Goal: Task Accomplishment & Management: Complete application form

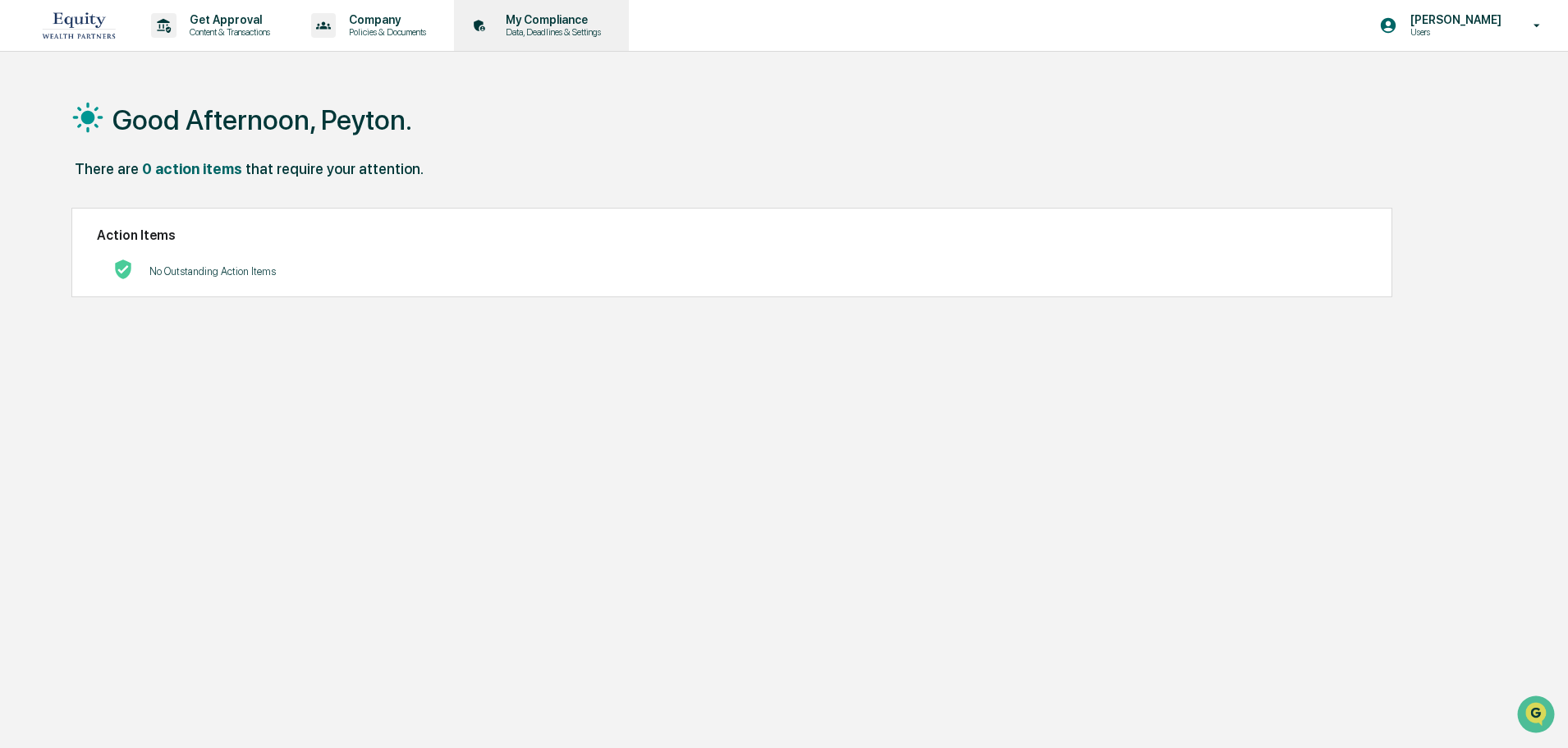
click at [536, 19] on p "My Compliance" at bounding box center [550, 20] width 117 height 13
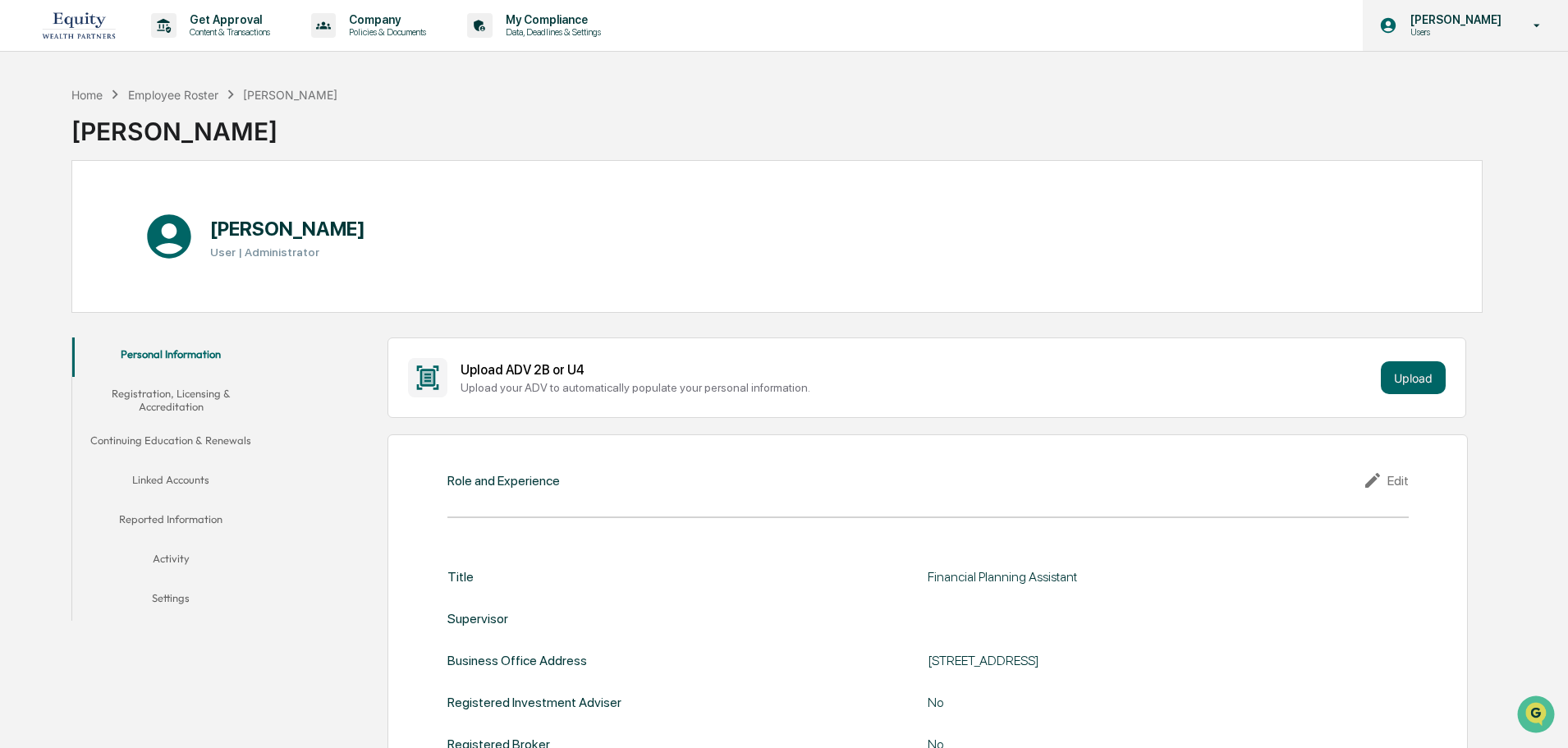
click at [1542, 37] on div "[PERSON_NAME] Users" at bounding box center [1466, 26] width 205 height 51
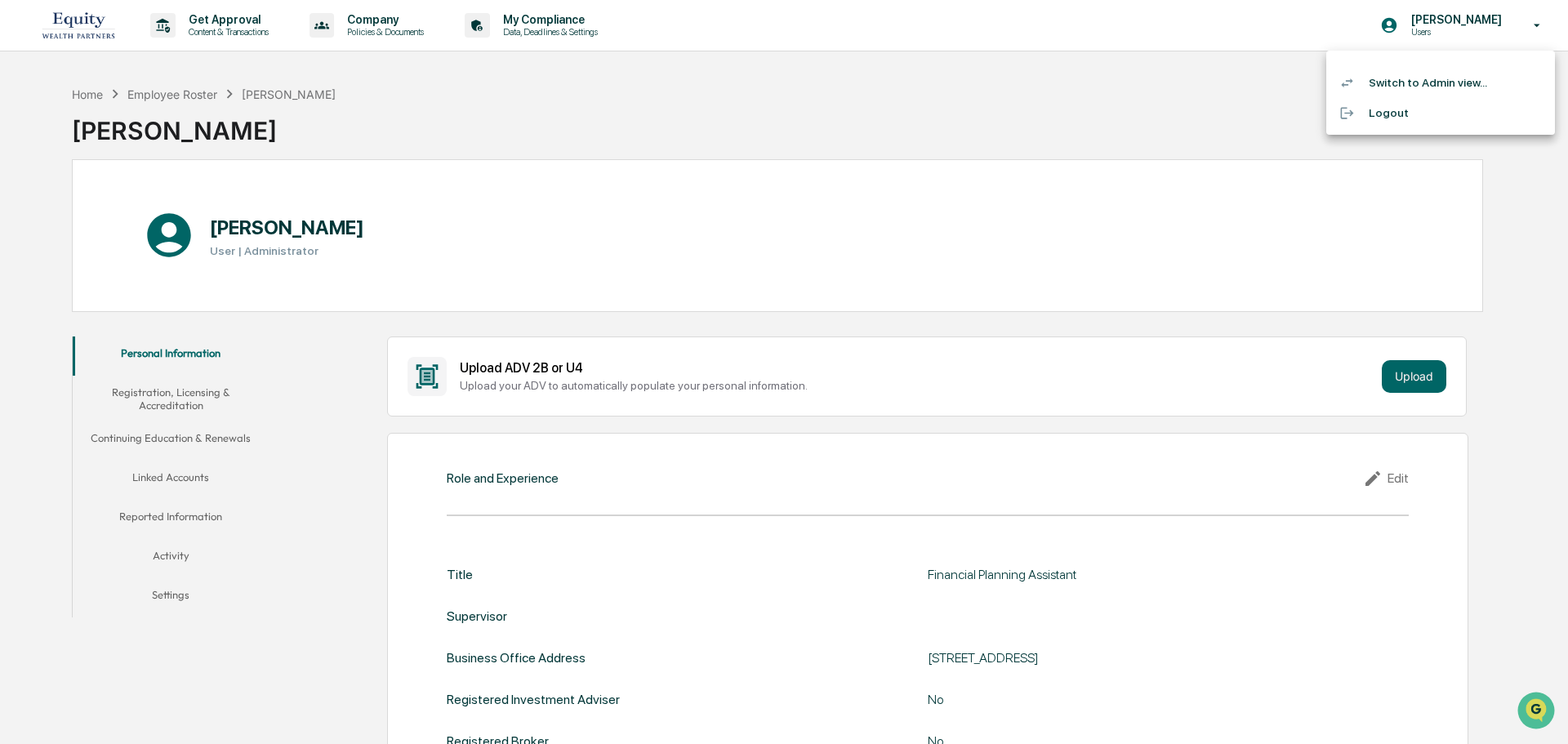
click at [1464, 99] on li "Logout" at bounding box center [1441, 113] width 229 height 30
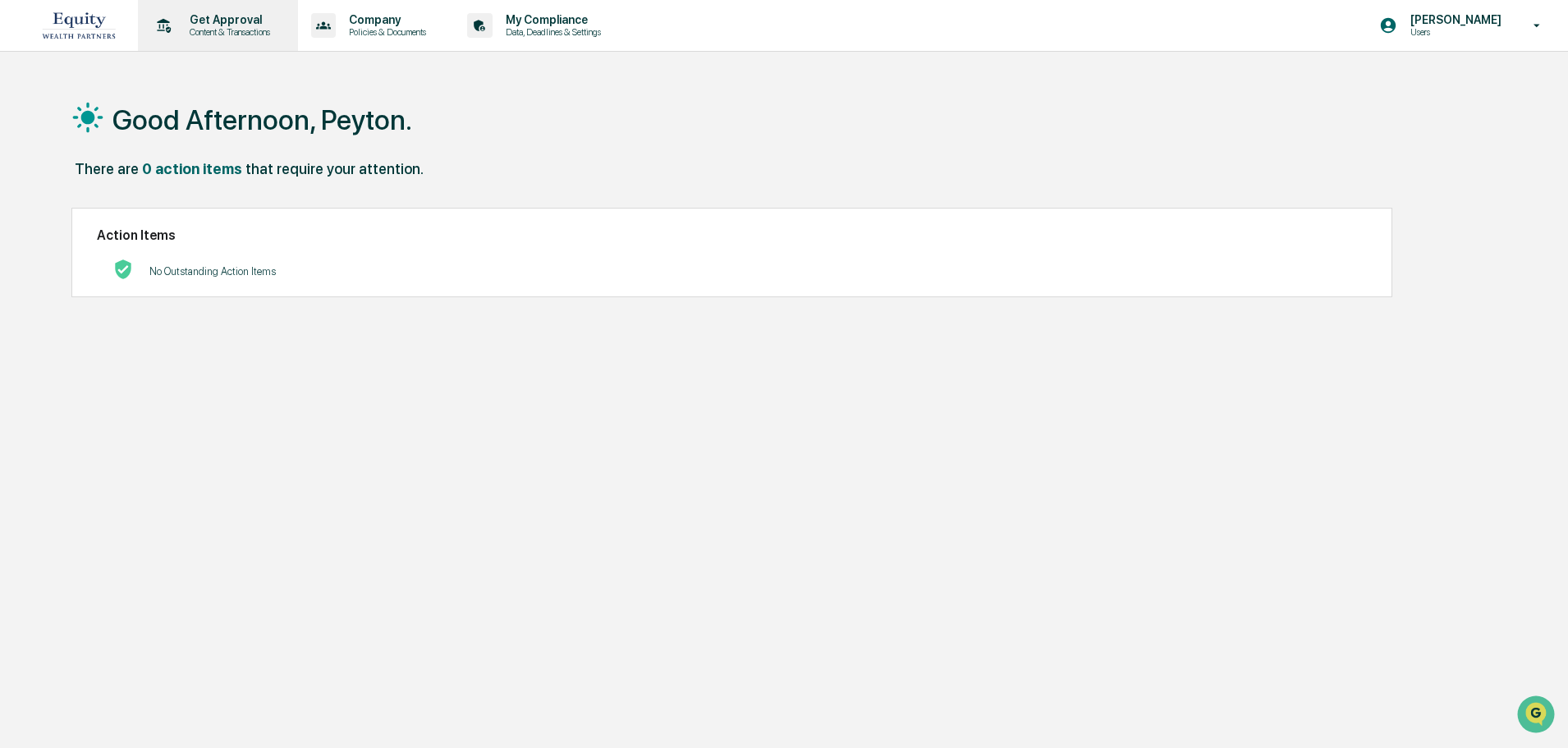
click at [203, 36] on p "Content & Transactions" at bounding box center [227, 32] width 102 height 12
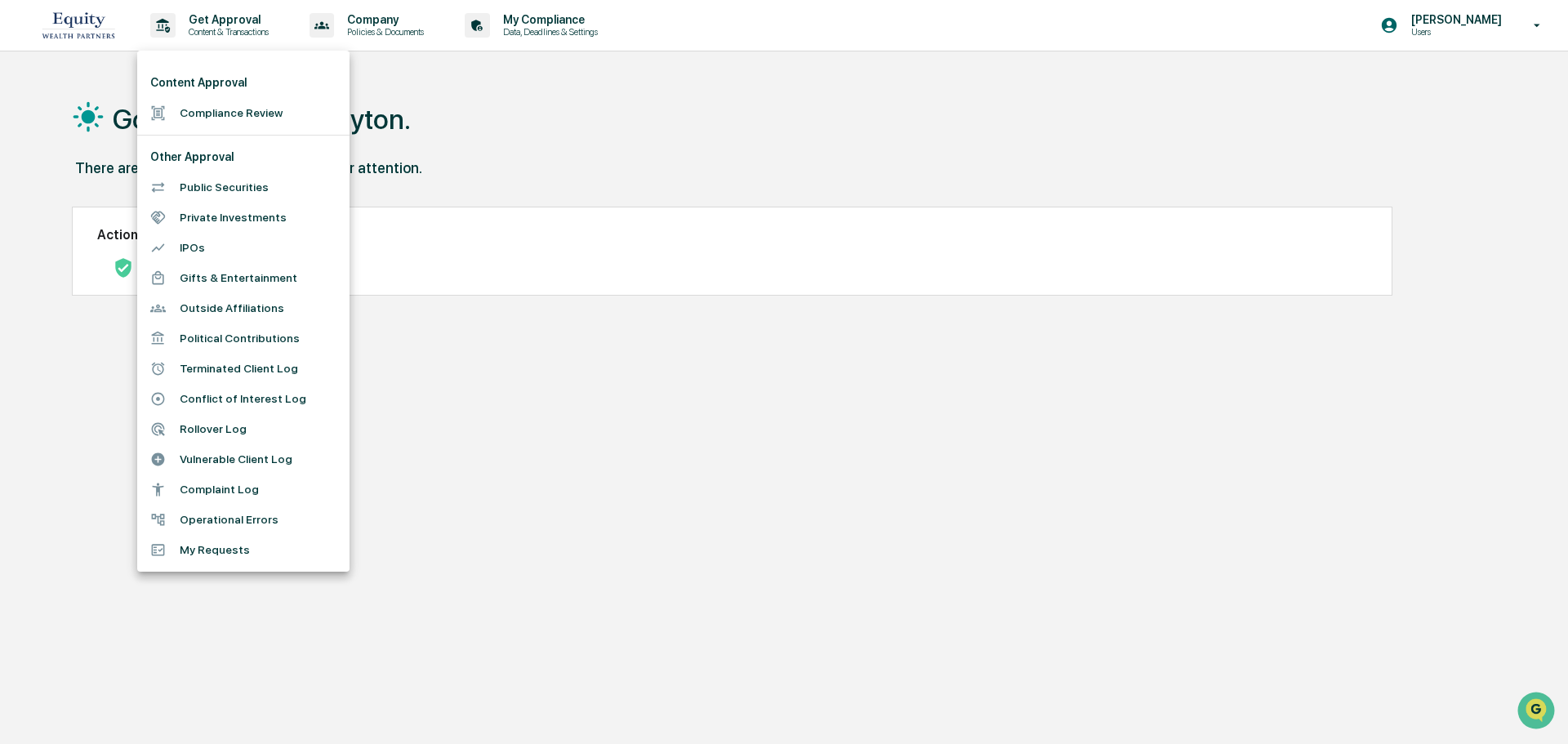
click at [501, 121] on div at bounding box center [784, 372] width 1568 height 744
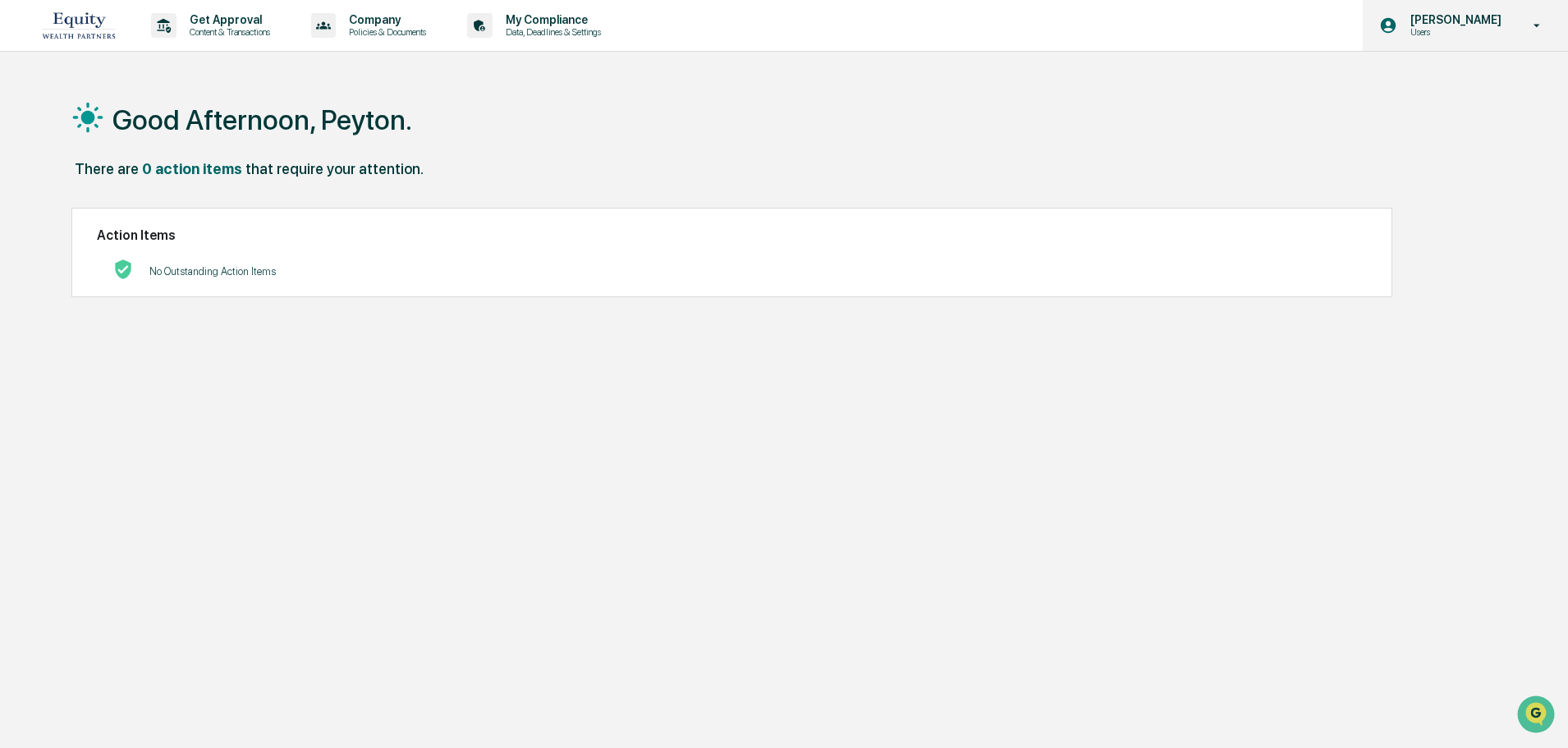
click at [1493, 36] on p "Users" at bounding box center [1454, 32] width 112 height 12
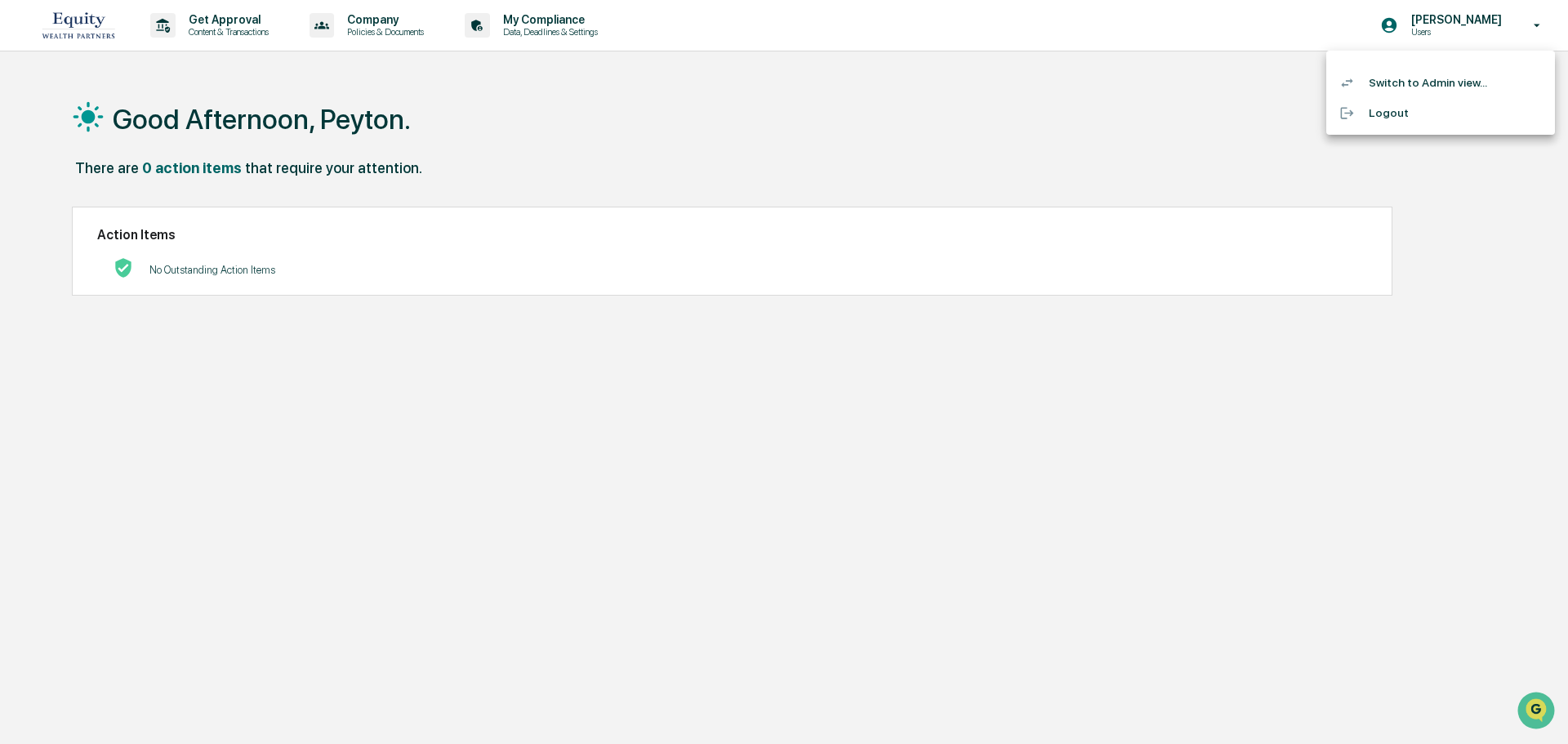
click at [1402, 78] on li "Switch to Admin view..." at bounding box center [1441, 82] width 229 height 30
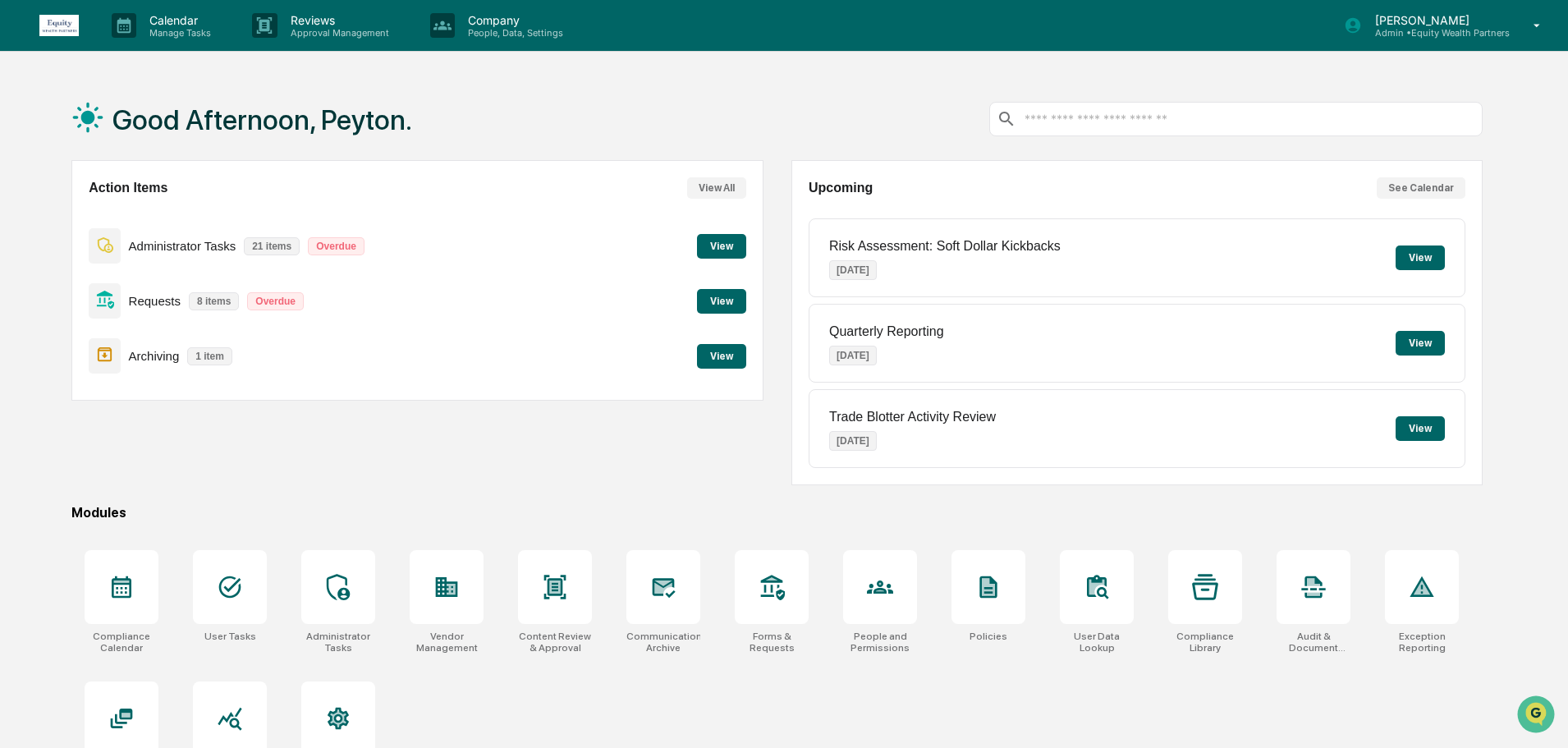
click at [1425, 247] on button "View" at bounding box center [1421, 258] width 50 height 25
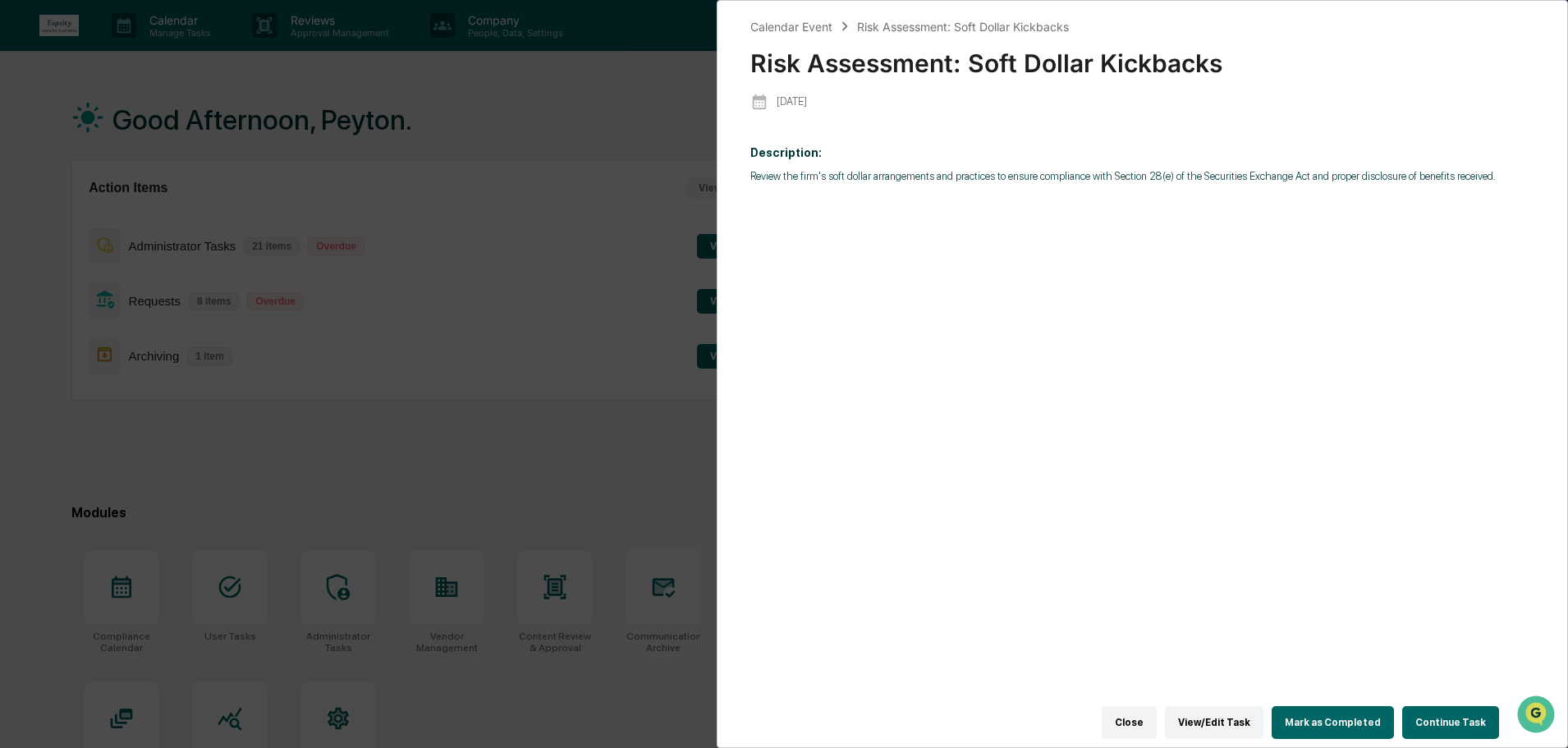
click at [1406, 706] on button "Continue Task" at bounding box center [1451, 722] width 97 height 33
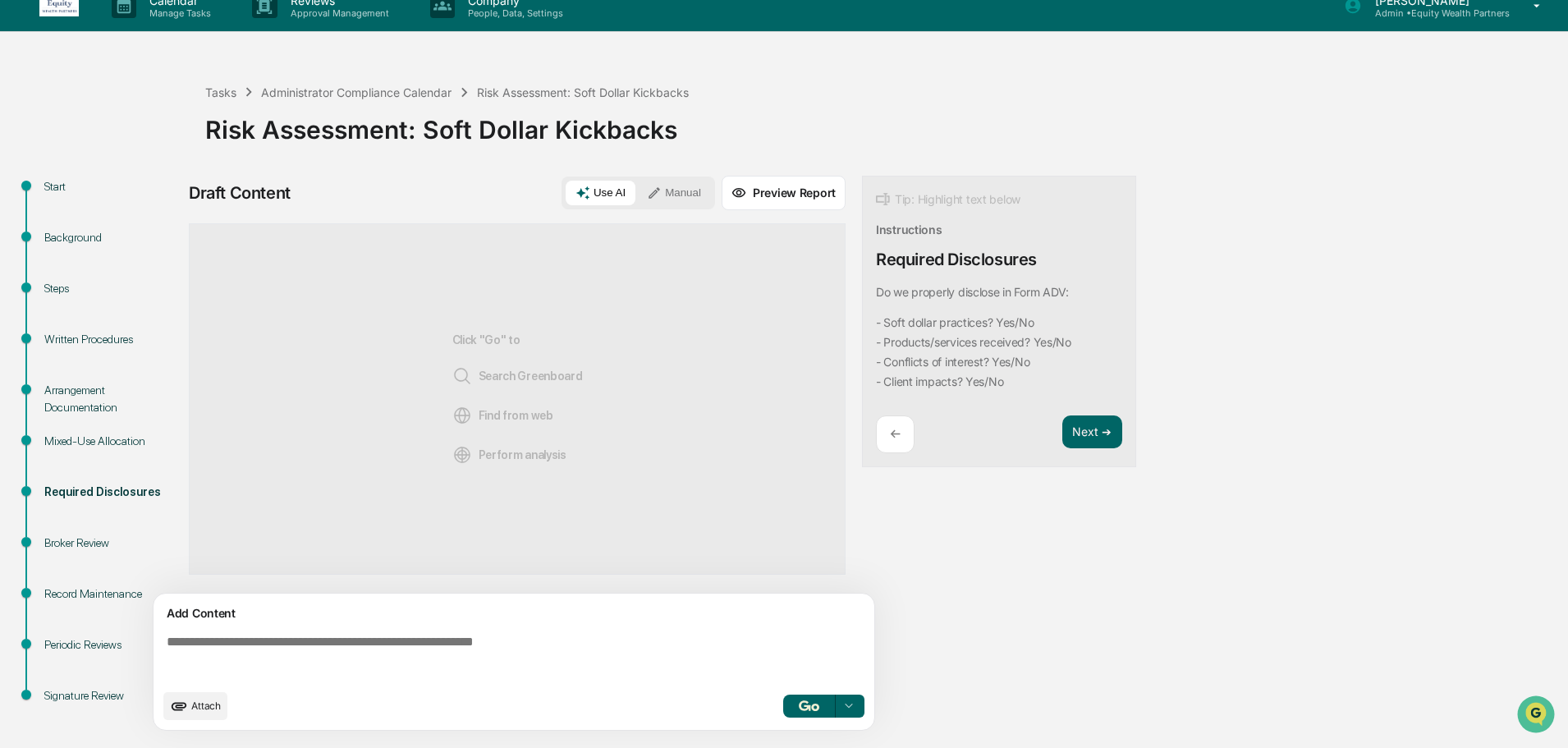
scroll to position [26, 0]
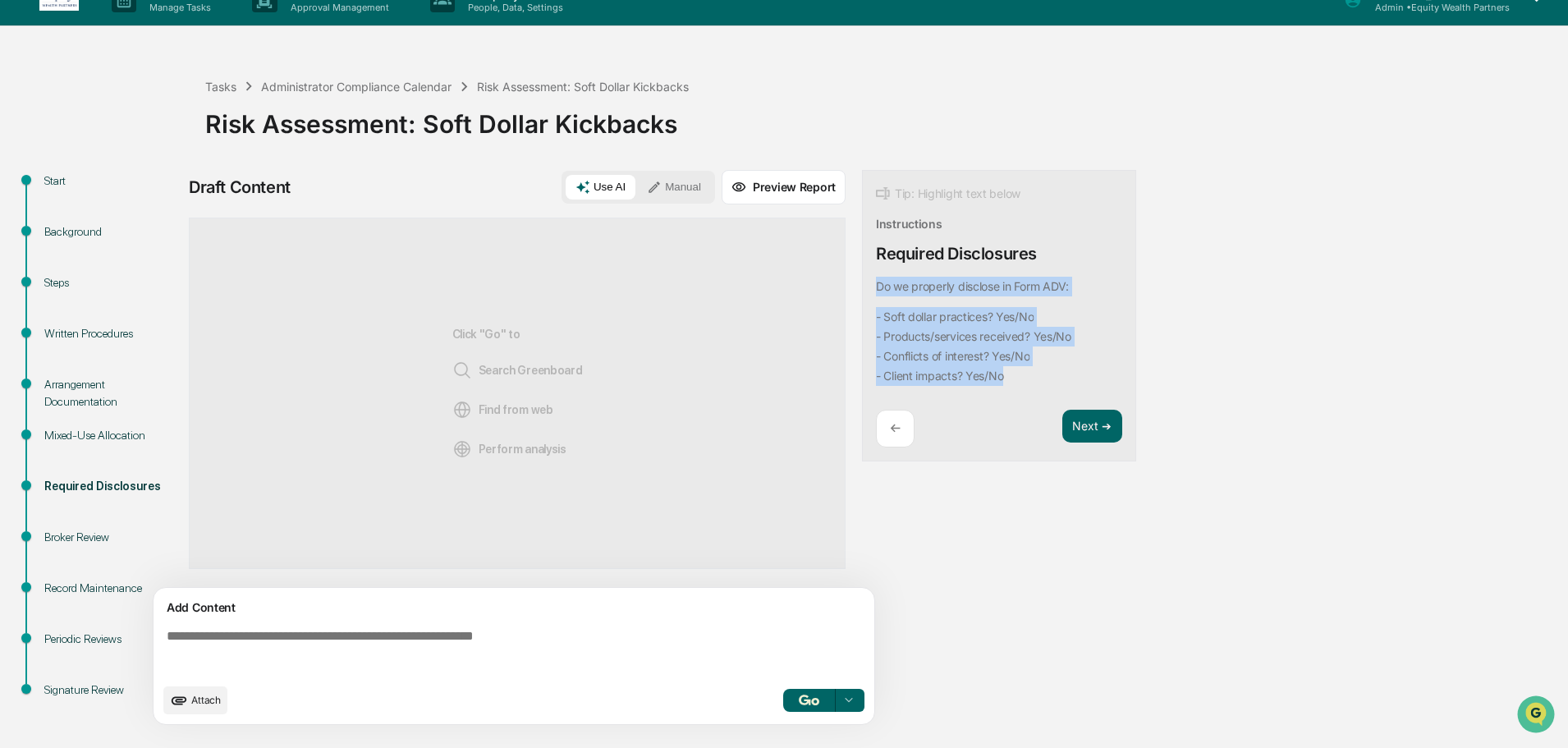
drag, startPoint x: 1024, startPoint y: 369, endPoint x: 865, endPoint y: 283, distance: 180.8
click at [865, 283] on div "Tip: Highlight text below Instructions Required Disclosures Do we properly disc…" at bounding box center [999, 317] width 274 height 293
drag, startPoint x: 929, startPoint y: 279, endPoint x: 1148, endPoint y: 200, distance: 232.8
click at [1160, 188] on div "Start Background Steps Written Procedures Arrangement Documentation Mixed-Use A…" at bounding box center [784, 459] width 1552 height 578
drag, startPoint x: 1002, startPoint y: 361, endPoint x: 871, endPoint y: 276, distance: 156.2
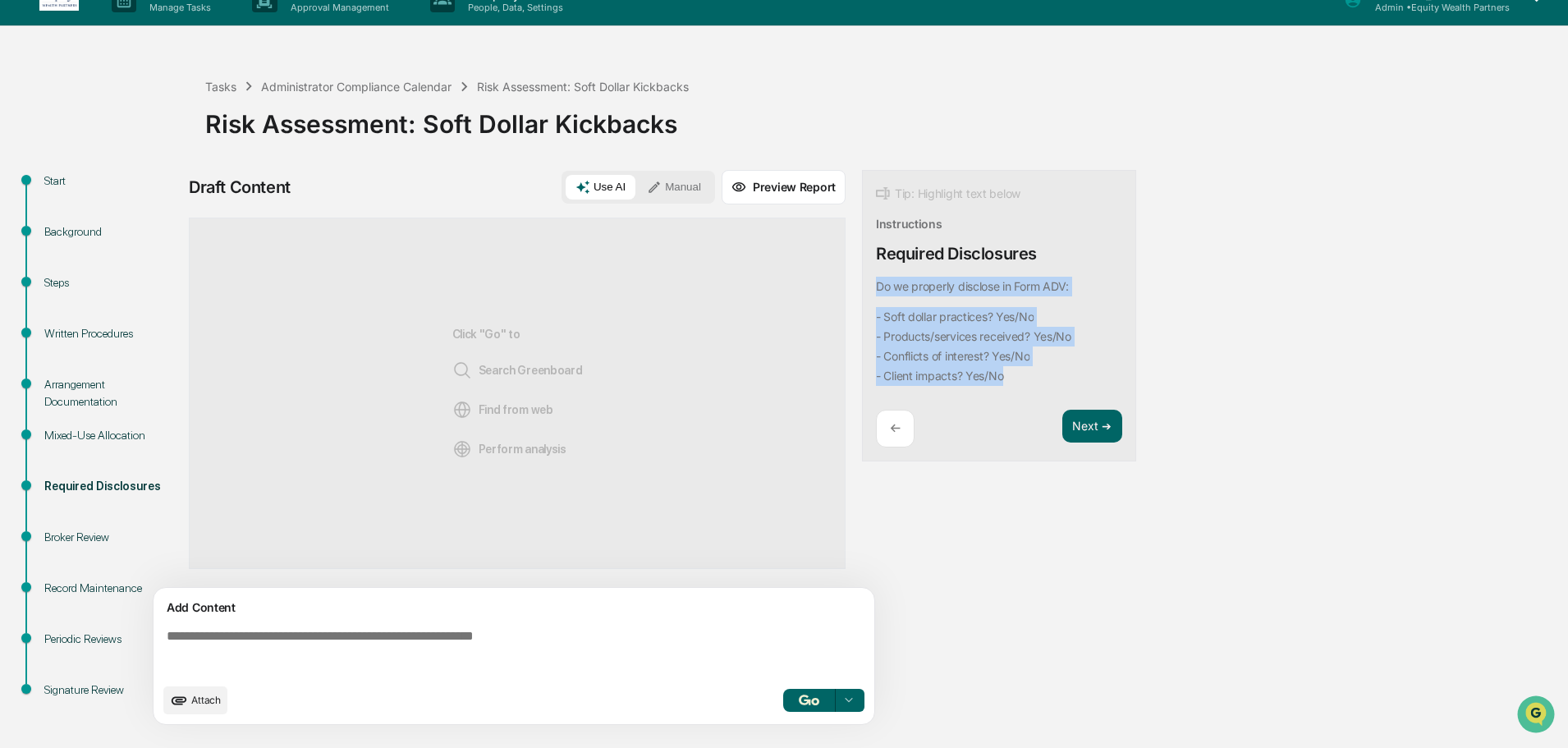
click at [871, 276] on div "Tip: Highlight text below Instructions Required Disclosures Do we properly disc…" at bounding box center [999, 317] width 274 height 293
copy div "Do we properly disclose in Form ADV: - Soft dollar practices? Yes/No - Products…"
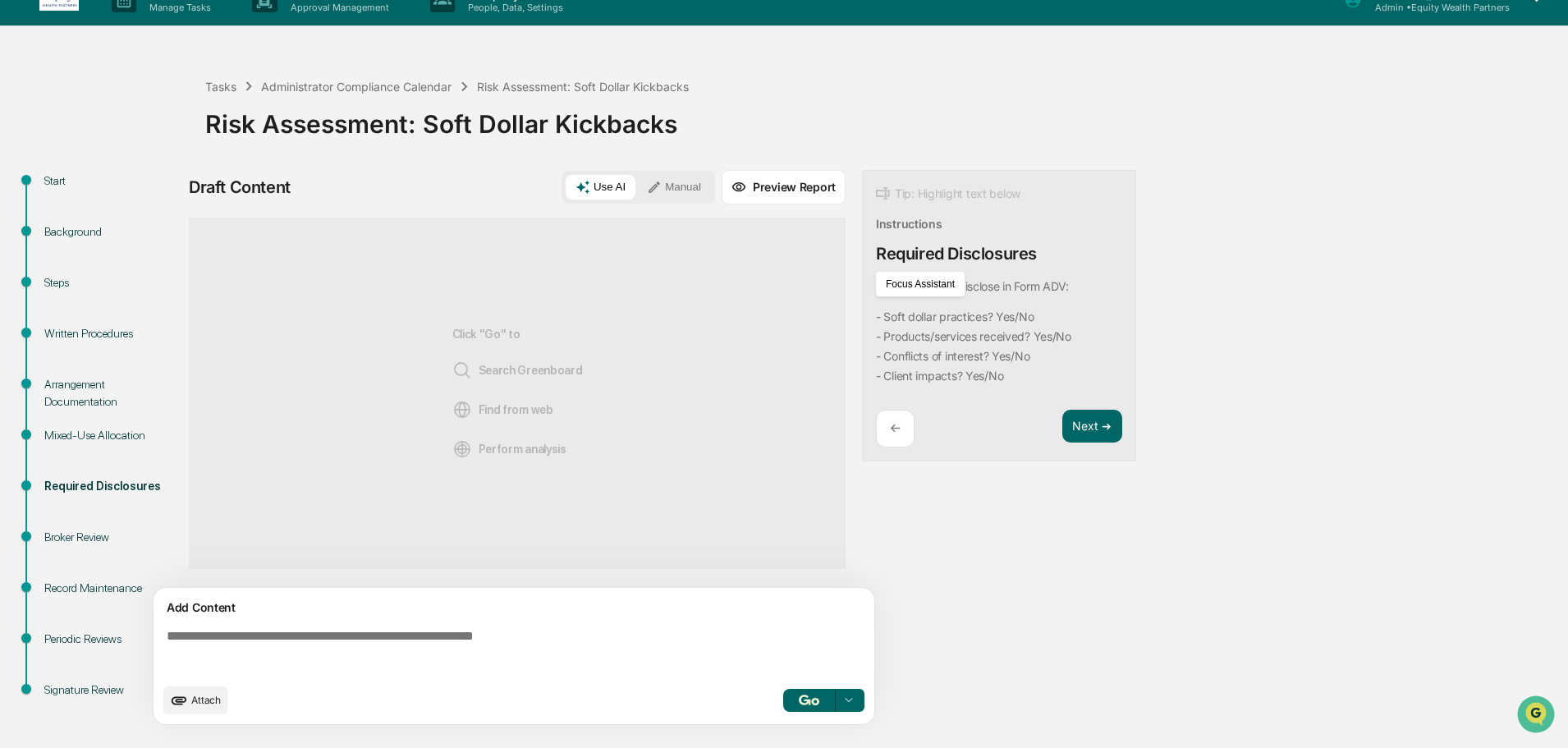
click at [250, 658] on textarea at bounding box center [517, 652] width 714 height 60
paste textarea "**********"
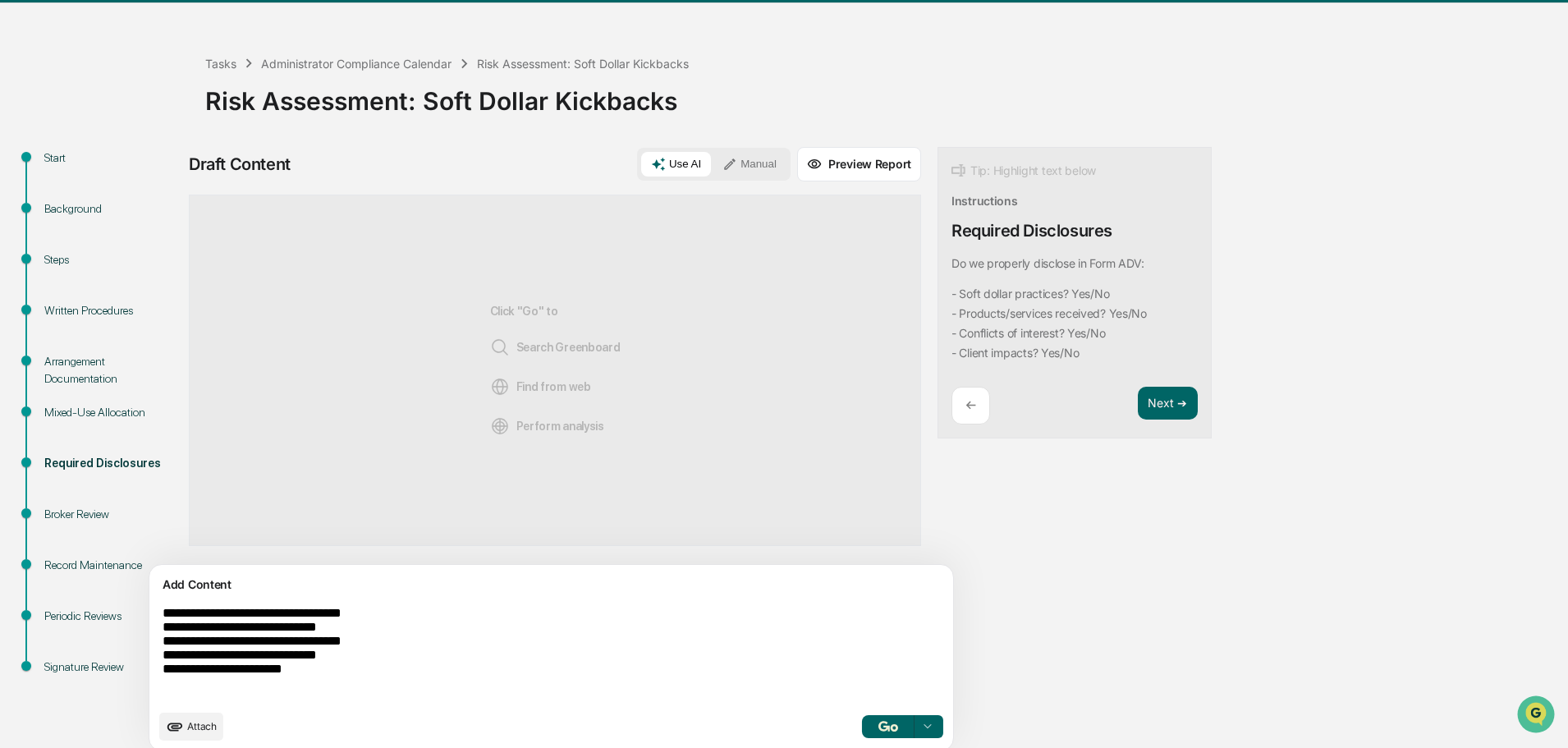
scroll to position [62, 0]
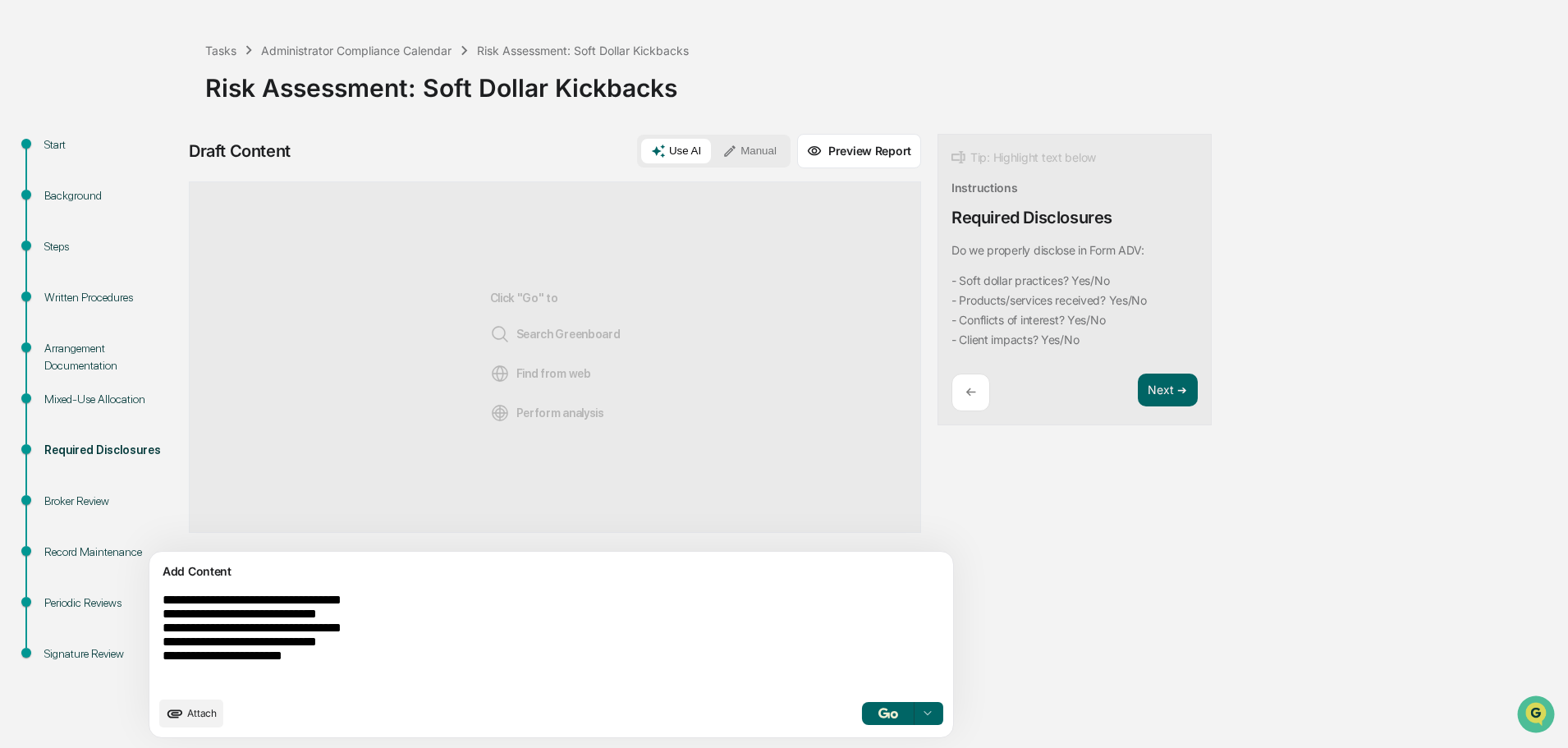
type textarea "**********"
click at [862, 702] on button "button" at bounding box center [889, 713] width 53 height 23
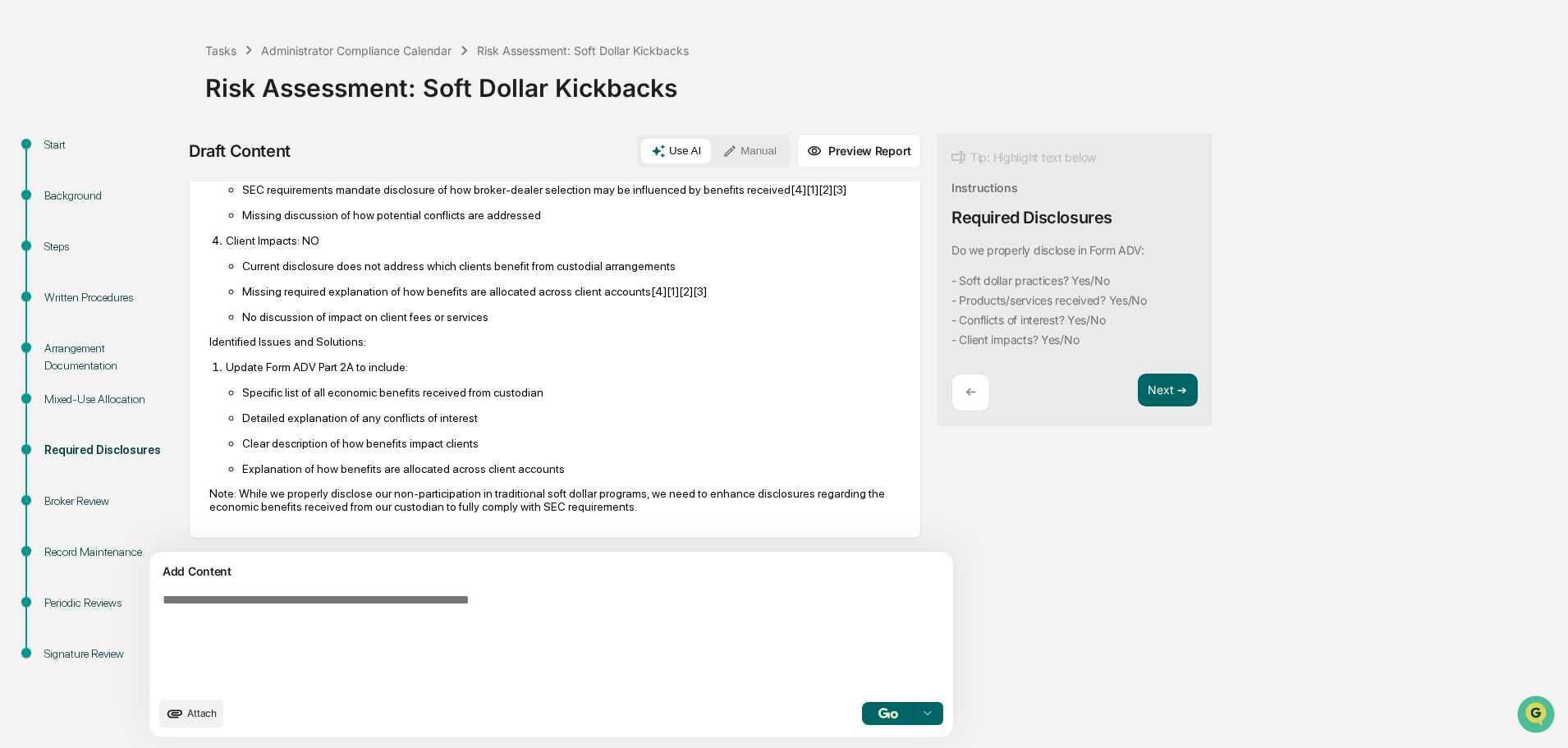
scroll to position [326, 0]
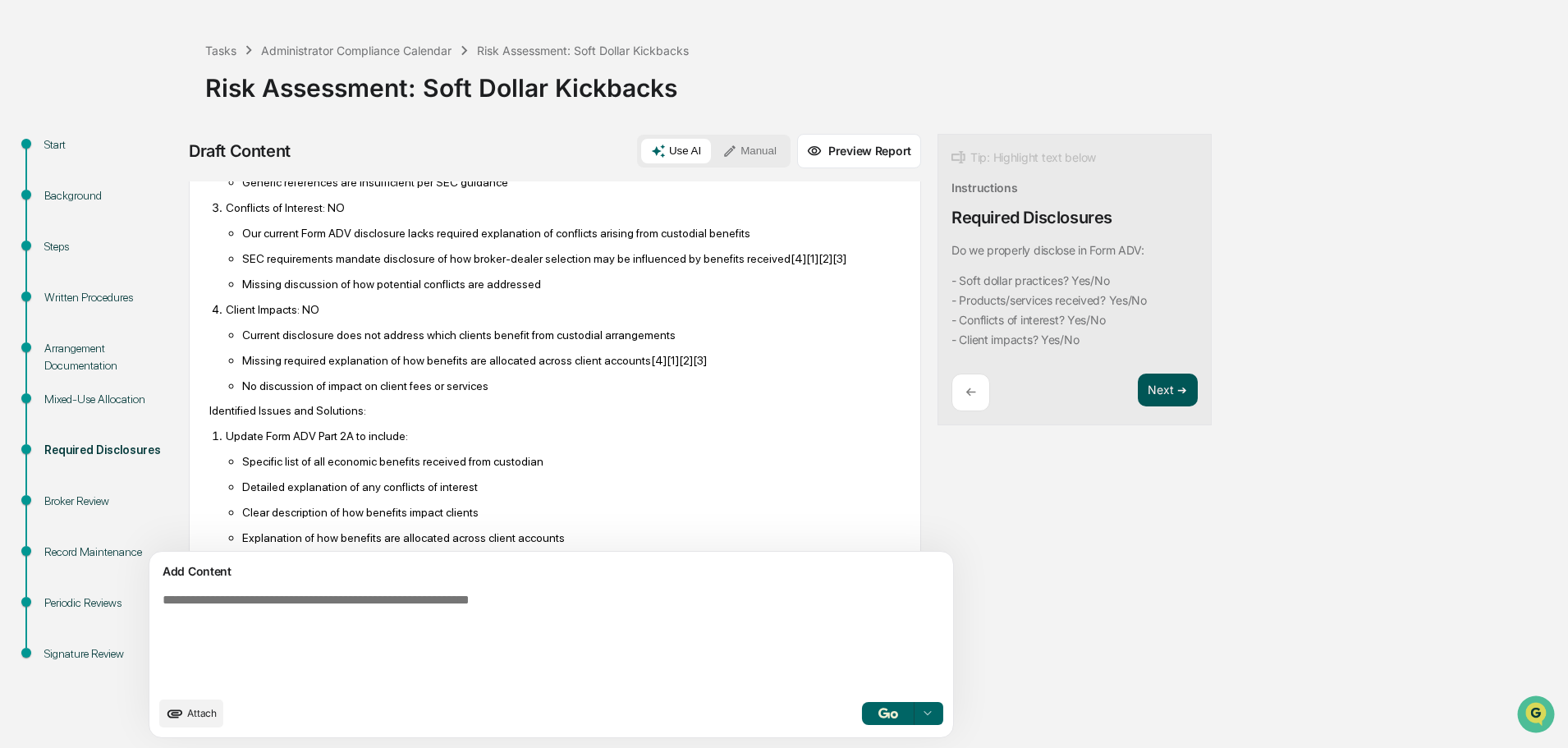
click at [1138, 384] on button "Next ➔" at bounding box center [1168, 390] width 60 height 34
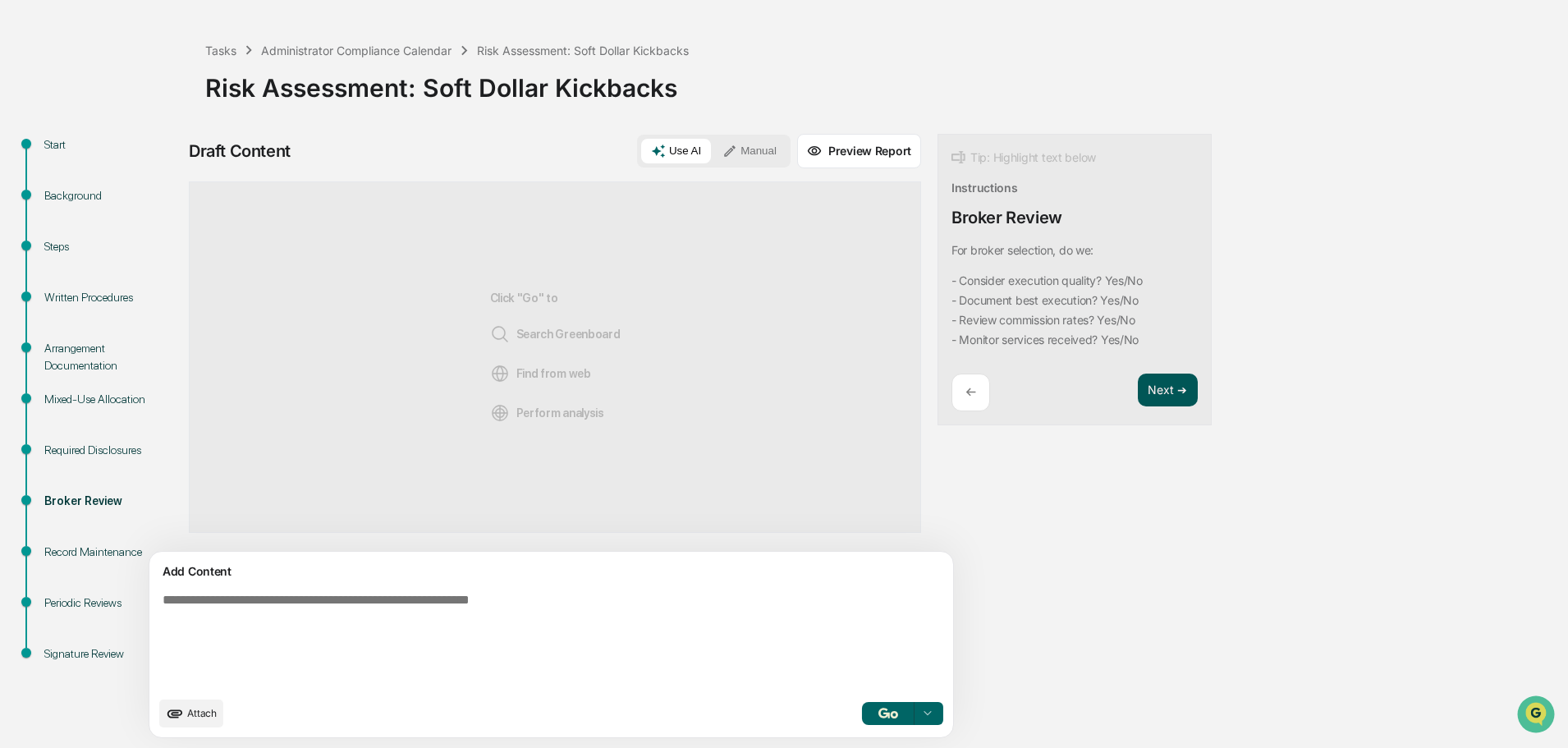
scroll to position [0, 0]
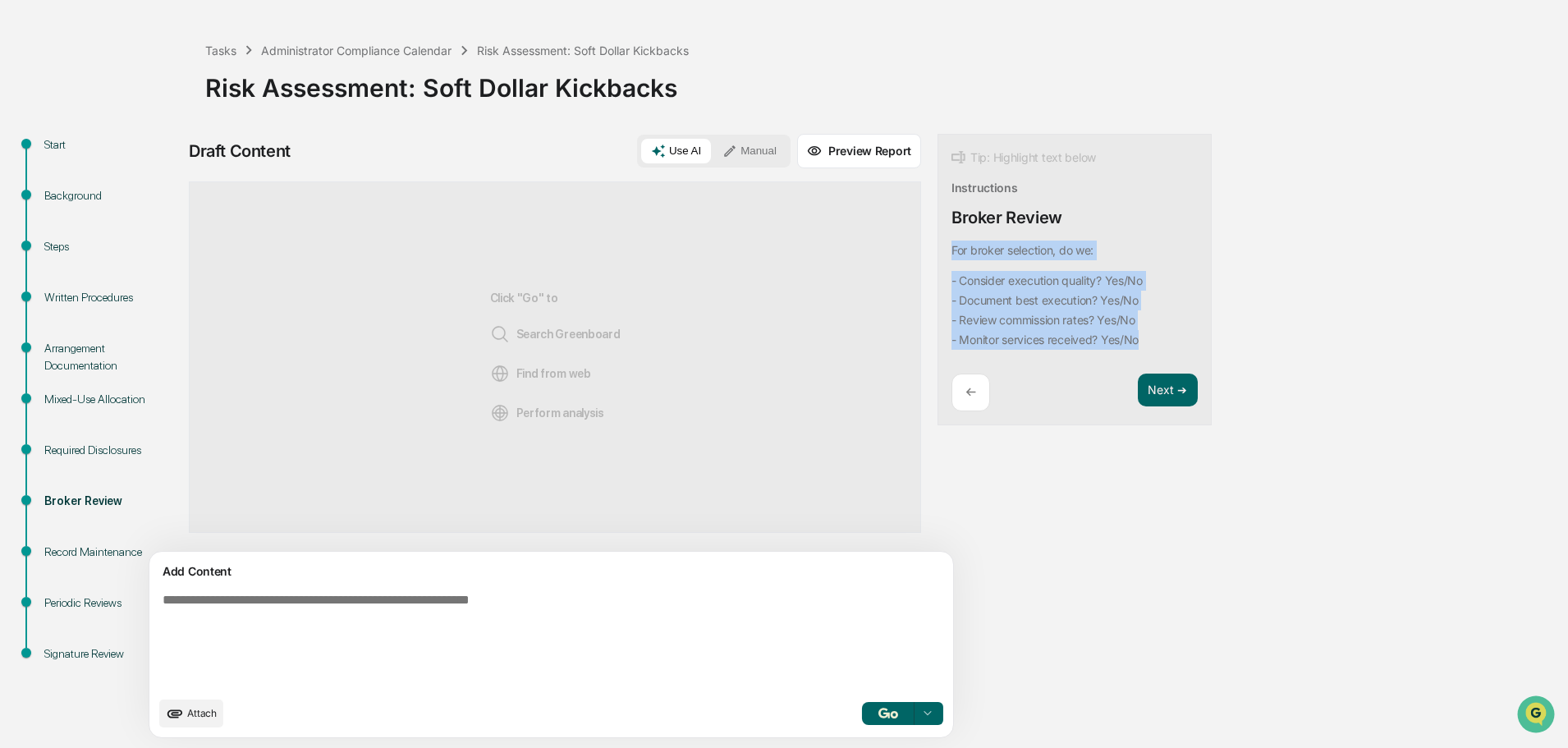
drag, startPoint x: 1080, startPoint y: 339, endPoint x: 874, endPoint y: 252, distance: 223.6
click at [937, 252] on div "Tip: Highlight text below Instructions Broker Review For broker selection, do w…" at bounding box center [1075, 280] width 274 height 293
copy div "For broker selection, do we: - Consider execution quality? Yes/No - Document be…"
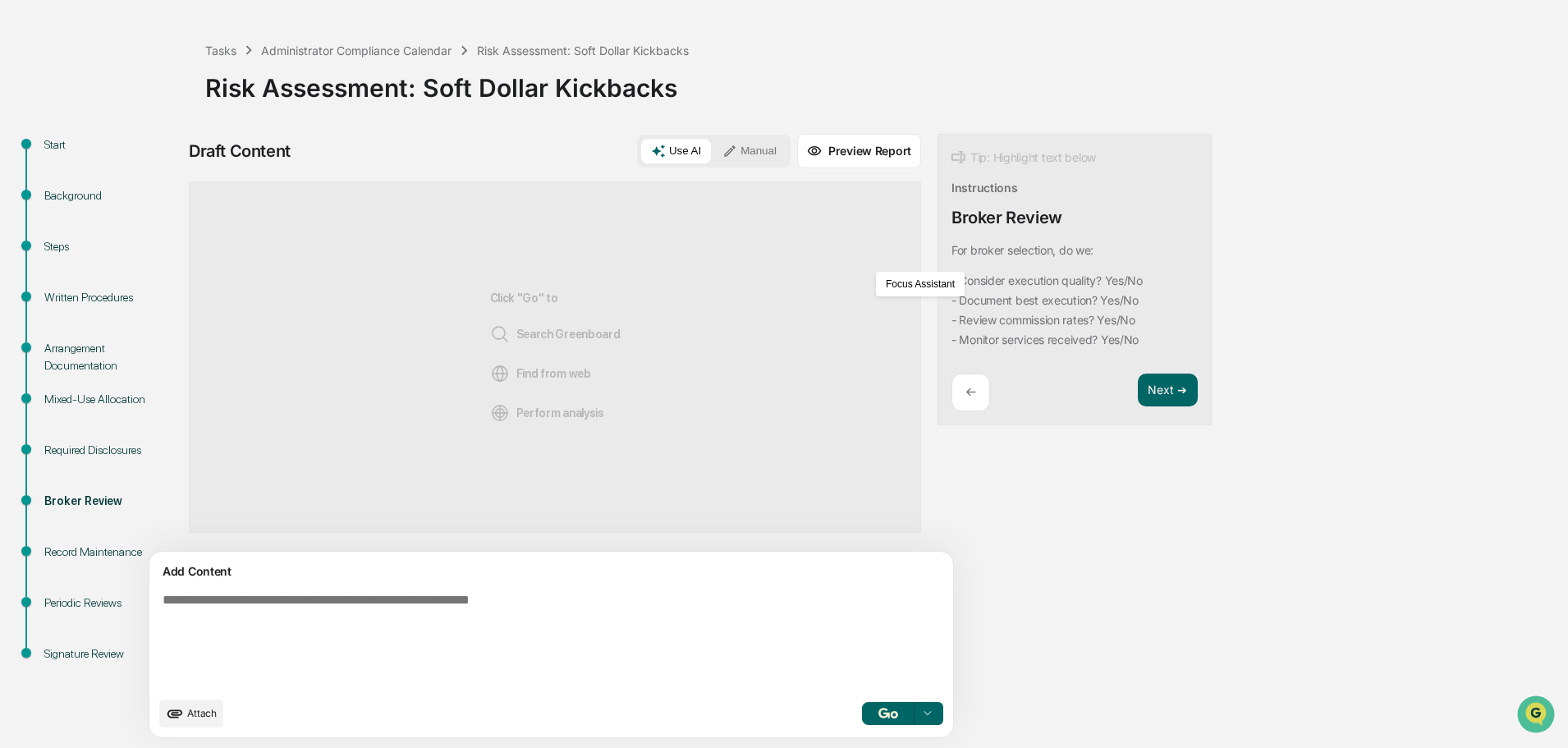
click at [331, 587] on textarea at bounding box center [513, 640] width 714 height 108
paste textarea "**********"
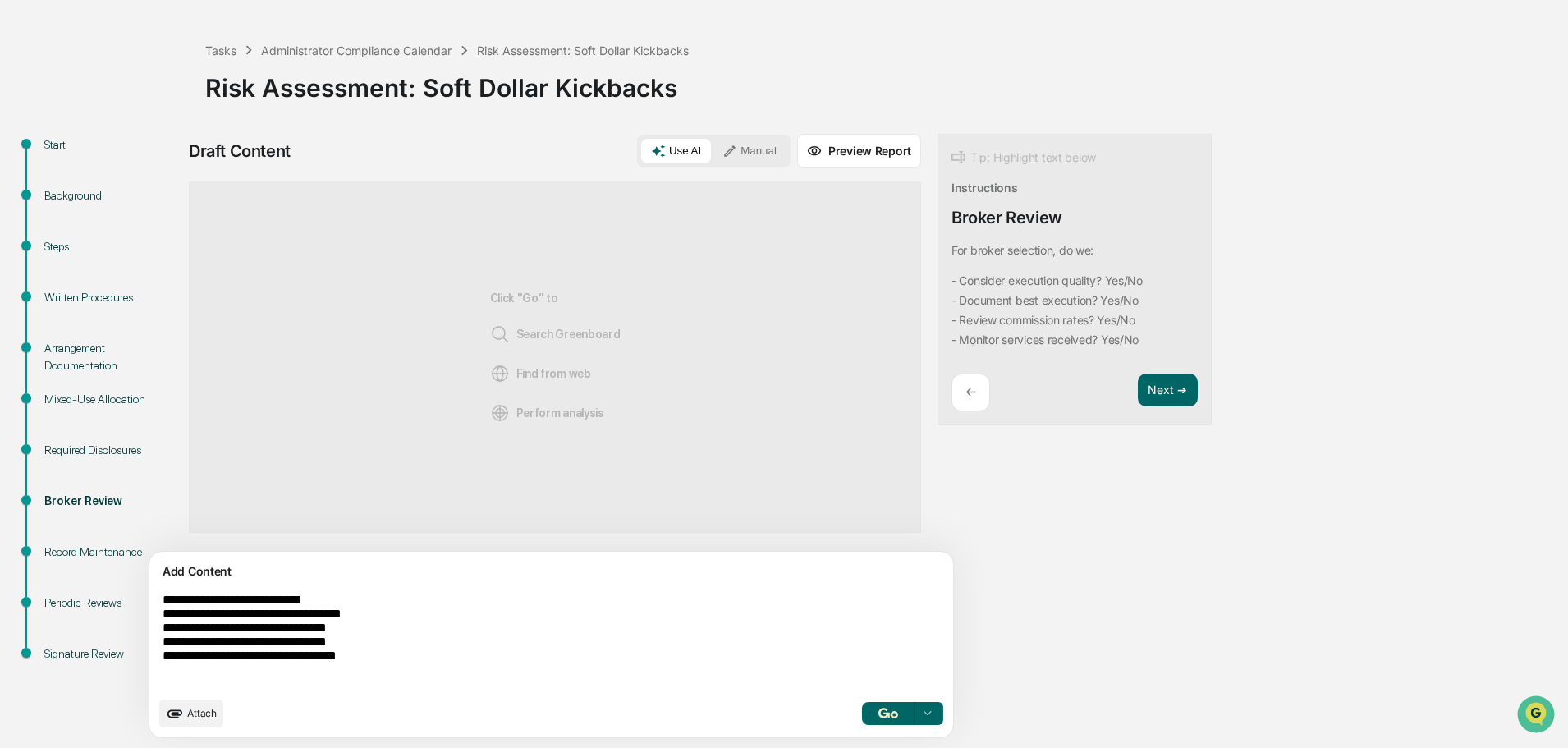
type textarea "**********"
click at [879, 708] on img "button" at bounding box center [889, 712] width 20 height 11
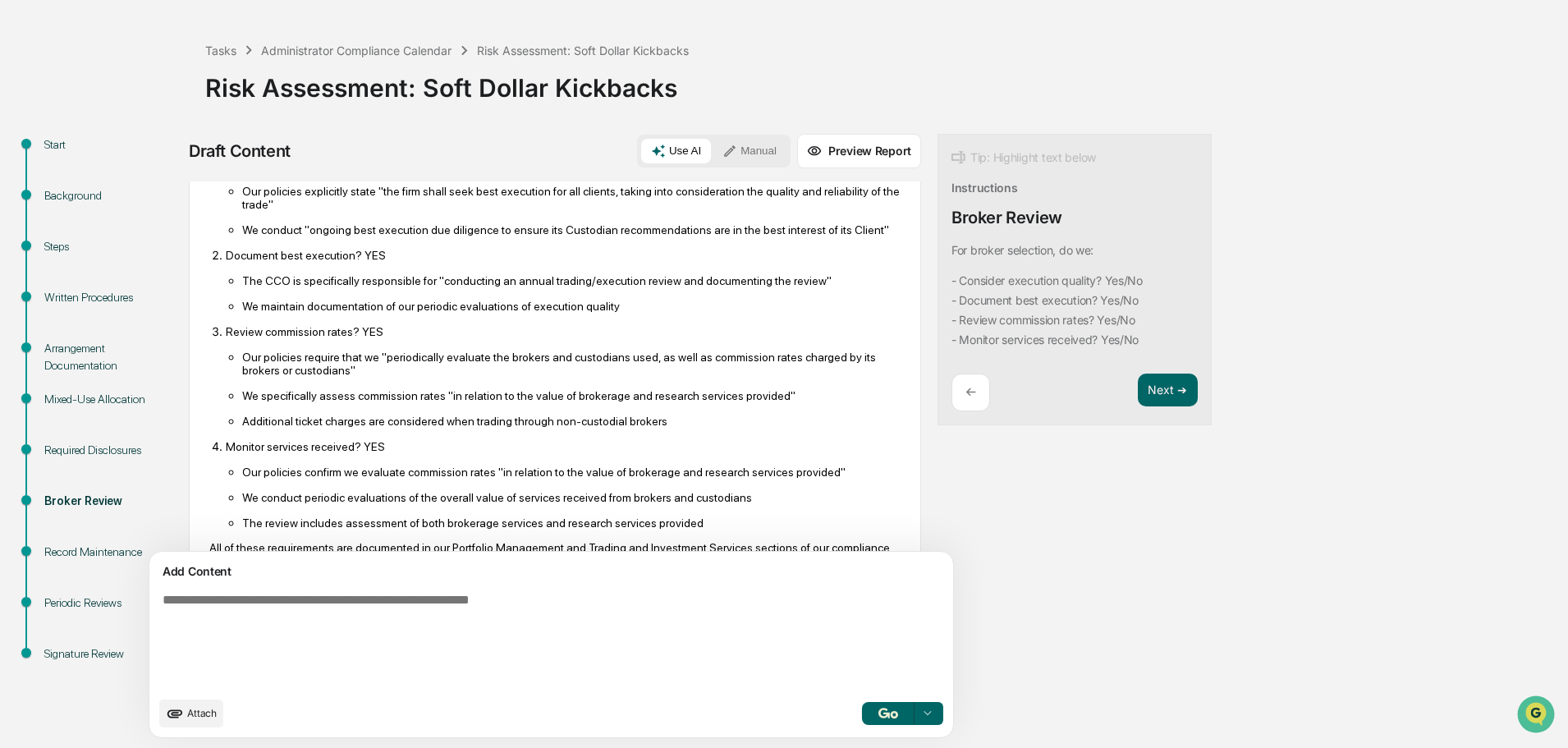
scroll to position [231, 0]
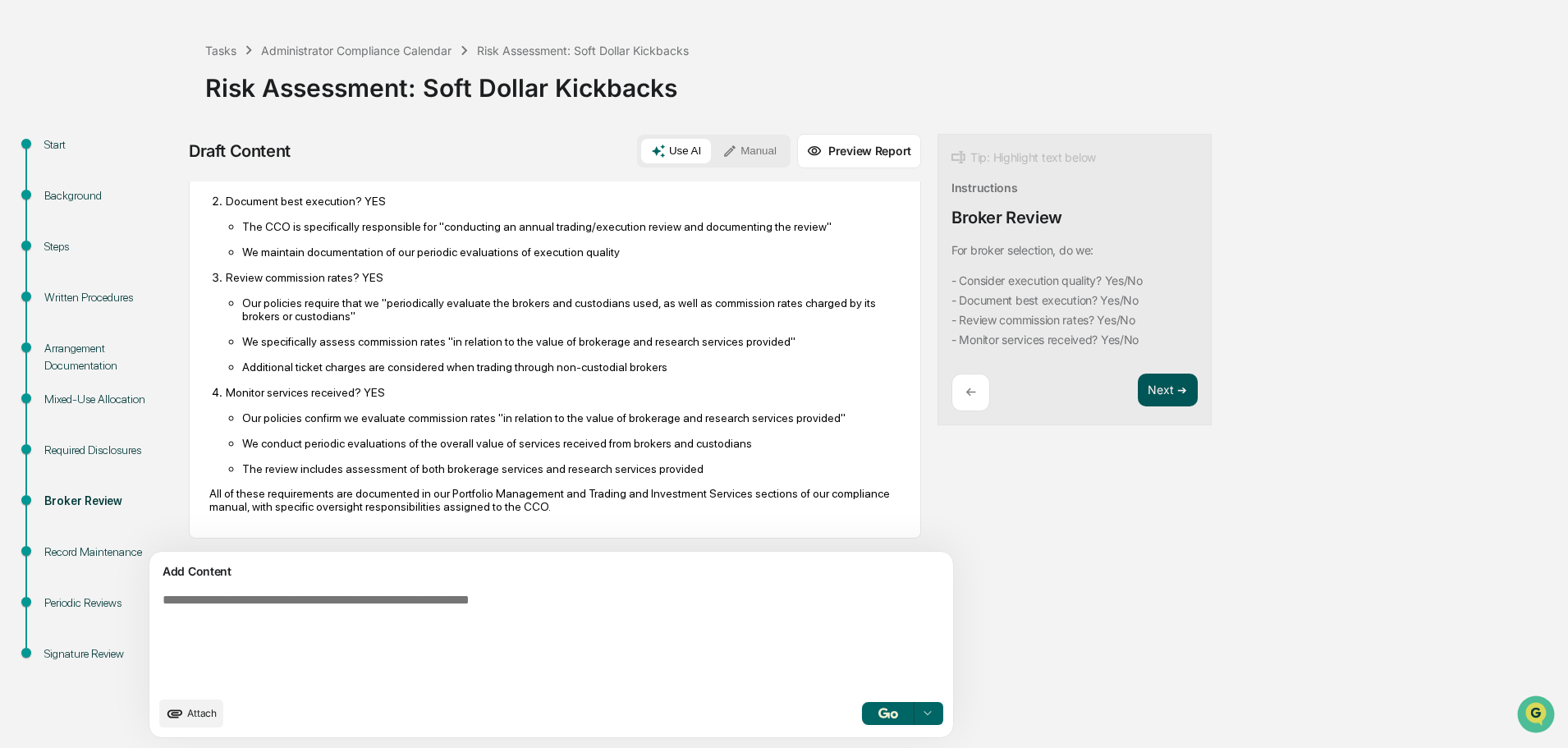
click at [1138, 382] on button "Next ➔" at bounding box center [1168, 390] width 60 height 34
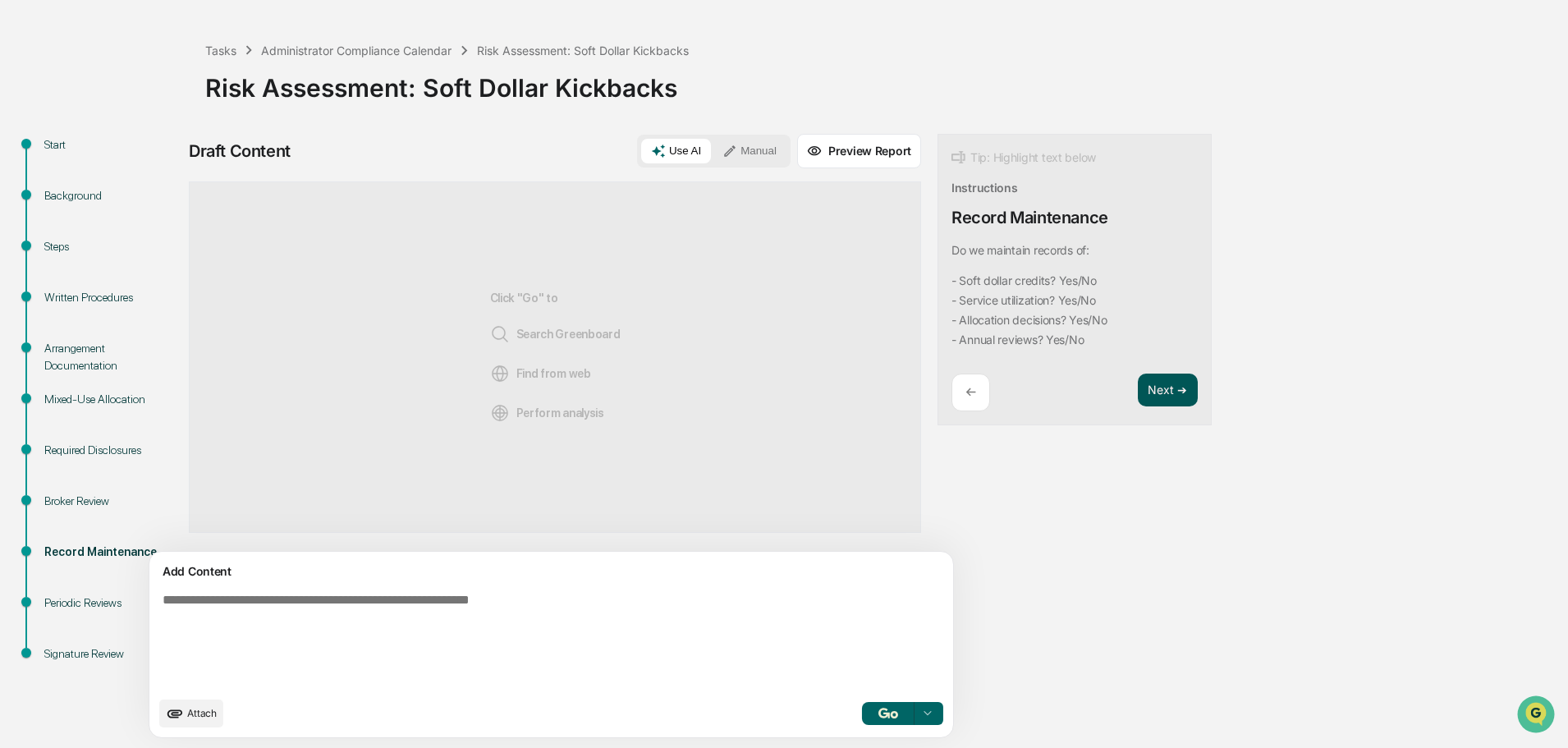
scroll to position [0, 0]
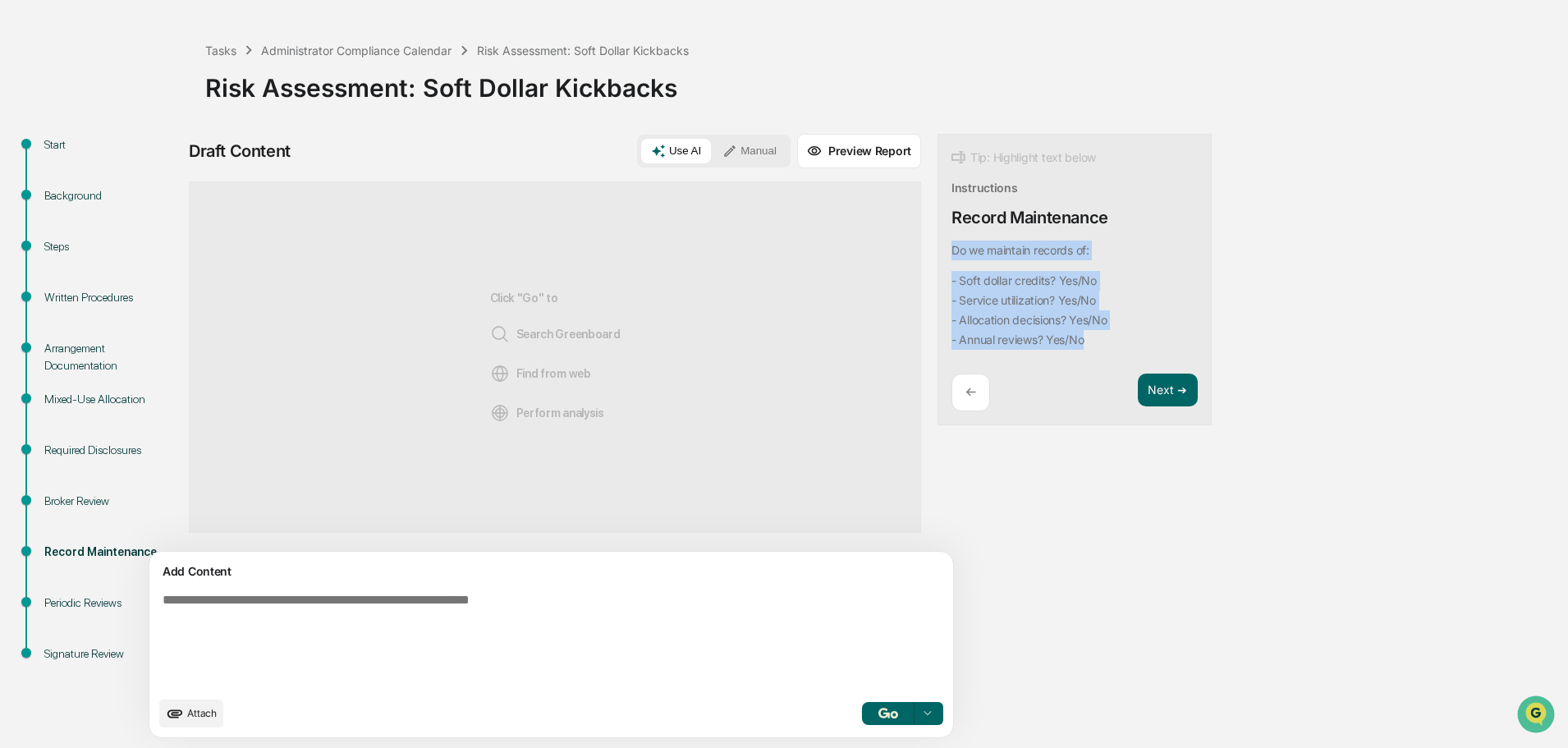
drag, startPoint x: 965, startPoint y: 315, endPoint x: 873, endPoint y: 250, distance: 112.6
click at [937, 250] on div "Tip: Highlight text below Instructions Record Maintenance Do we maintain record…" at bounding box center [1075, 280] width 274 height 293
copy div "Do we maintain records of: - Soft dollar credits? Yes/No - Service utilization?…"
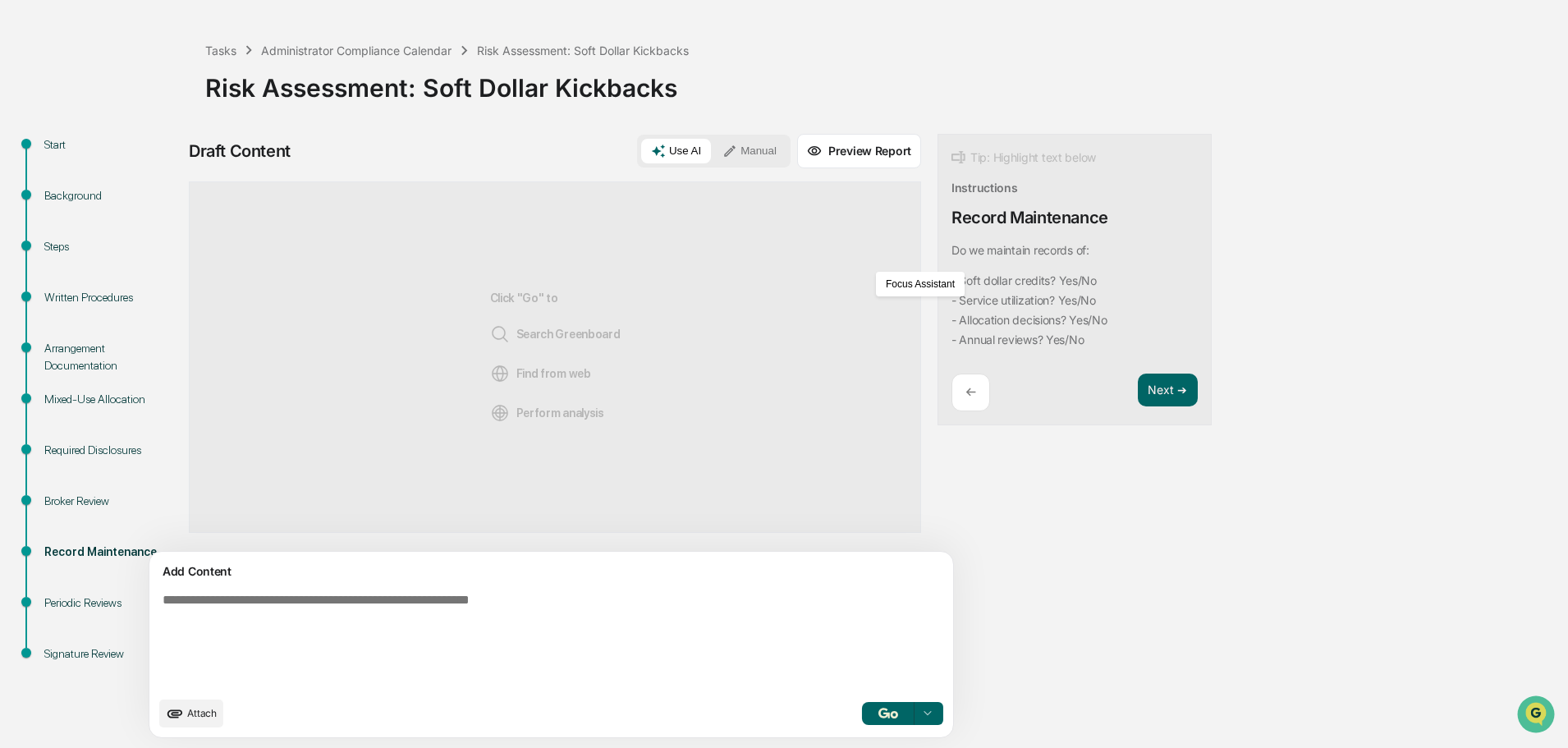
click at [307, 629] on textarea at bounding box center [513, 640] width 714 height 108
paste textarea "**********"
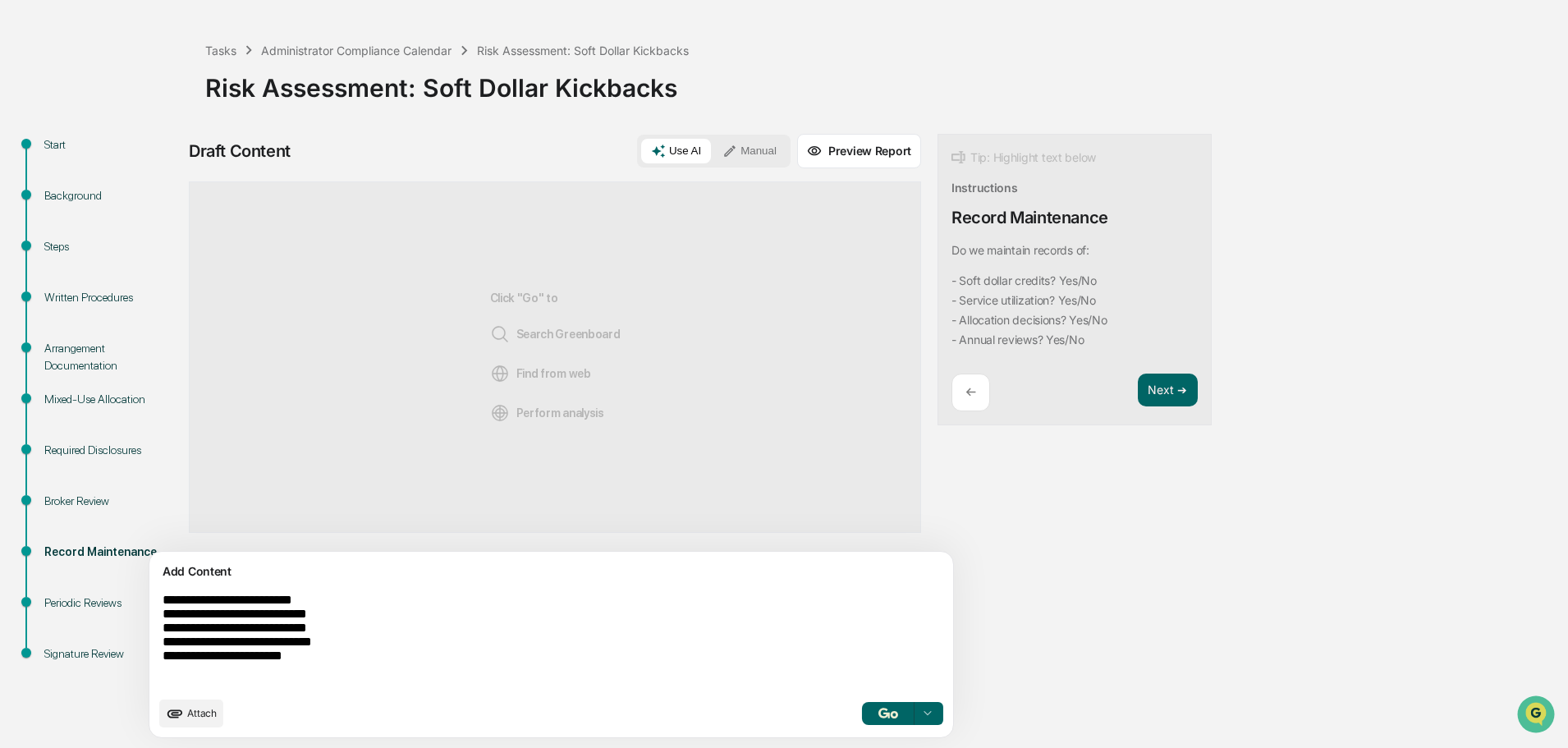
type textarea "**********"
click at [862, 719] on button "button" at bounding box center [889, 713] width 53 height 23
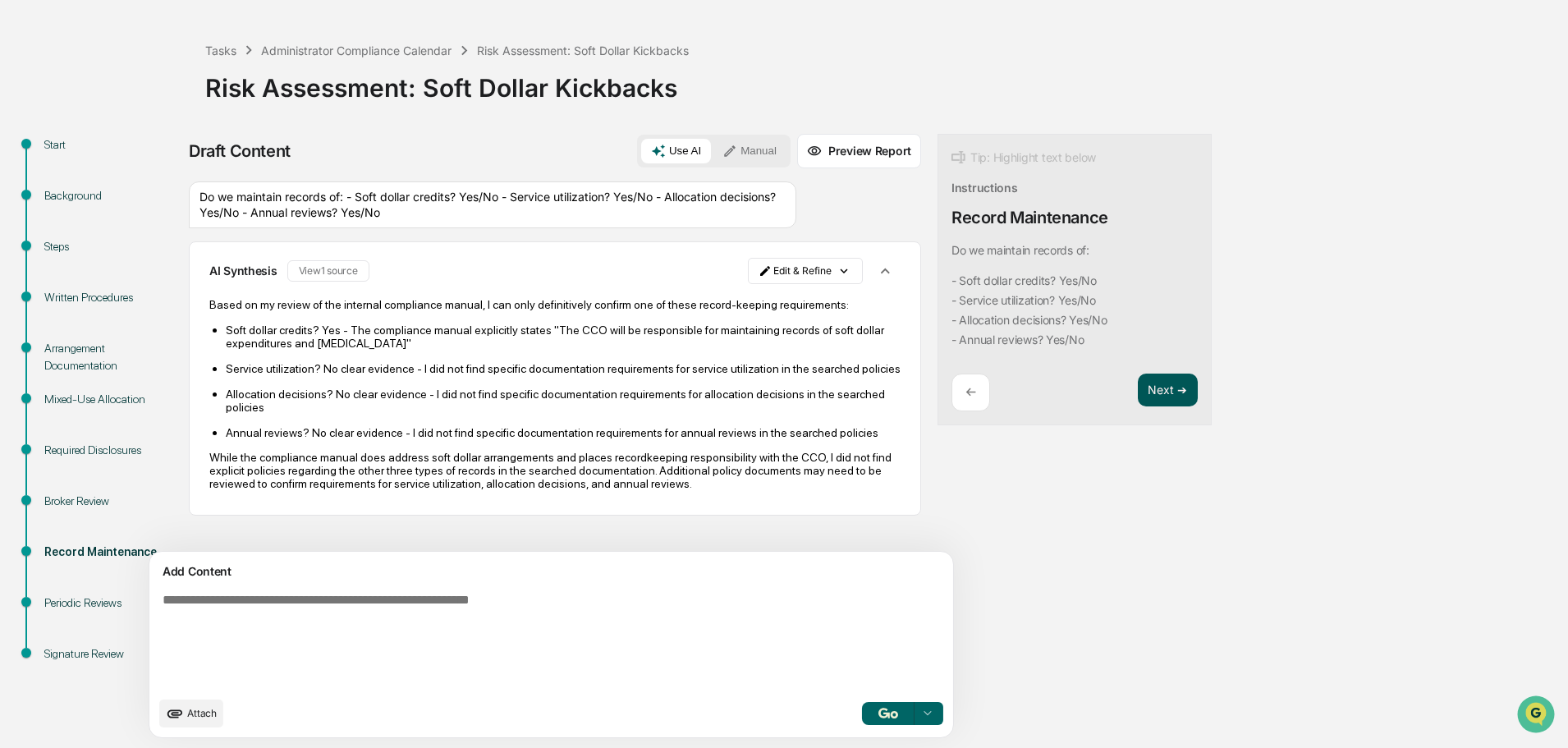
click at [1138, 383] on button "Next ➔" at bounding box center [1168, 390] width 60 height 34
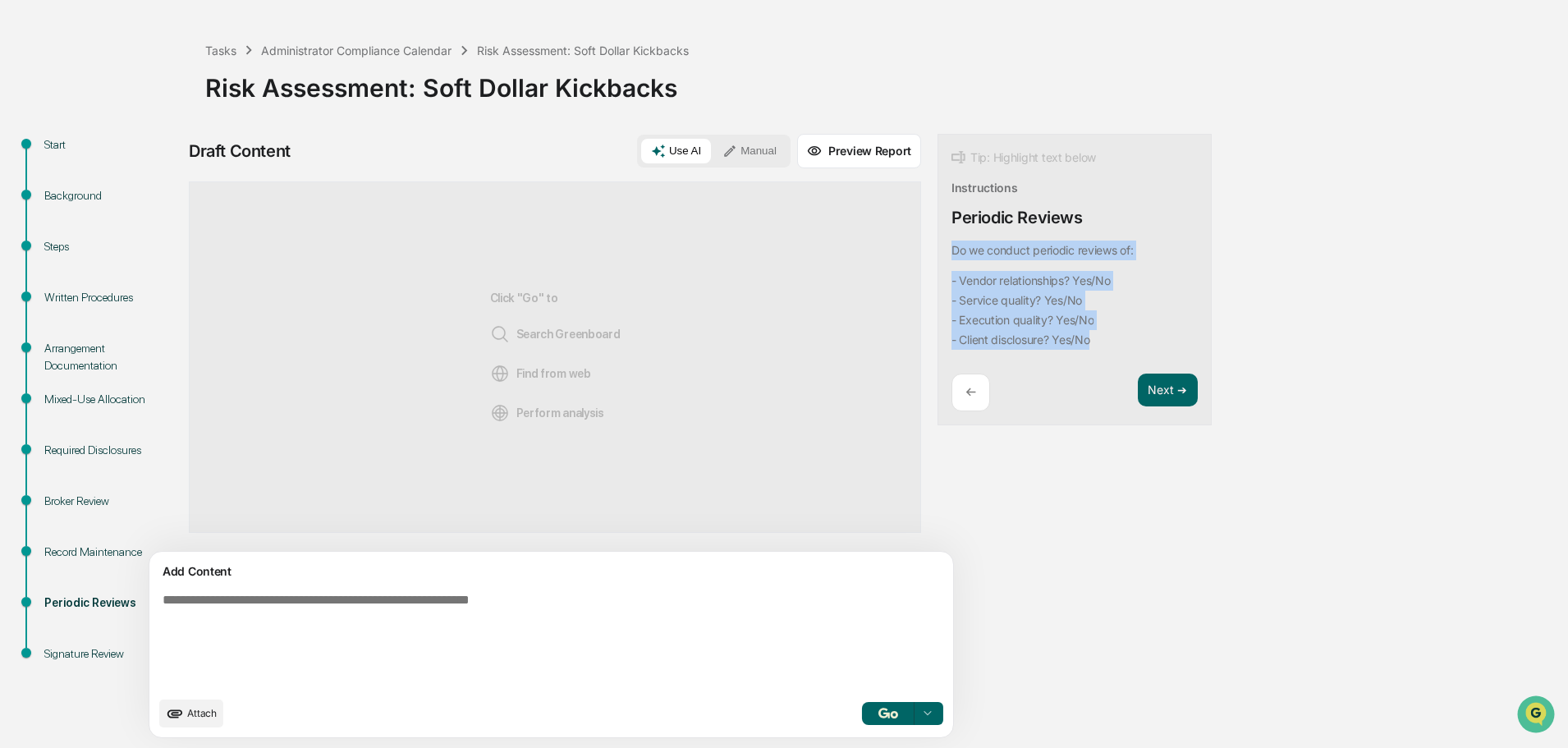
drag, startPoint x: 1025, startPoint y: 340, endPoint x: 863, endPoint y: 250, distance: 185.3
click at [937, 250] on div "Tip: Highlight text below Instructions Periodic Reviews Do we conduct periodic …" at bounding box center [1075, 280] width 274 height 293
copy div "Do we conduct periodic reviews of: - Vendor relationships? Yes/No - Service qua…"
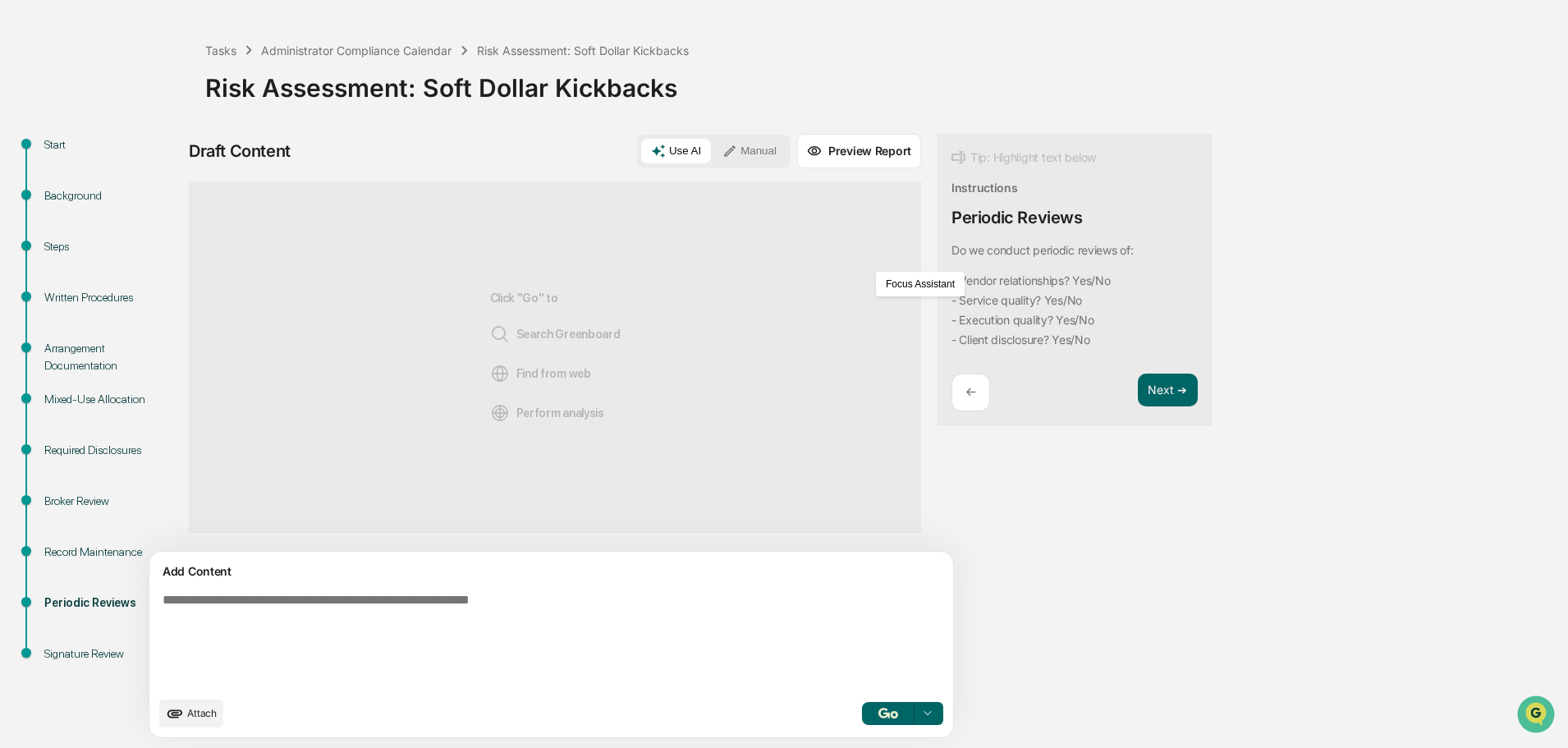
click at [350, 654] on textarea at bounding box center [513, 640] width 714 height 108
paste textarea "**********"
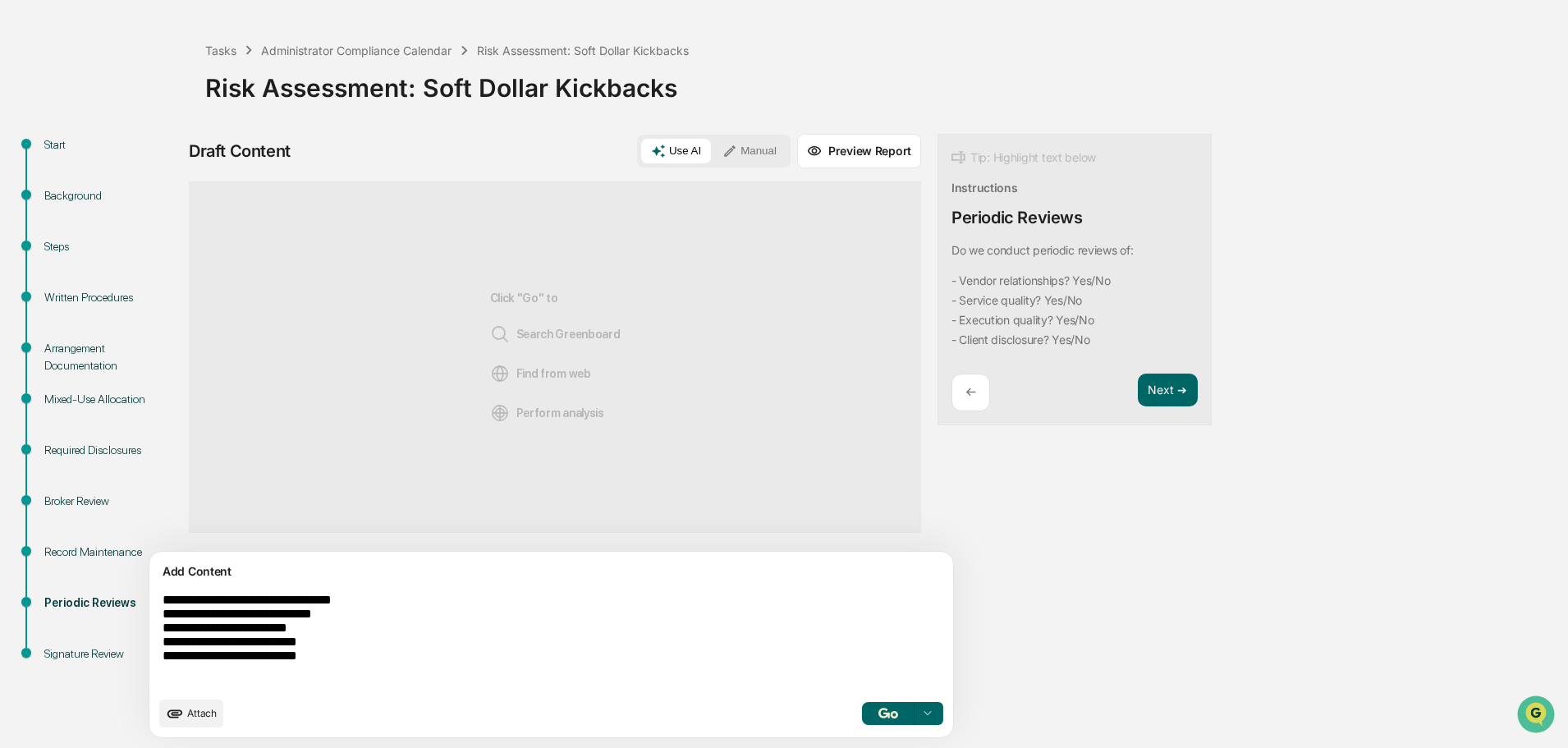
type textarea "**********"
click at [862, 707] on button "button" at bounding box center [889, 713] width 53 height 23
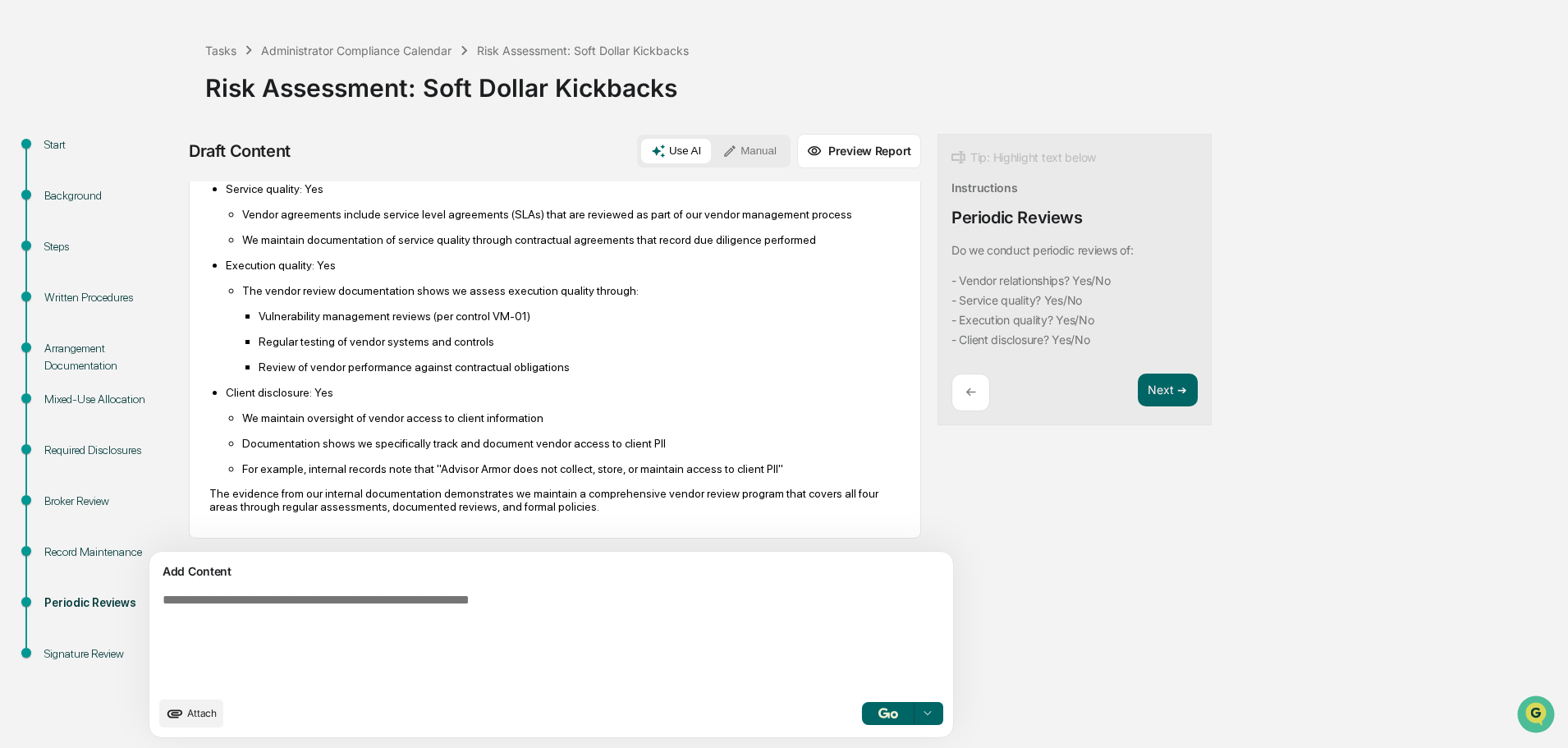
scroll to position [296, 0]
click at [1138, 384] on button "Next ➔" at bounding box center [1168, 390] width 60 height 34
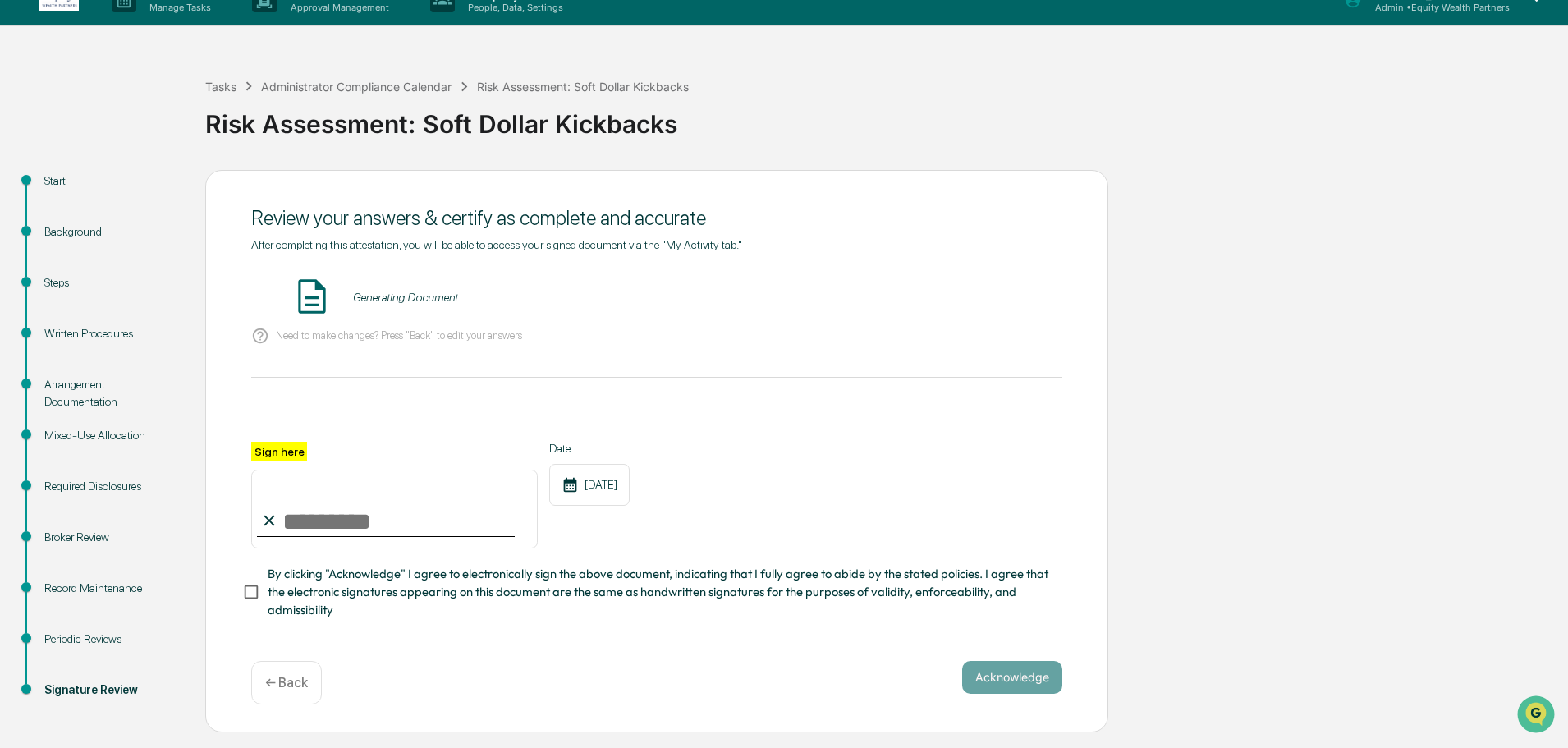
scroll to position [26, 0]
click at [68, 479] on div "Required Disclosures" at bounding box center [112, 486] width 135 height 17
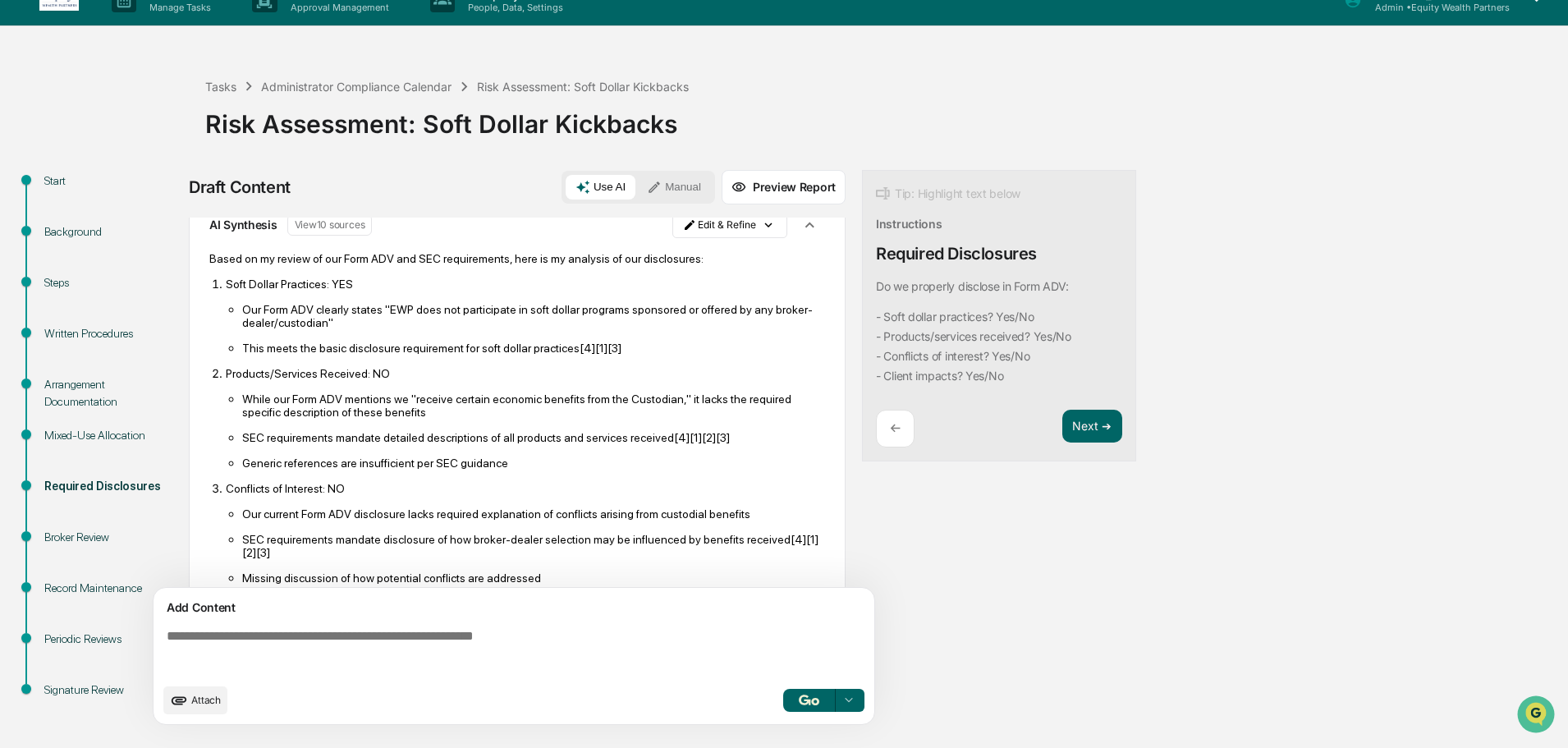
scroll to position [0, 0]
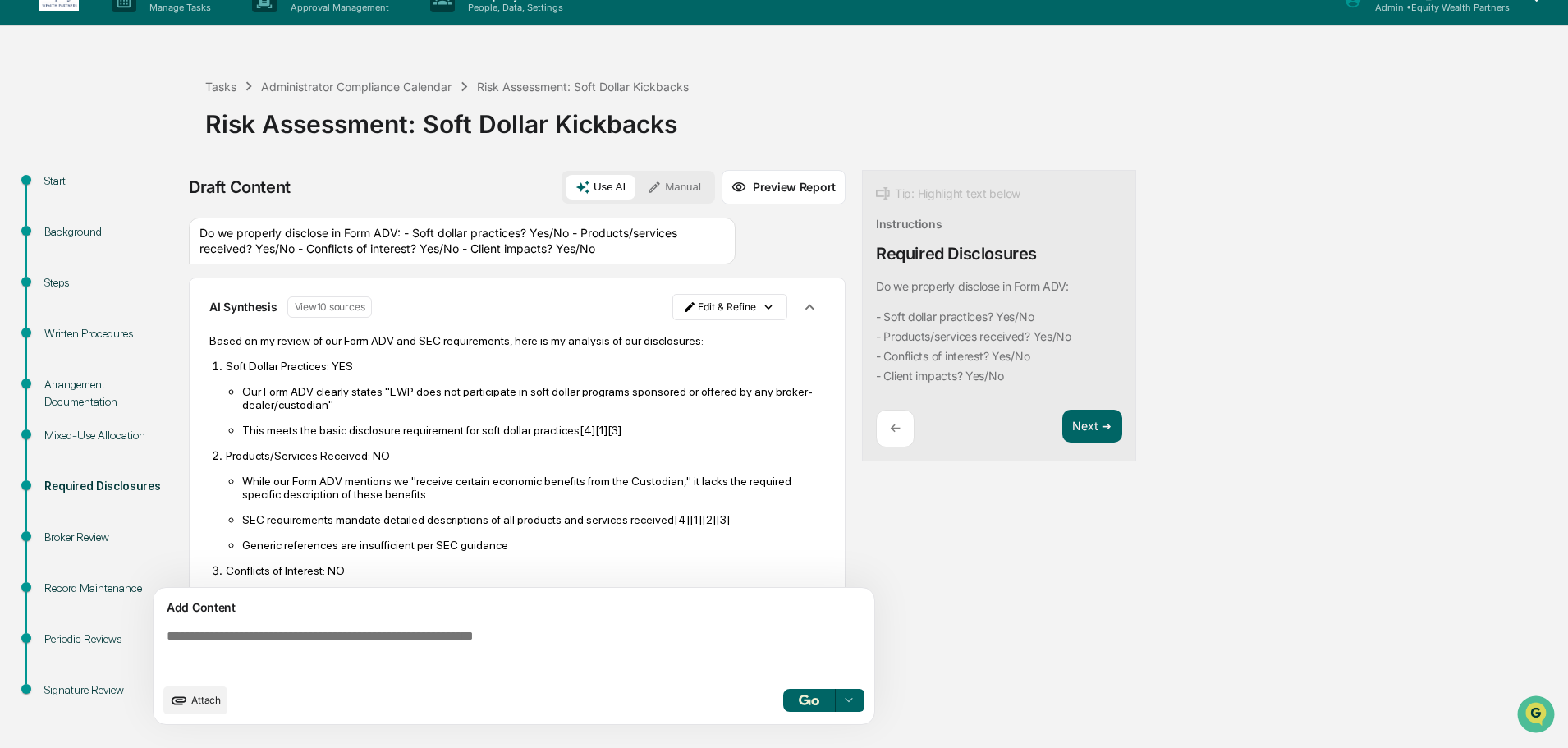
click at [98, 586] on div "Record Maintenance" at bounding box center [112, 588] width 135 height 17
click at [102, 579] on div "Record Maintenance" at bounding box center [112, 588] width 135 height 17
click at [1106, 415] on button "Next ➔" at bounding box center [1092, 426] width 60 height 34
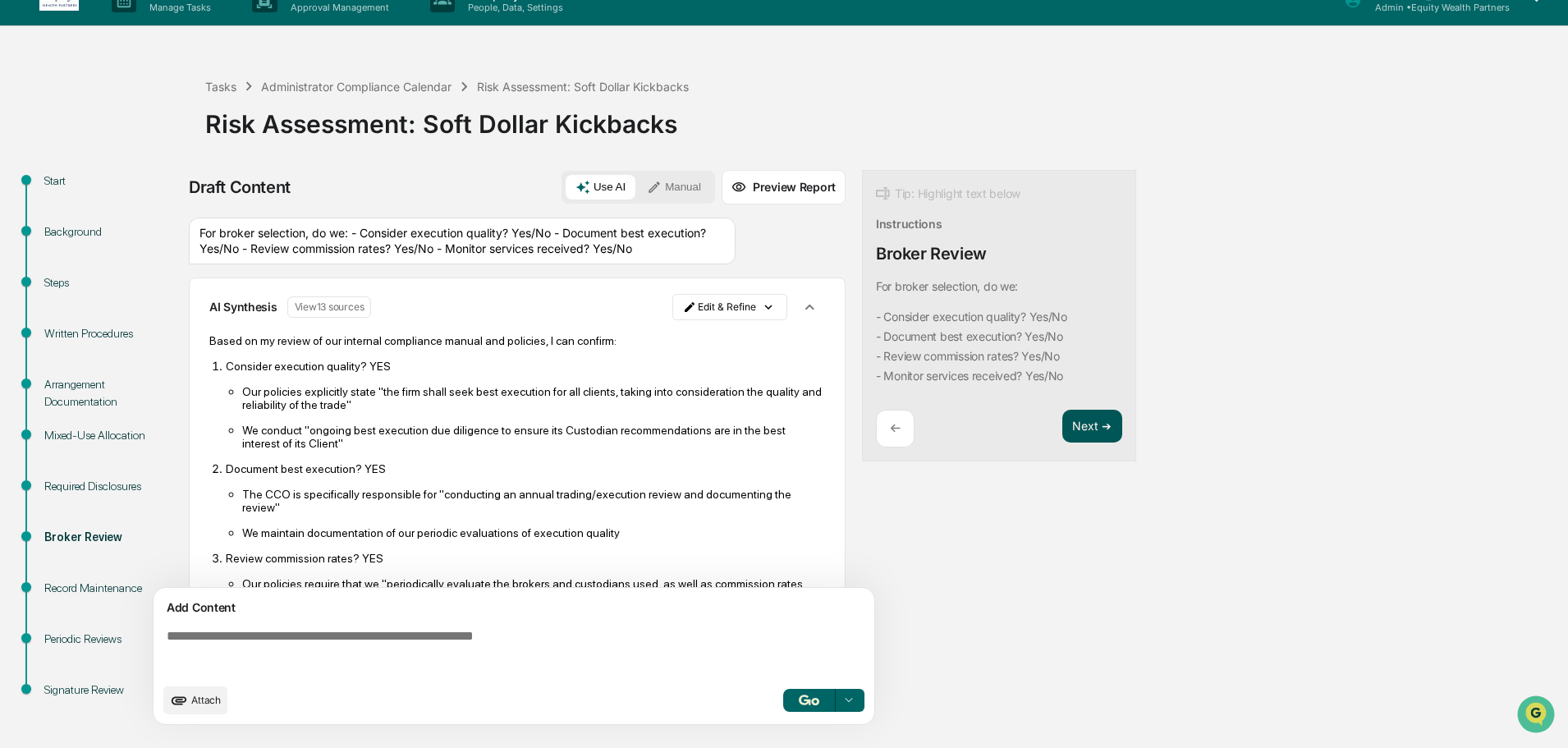
click at [1106, 416] on button "Next ➔" at bounding box center [1092, 426] width 60 height 34
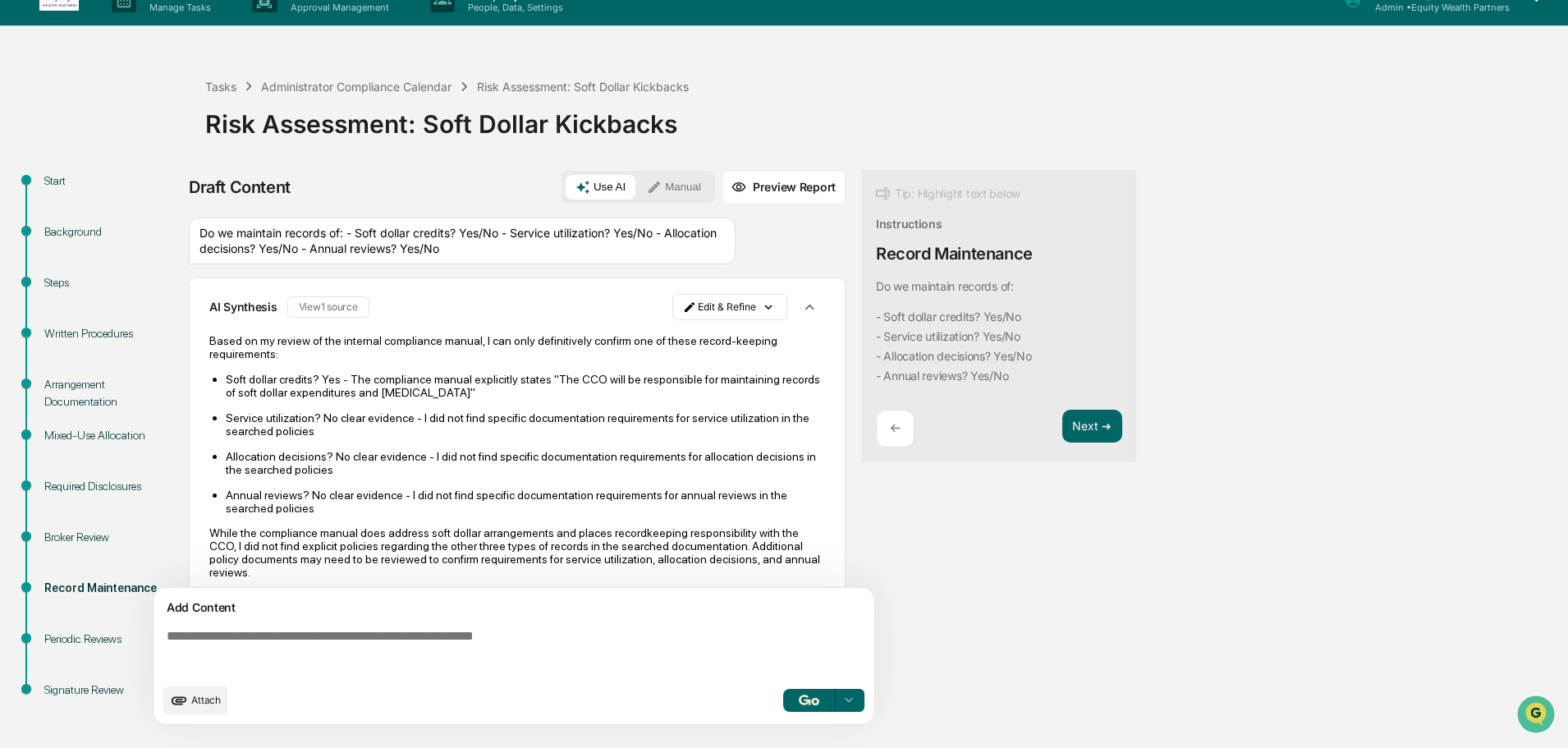
click at [89, 436] on div "Mixed-Use Allocation" at bounding box center [112, 436] width 135 height 17
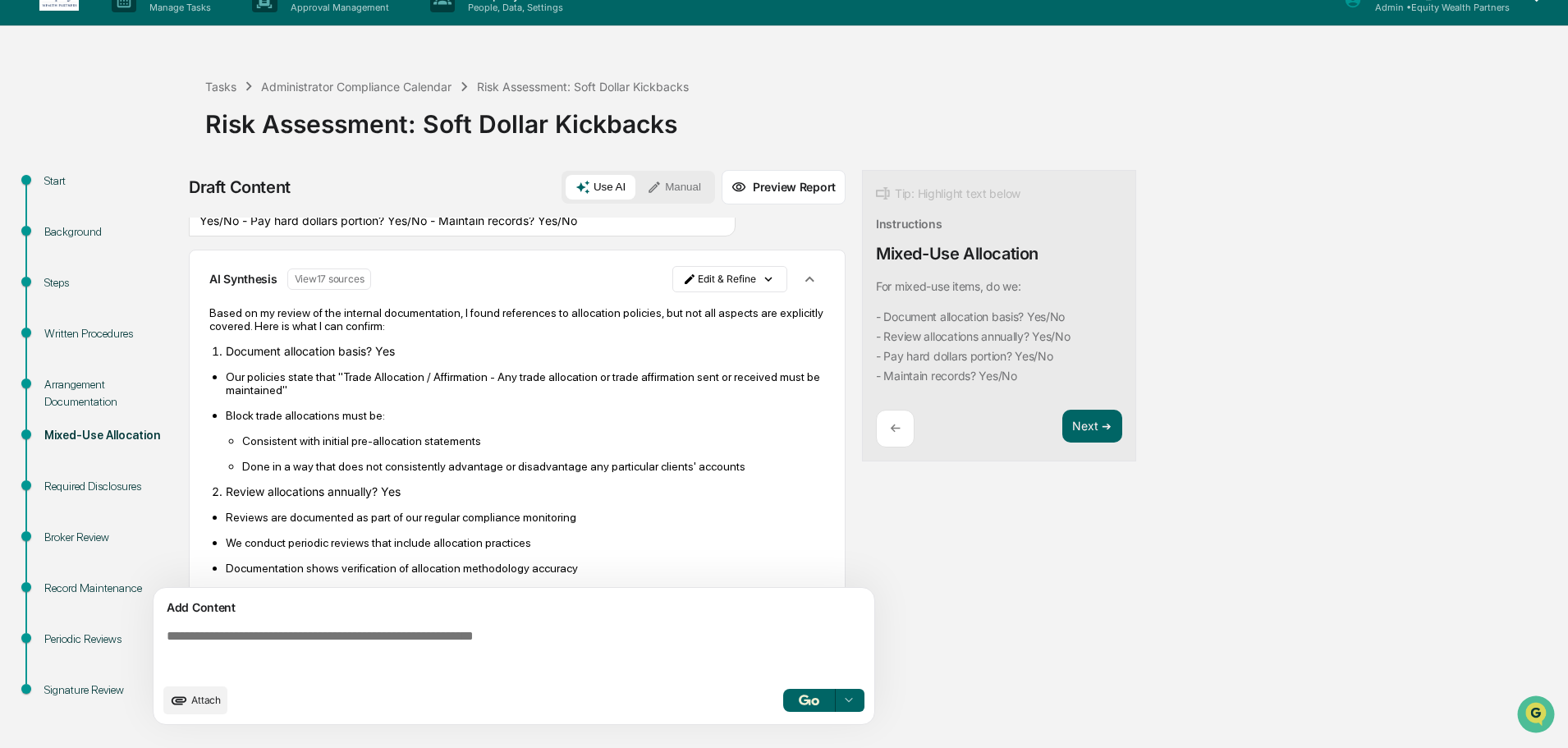
scroll to position [18, 0]
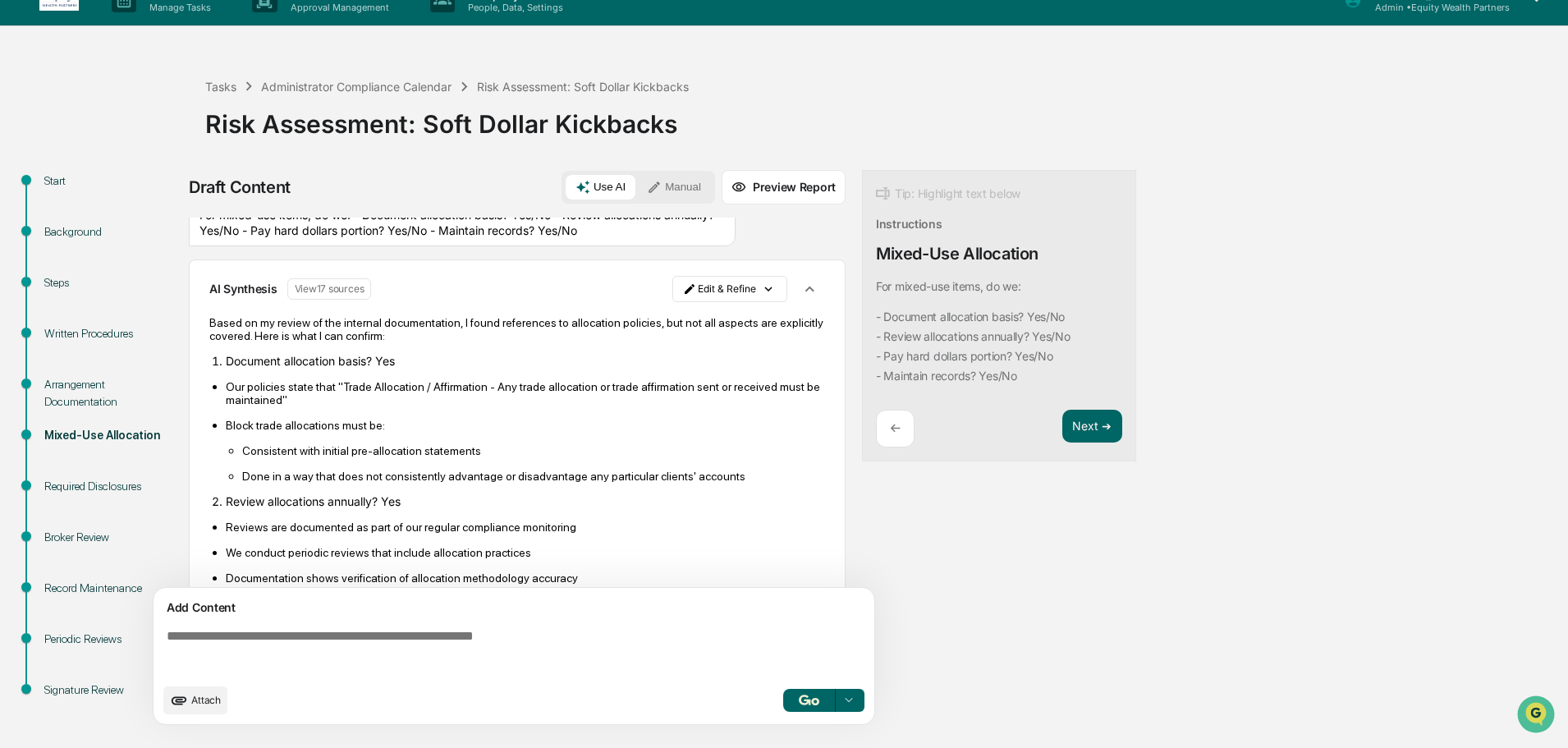
click at [83, 382] on div "Arrangement Documentation" at bounding box center [112, 393] width 135 height 35
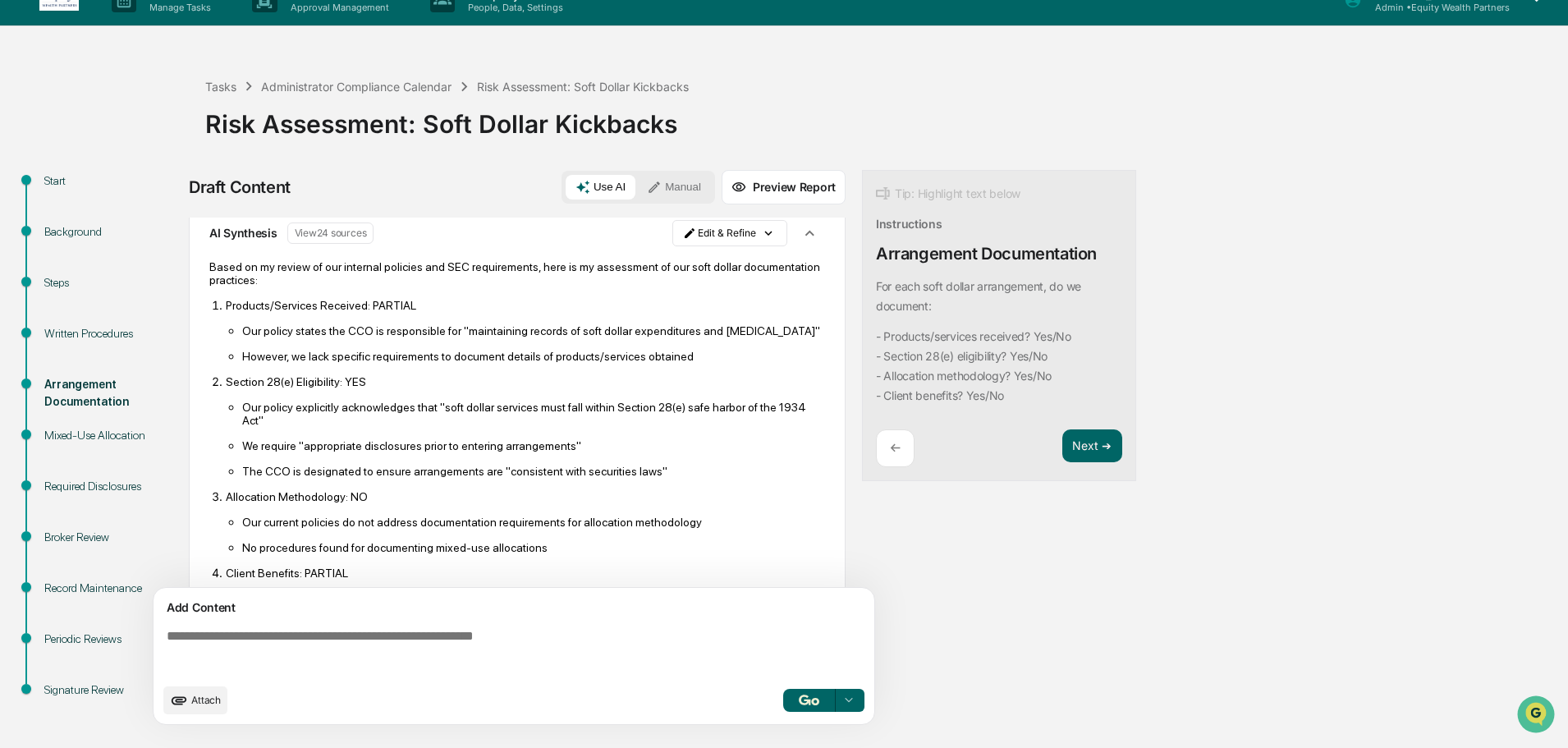
scroll to position [183, 0]
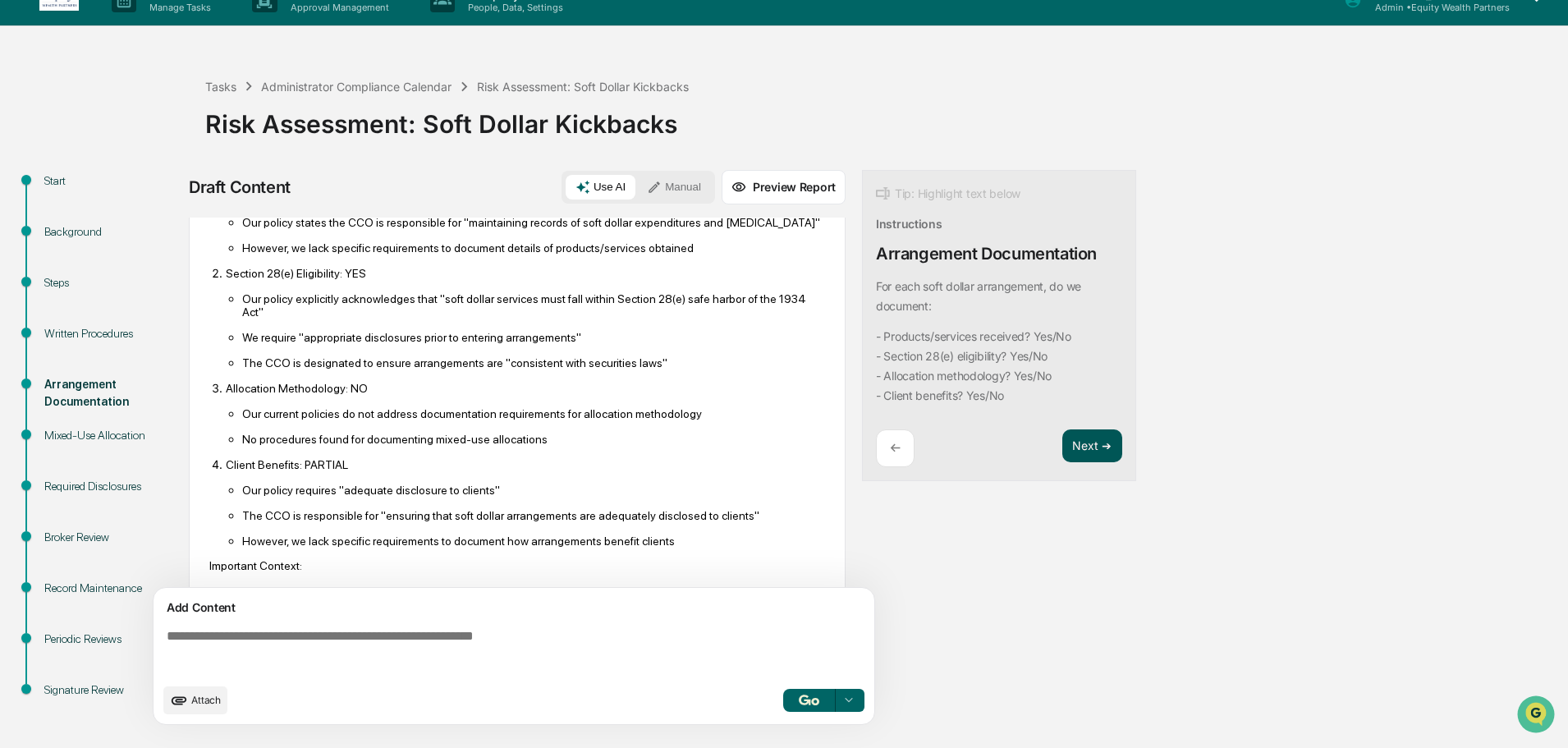
click at [1091, 445] on button "Next ➔" at bounding box center [1092, 446] width 60 height 34
click at [1091, 445] on div "Next ➔" at bounding box center [1092, 449] width 60 height 39
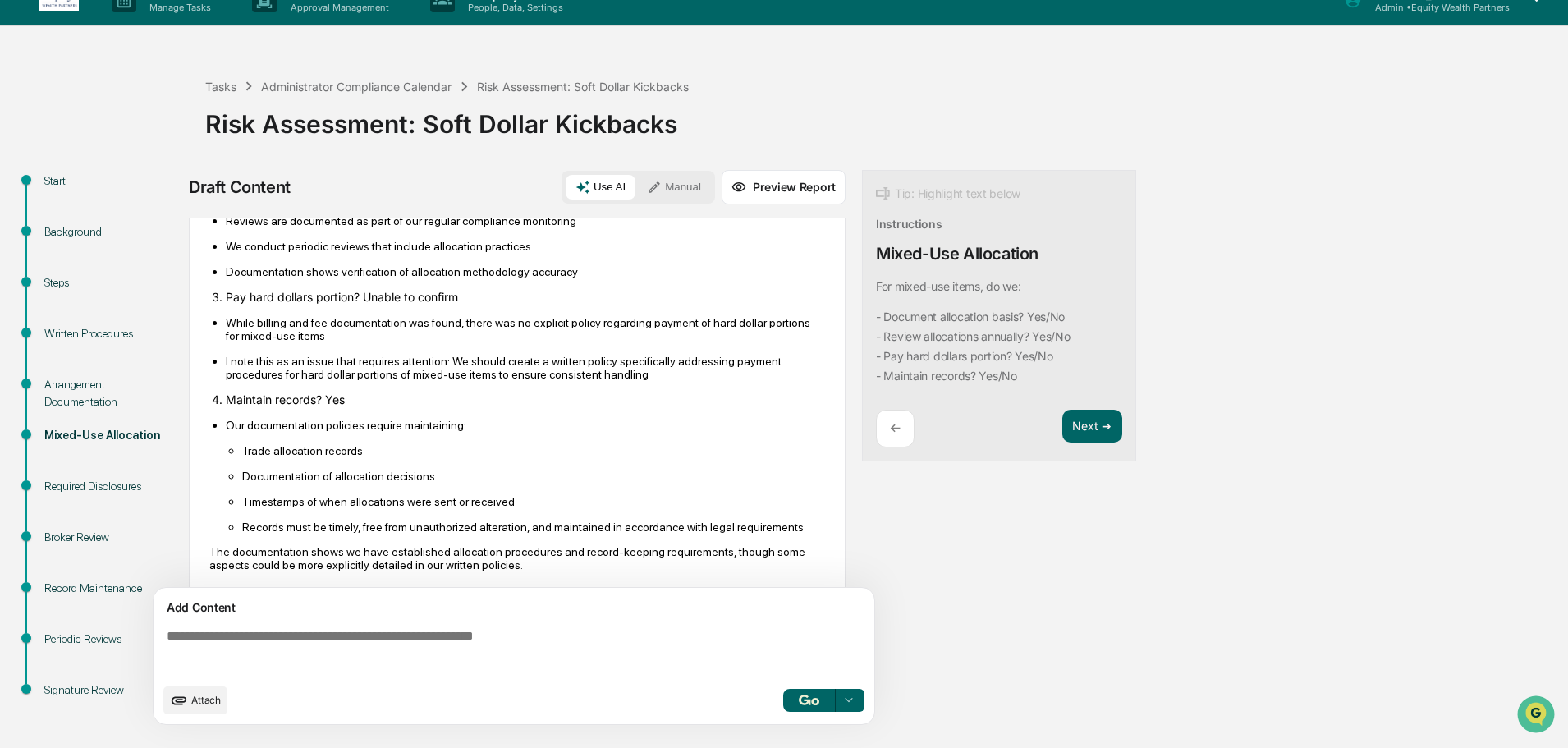
scroll to position [346, 0]
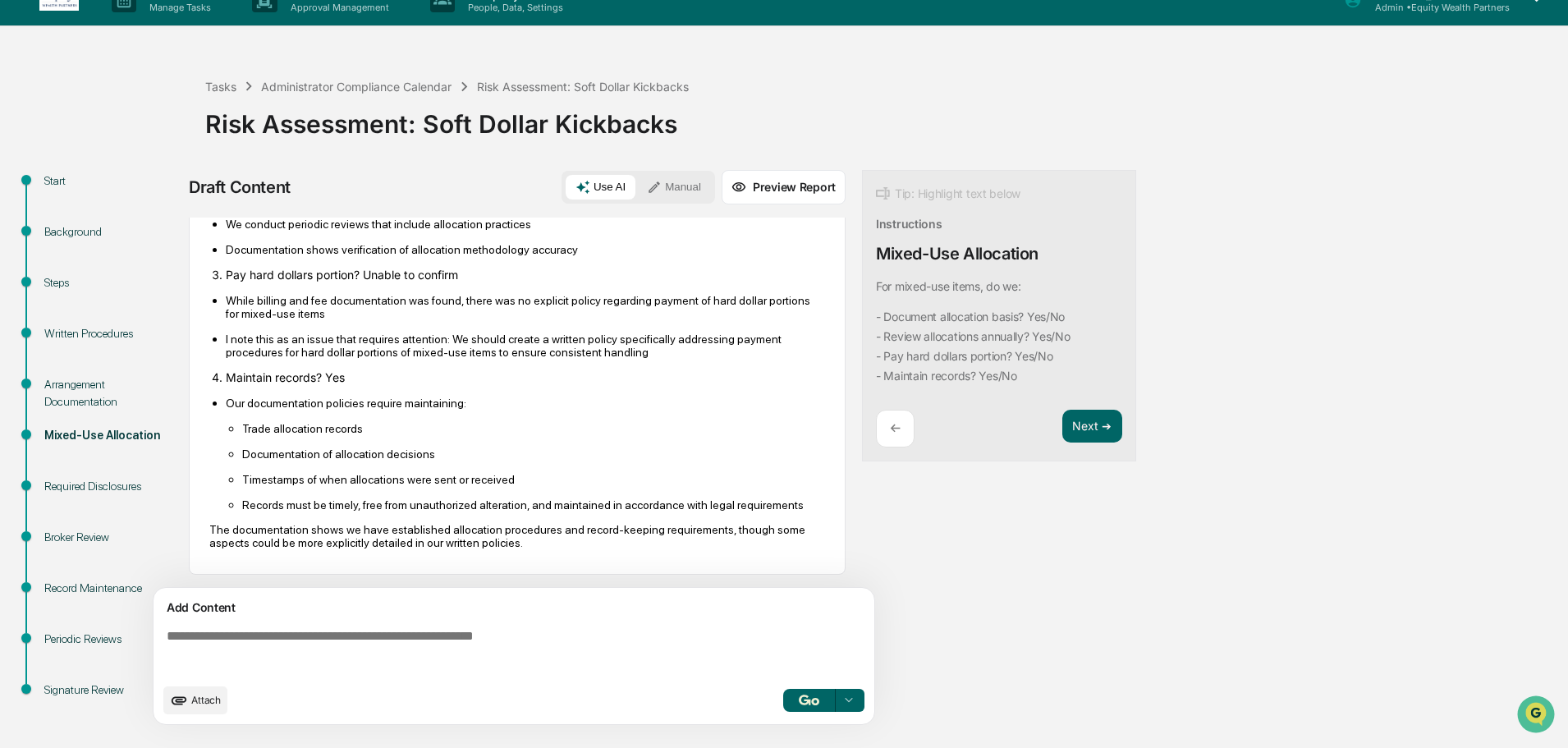
click at [107, 486] on div "Required Disclosures" at bounding box center [112, 486] width 135 height 17
click at [88, 488] on div "Required Disclosures" at bounding box center [112, 486] width 135 height 17
click at [1111, 431] on button "Next ➔" at bounding box center [1092, 426] width 60 height 34
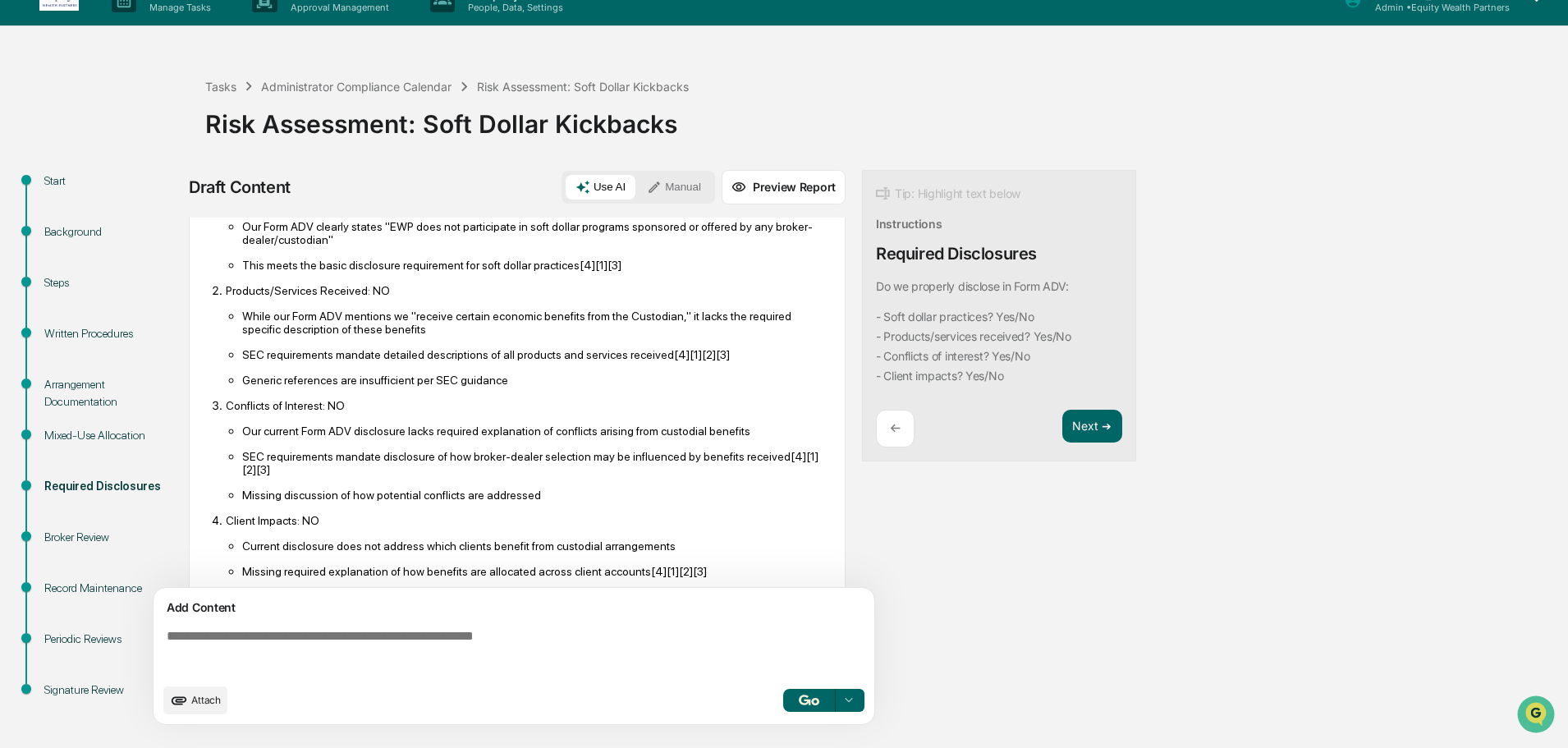
scroll to position [246, 0]
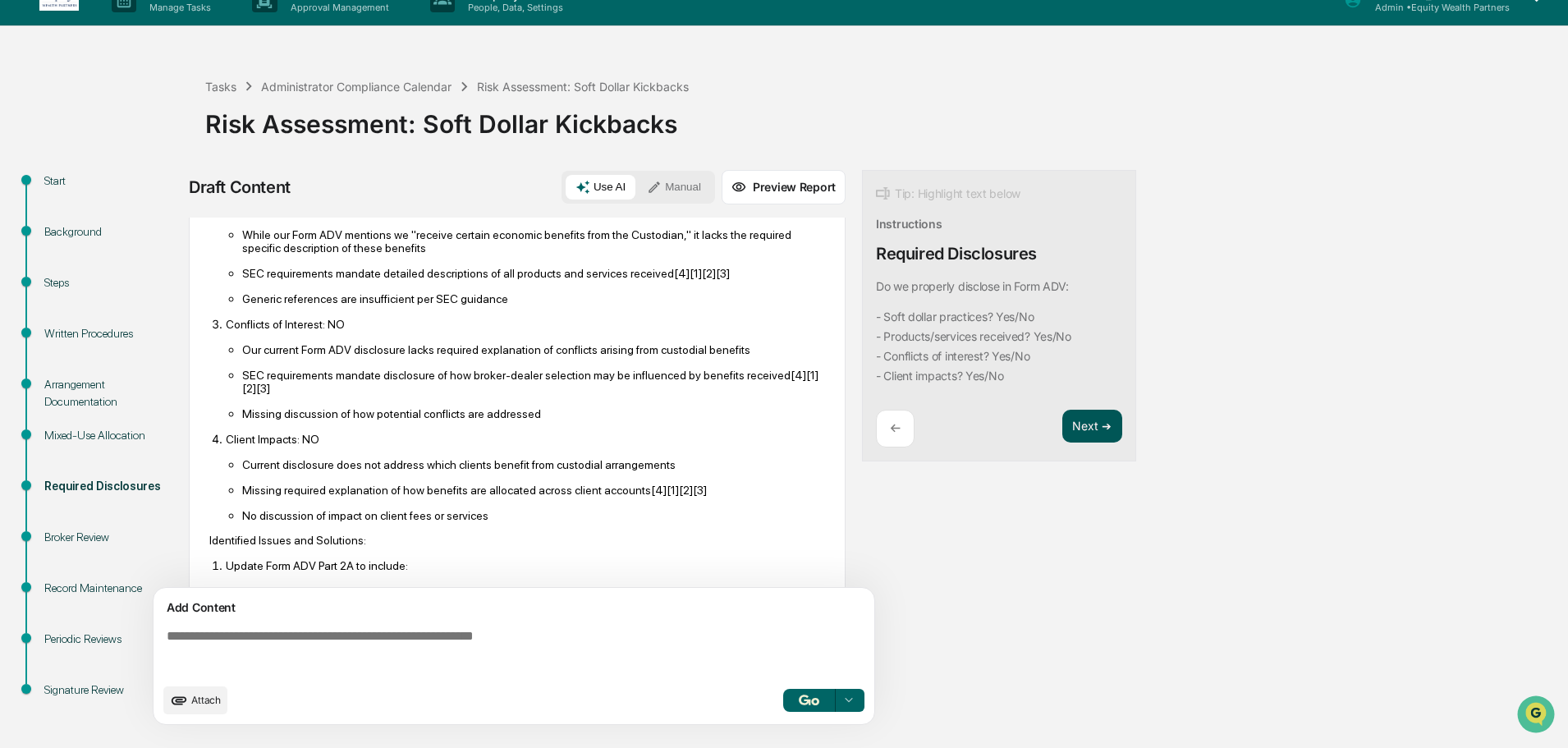
click at [1095, 421] on button "Next ➔" at bounding box center [1092, 426] width 60 height 34
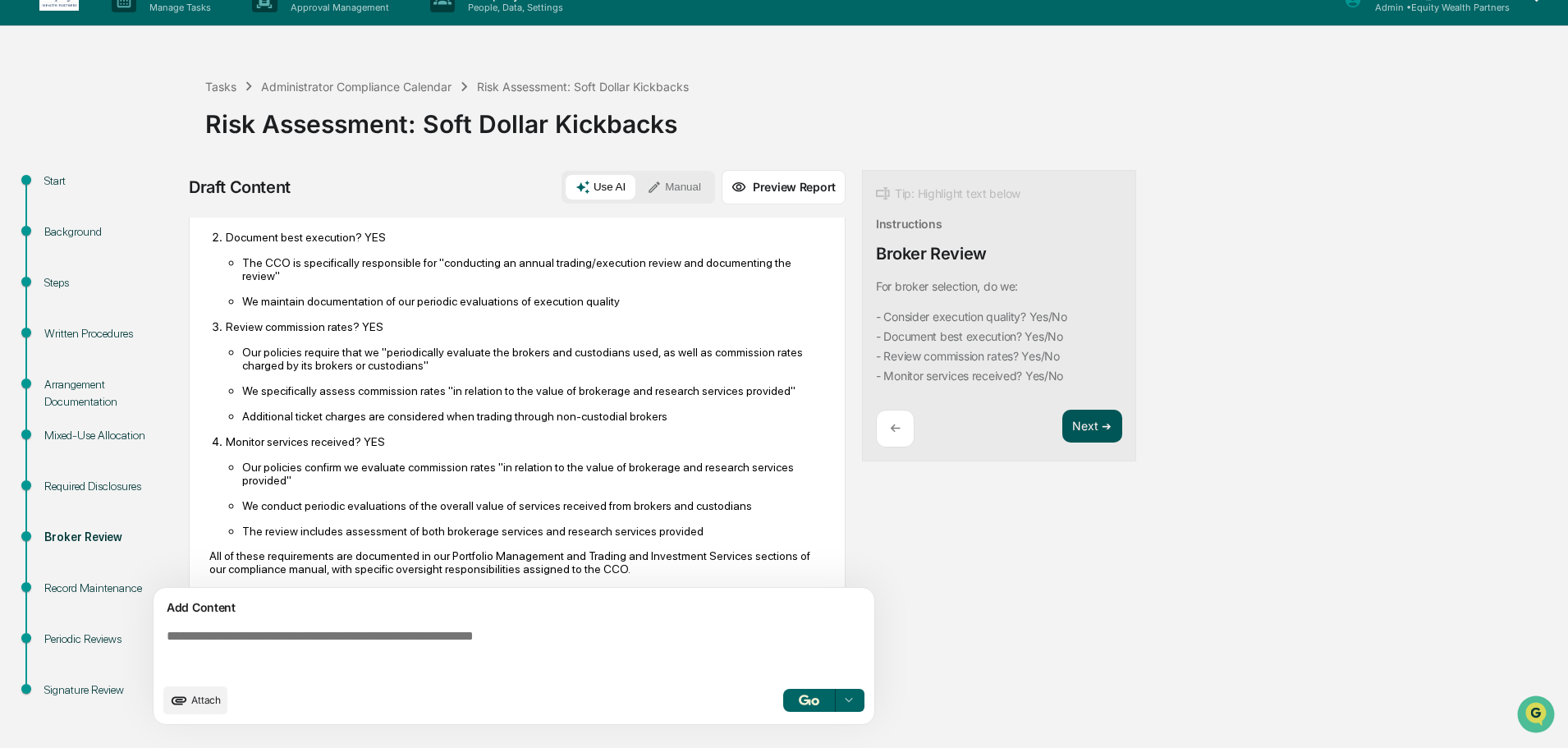
click at [1095, 421] on button "Next ➔" at bounding box center [1092, 426] width 60 height 34
click at [1092, 428] on button "Next ➔" at bounding box center [1092, 426] width 60 height 34
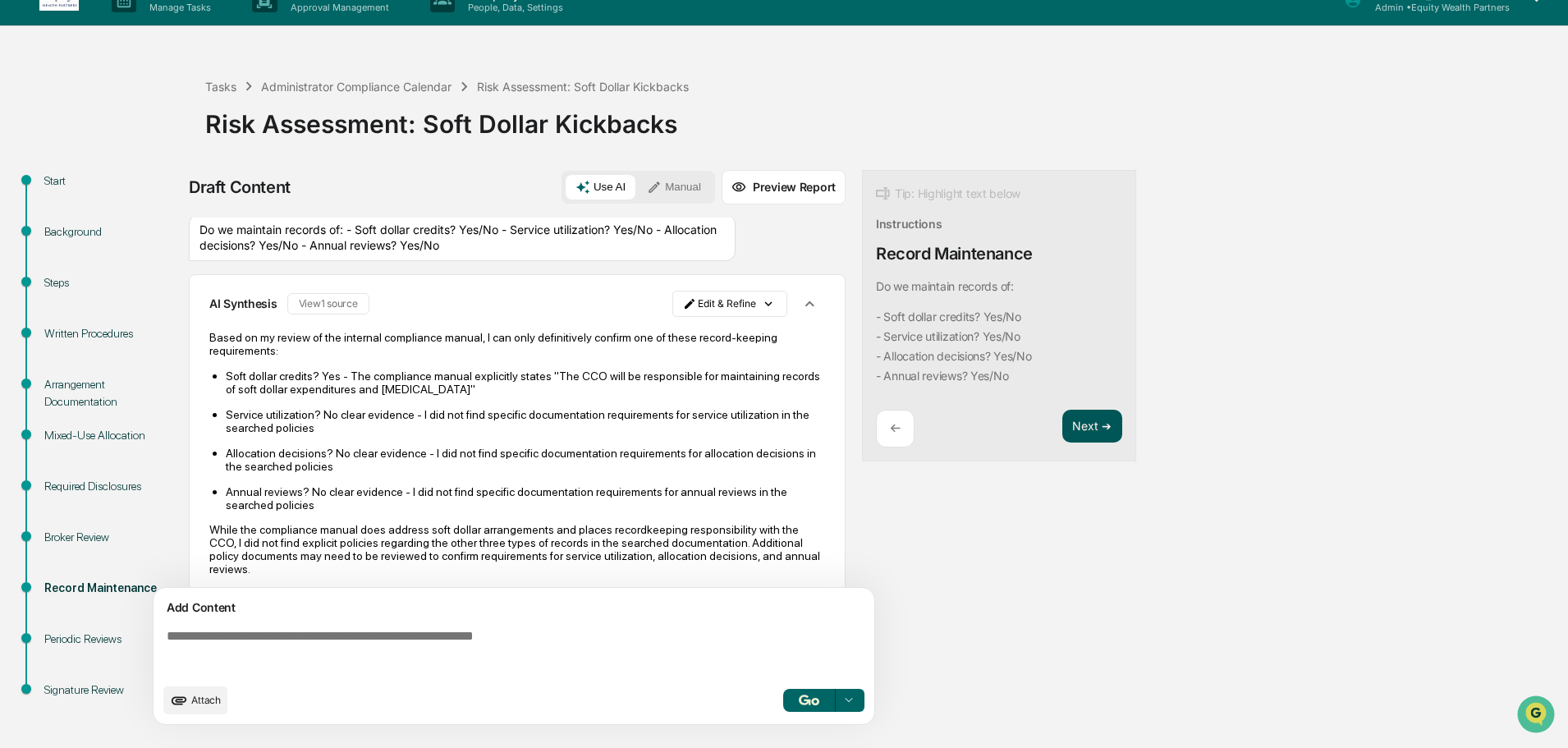
click at [1092, 428] on button "Next ➔" at bounding box center [1092, 426] width 60 height 34
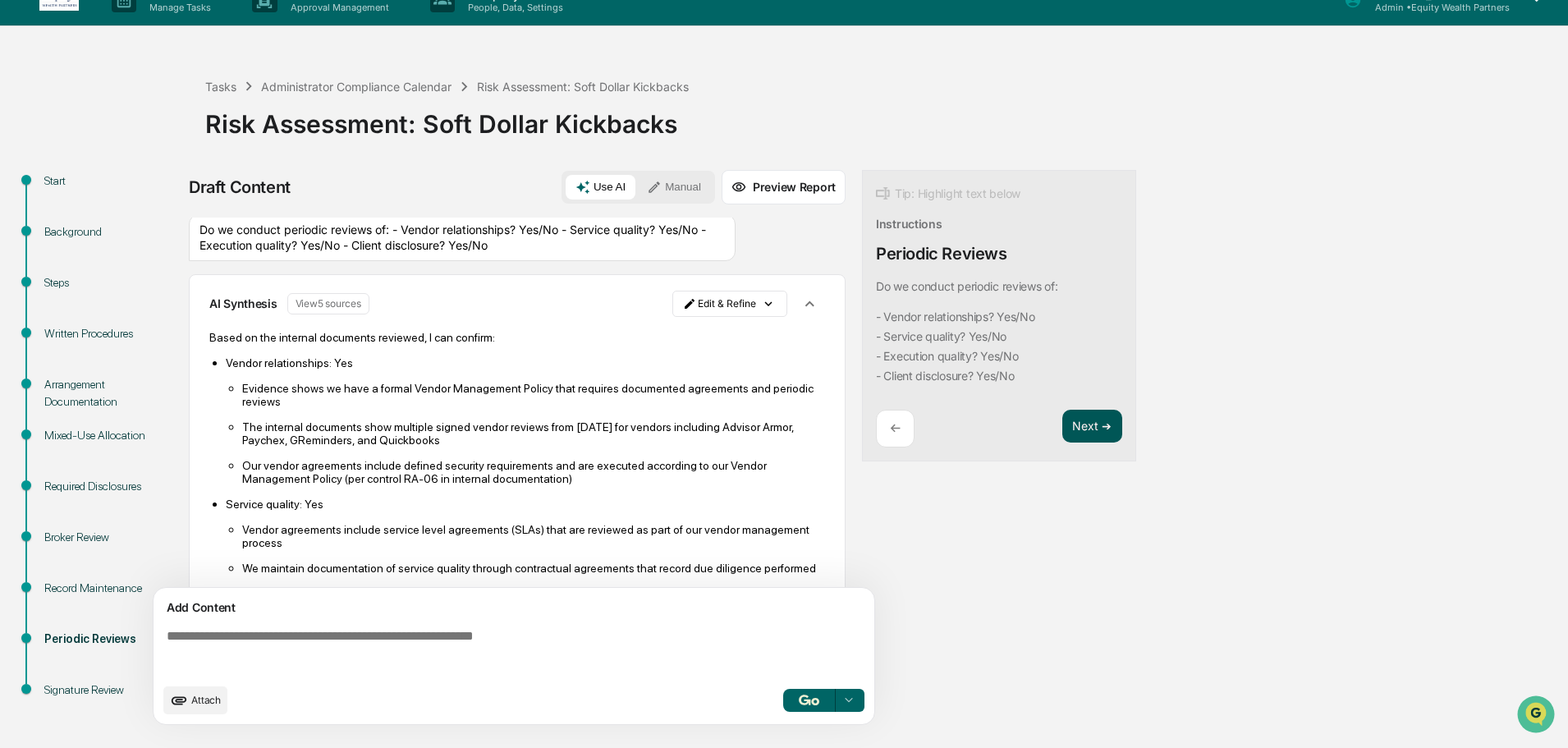
click at [1095, 424] on button "Next ➔" at bounding box center [1092, 426] width 60 height 34
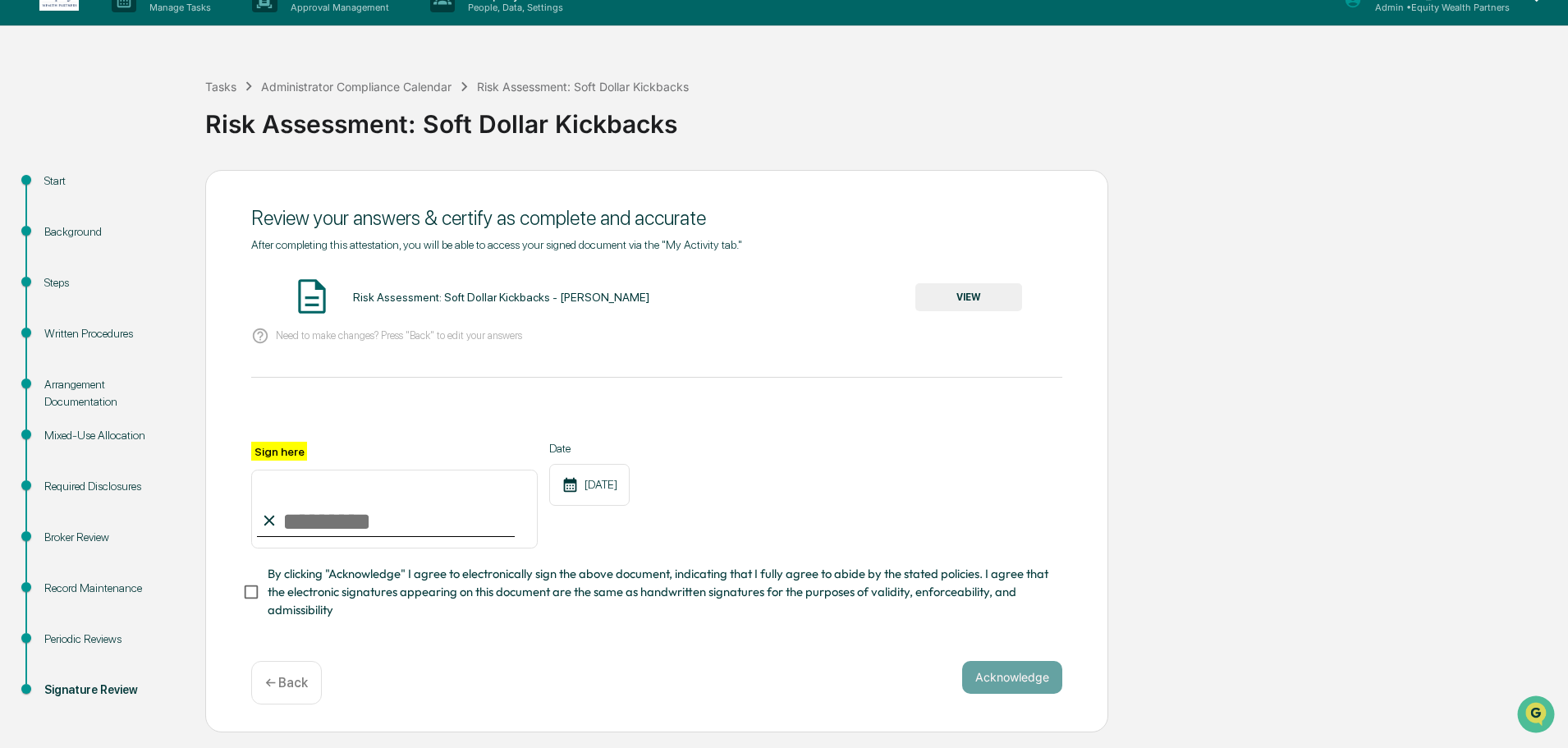
click at [64, 493] on div "Required Disclosures" at bounding box center [112, 486] width 135 height 17
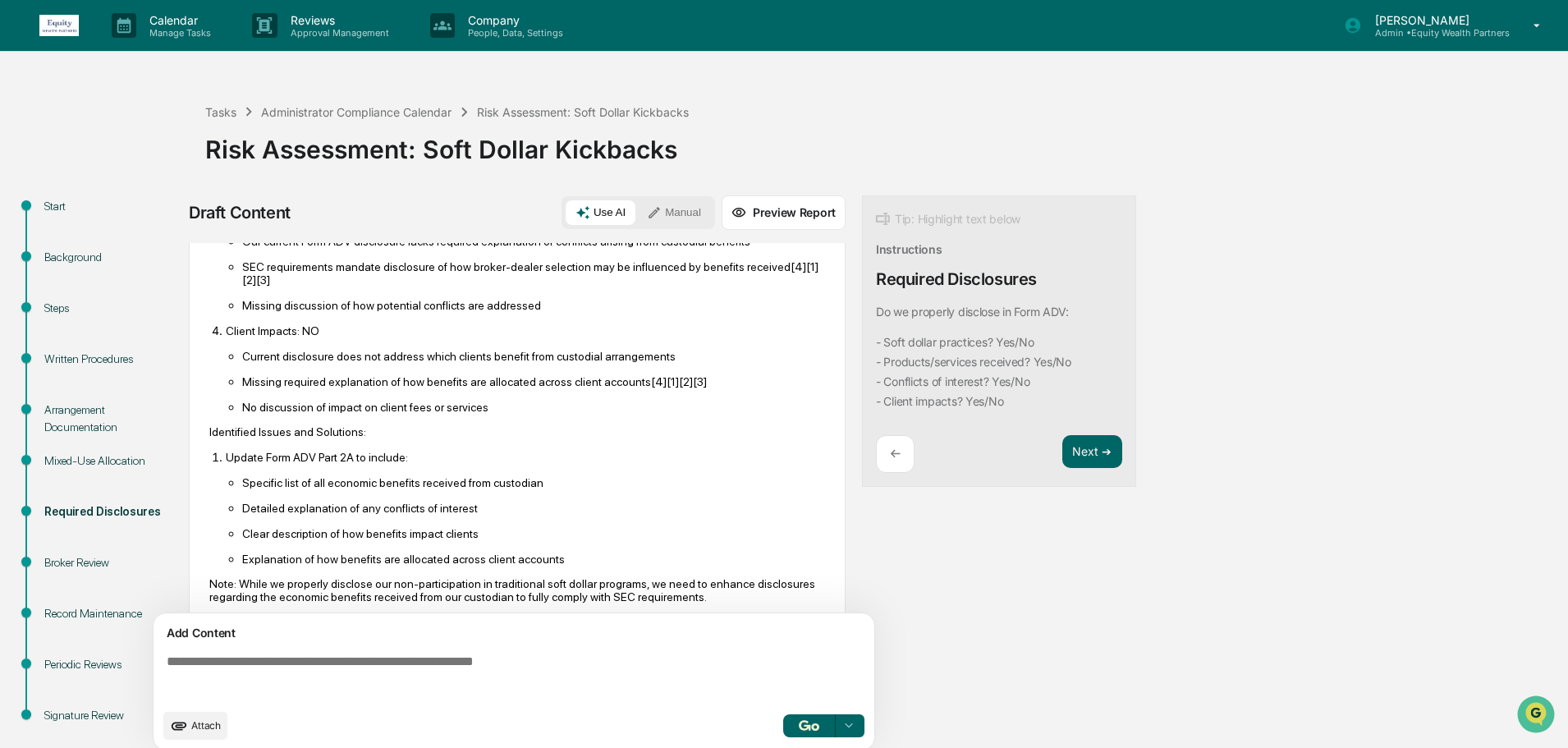
scroll to position [409, 0]
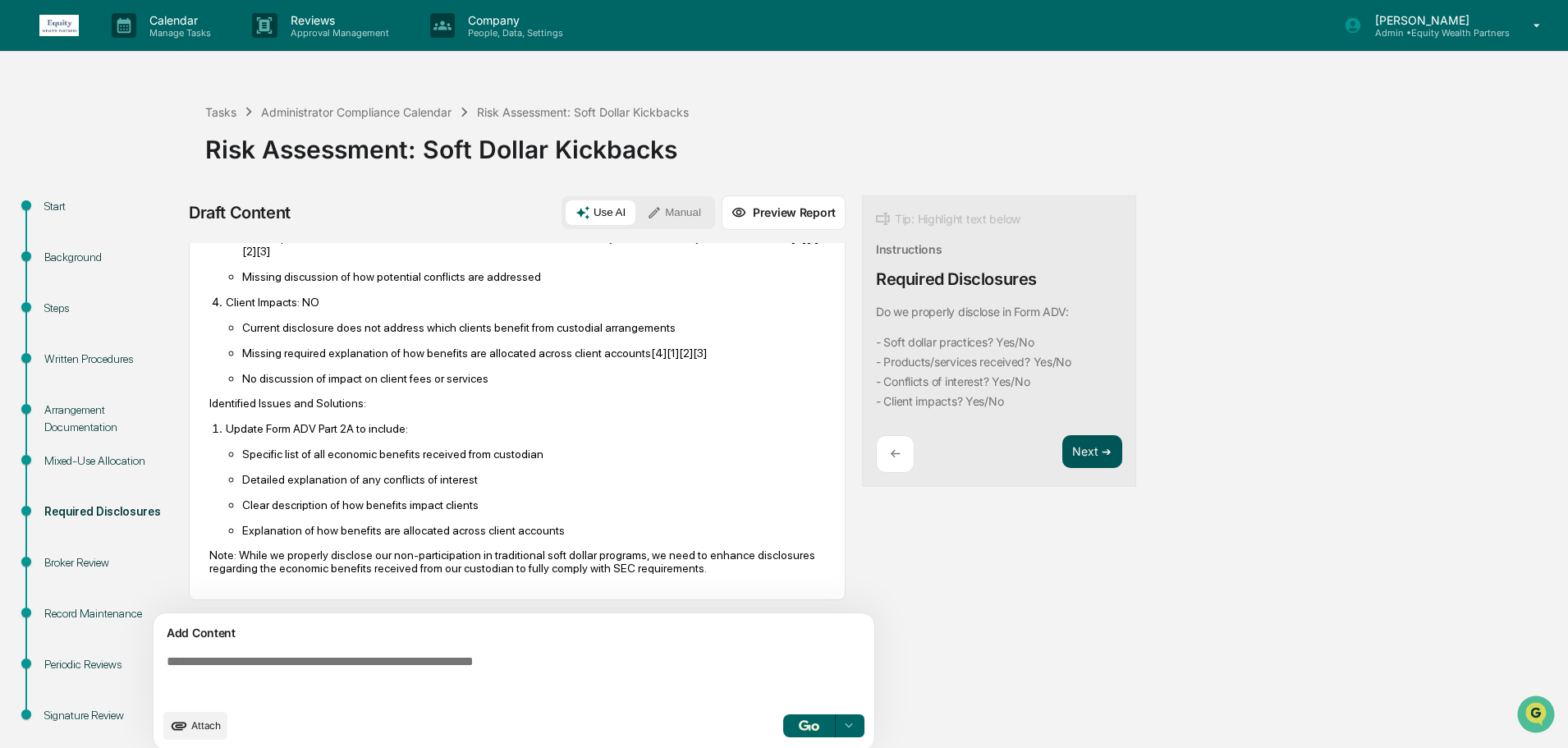
click at [1089, 457] on button "Next ➔" at bounding box center [1092, 452] width 60 height 34
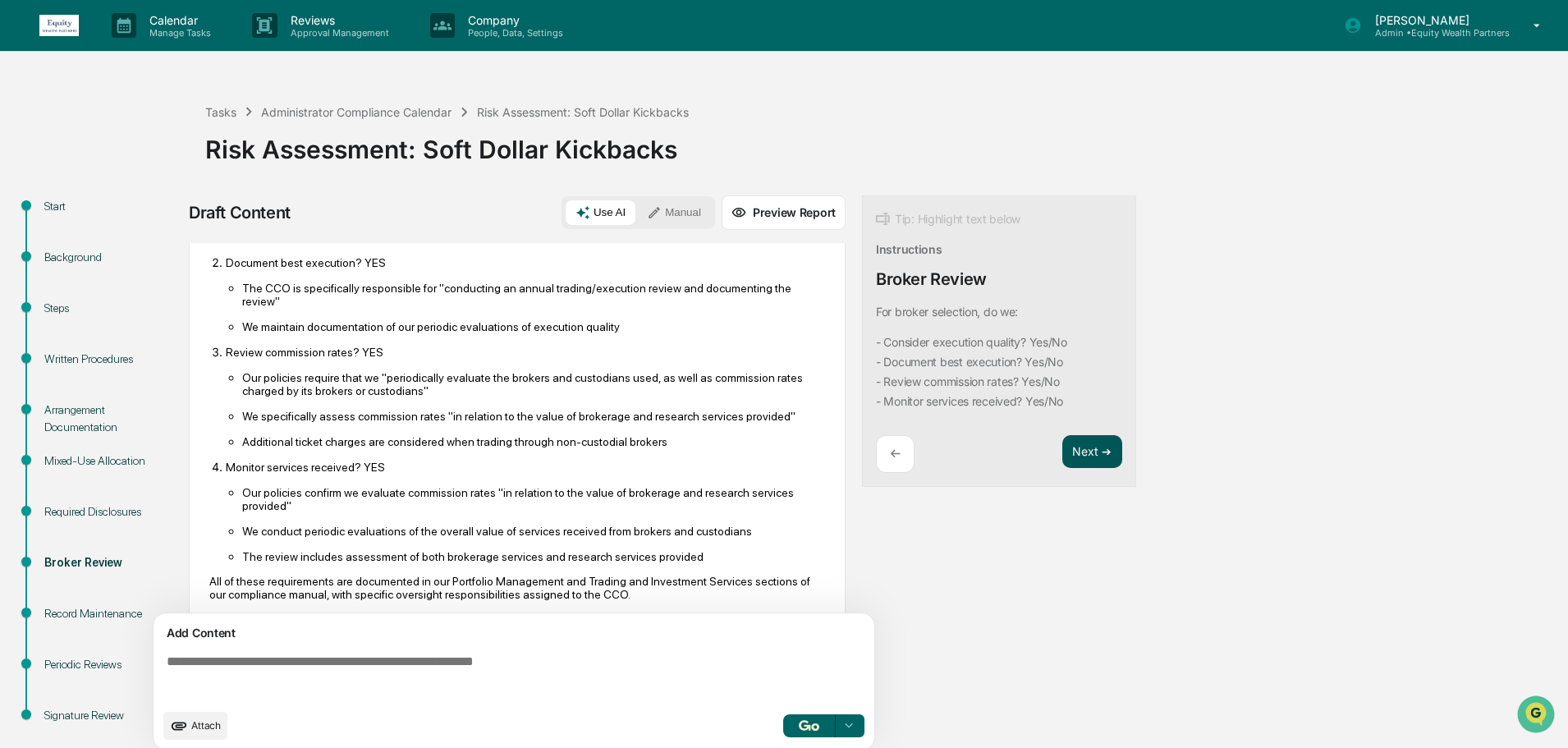
click at [1096, 457] on button "Next ➔" at bounding box center [1092, 452] width 60 height 34
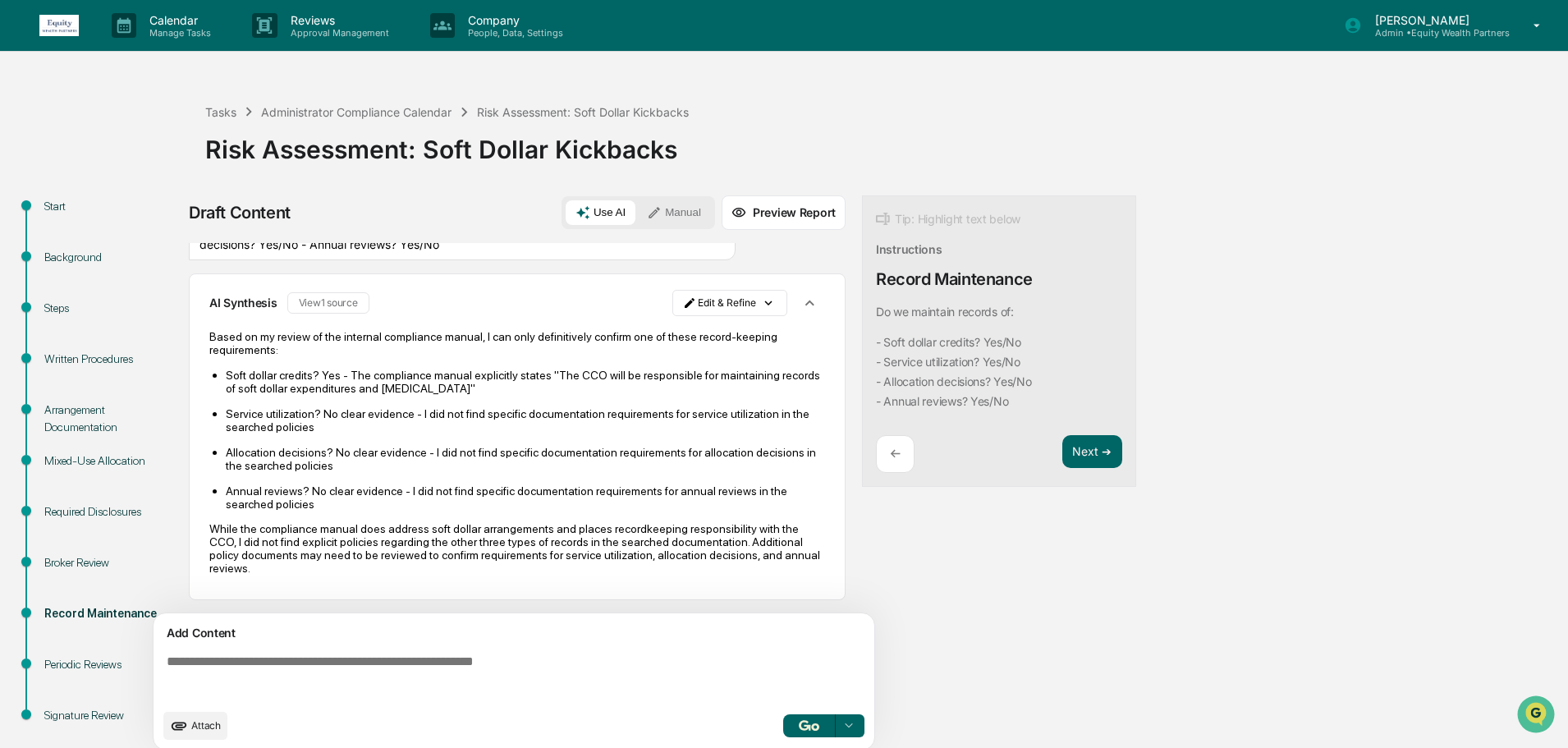
scroll to position [3, 0]
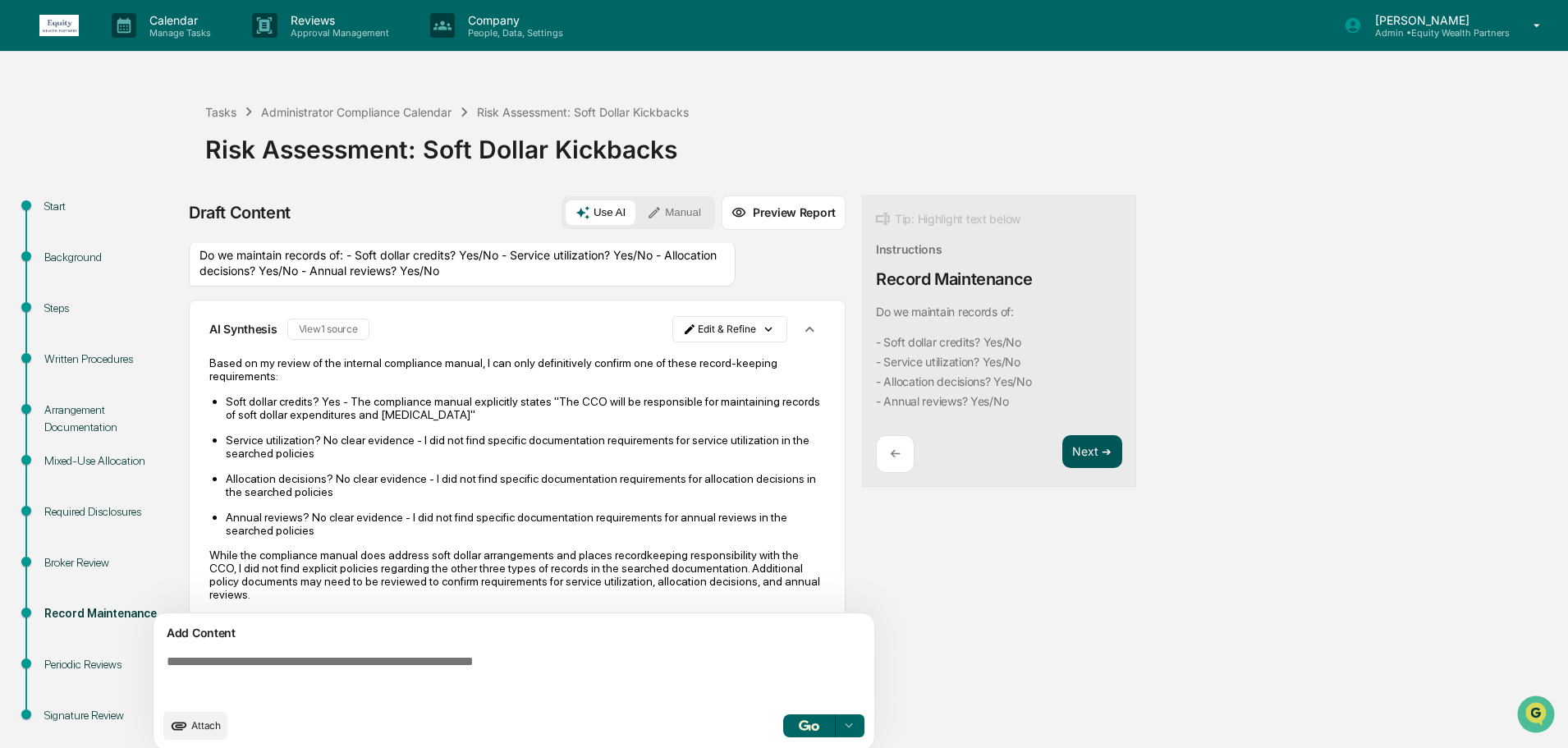
click at [1079, 454] on button "Next ➔" at bounding box center [1092, 452] width 60 height 34
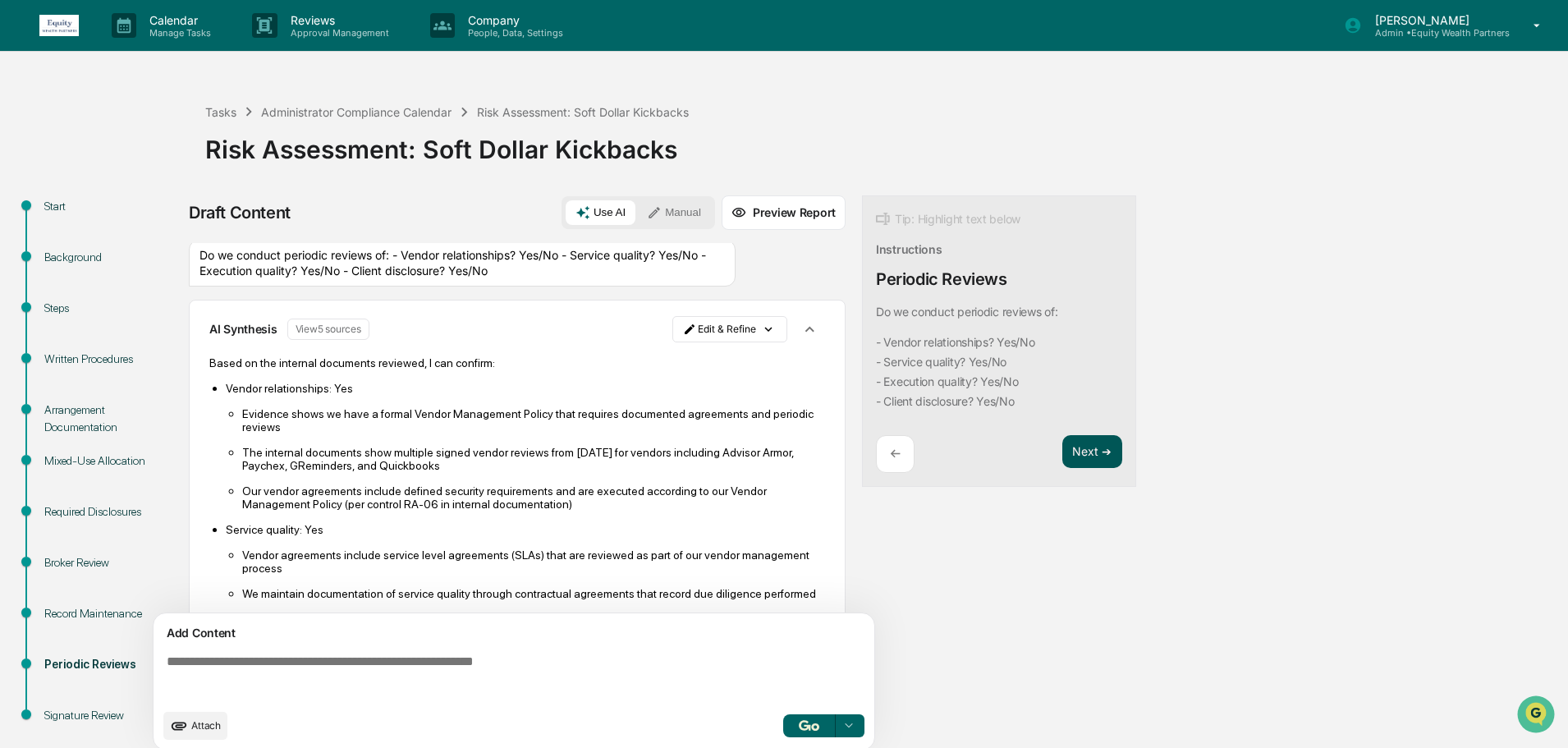
click at [1085, 458] on button "Next ➔" at bounding box center [1092, 452] width 60 height 34
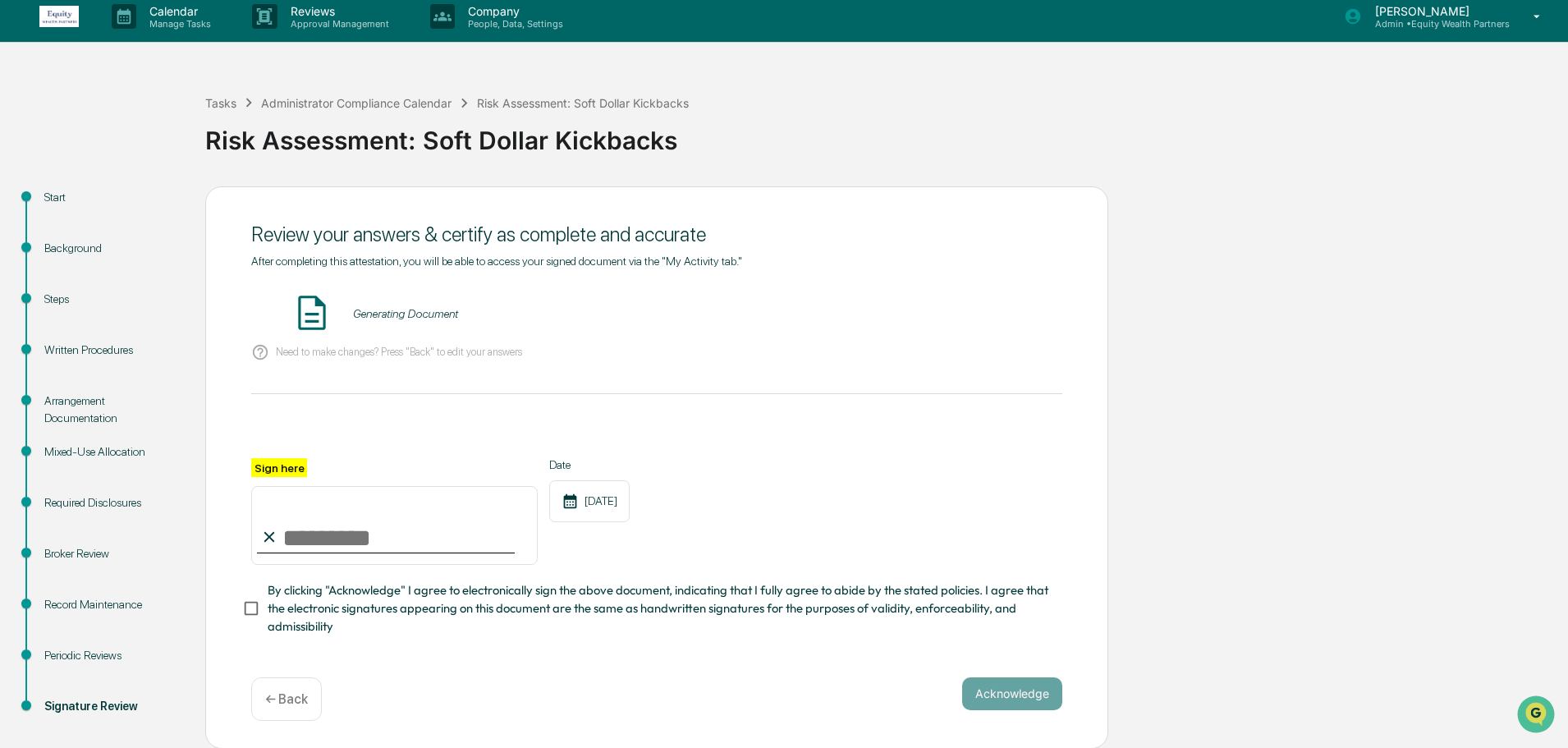
scroll to position [0, 0]
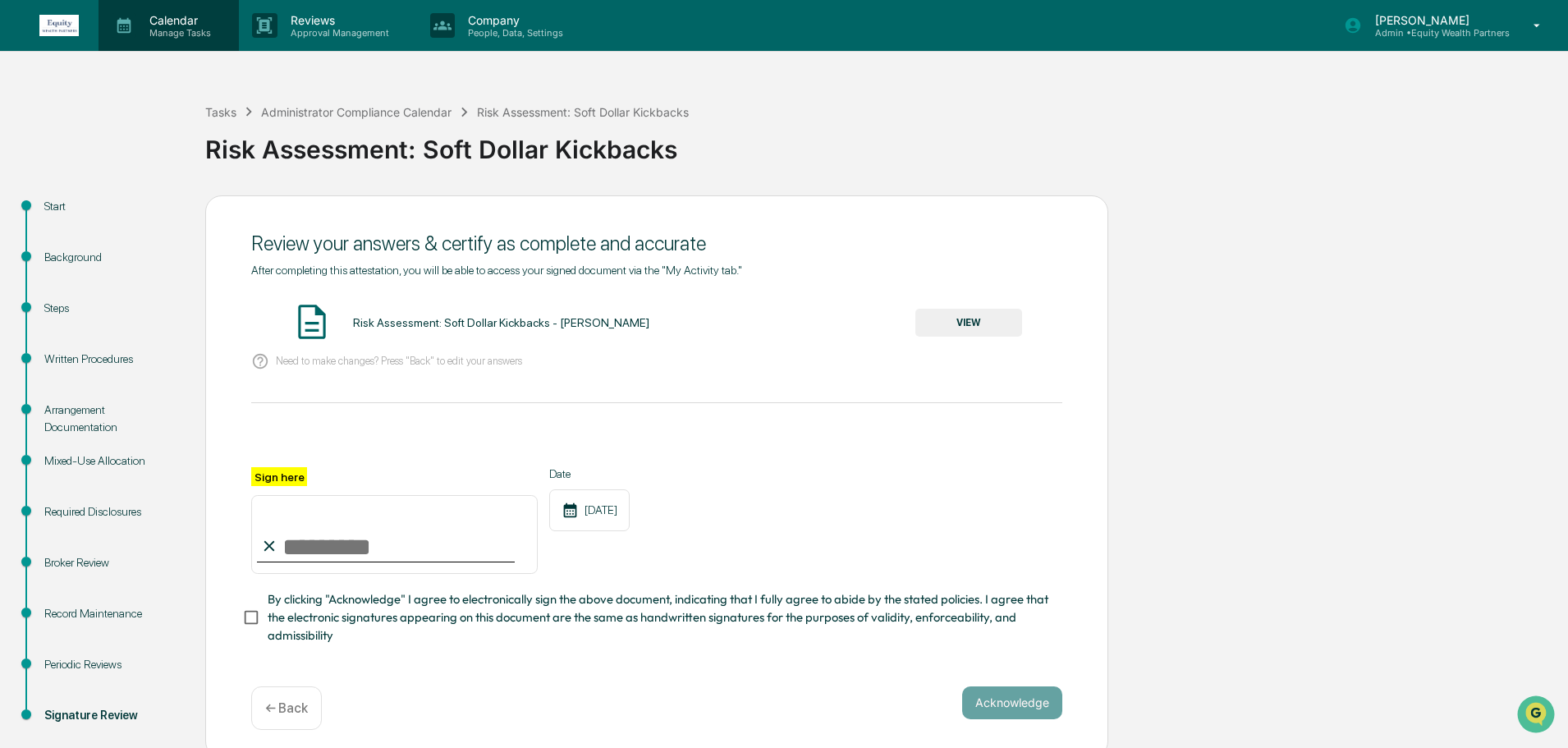
click at [154, 31] on p "Manage Tasks" at bounding box center [178, 33] width 83 height 12
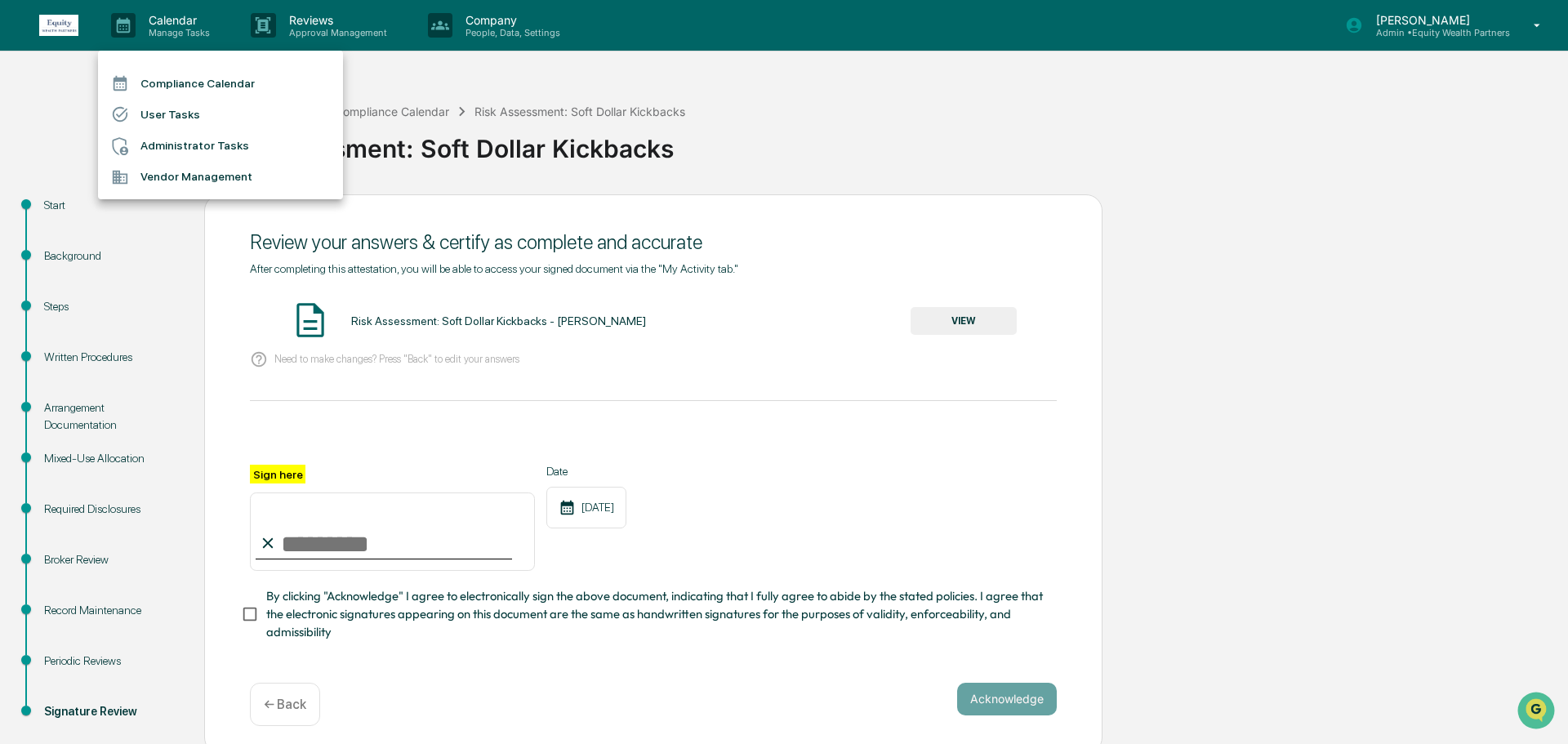
click at [210, 143] on li "Administrator Tasks" at bounding box center [220, 146] width 245 height 31
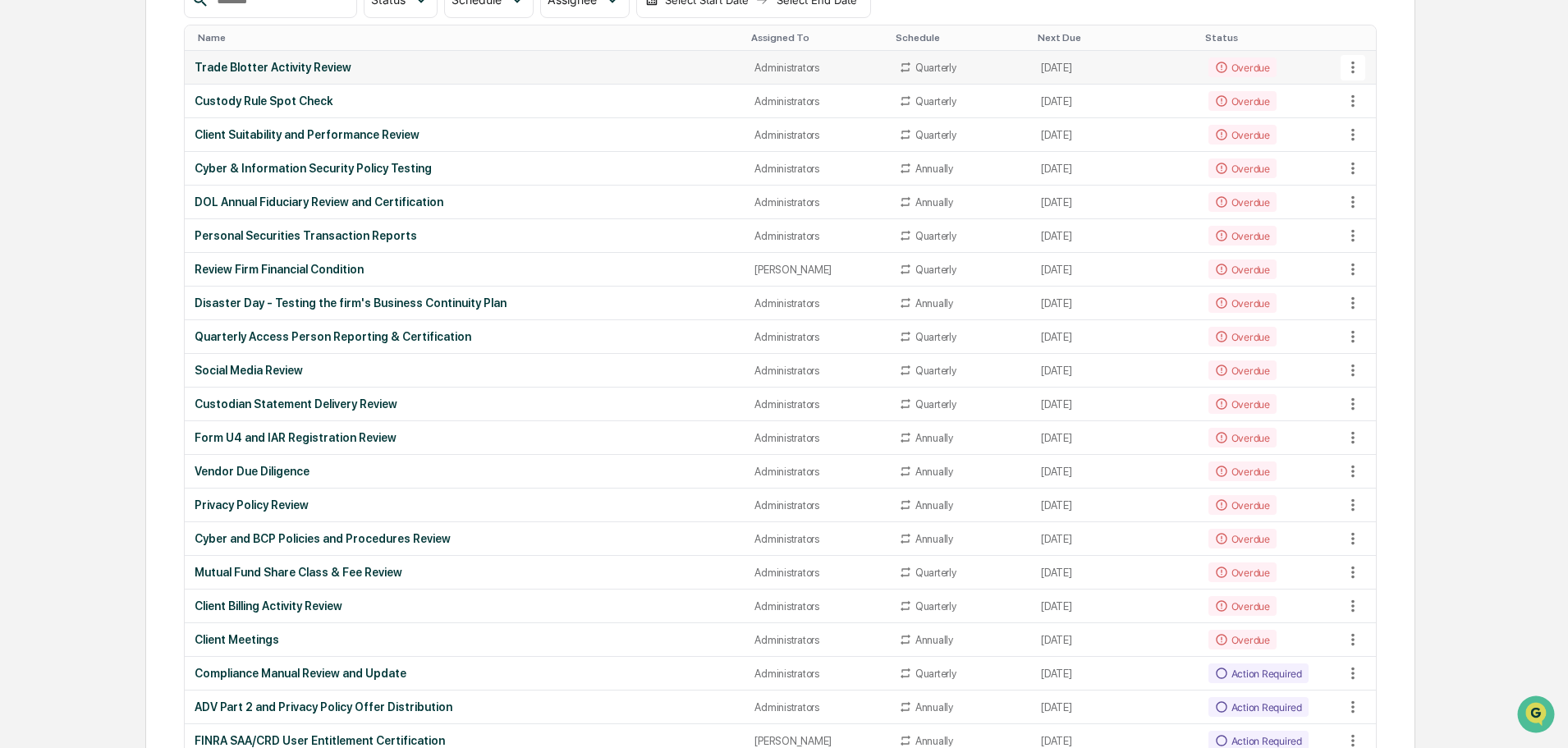
scroll to position [164, 0]
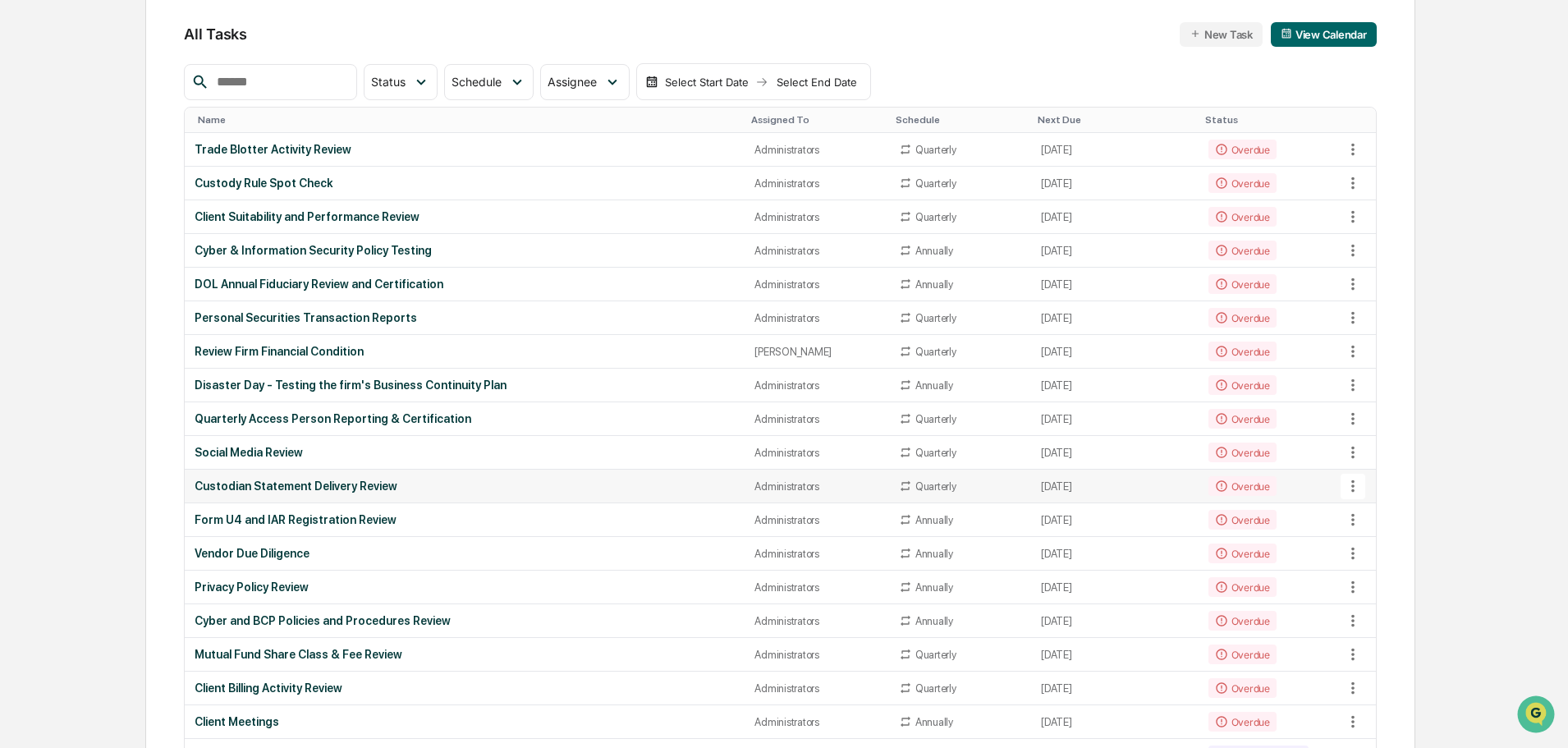
click at [351, 486] on div "Custodian Statement Delivery Review" at bounding box center [465, 486] width 541 height 13
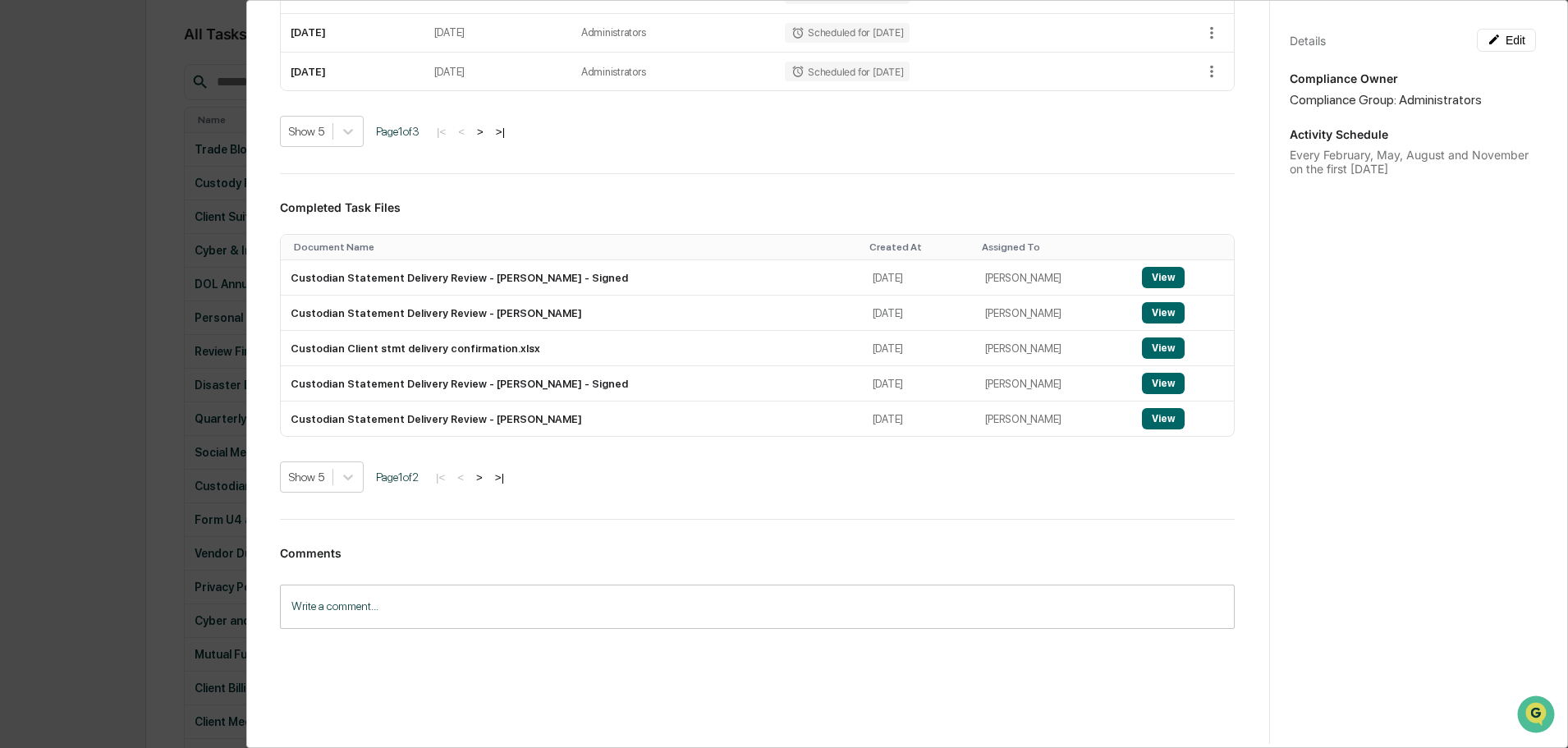
scroll to position [522, 0]
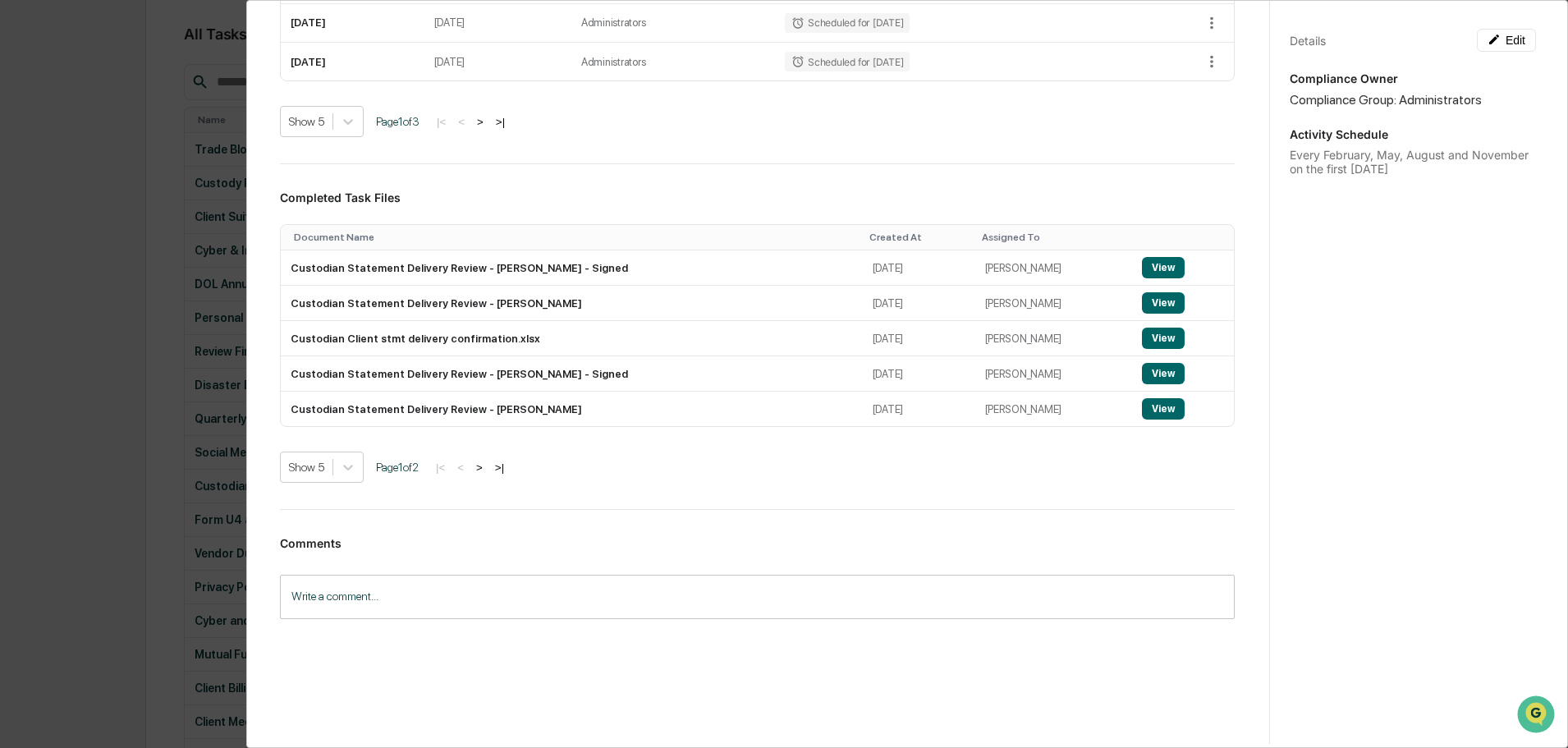
click at [509, 471] on button ">|" at bounding box center [499, 467] width 19 height 14
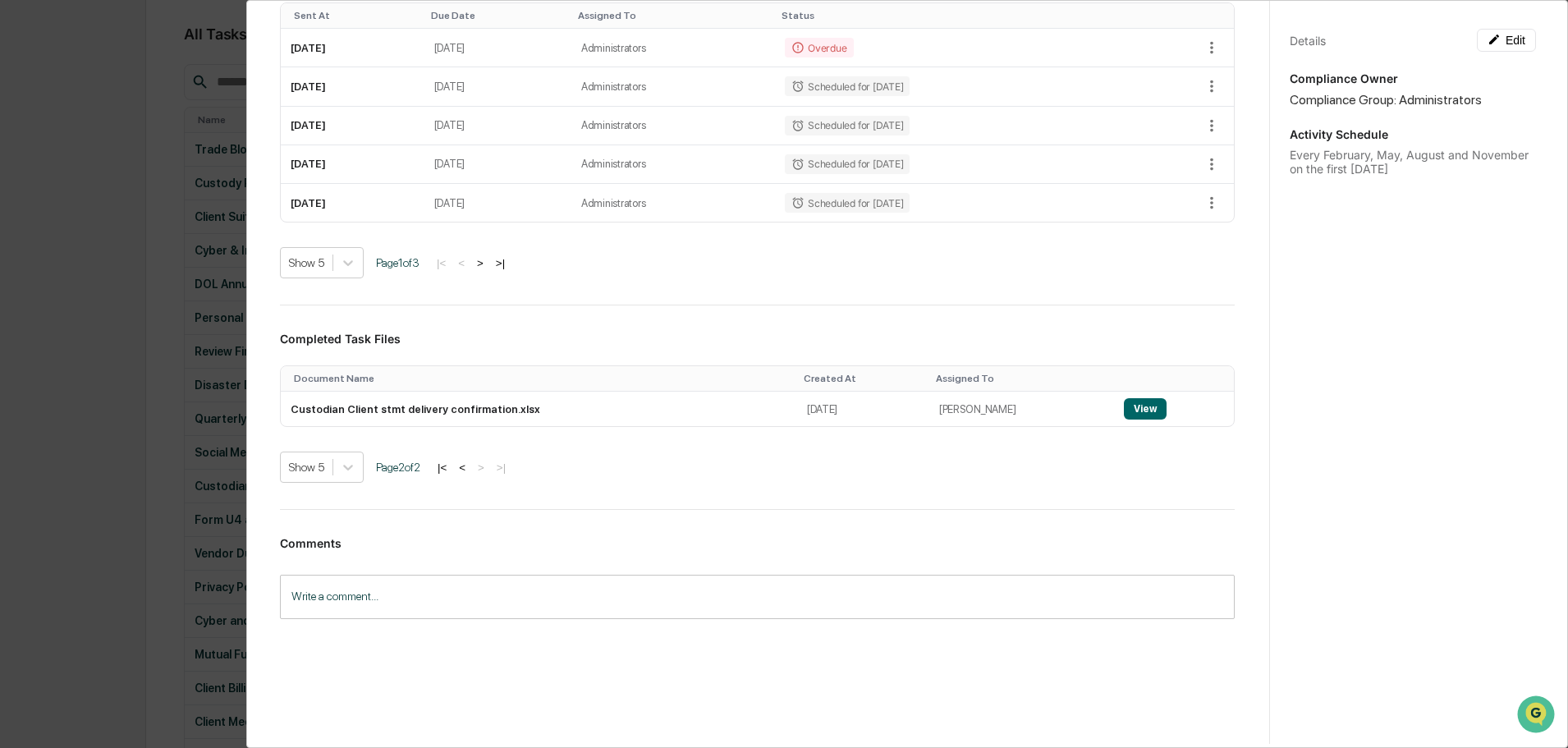
scroll to position [381, 0]
click at [445, 461] on button "|<" at bounding box center [442, 467] width 19 height 14
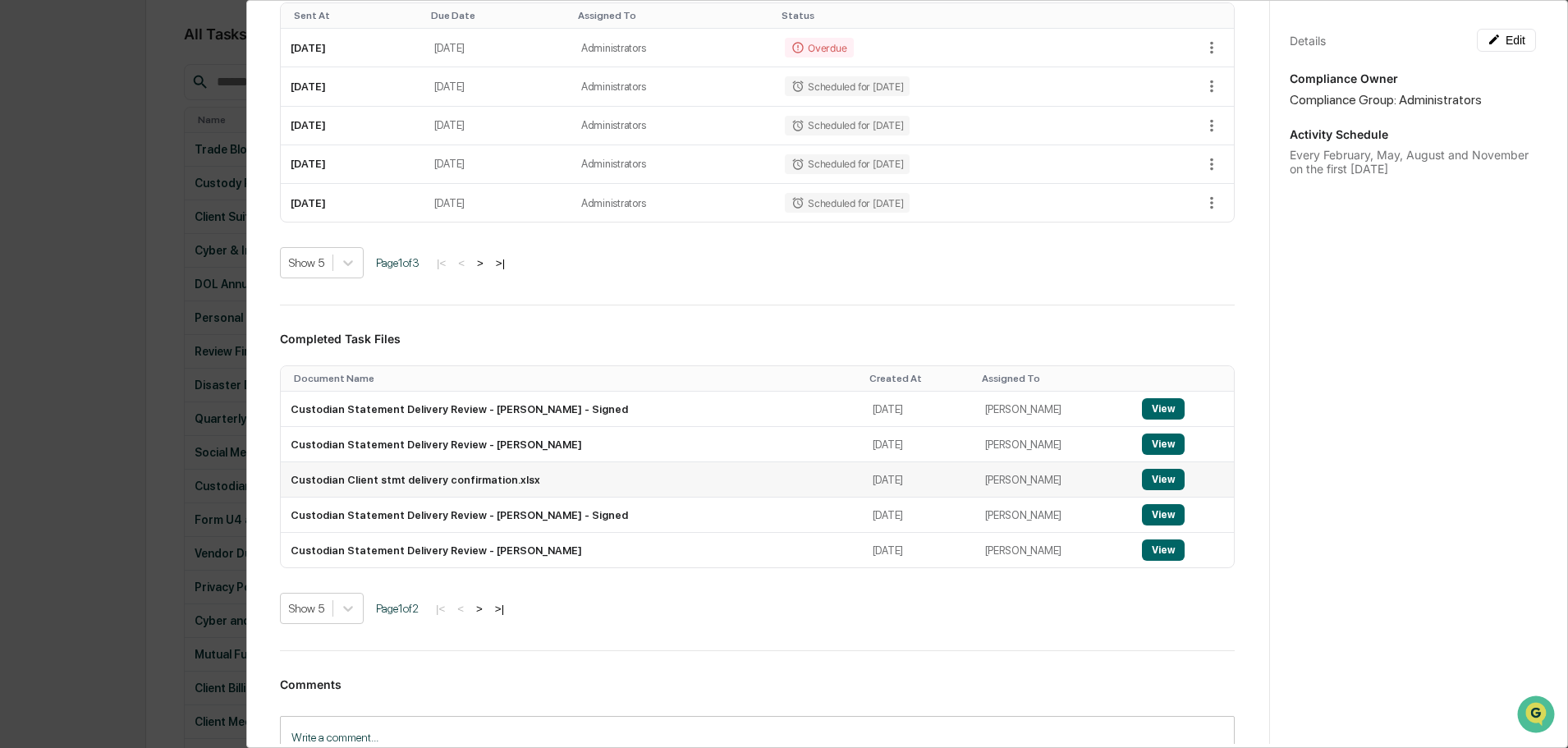
click at [1142, 480] on button "View" at bounding box center [1164, 479] width 43 height 21
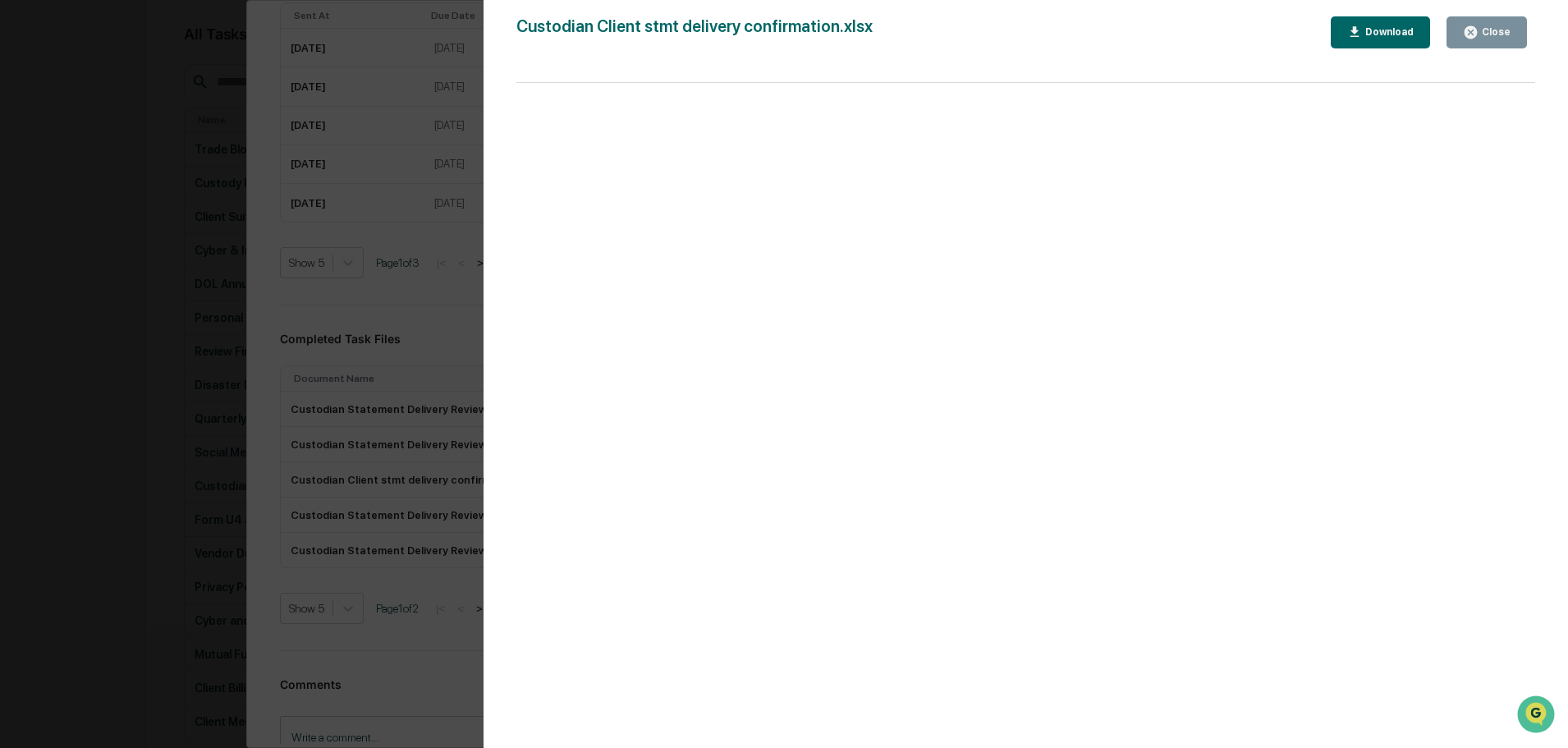
click at [1500, 35] on div "Close" at bounding box center [1494, 32] width 32 height 12
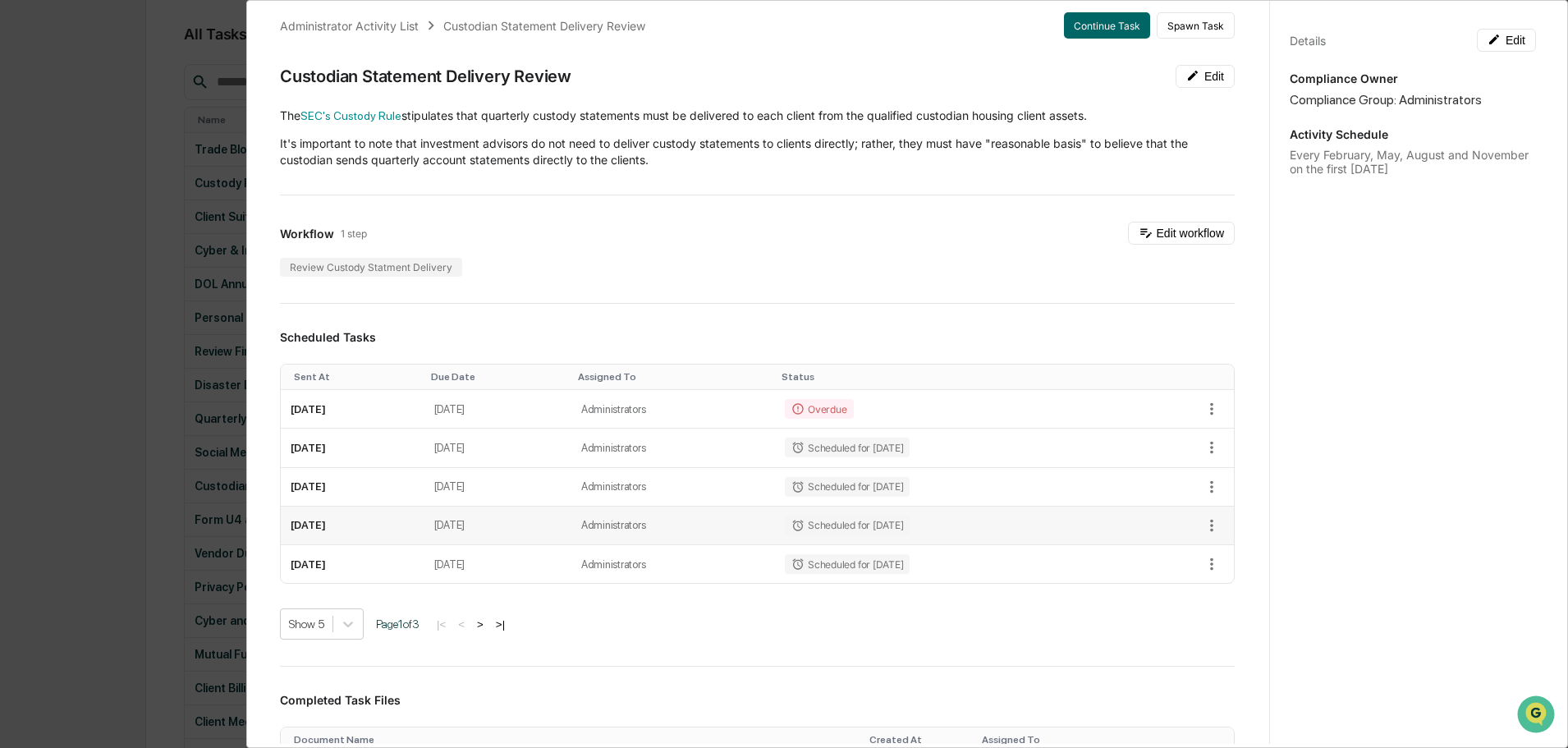
scroll to position [0, 0]
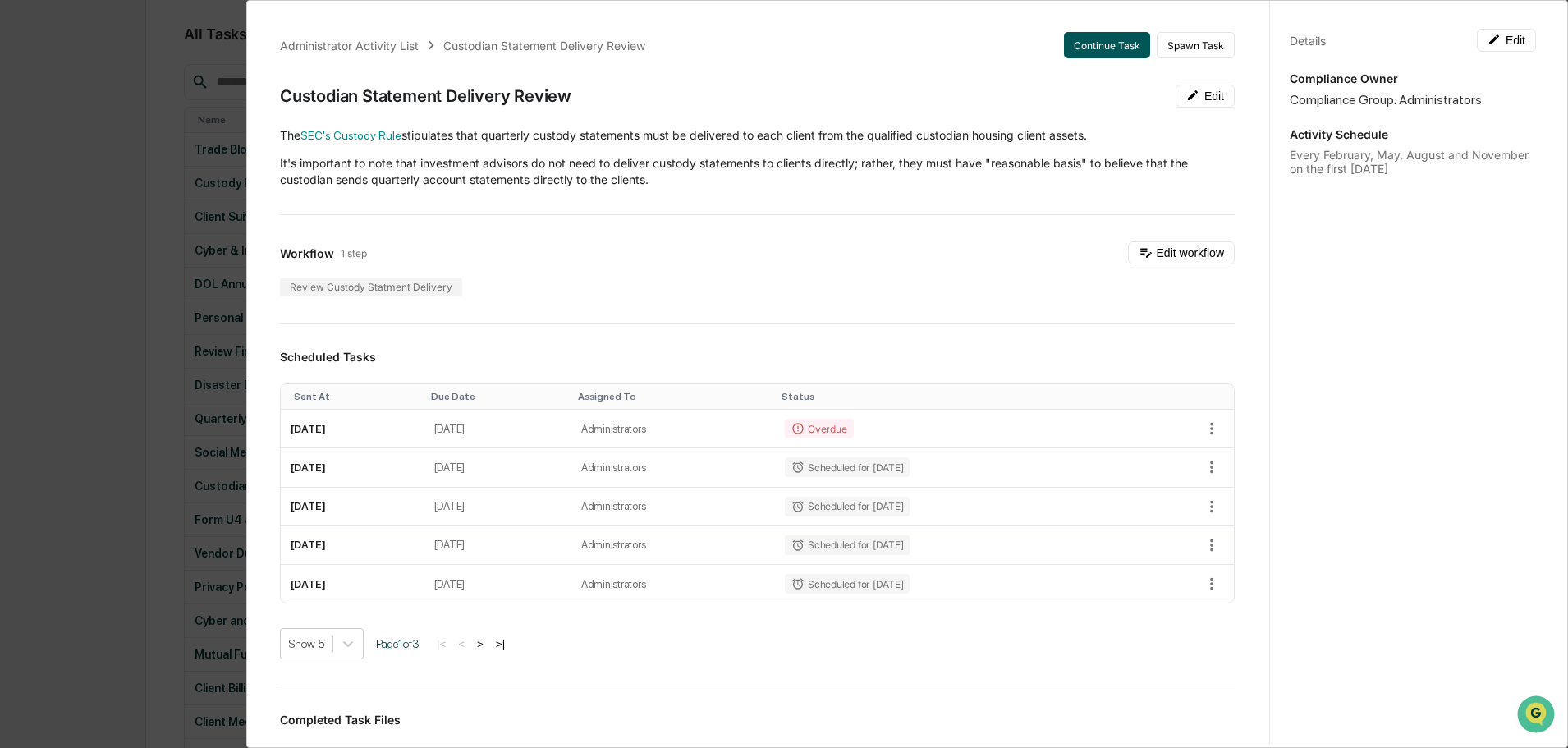
click at [1084, 43] on button "Continue Task" at bounding box center [1107, 45] width 86 height 26
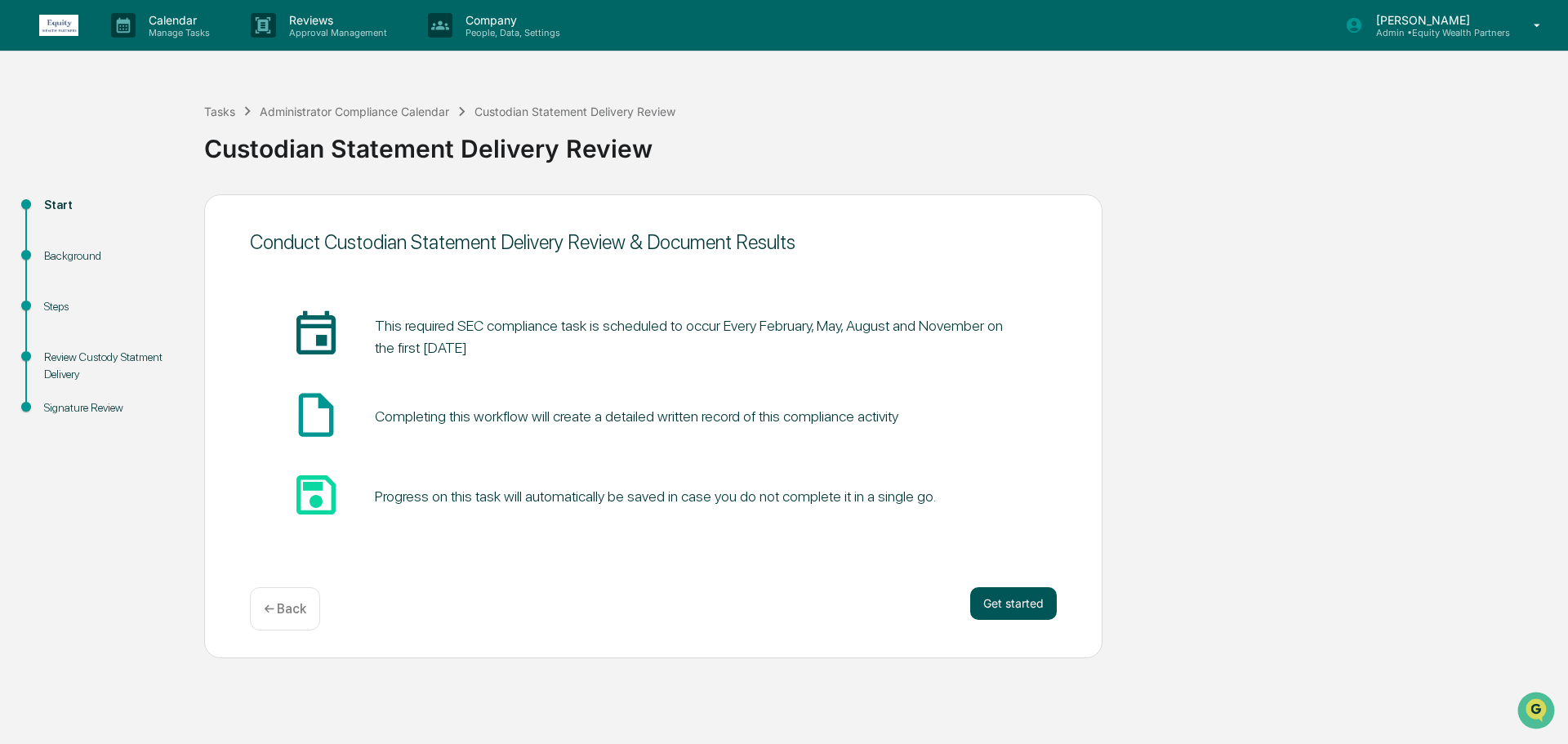
click at [1011, 610] on button "Get started" at bounding box center [1013, 603] width 86 height 33
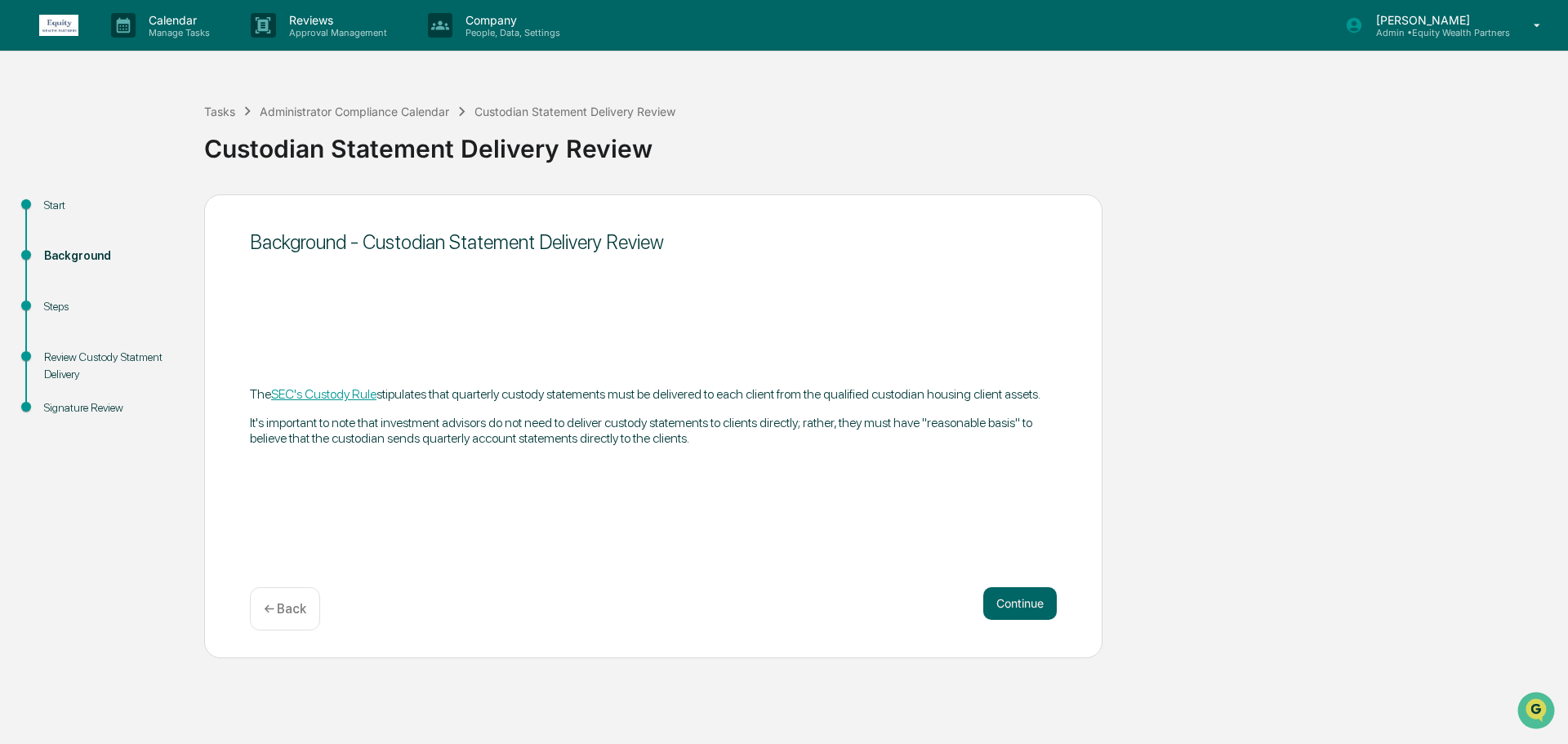
click at [1011, 610] on button "Continue" at bounding box center [1020, 603] width 73 height 33
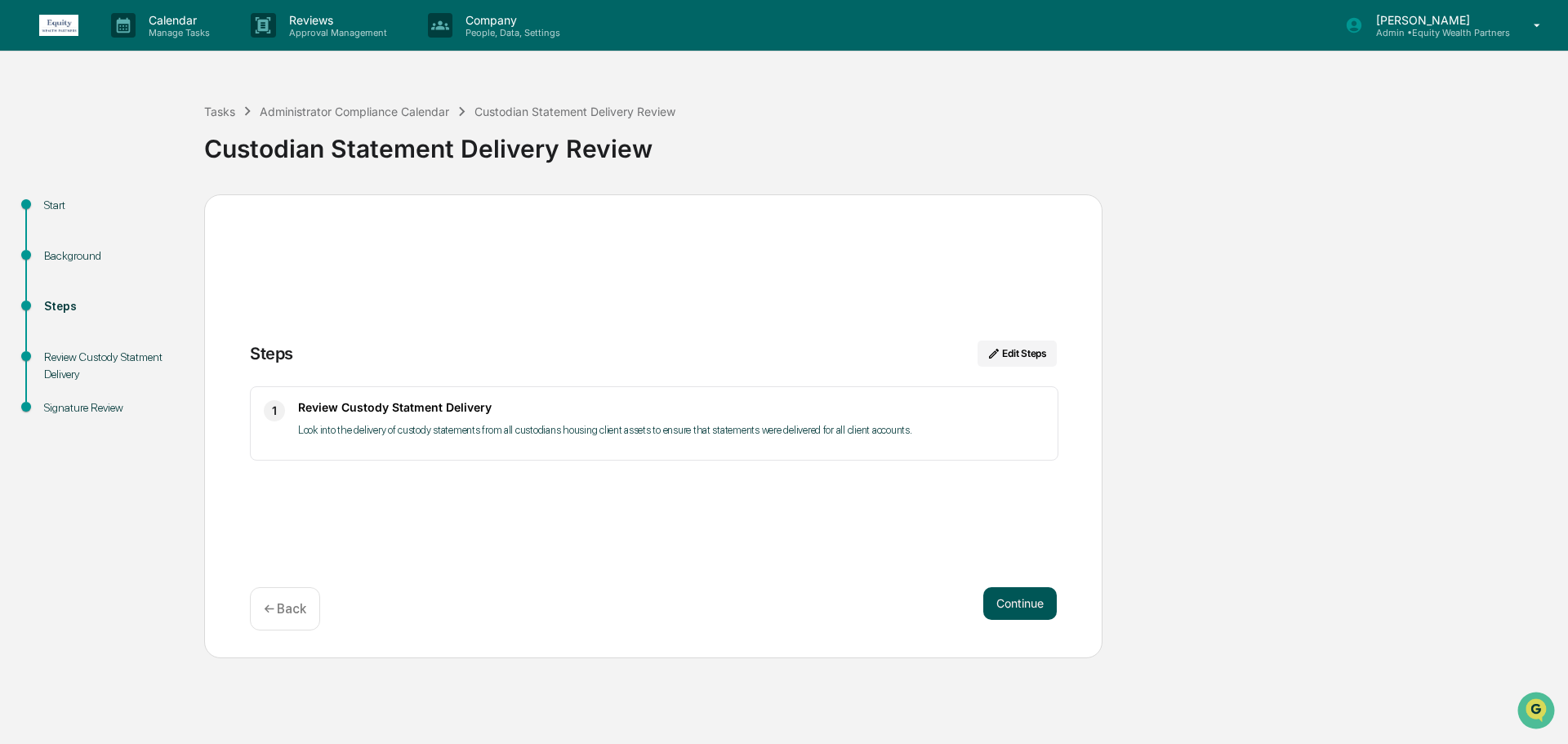
click at [1010, 611] on button "Continue" at bounding box center [1020, 603] width 73 height 33
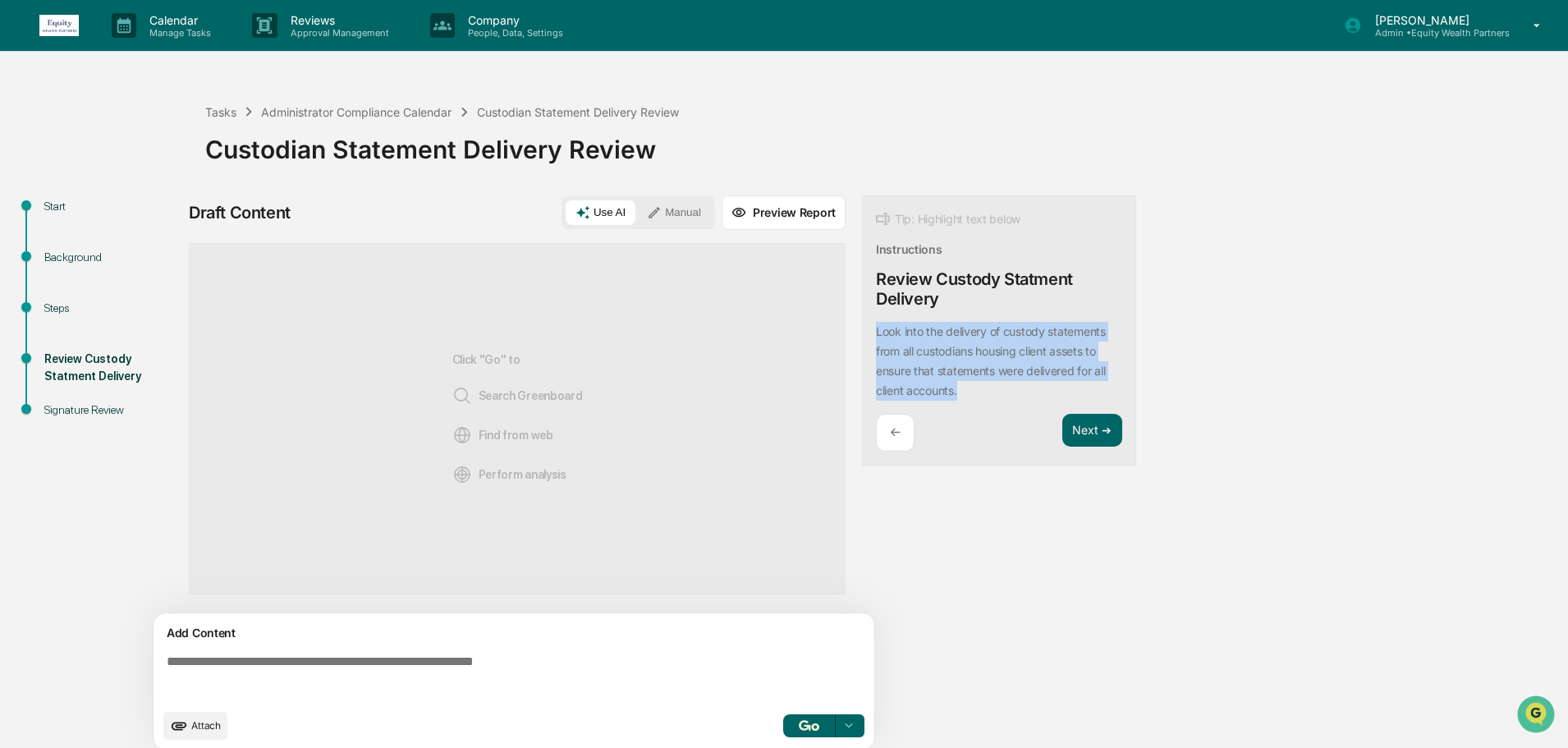
drag, startPoint x: 959, startPoint y: 392, endPoint x: 858, endPoint y: 324, distance: 121.8
click at [858, 324] on div "Draft Content Use AI Manual Preview Report Sources Click "Go" to Search Greenbo…" at bounding box center [648, 477] width 920 height 565
copy p "Look into the delivery of custody statements from all custodians housing client…"
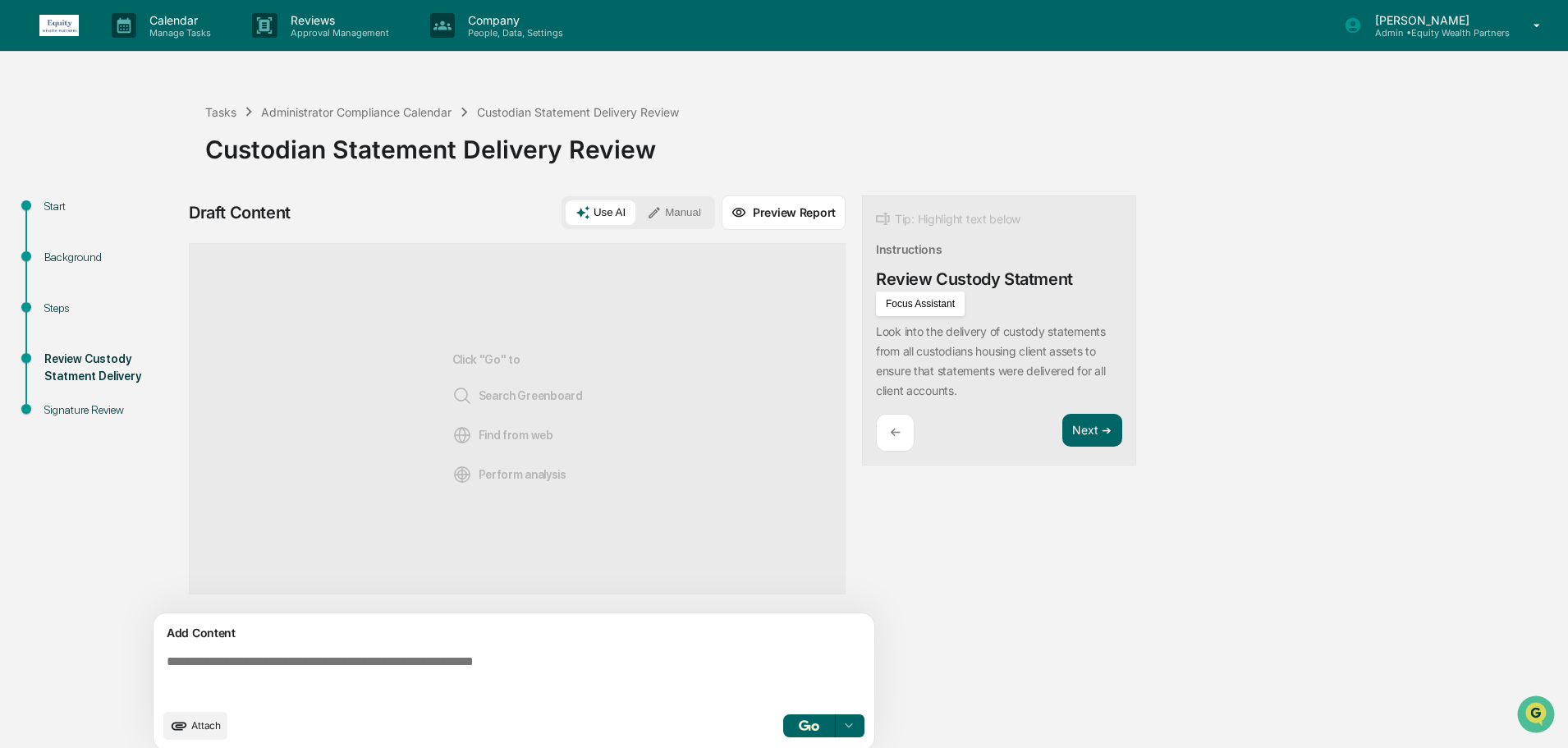
click at [438, 674] on textarea at bounding box center [517, 678] width 714 height 60
paste textarea "**********"
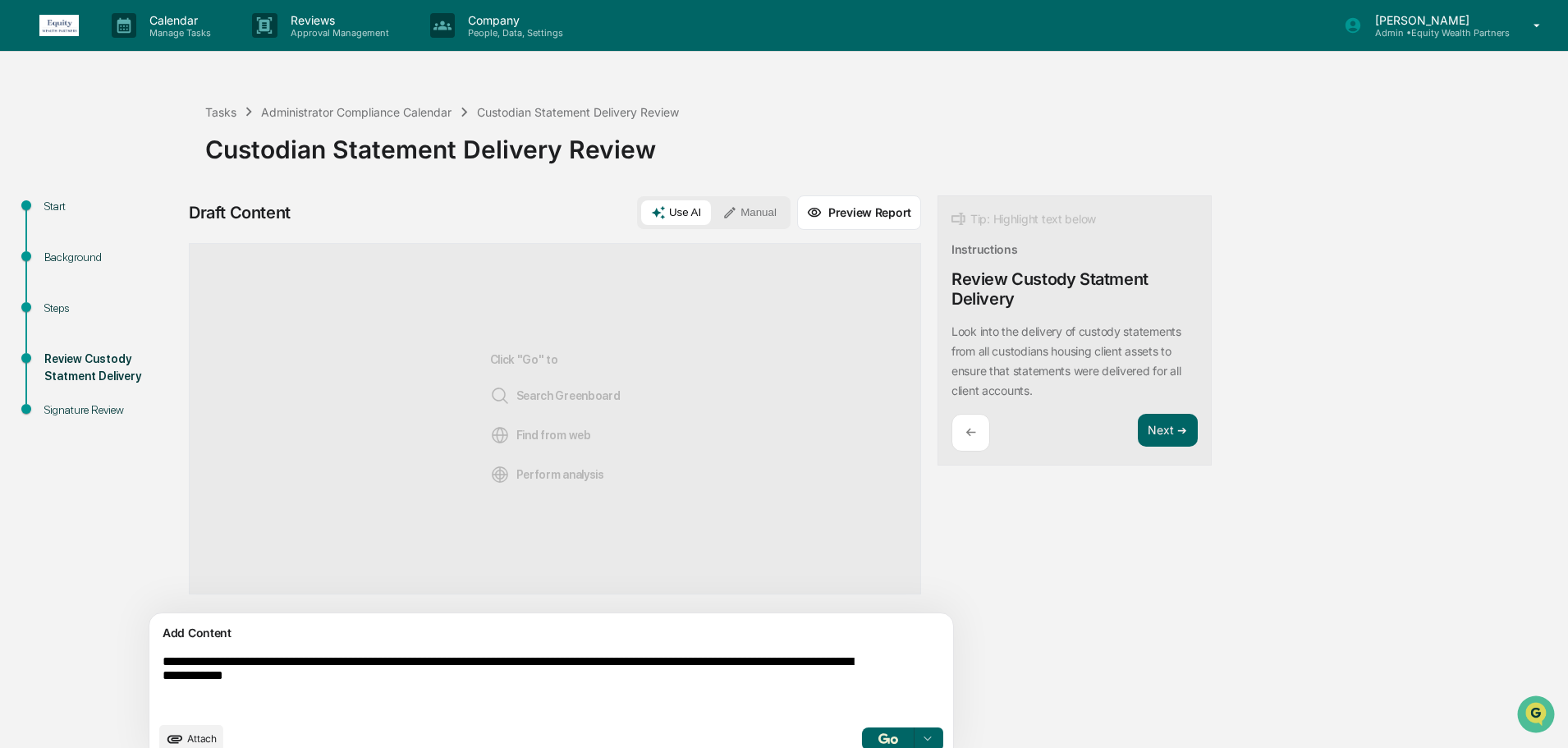
type textarea "**********"
click at [862, 732] on button "button" at bounding box center [889, 739] width 53 height 23
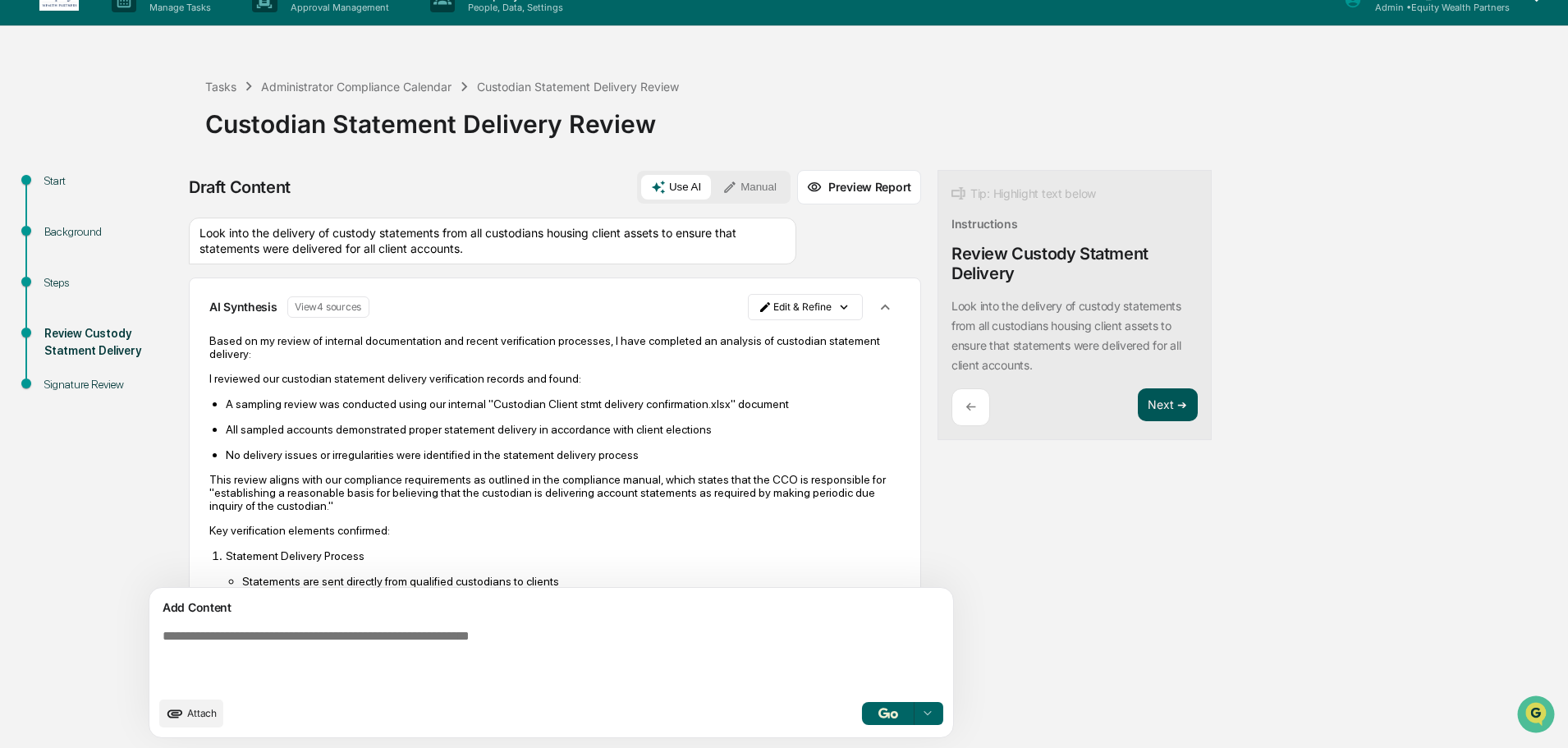
click at [1138, 415] on button "Next ➔" at bounding box center [1168, 405] width 60 height 34
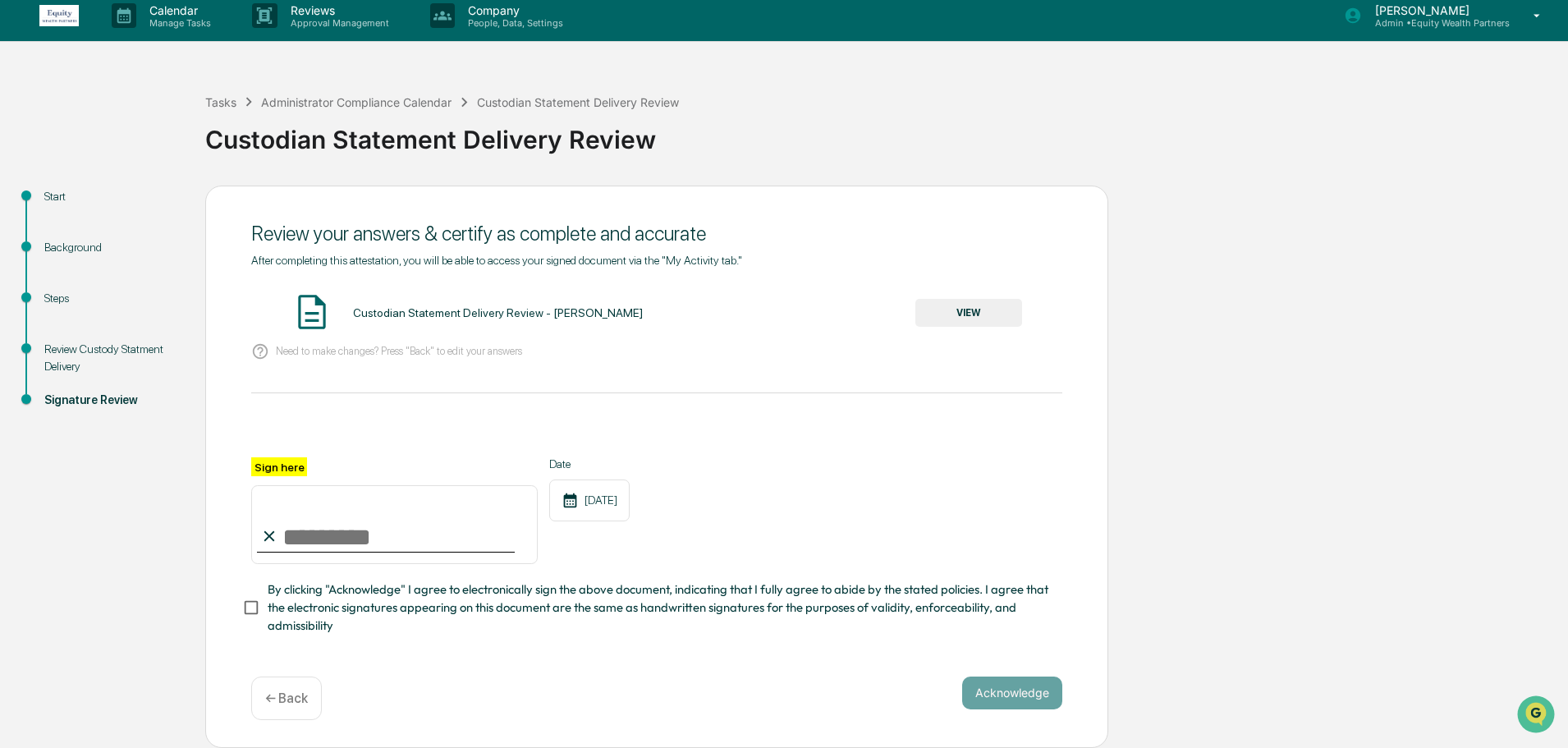
click at [67, 13] on img at bounding box center [60, 16] width 40 height 21
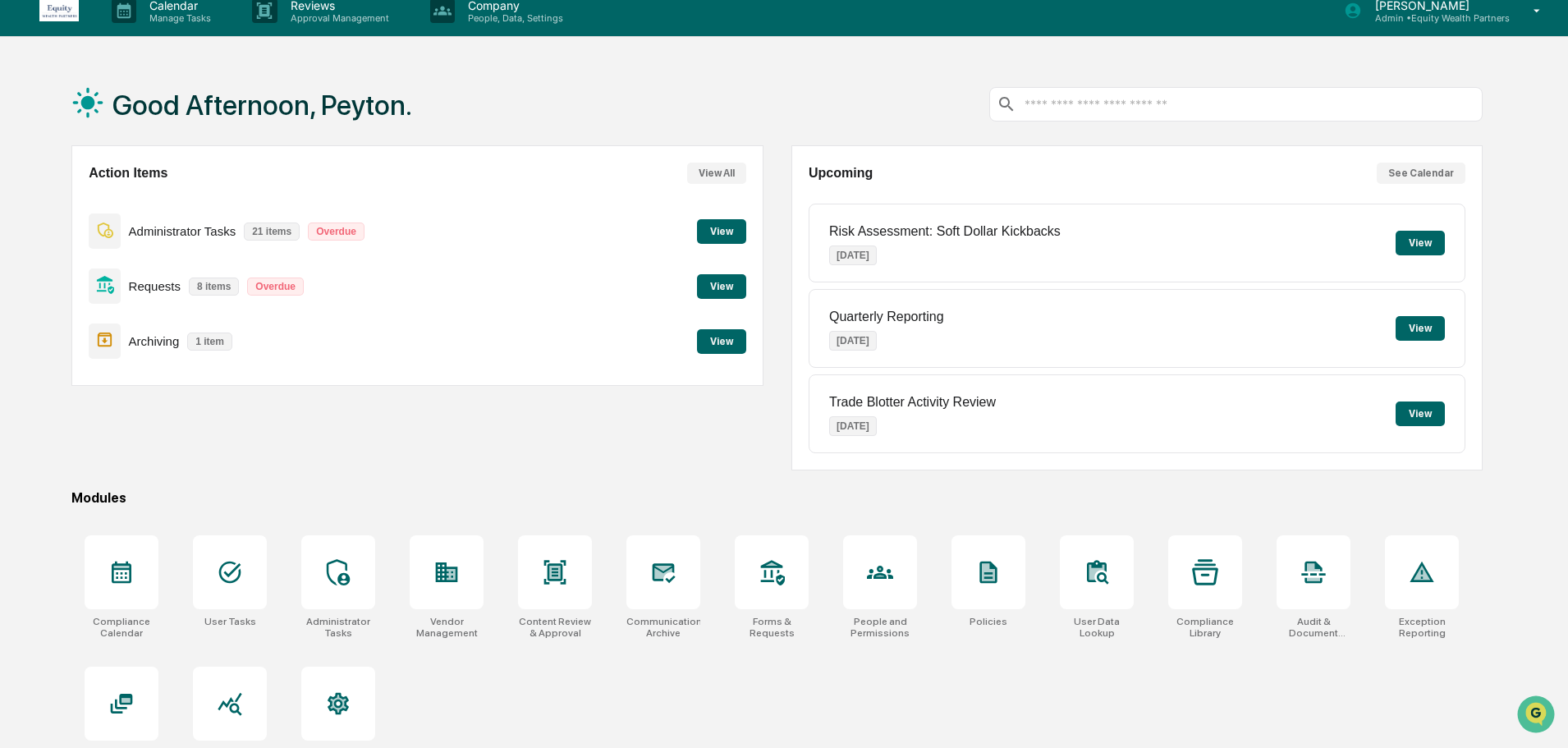
click at [712, 281] on button "View" at bounding box center [722, 287] width 50 height 25
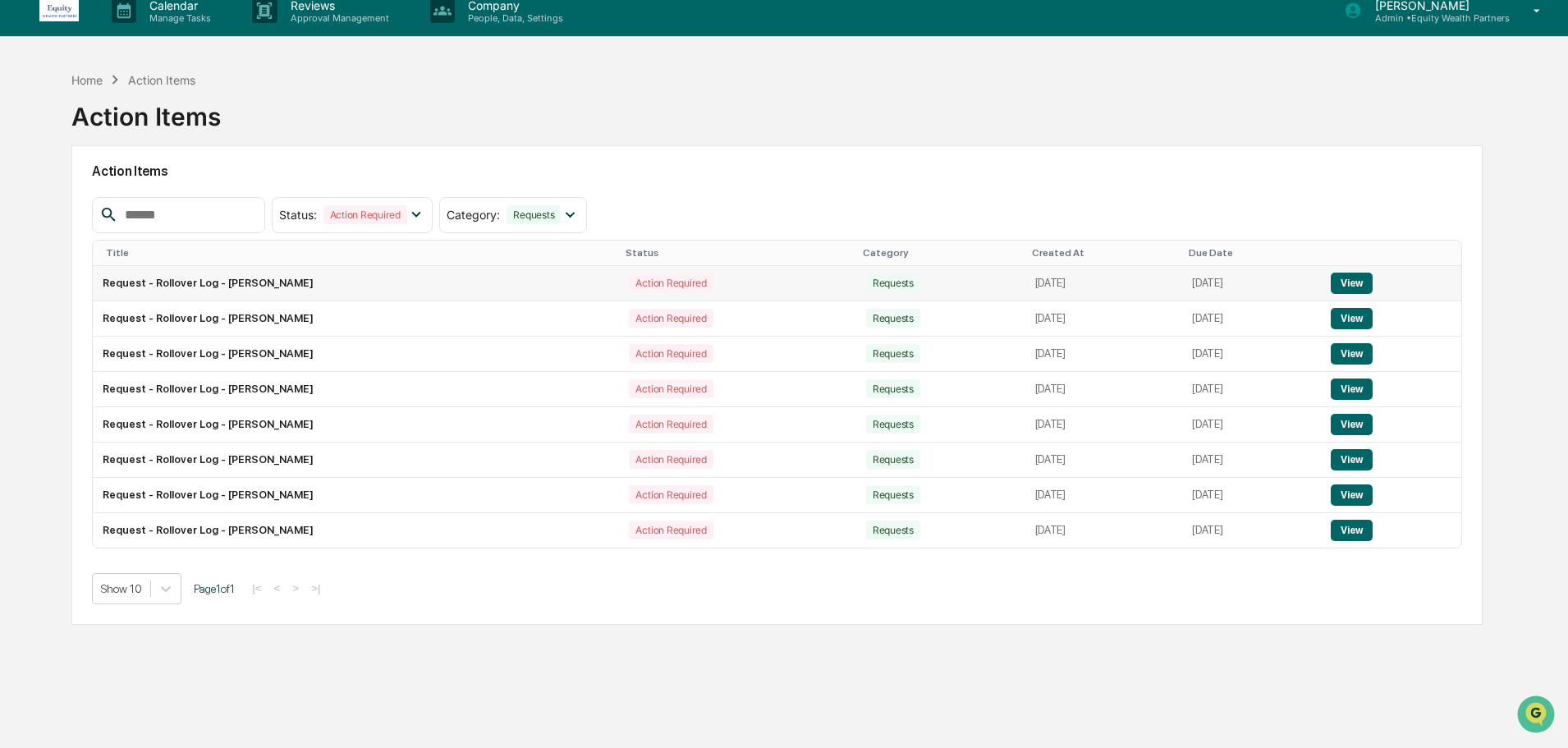
click at [1373, 283] on button "View" at bounding box center [1351, 283] width 42 height 21
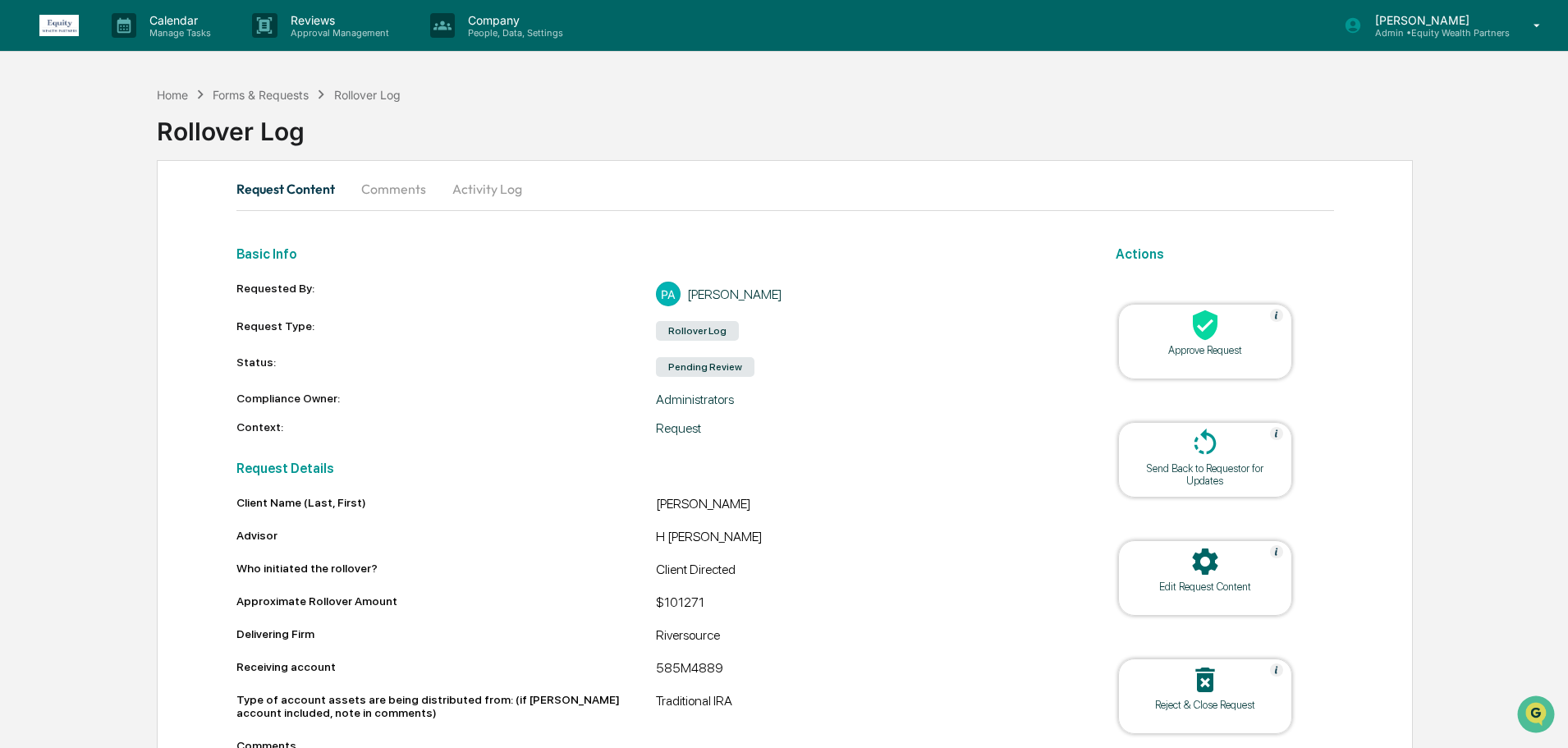
click at [1174, 353] on div "Approve Request" at bounding box center [1205, 350] width 148 height 12
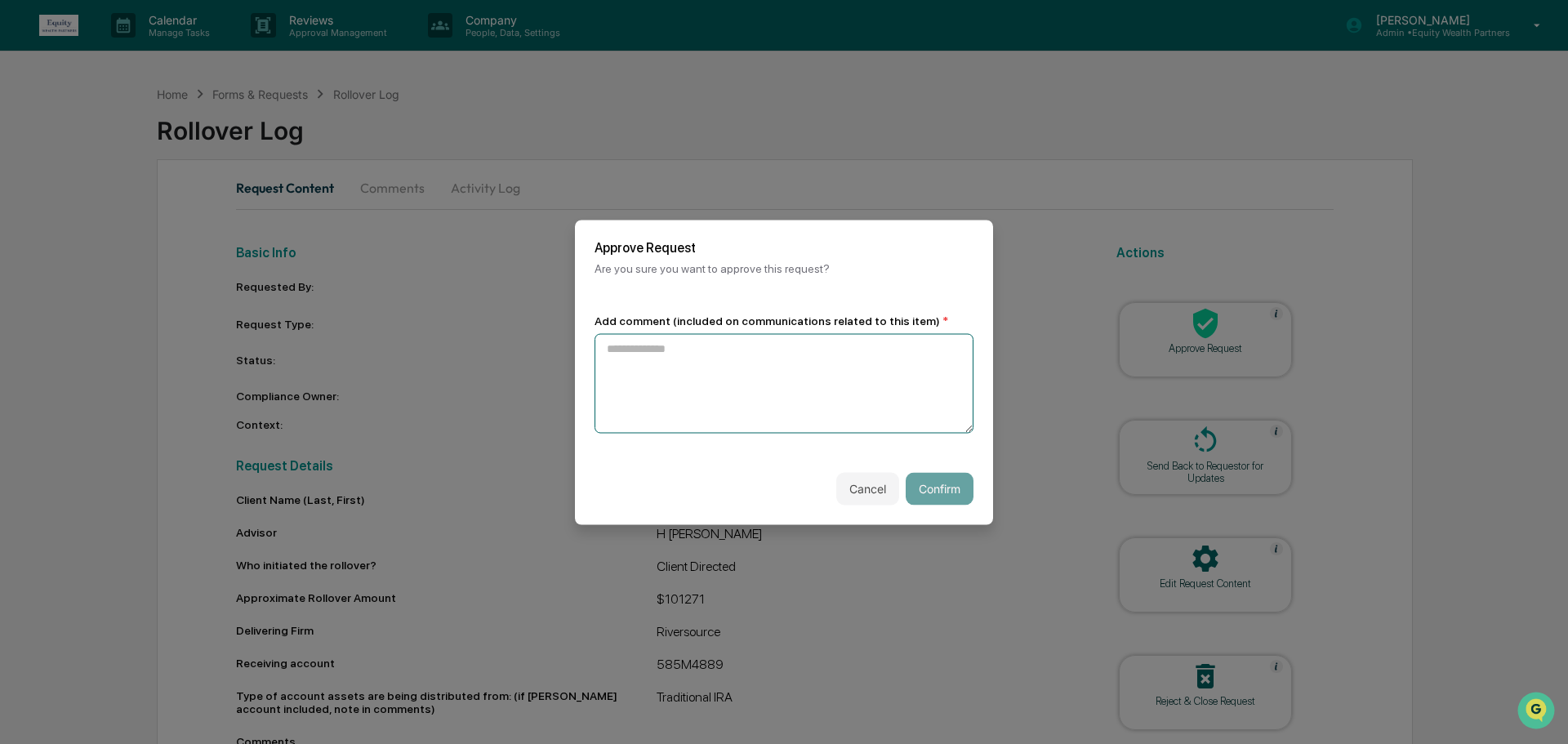
click at [825, 392] on textarea at bounding box center [784, 382] width 379 height 99
click at [861, 489] on button "Cancel" at bounding box center [867, 488] width 62 height 33
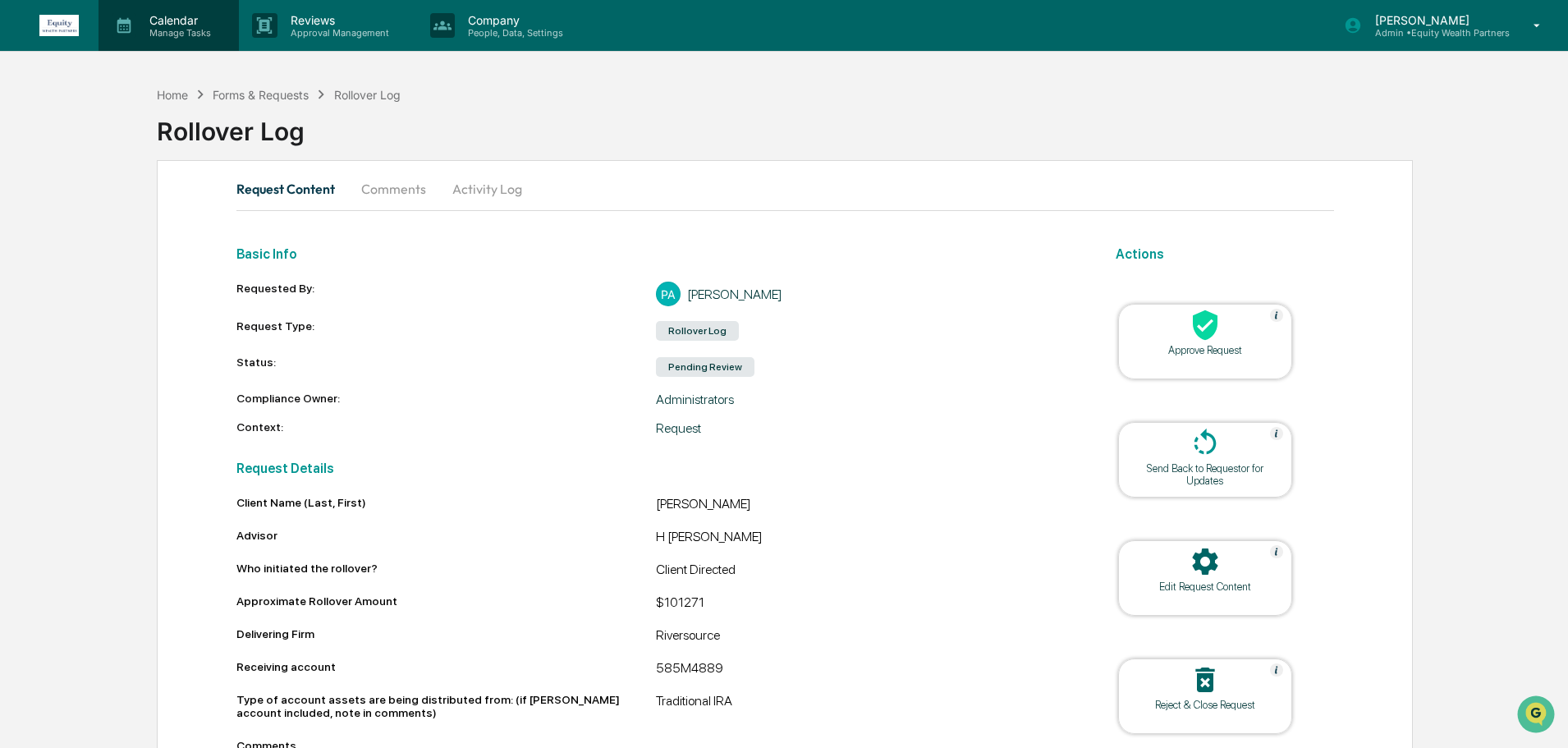
click at [189, 22] on p "Calendar" at bounding box center [178, 20] width 83 height 14
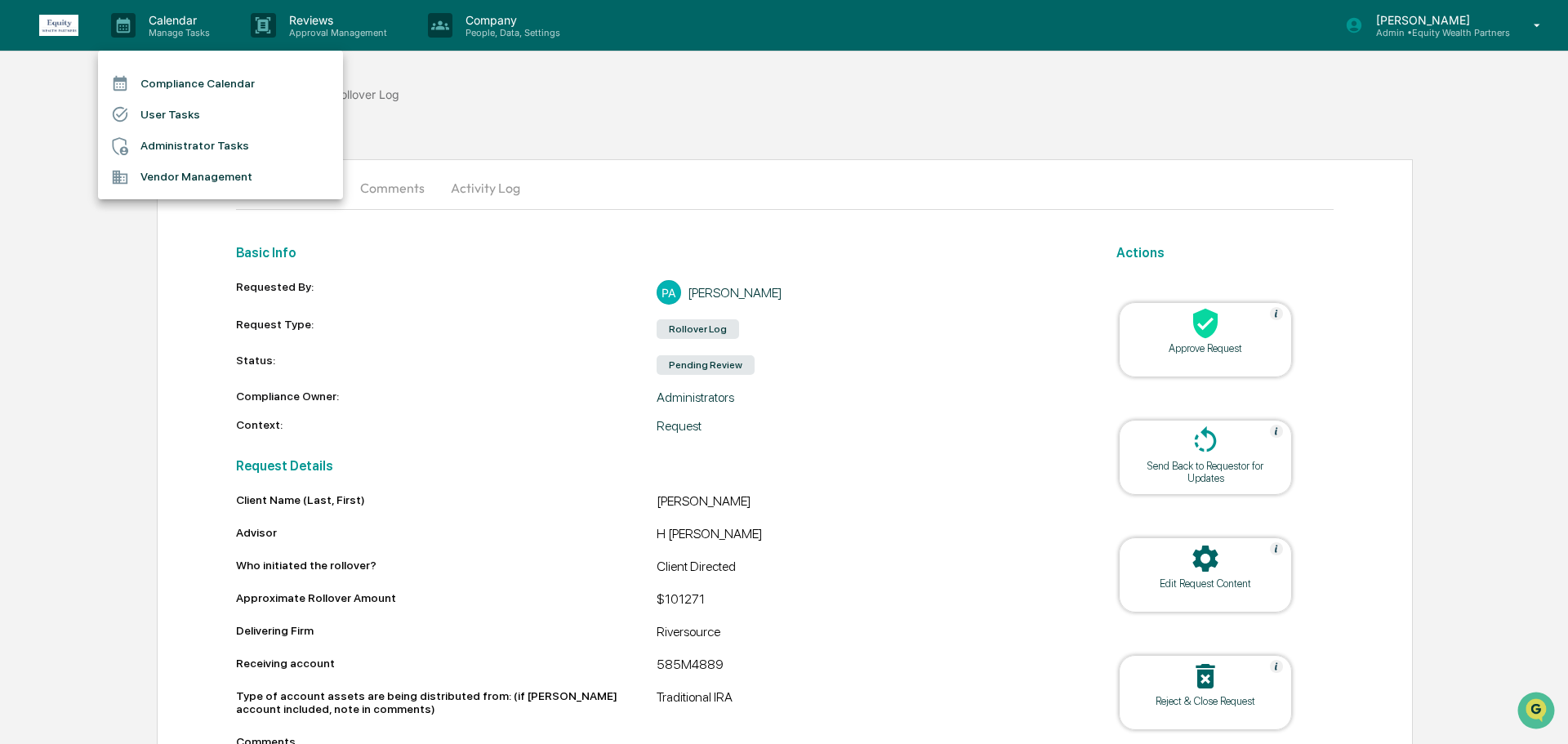
click at [274, 21] on div at bounding box center [784, 372] width 1568 height 744
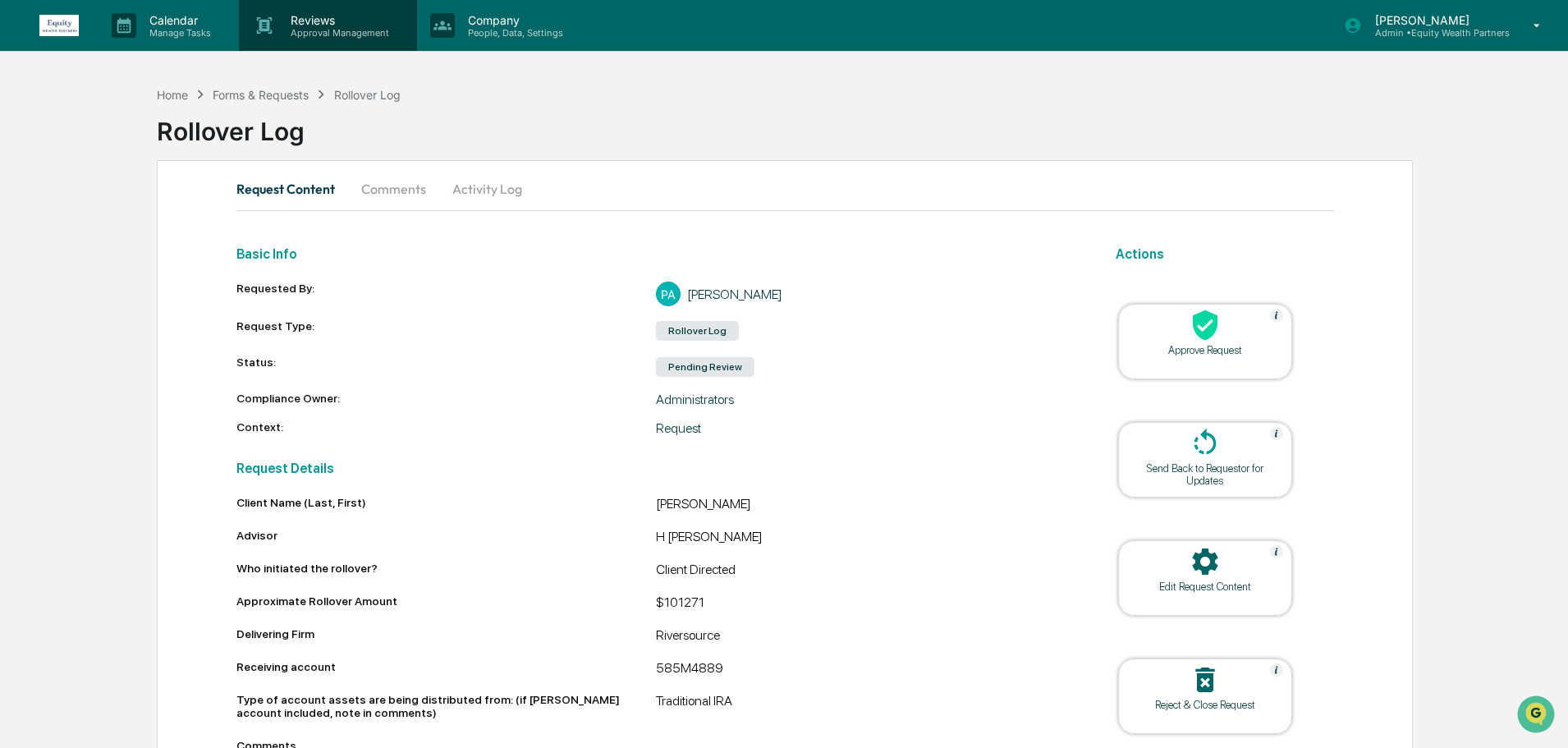
click at [318, 27] on p "Approval Management" at bounding box center [337, 33] width 120 height 12
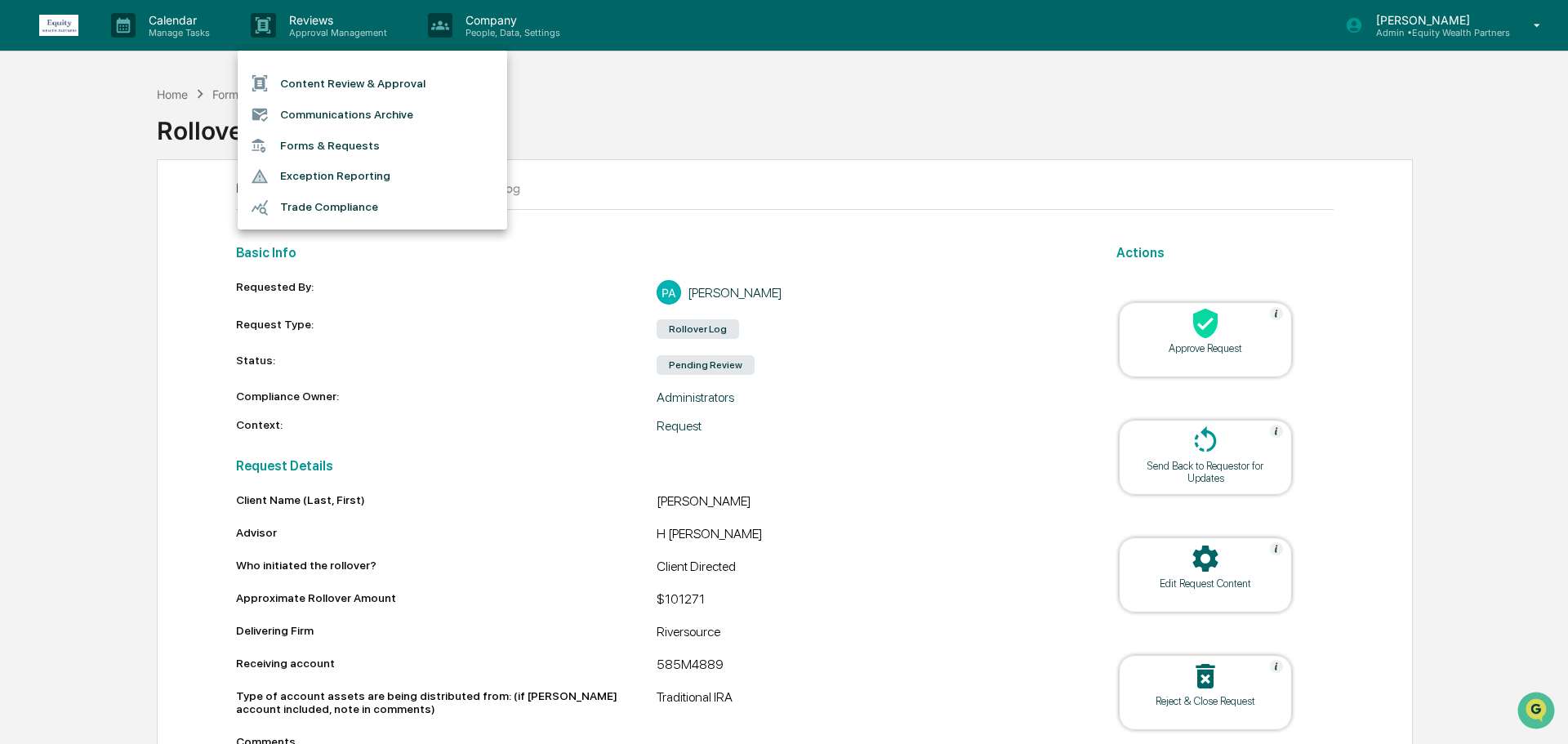
click at [347, 149] on li "Forms & Requests" at bounding box center [372, 146] width 270 height 30
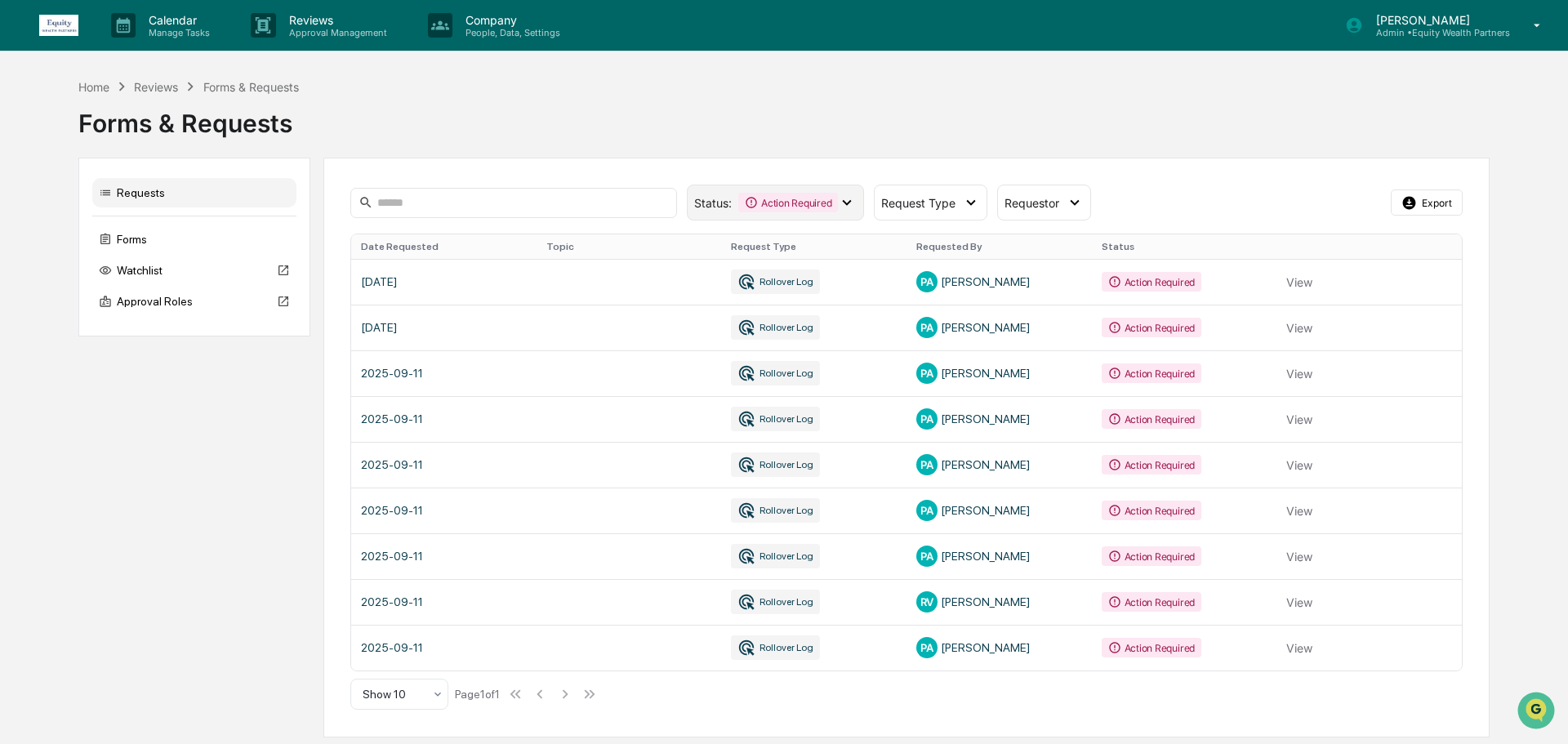
click at [800, 207] on div "Action Required" at bounding box center [788, 202] width 99 height 20
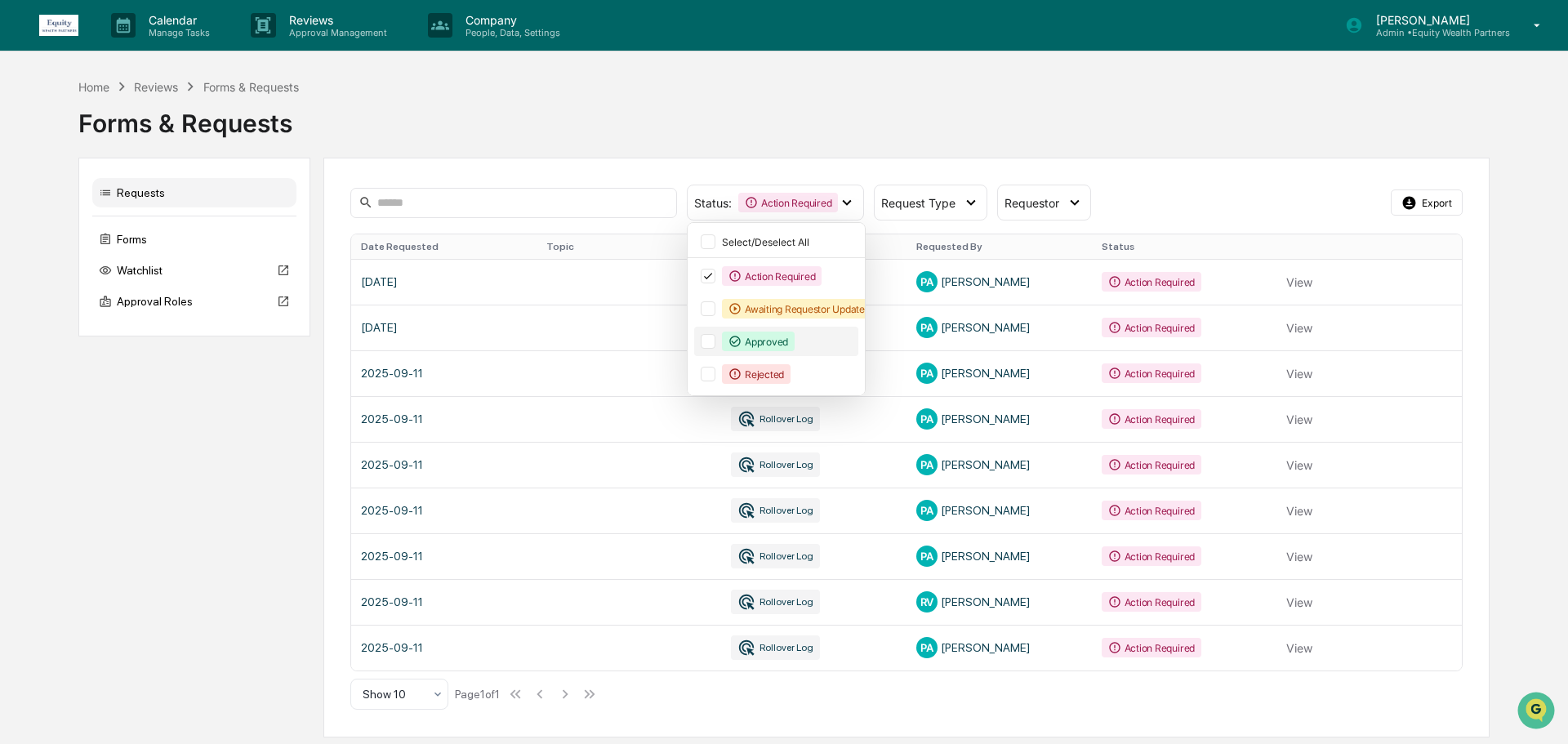
click at [705, 340] on div at bounding box center [708, 341] width 15 height 15
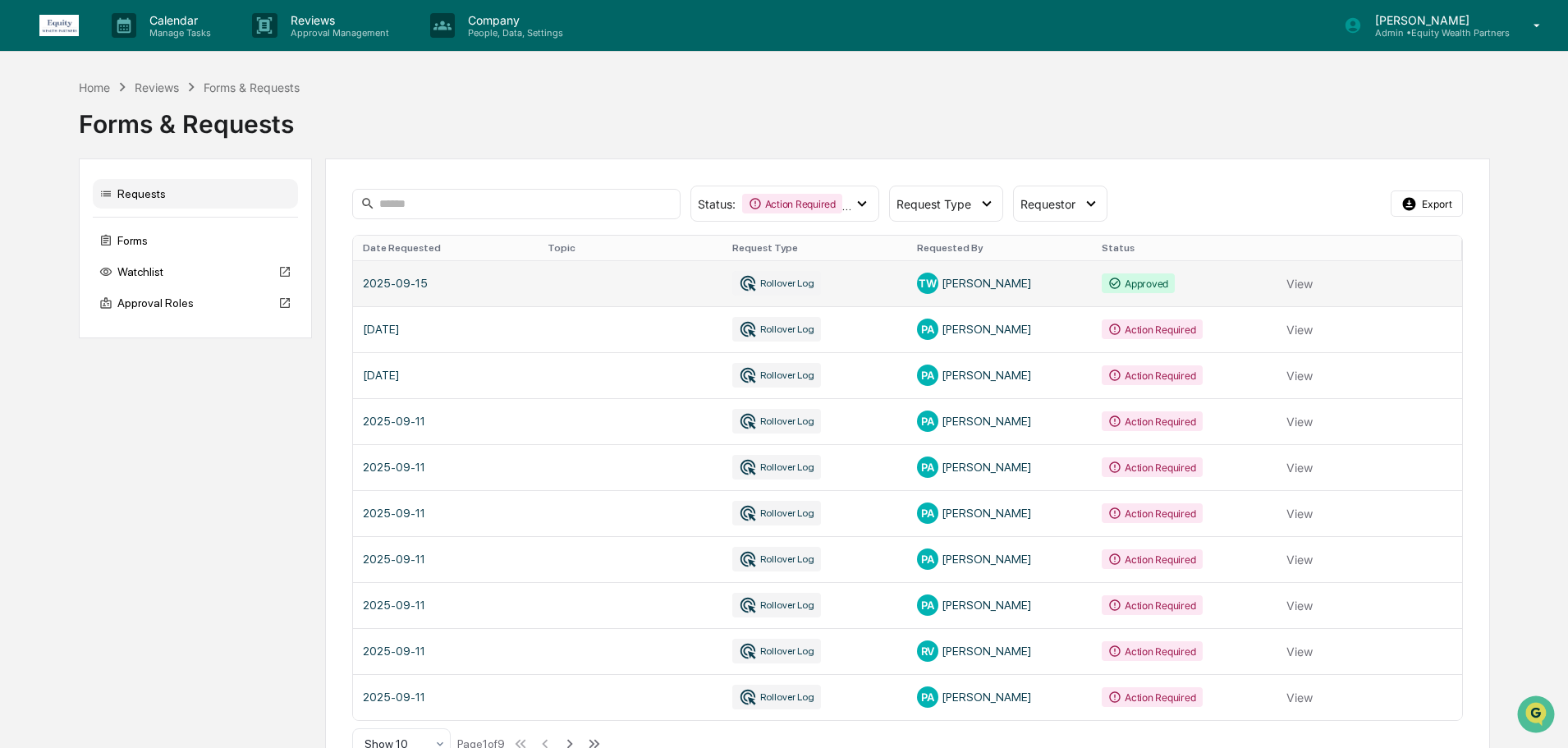
click at [989, 277] on link at bounding box center [908, 283] width 1109 height 46
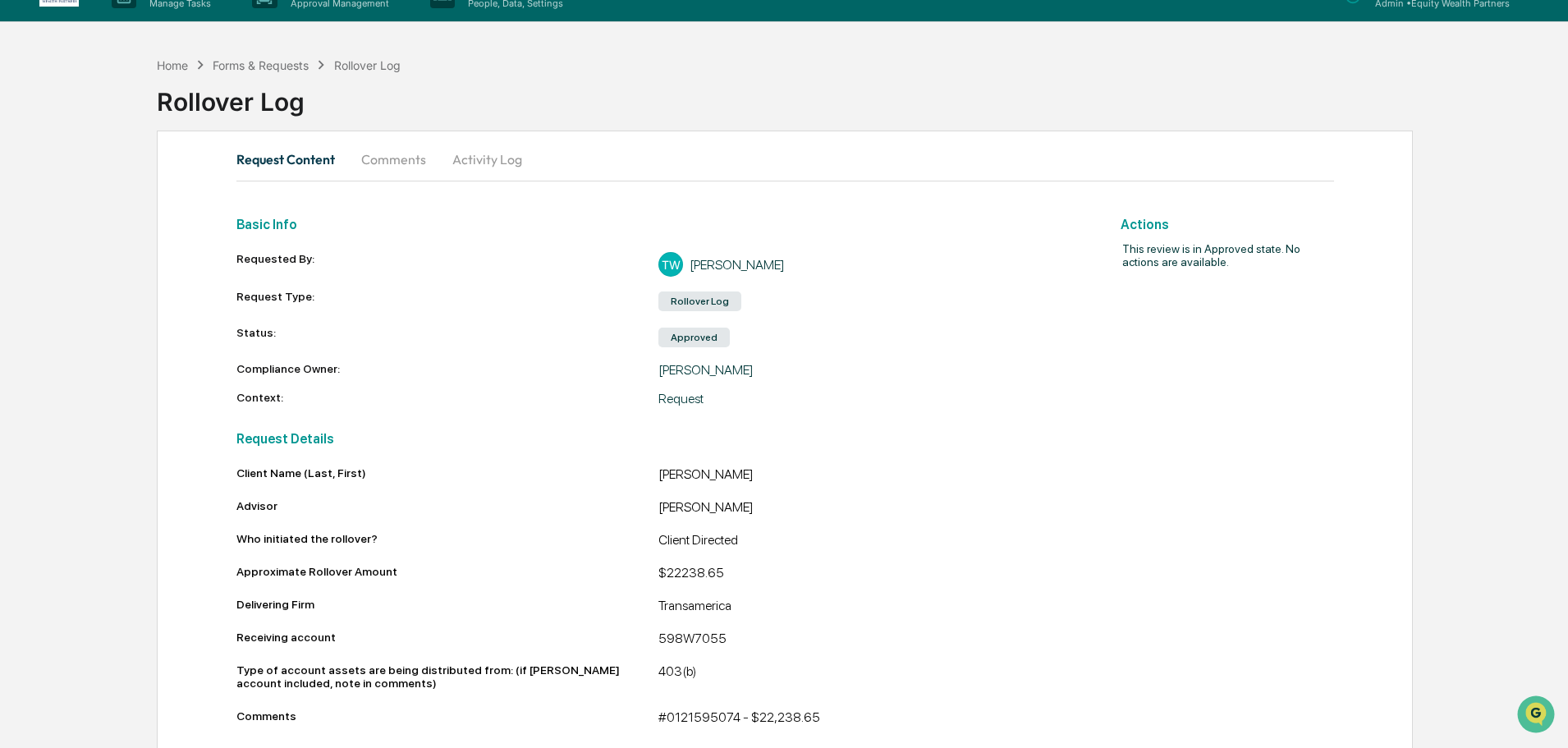
scroll to position [46, 0]
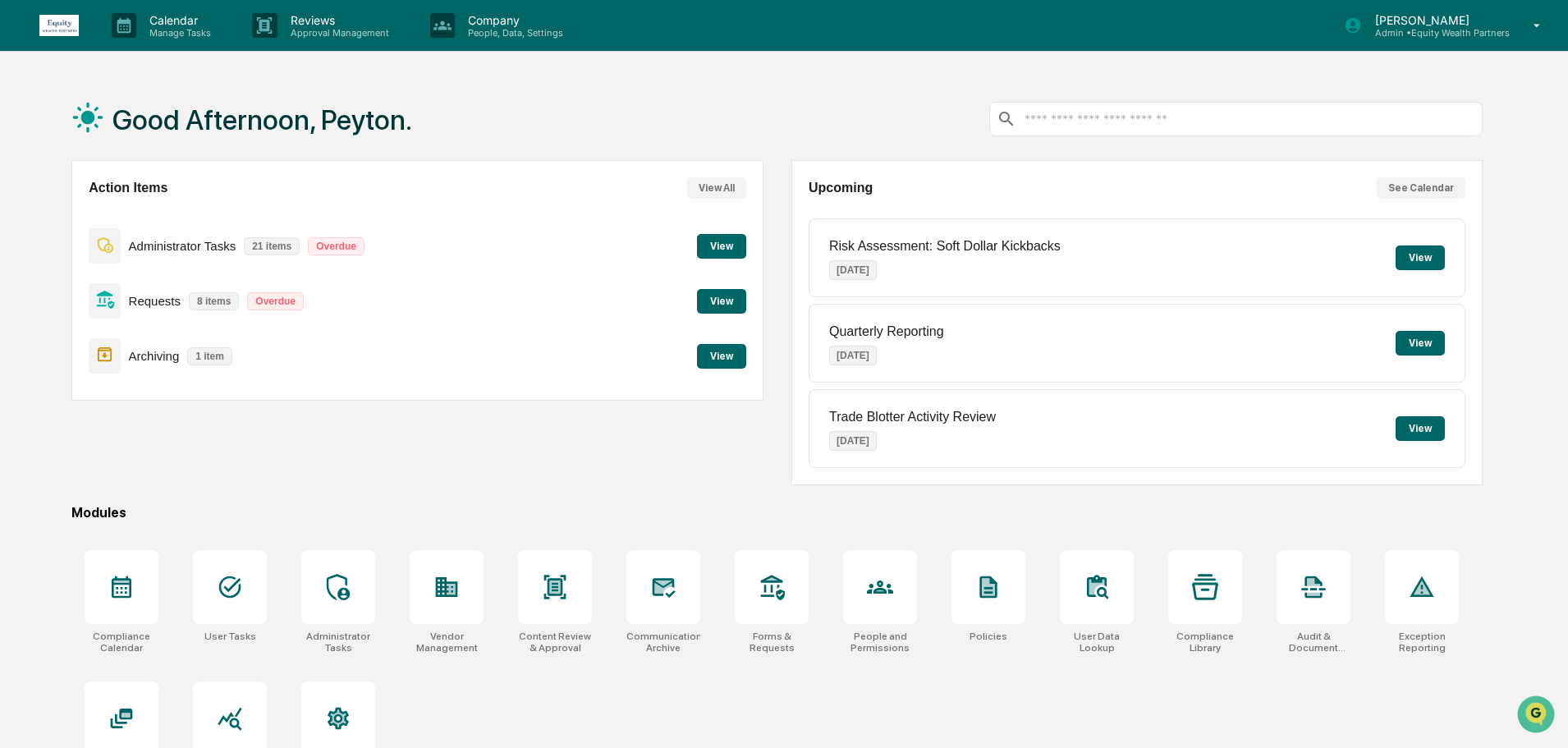
click at [732, 296] on button "View" at bounding box center [722, 302] width 50 height 25
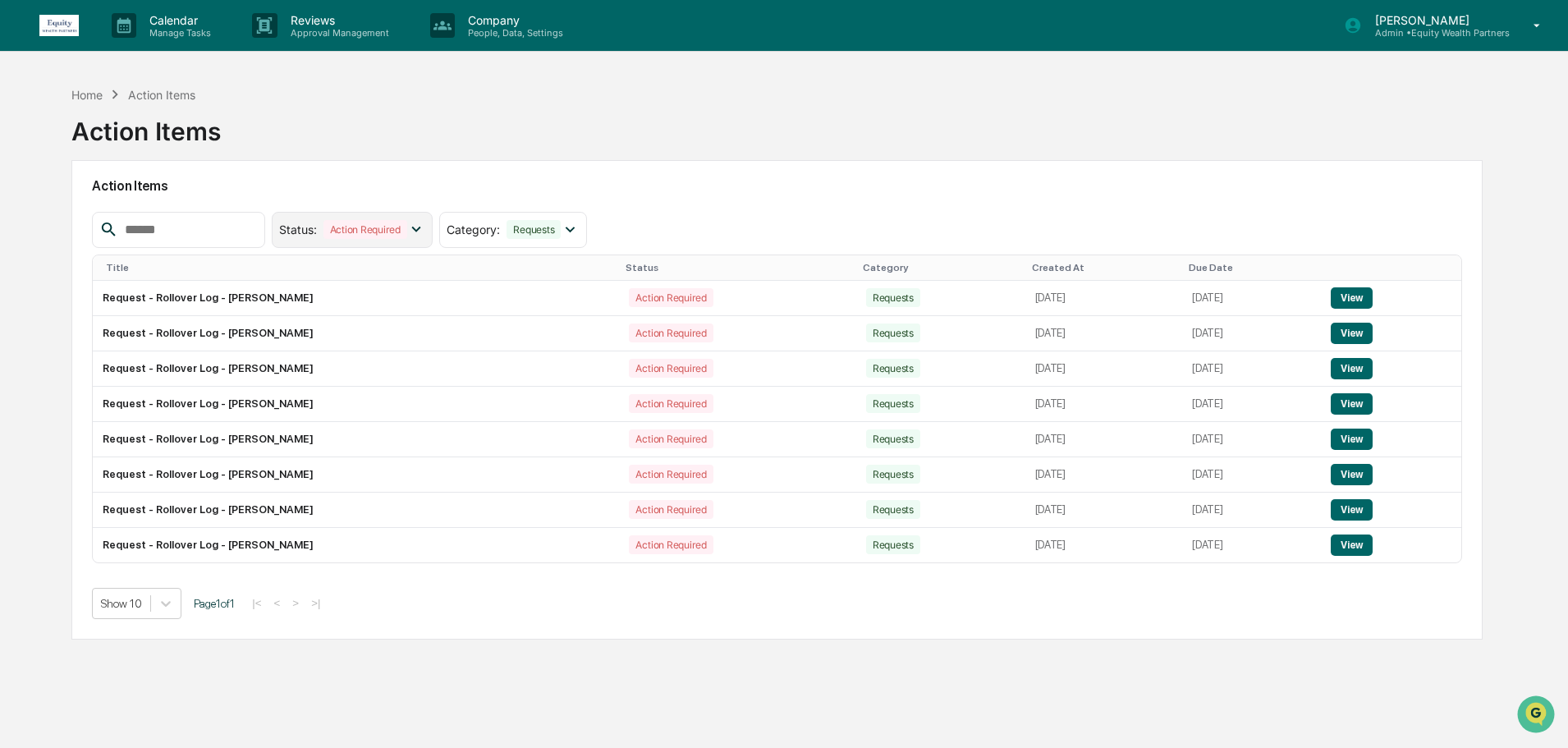
click at [426, 234] on icon at bounding box center [417, 229] width 18 height 18
click at [301, 334] on div at bounding box center [293, 335] width 15 height 15
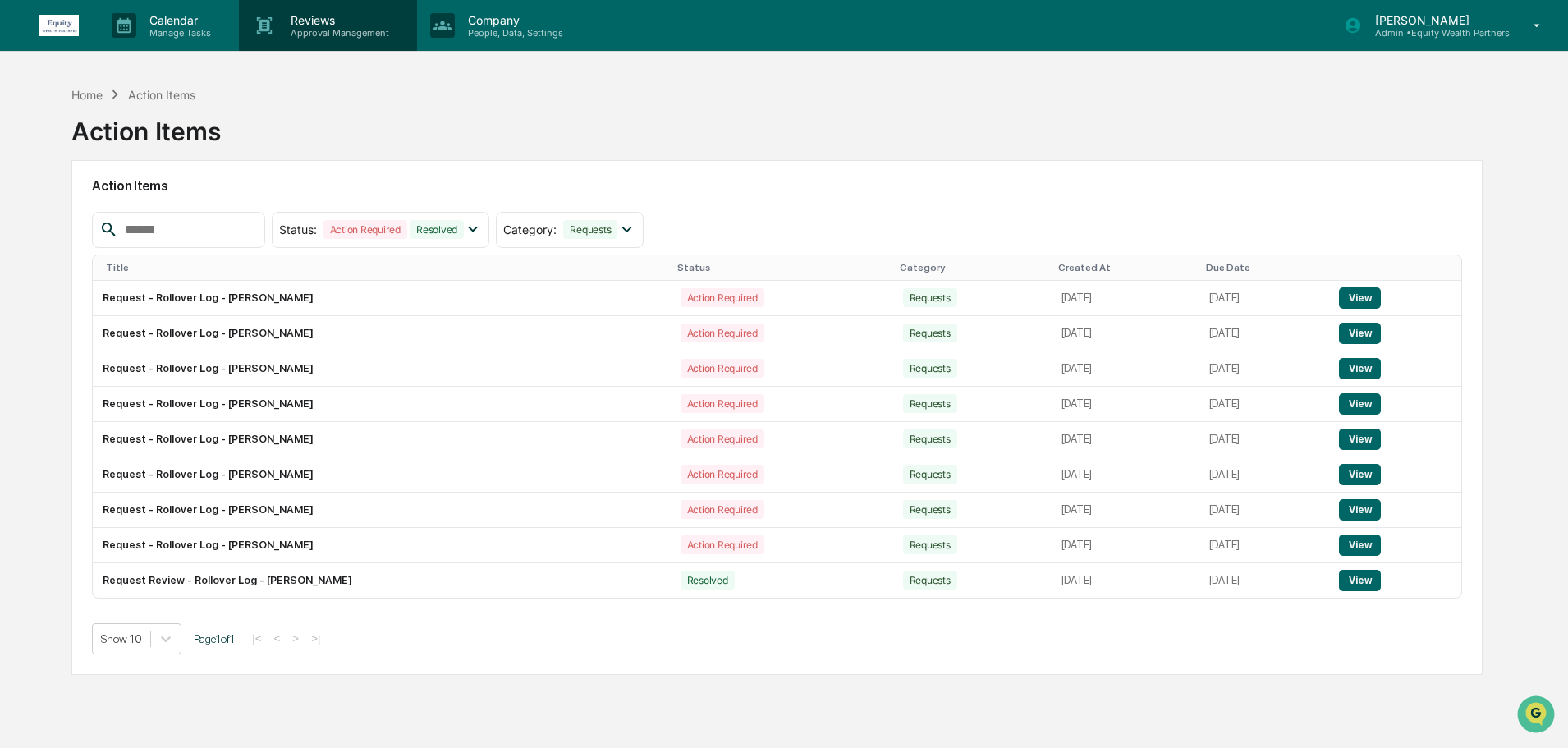
click at [343, 27] on p "Approval Management" at bounding box center [337, 33] width 120 height 12
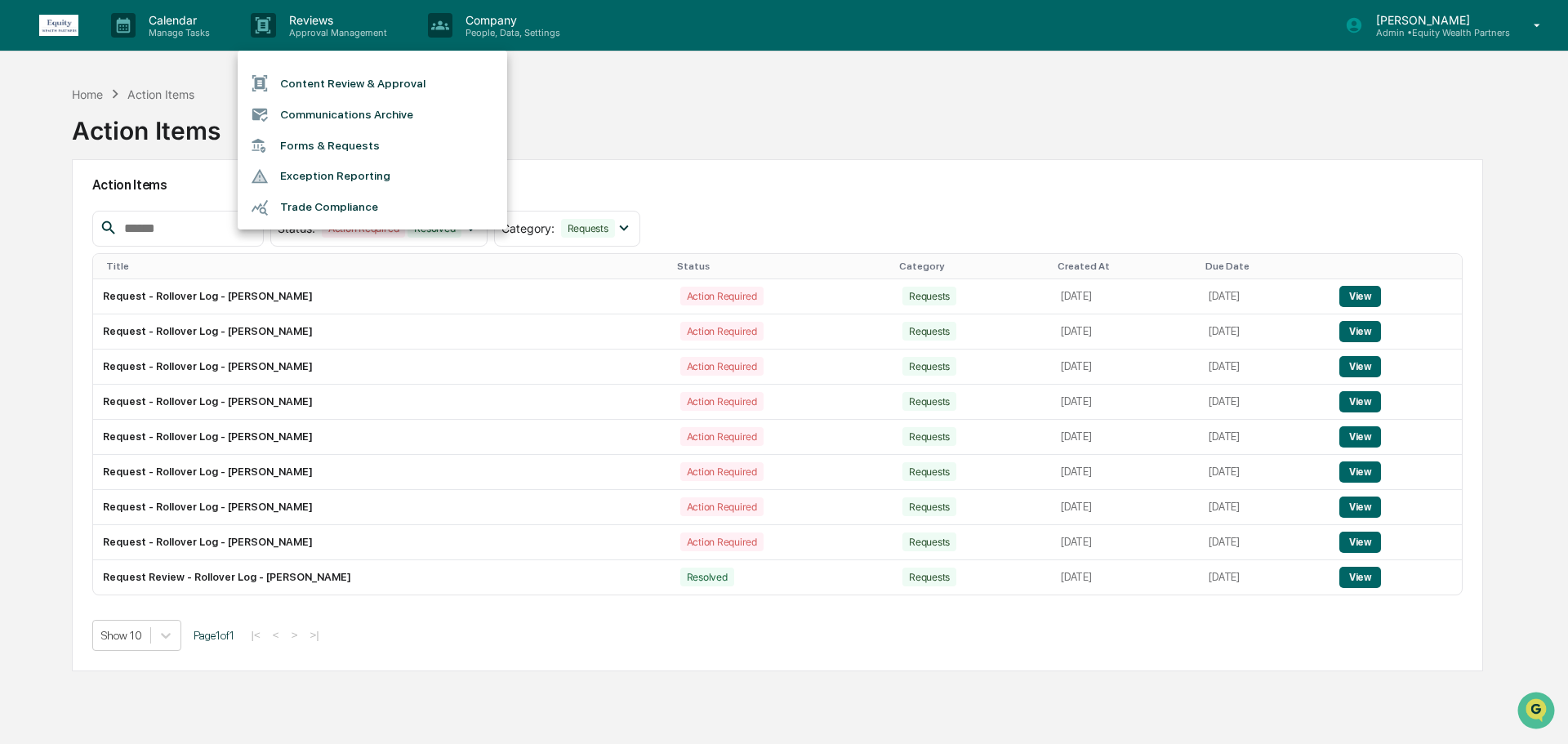
click at [350, 143] on li "Forms & Requests" at bounding box center [372, 146] width 270 height 30
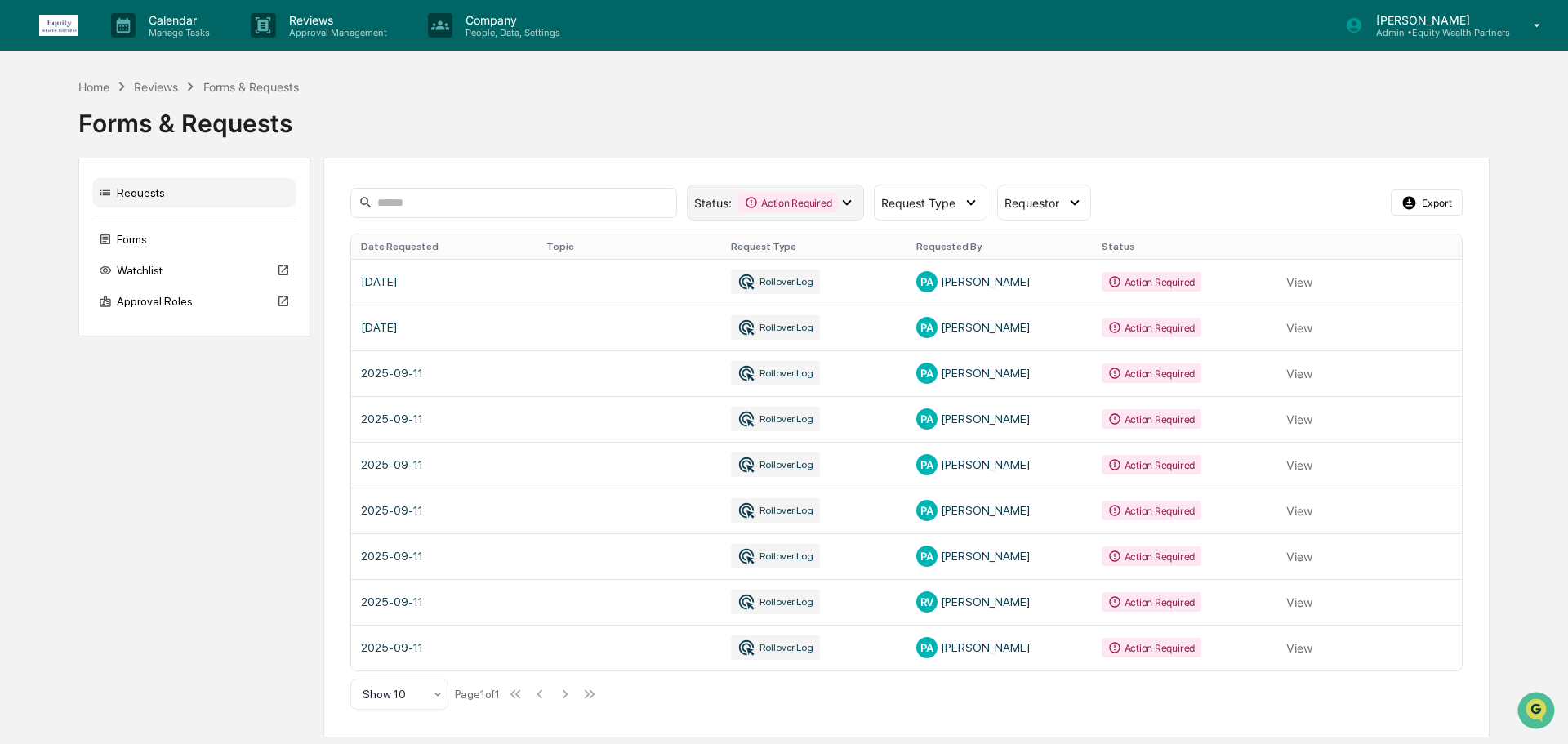
click at [775, 202] on div "Action Required" at bounding box center [788, 202] width 99 height 20
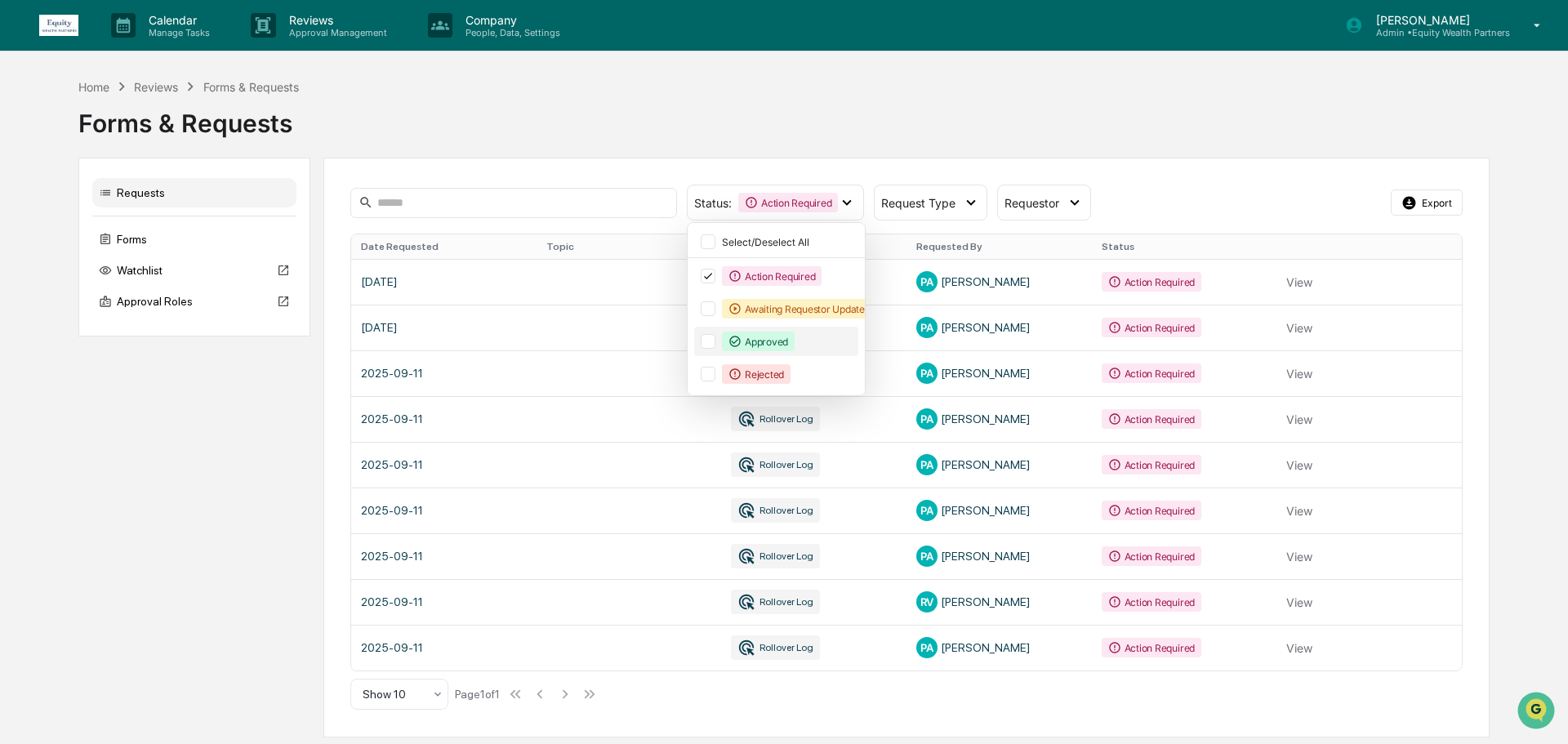
click at [700, 340] on div "Approved" at bounding box center [776, 341] width 164 height 30
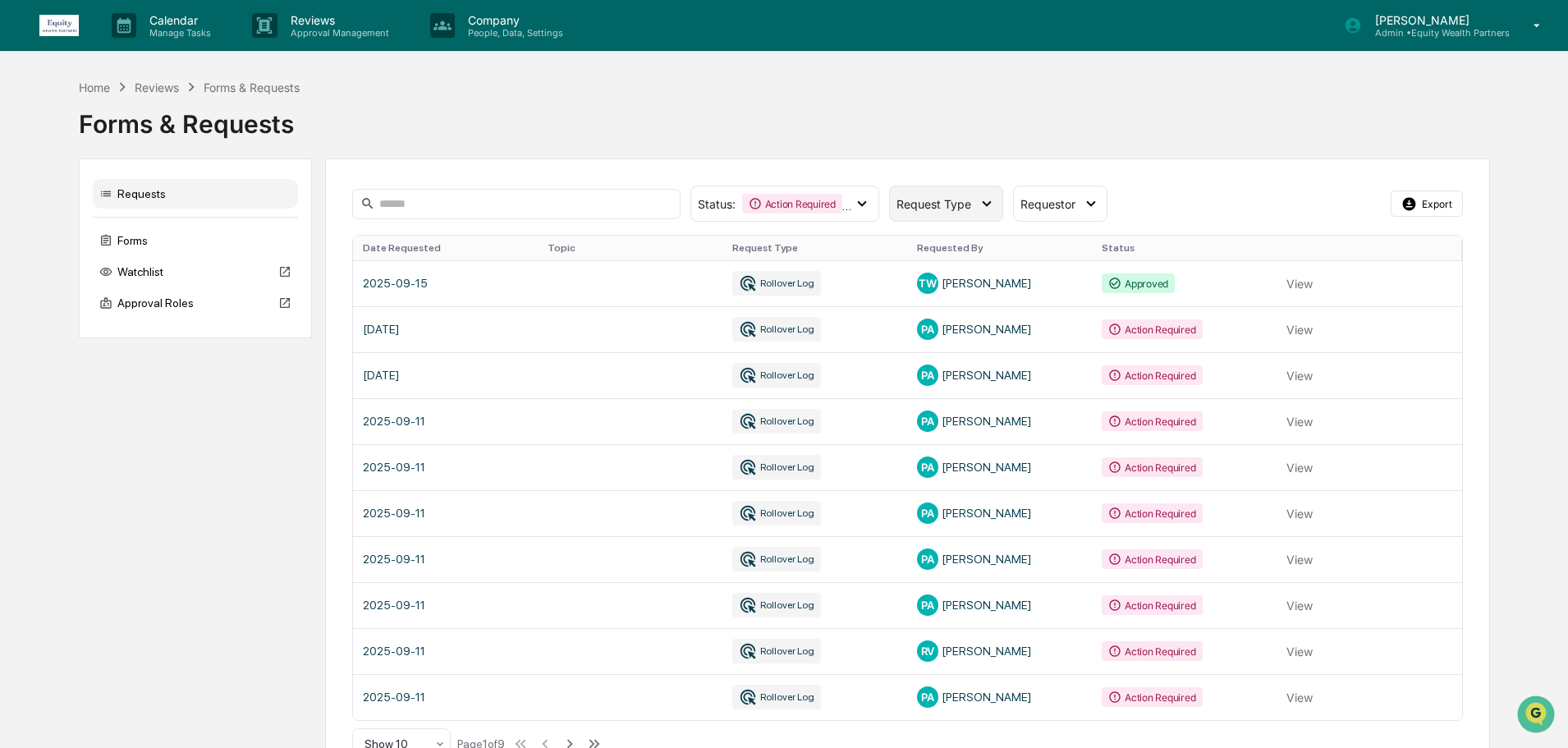
click at [949, 197] on span "Request Type" at bounding box center [934, 203] width 74 height 14
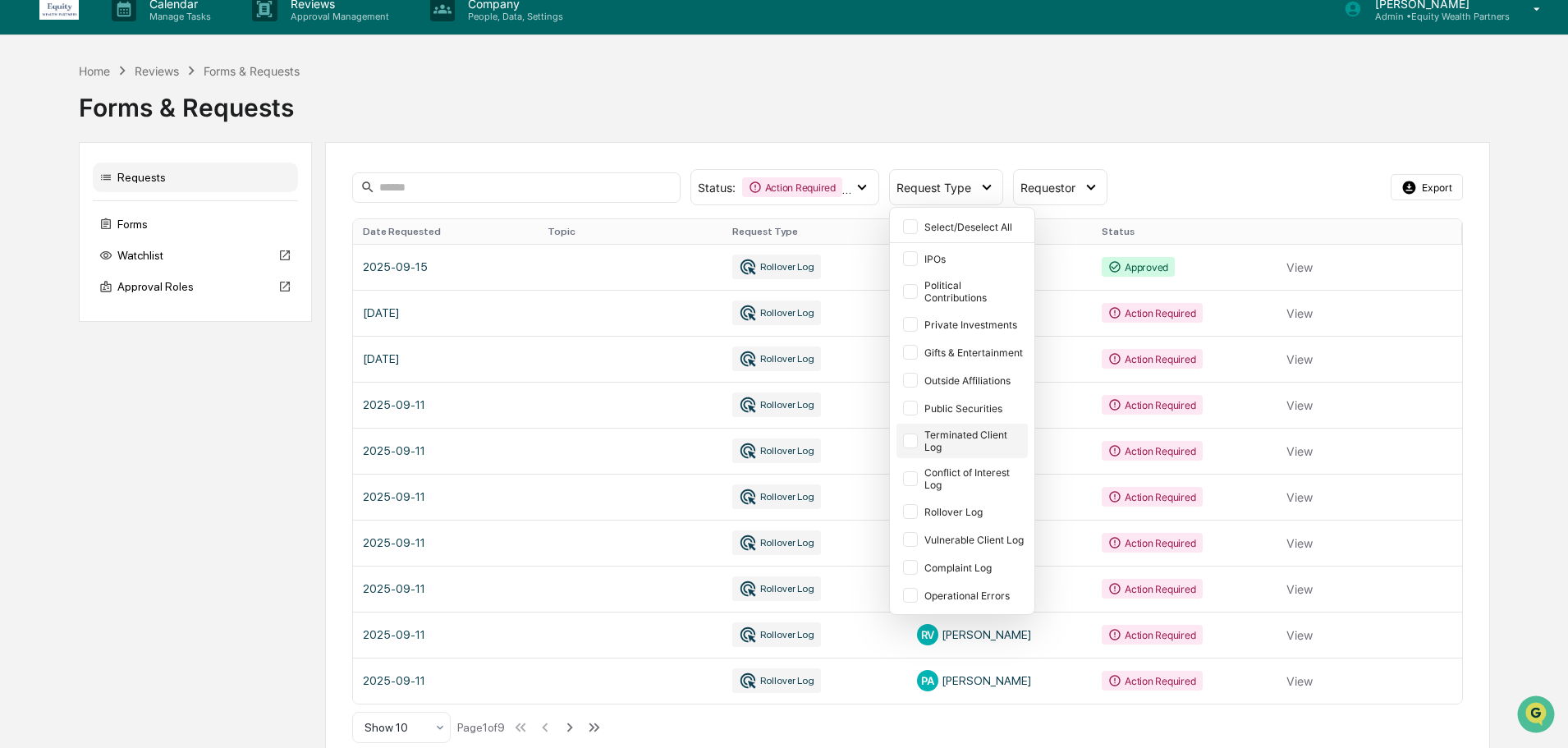
scroll to position [40, 0]
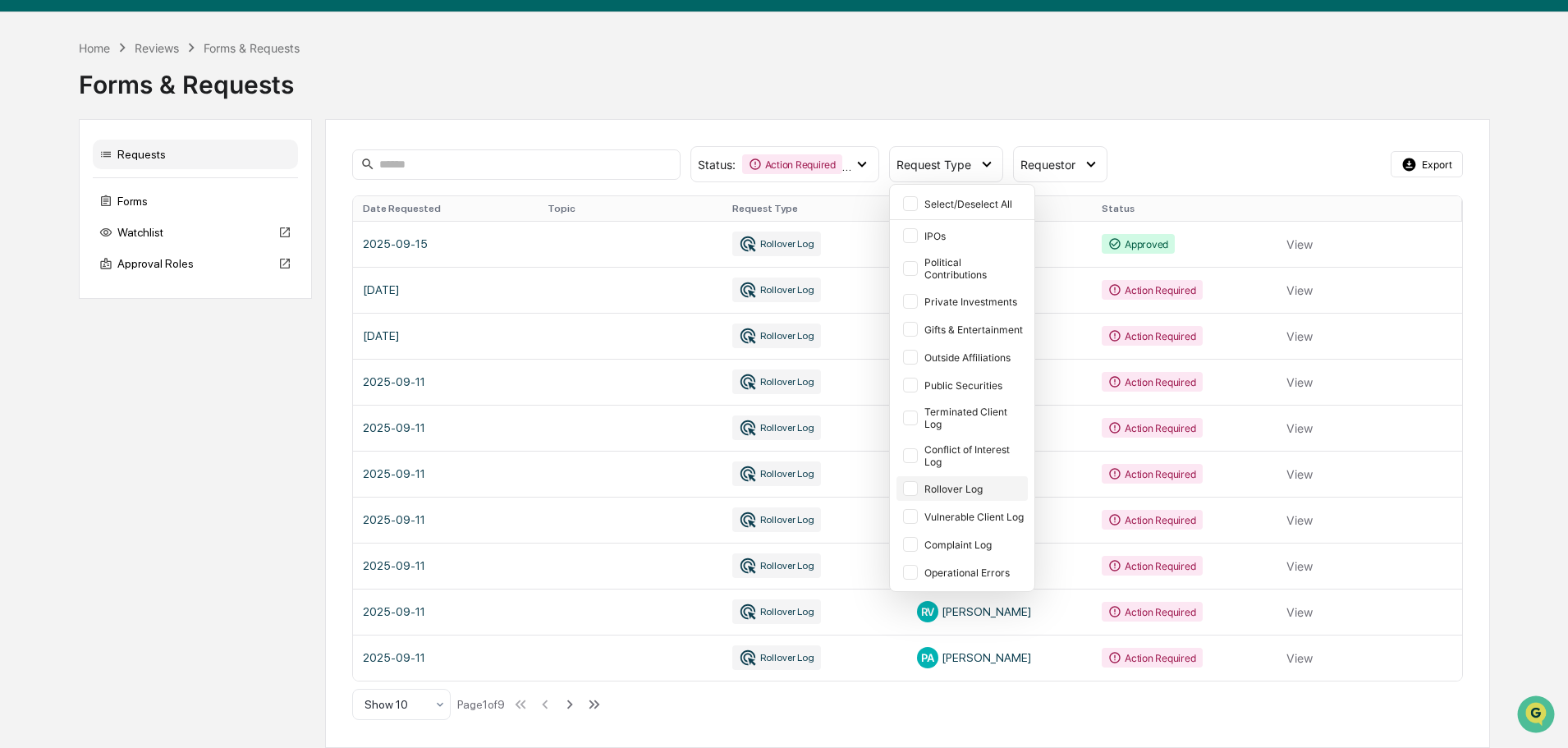
click at [931, 481] on div "Rollover Log" at bounding box center [962, 488] width 131 height 25
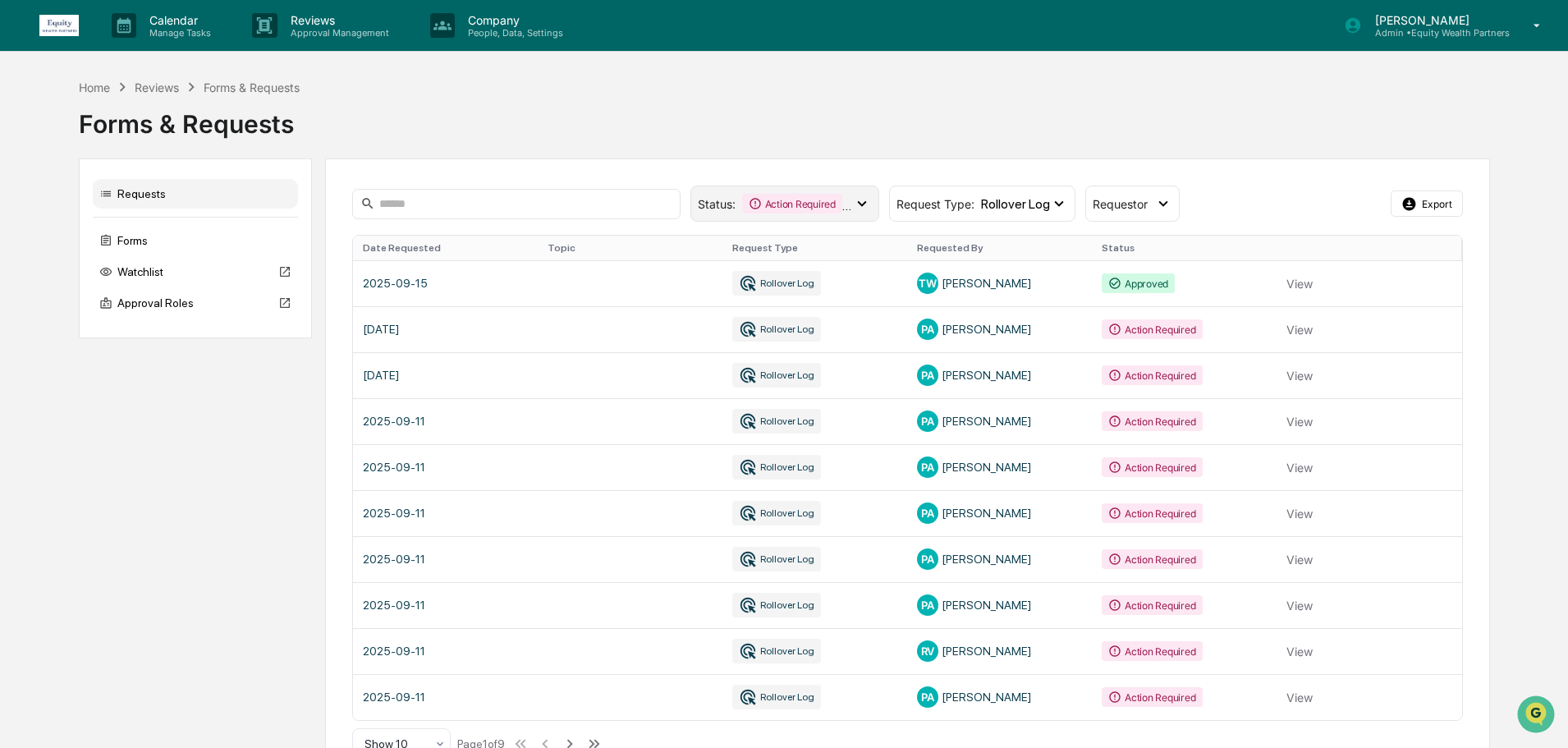
click at [819, 193] on div "Status : Action Required Approved" at bounding box center [784, 204] width 188 height 36
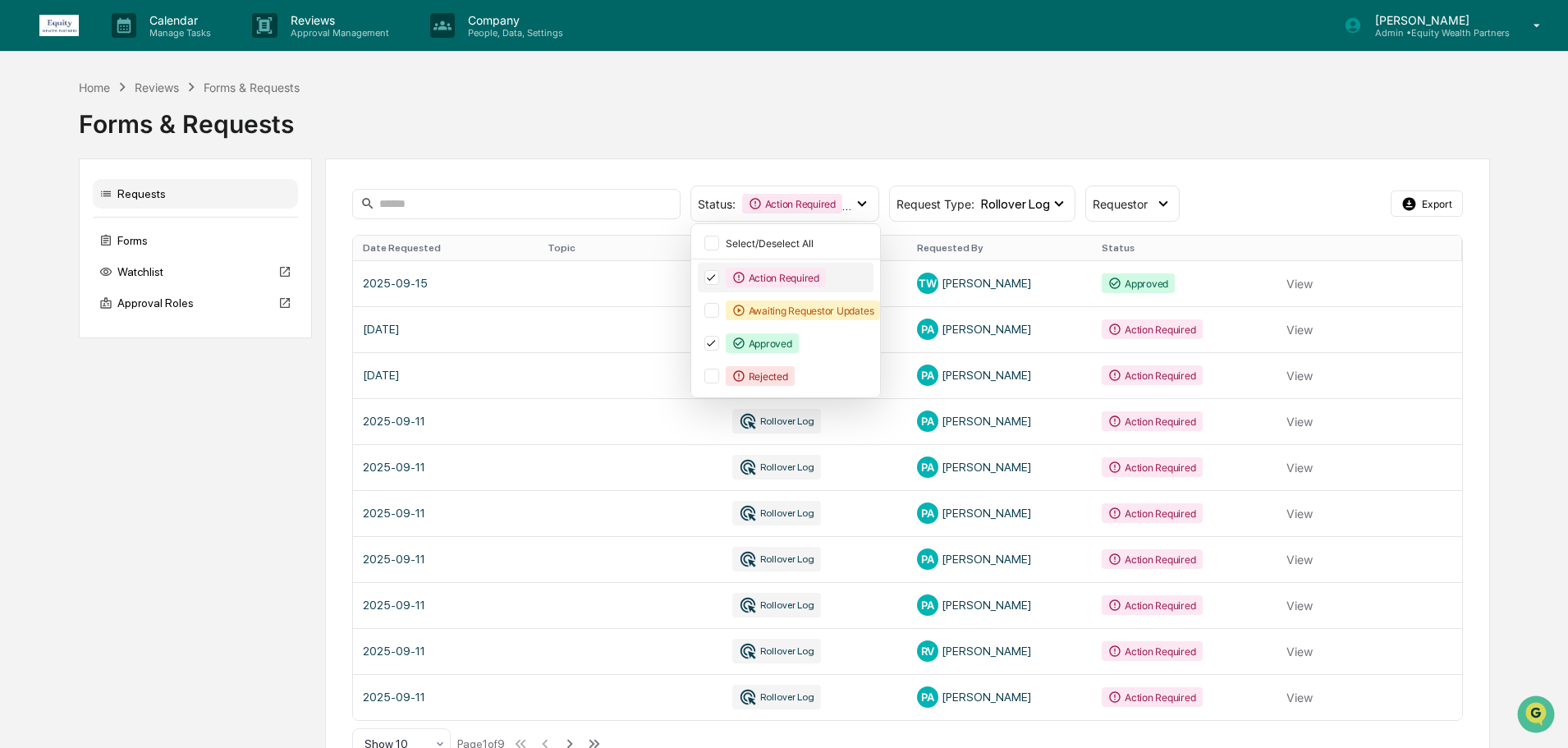
click at [710, 283] on icon at bounding box center [711, 278] width 18 height 12
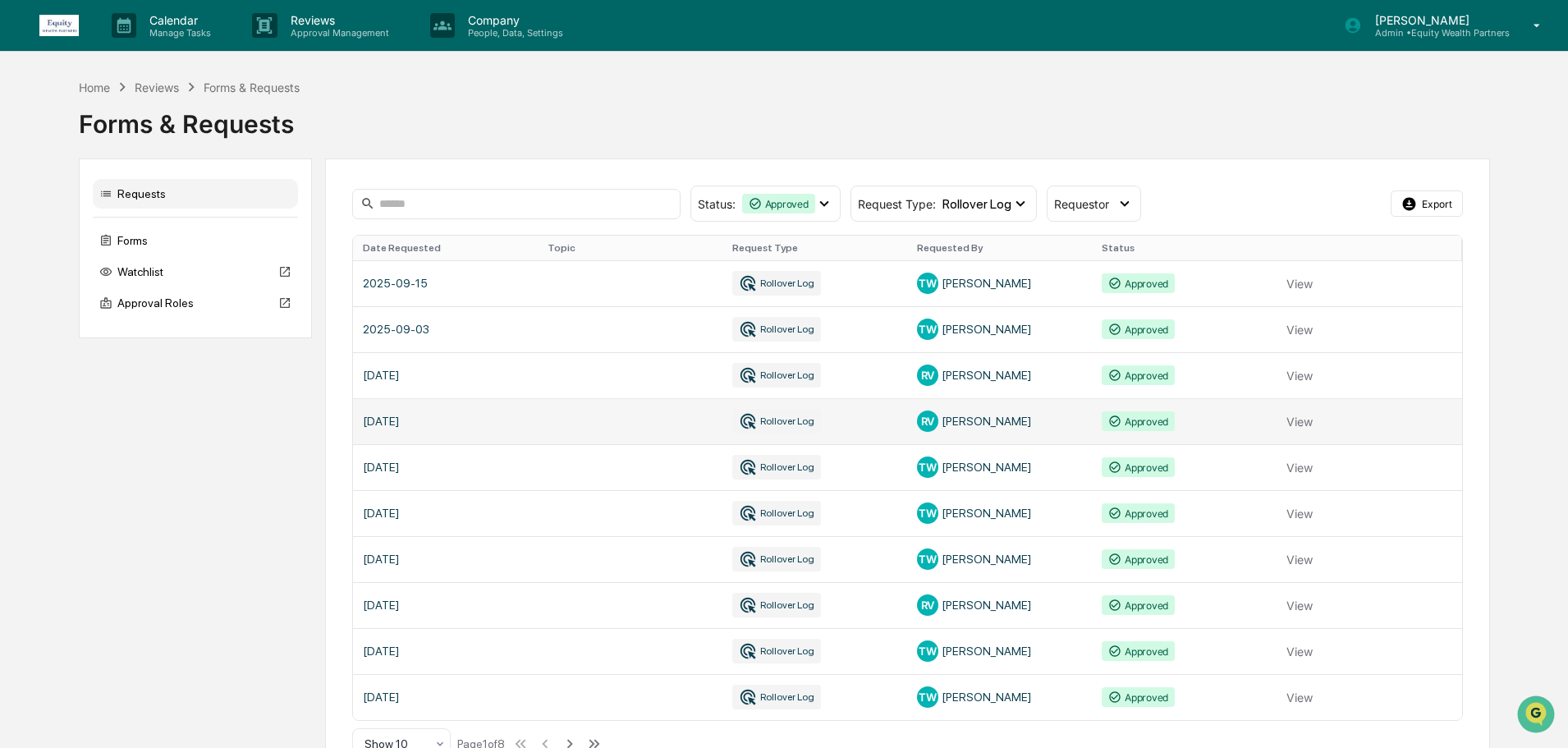
scroll to position [40, 0]
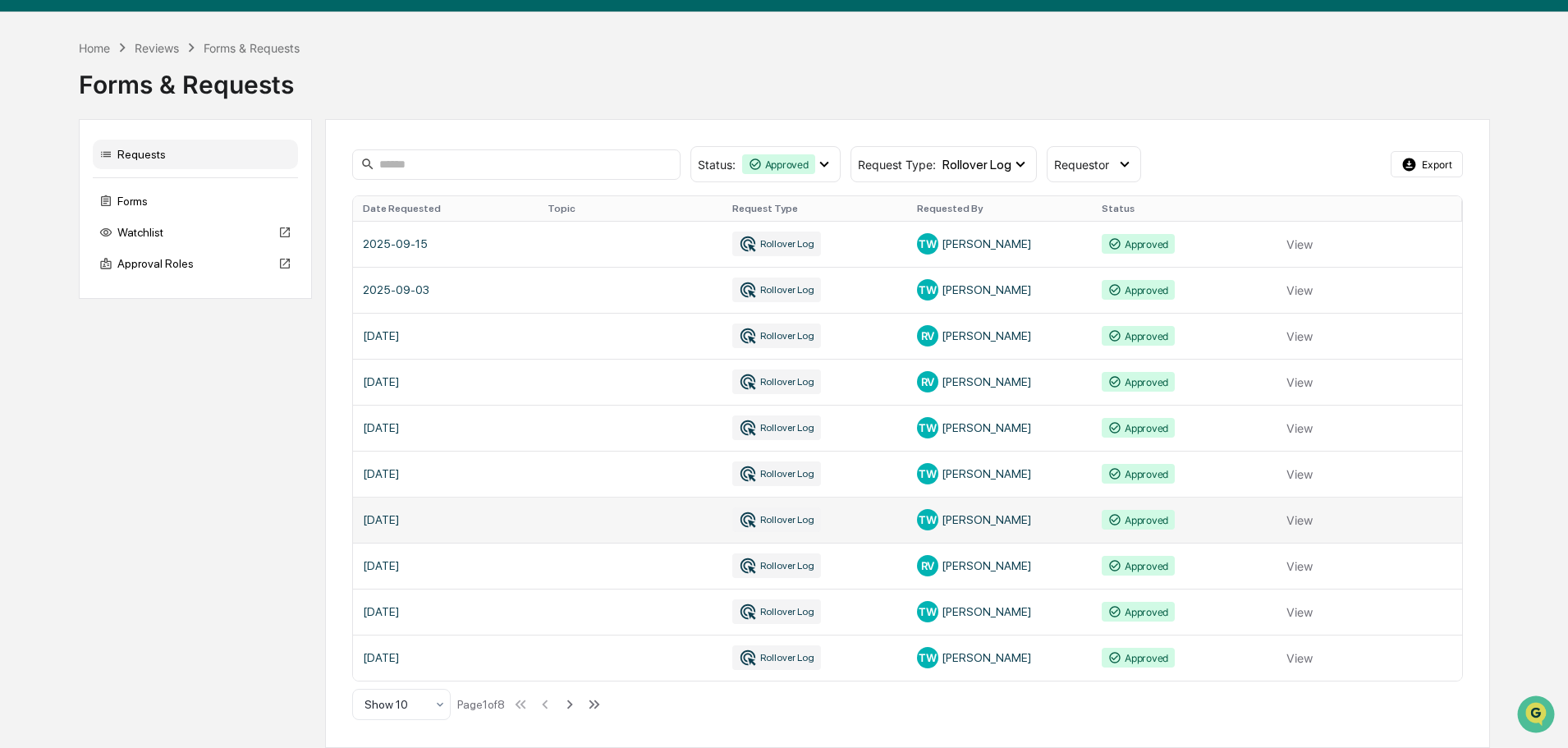
click at [860, 510] on link at bounding box center [908, 520] width 1109 height 46
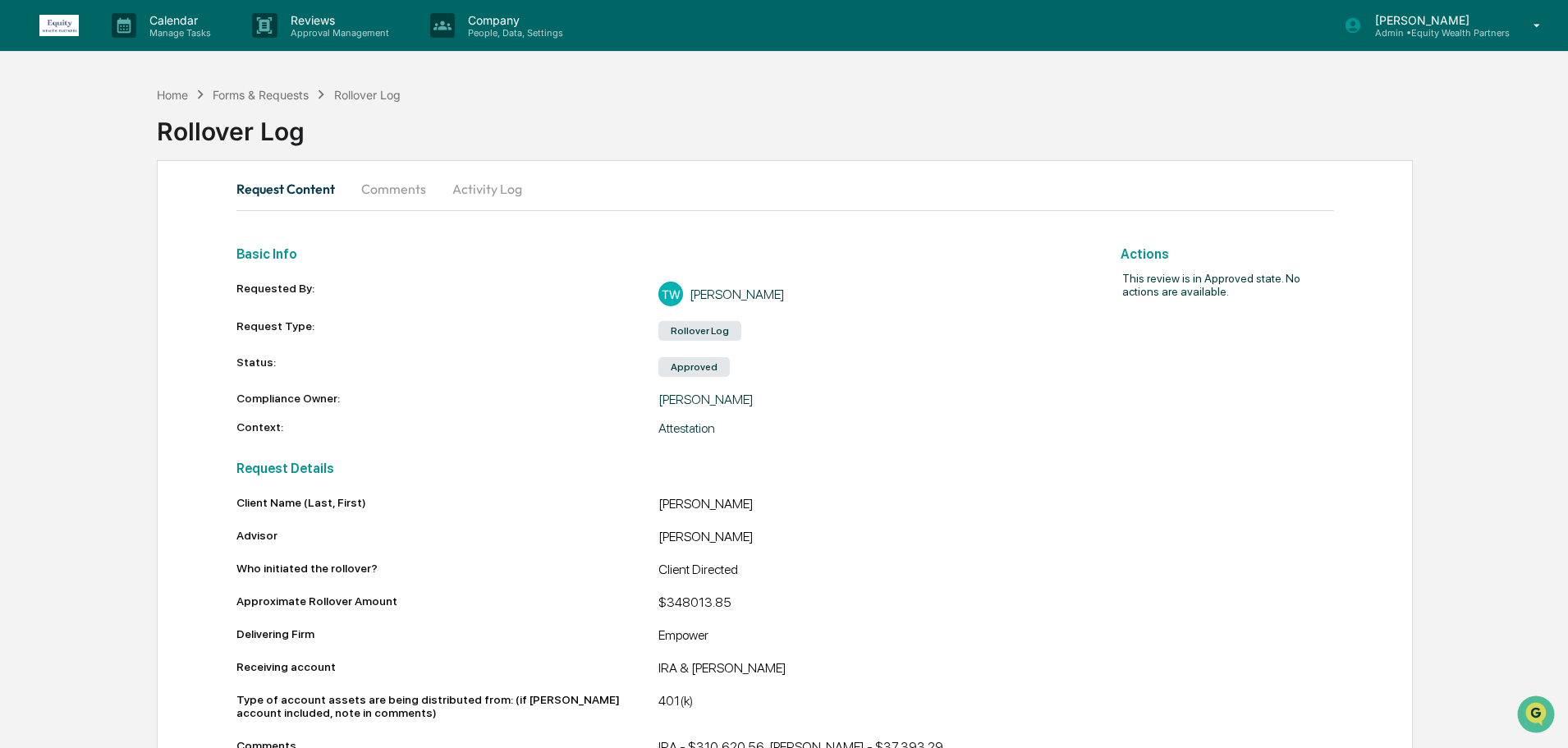
scroll to position [46, 0]
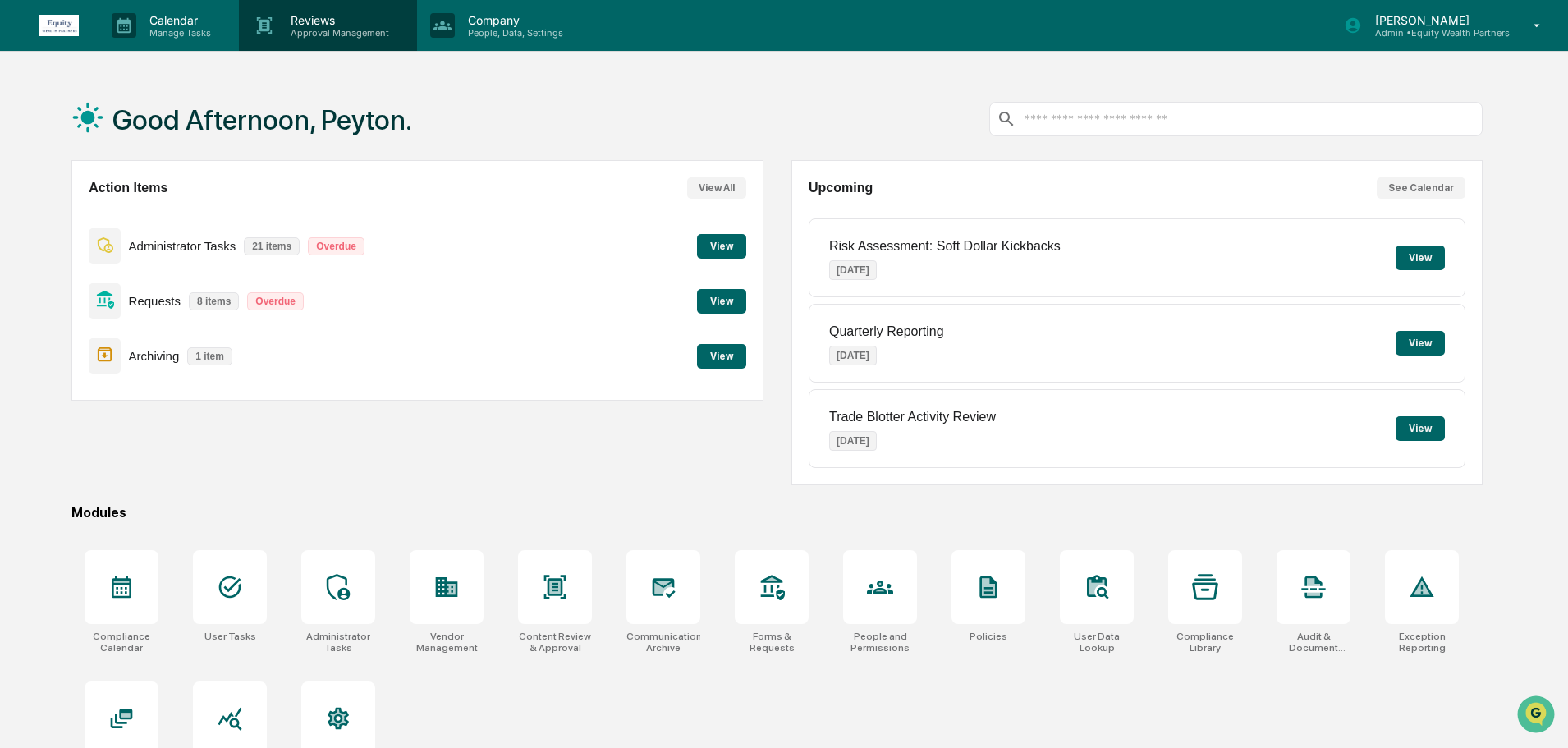
click at [331, 29] on p "Approval Management" at bounding box center [337, 33] width 120 height 12
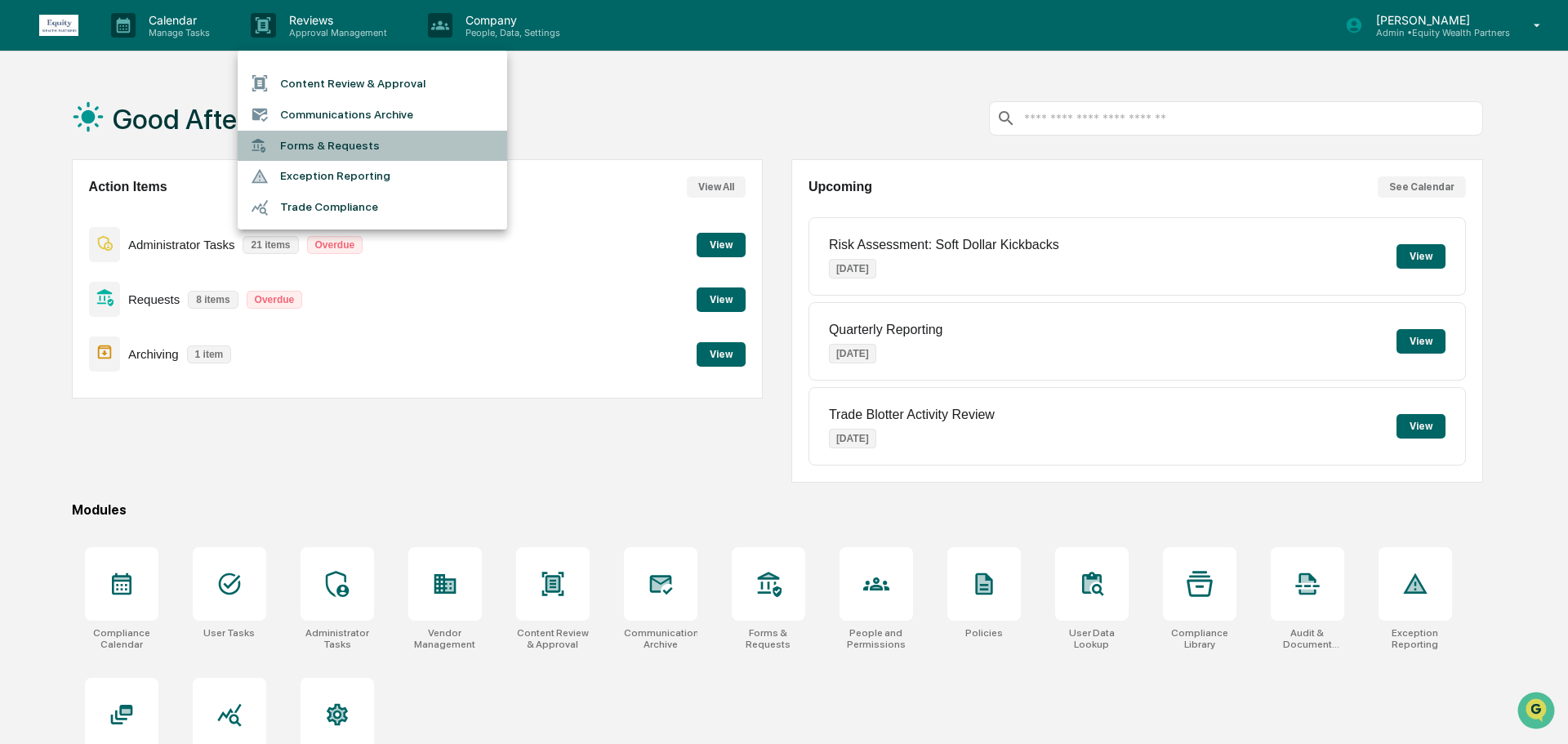
click at [353, 154] on li "Forms & Requests" at bounding box center [372, 146] width 270 height 30
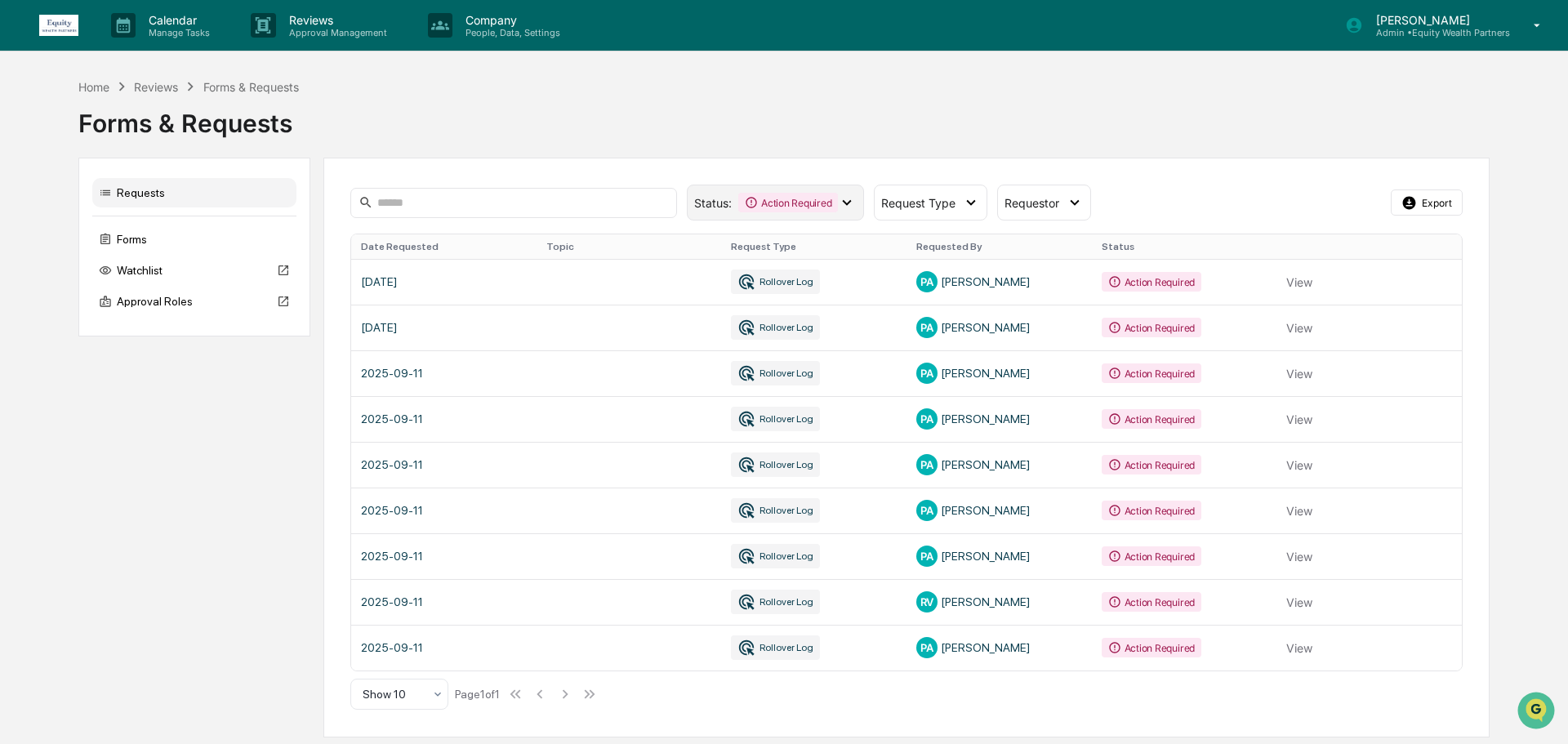
click at [794, 196] on div "Action Required" at bounding box center [788, 202] width 99 height 20
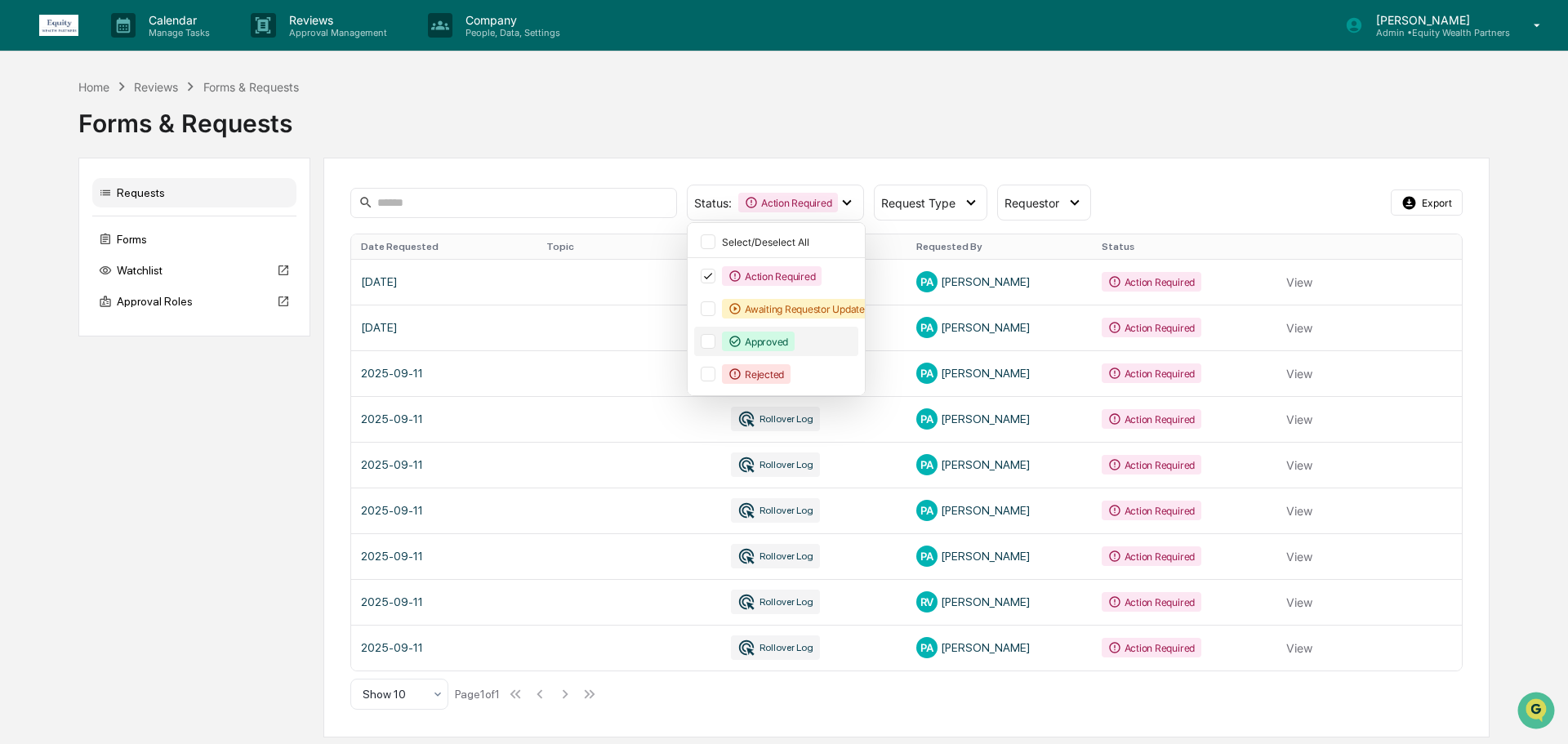
click at [709, 342] on div at bounding box center [708, 341] width 15 height 15
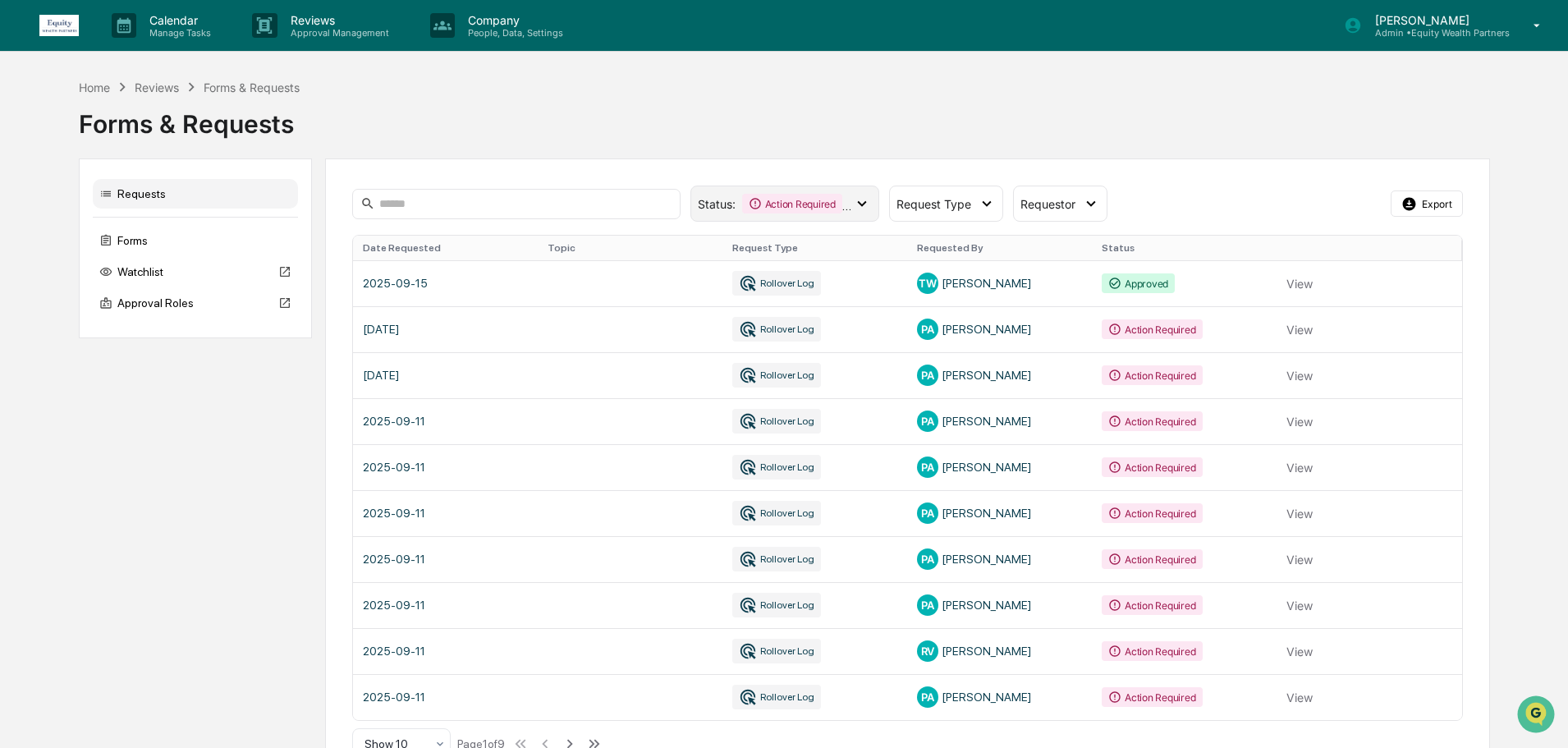
click at [755, 194] on div "Action Required" at bounding box center [792, 203] width 100 height 20
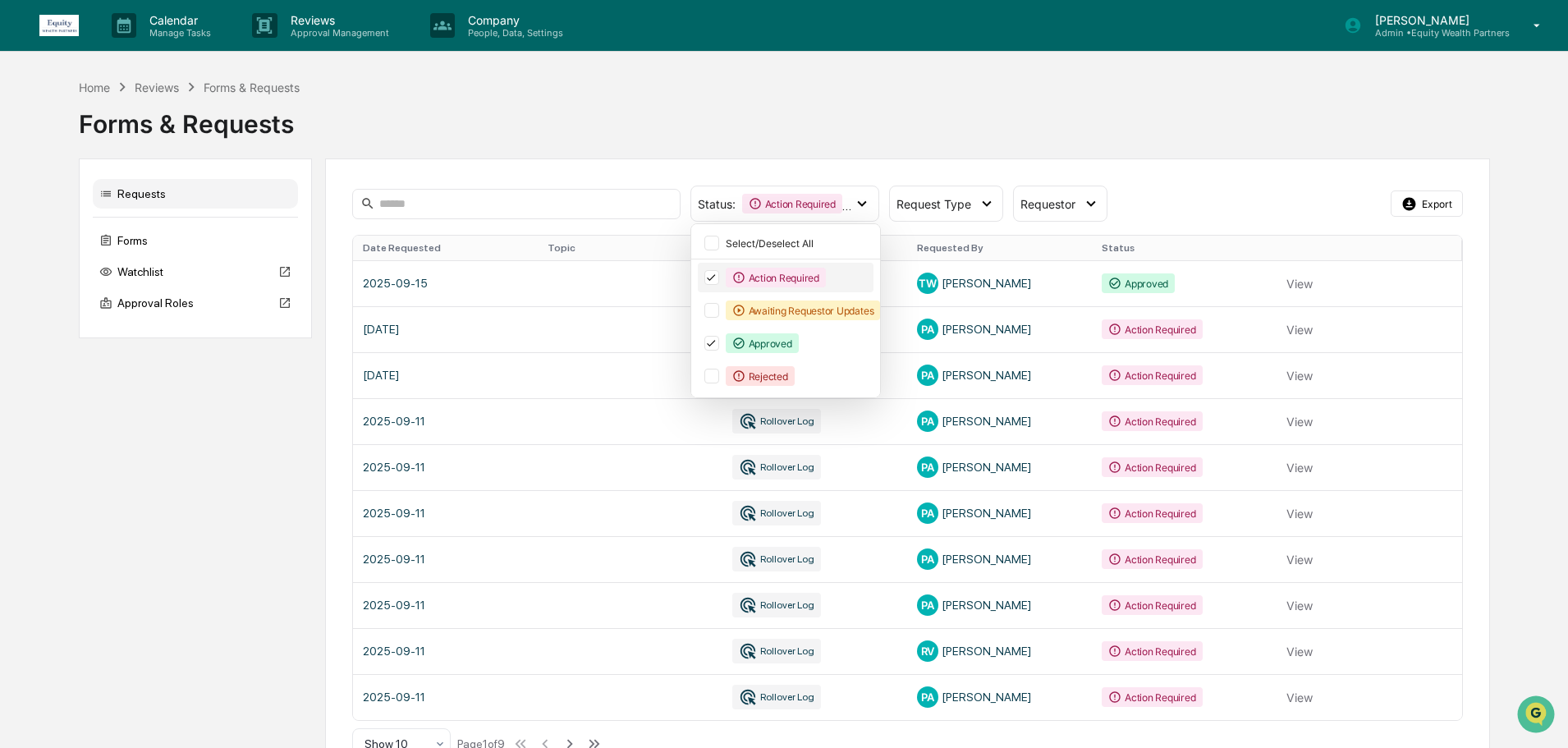
click at [714, 269] on div "Action Required" at bounding box center [785, 278] width 176 height 30
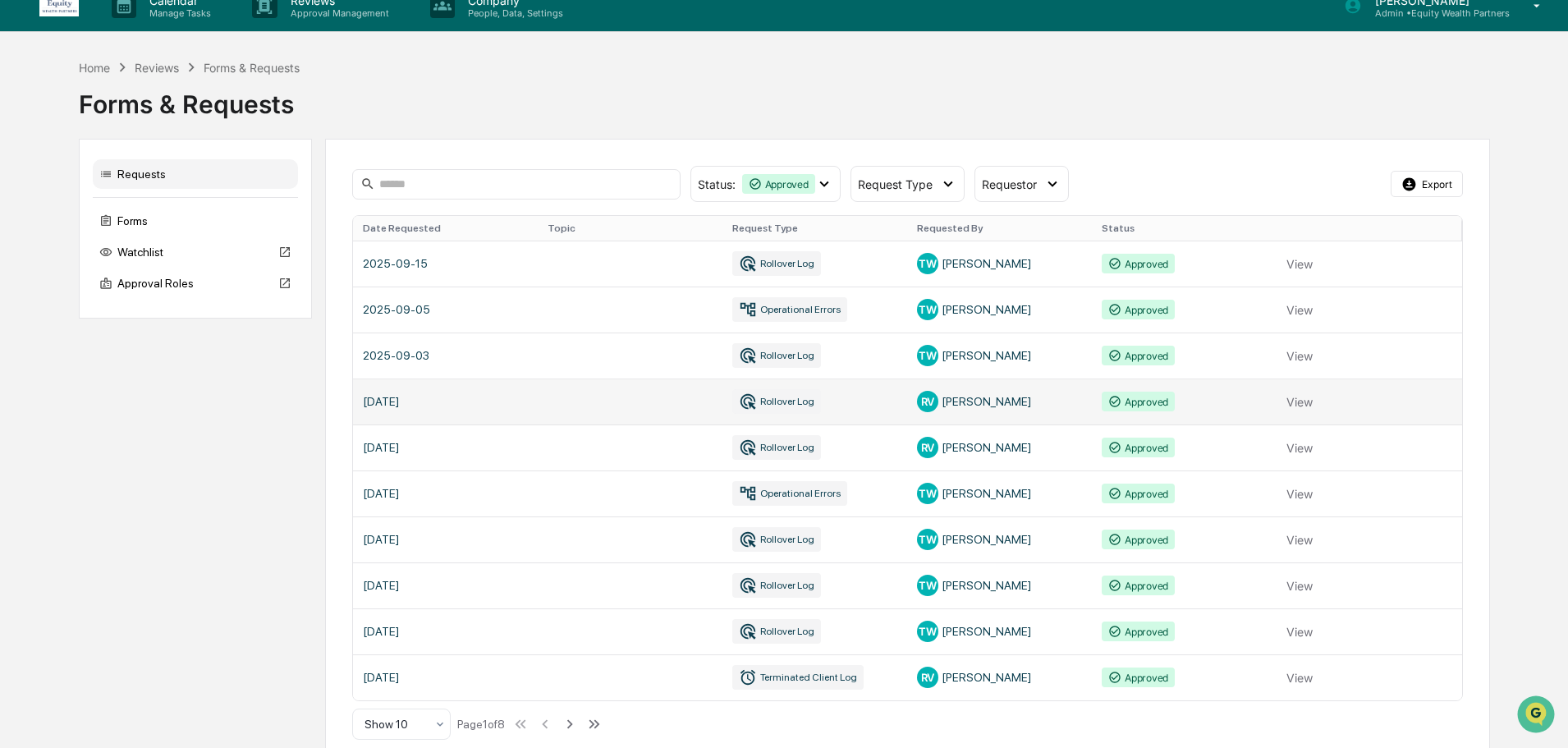
scroll to position [40, 0]
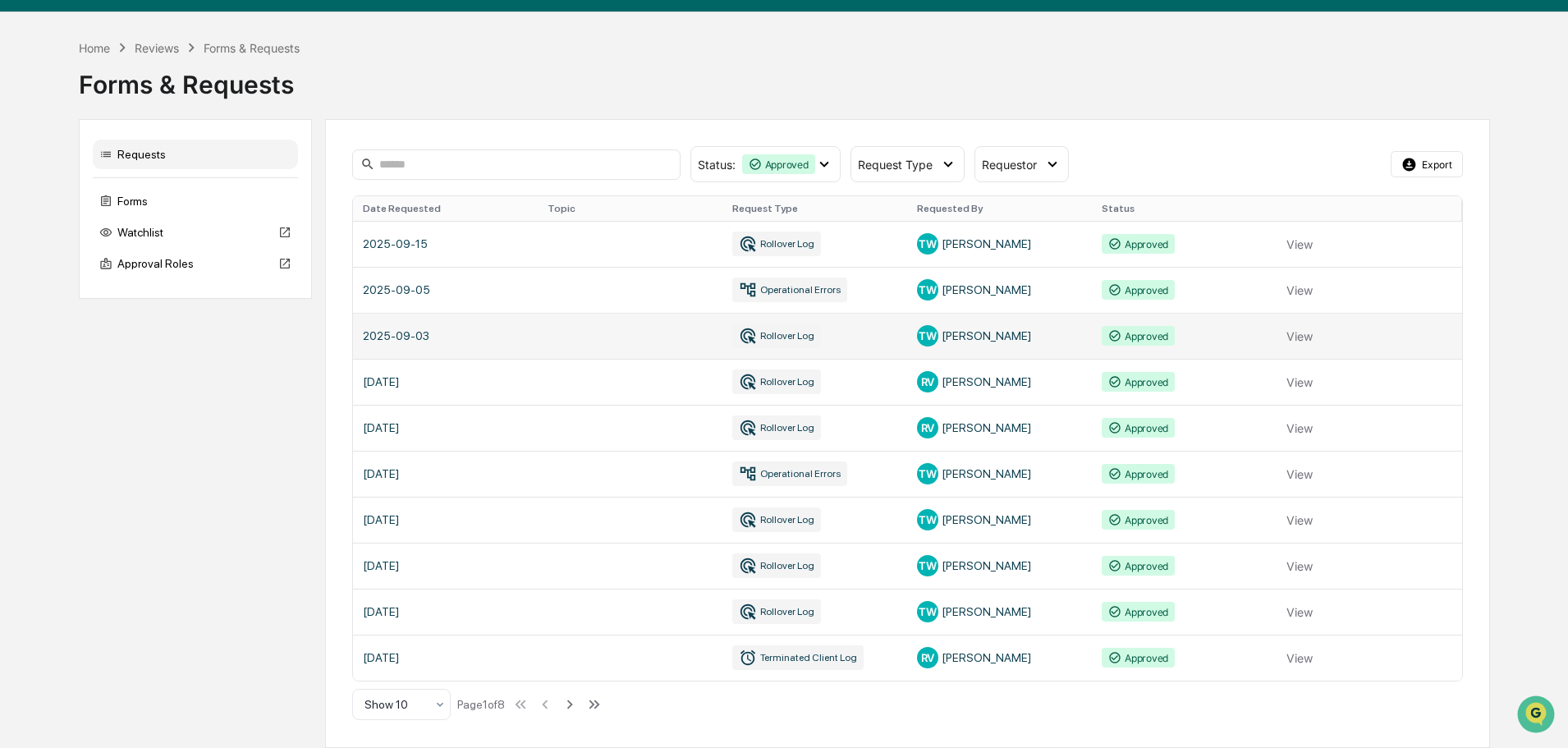
click at [666, 325] on link at bounding box center [908, 336] width 1109 height 46
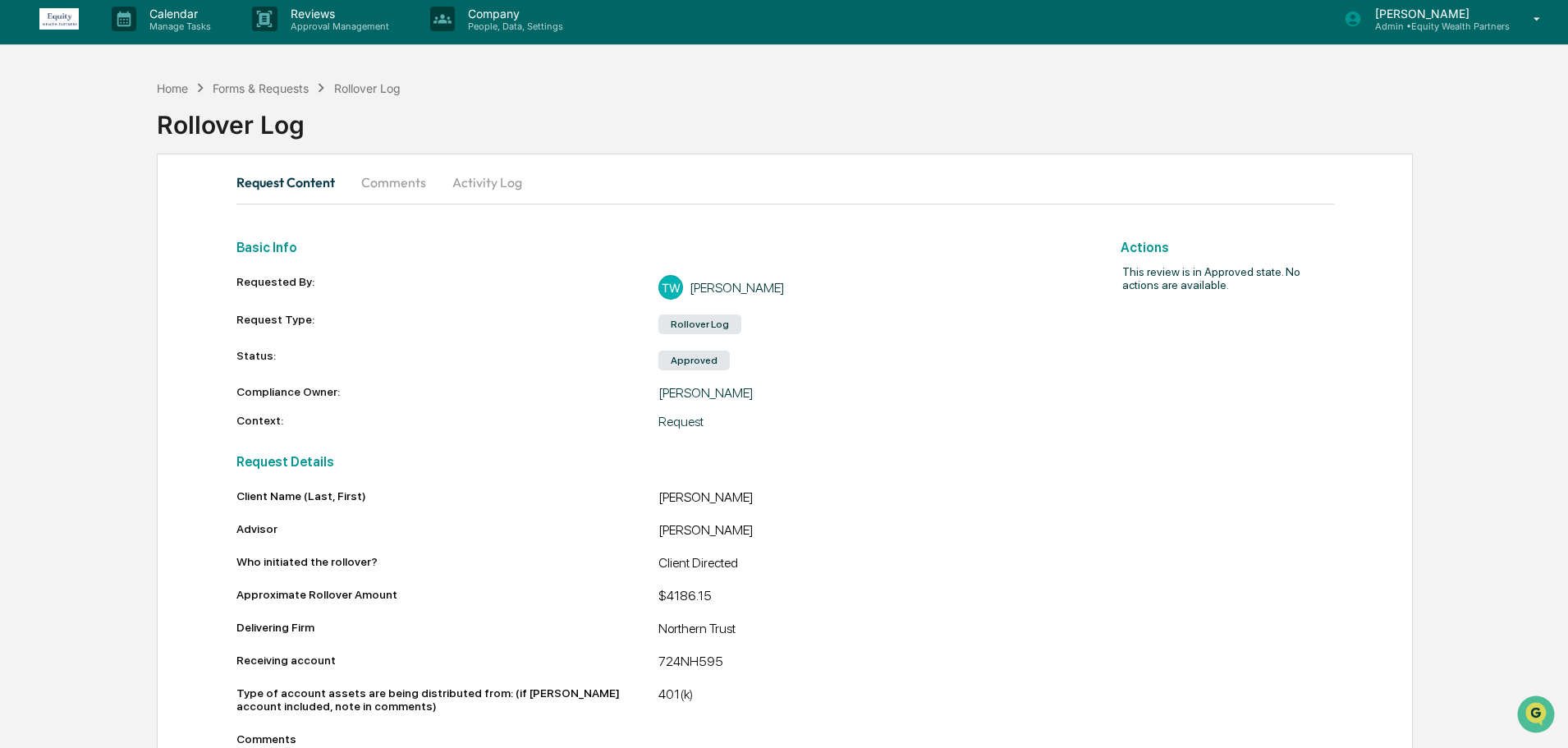
scroll to position [46, 0]
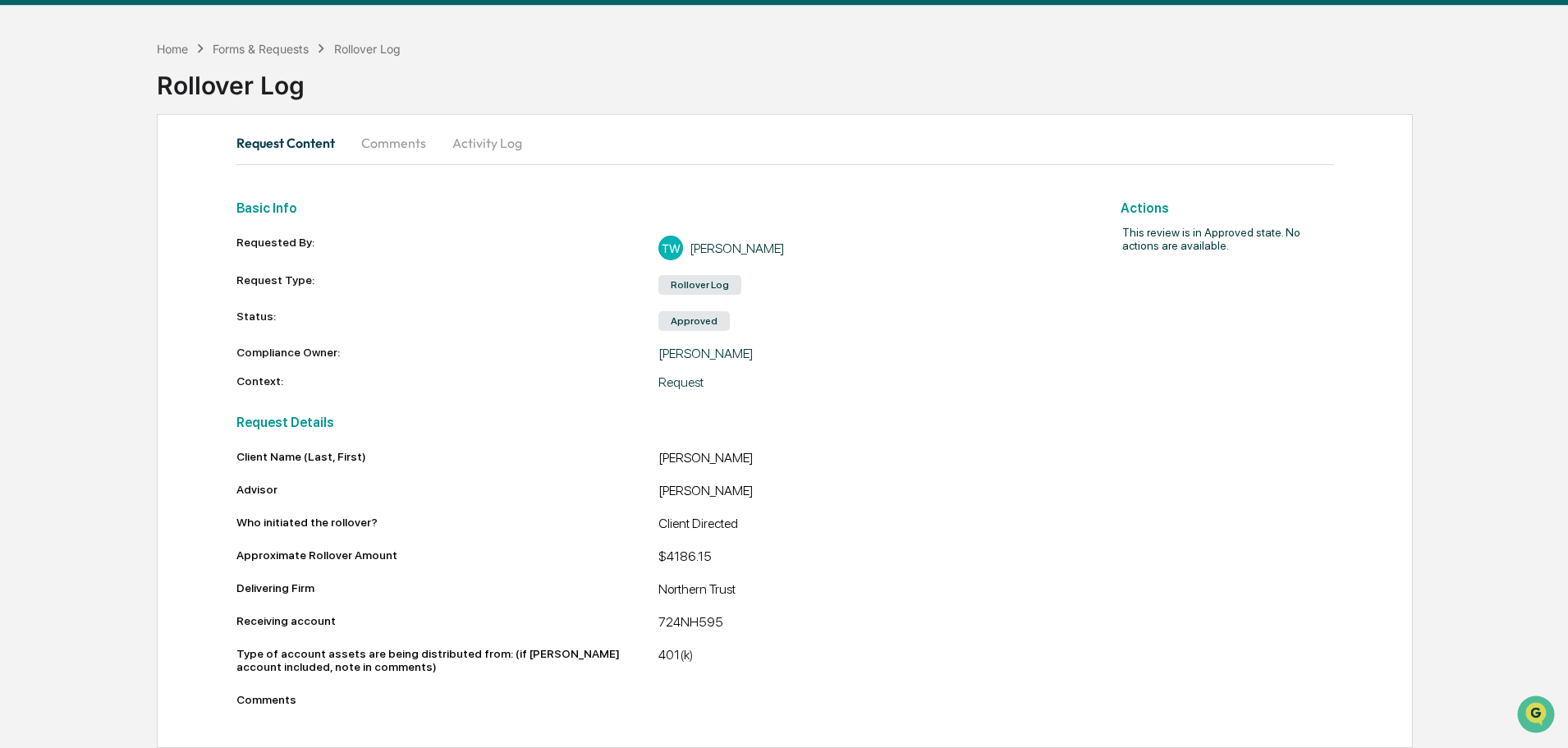
click at [402, 138] on button "Comments" at bounding box center [393, 143] width 91 height 40
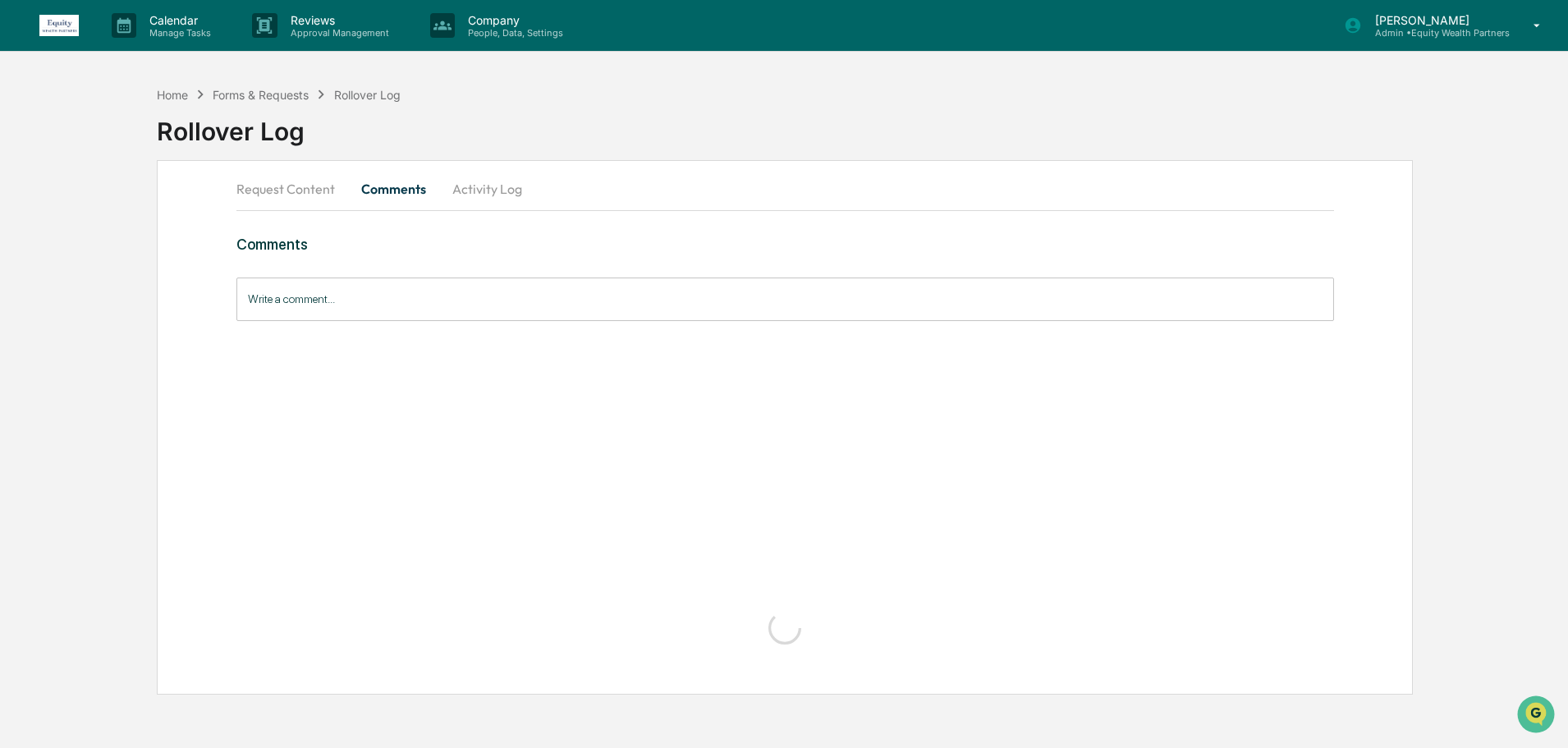
scroll to position [0, 0]
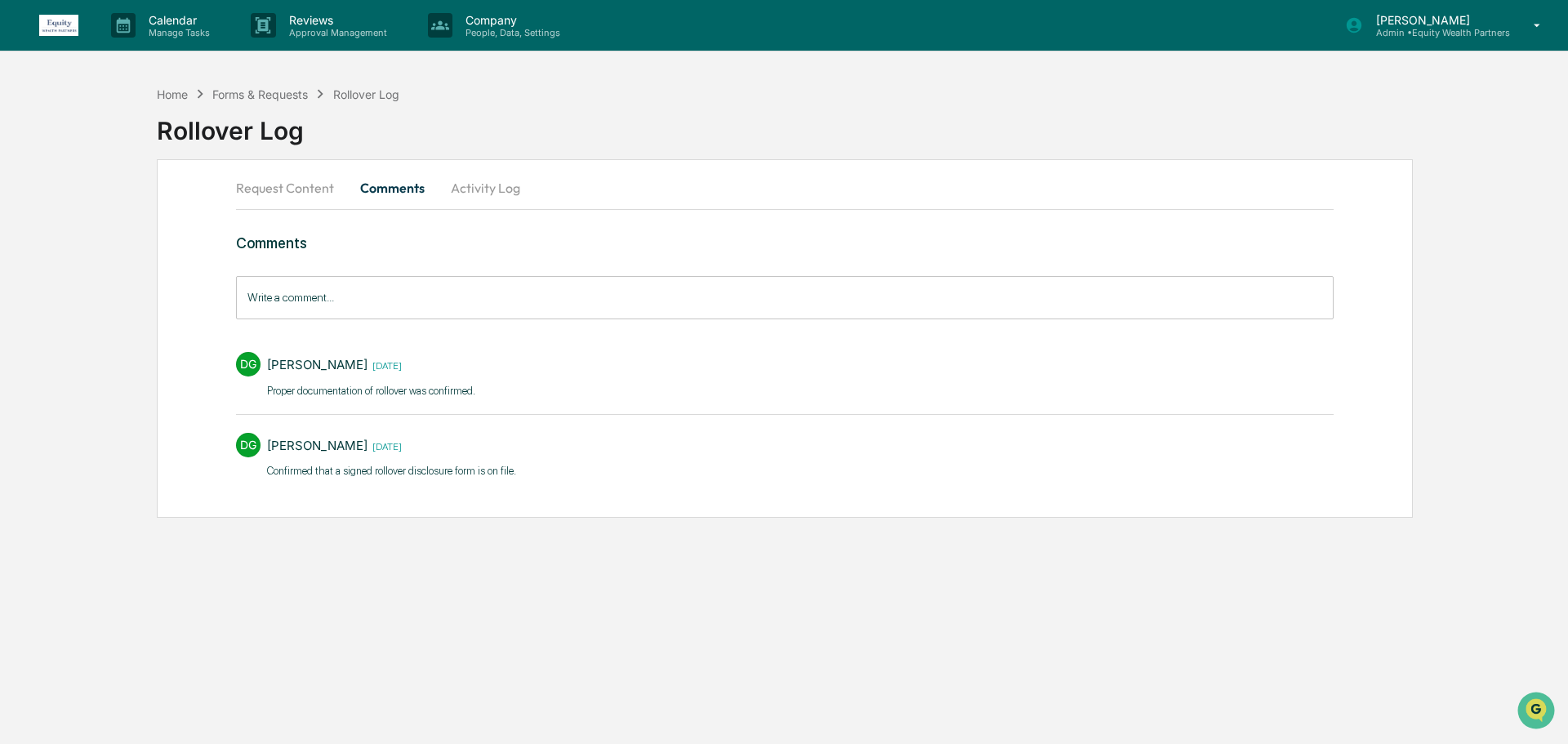
click at [465, 187] on button "Activity Log" at bounding box center [485, 188] width 95 height 39
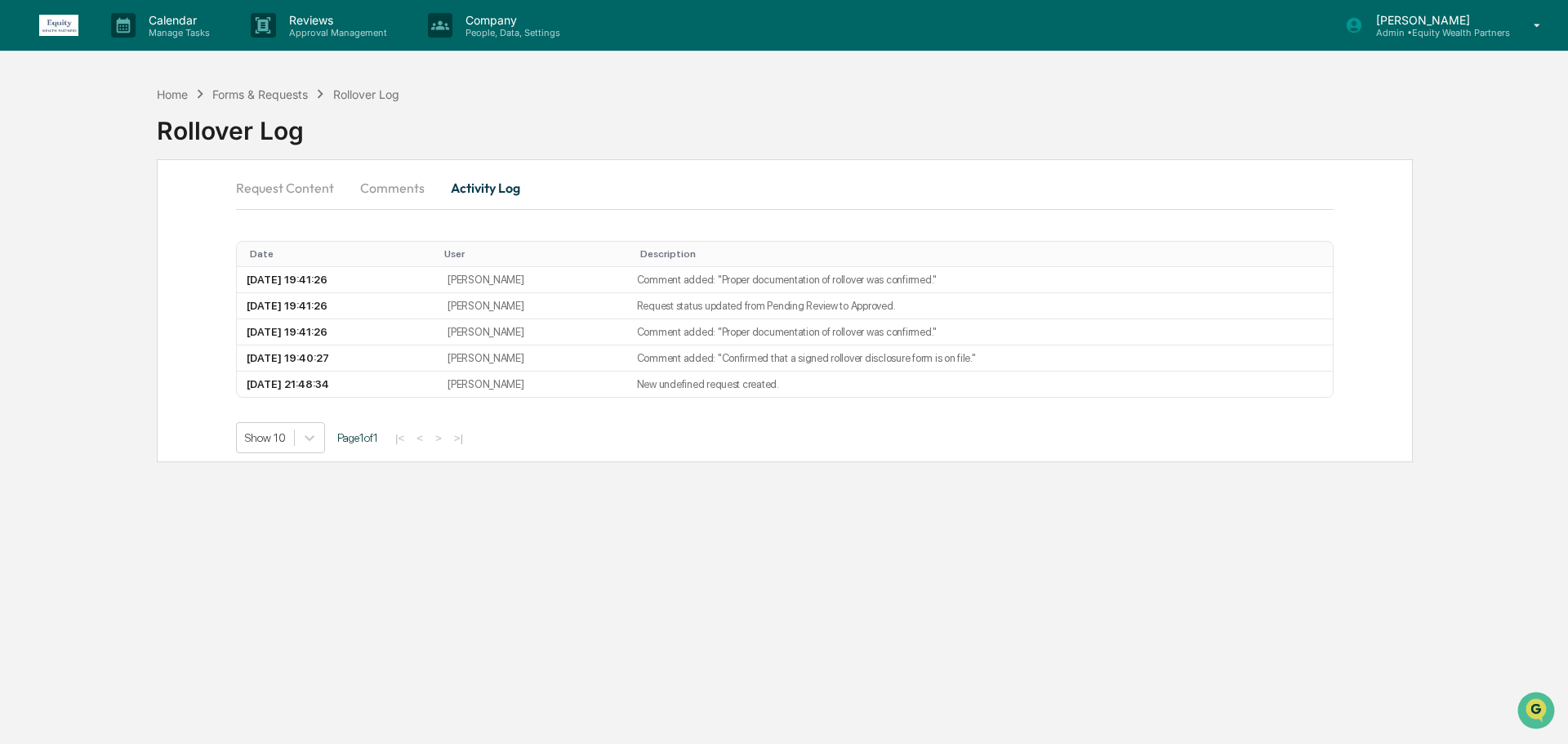
click at [404, 183] on button "Comments" at bounding box center [392, 188] width 90 height 39
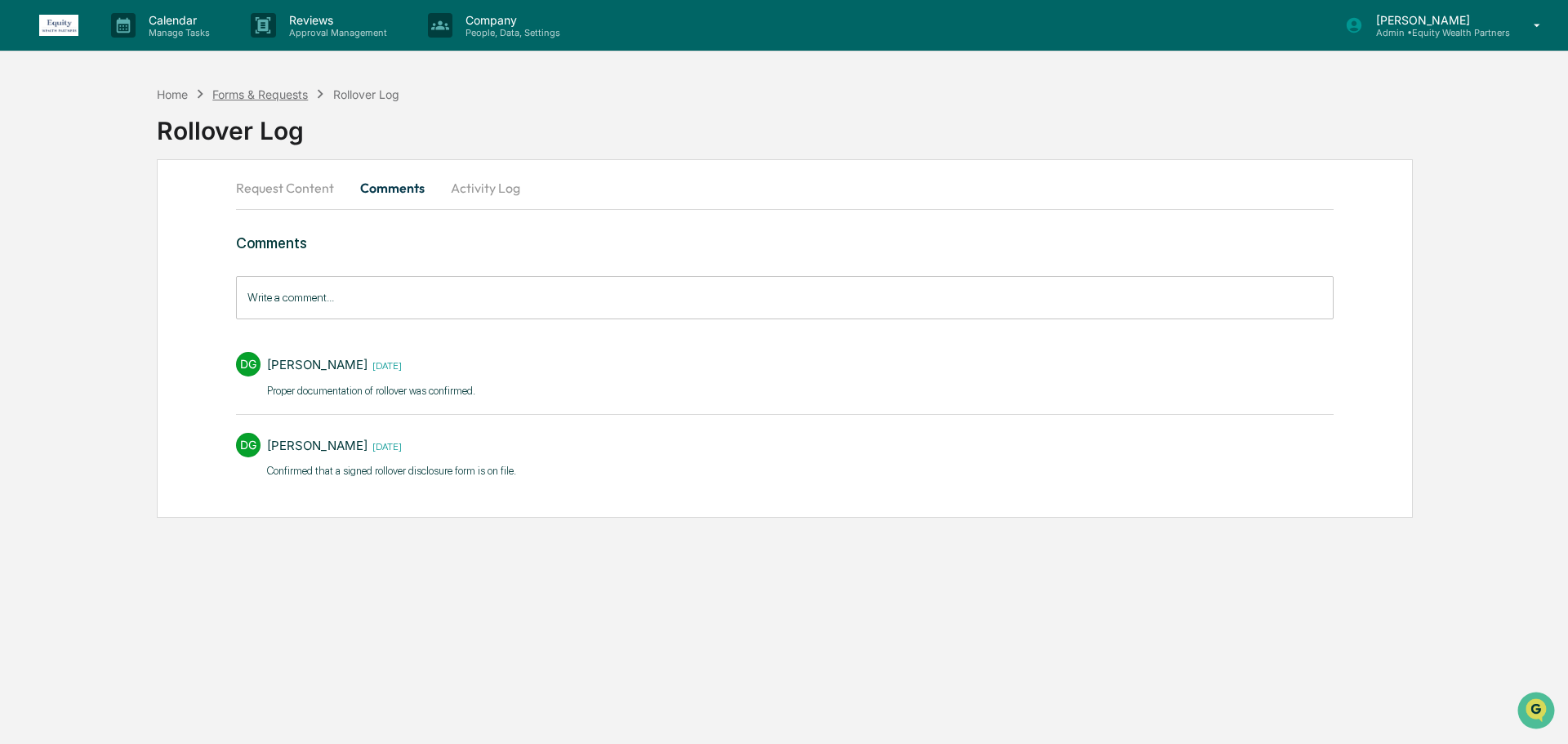
click at [271, 95] on div "Forms & Requests" at bounding box center [260, 94] width 95 height 14
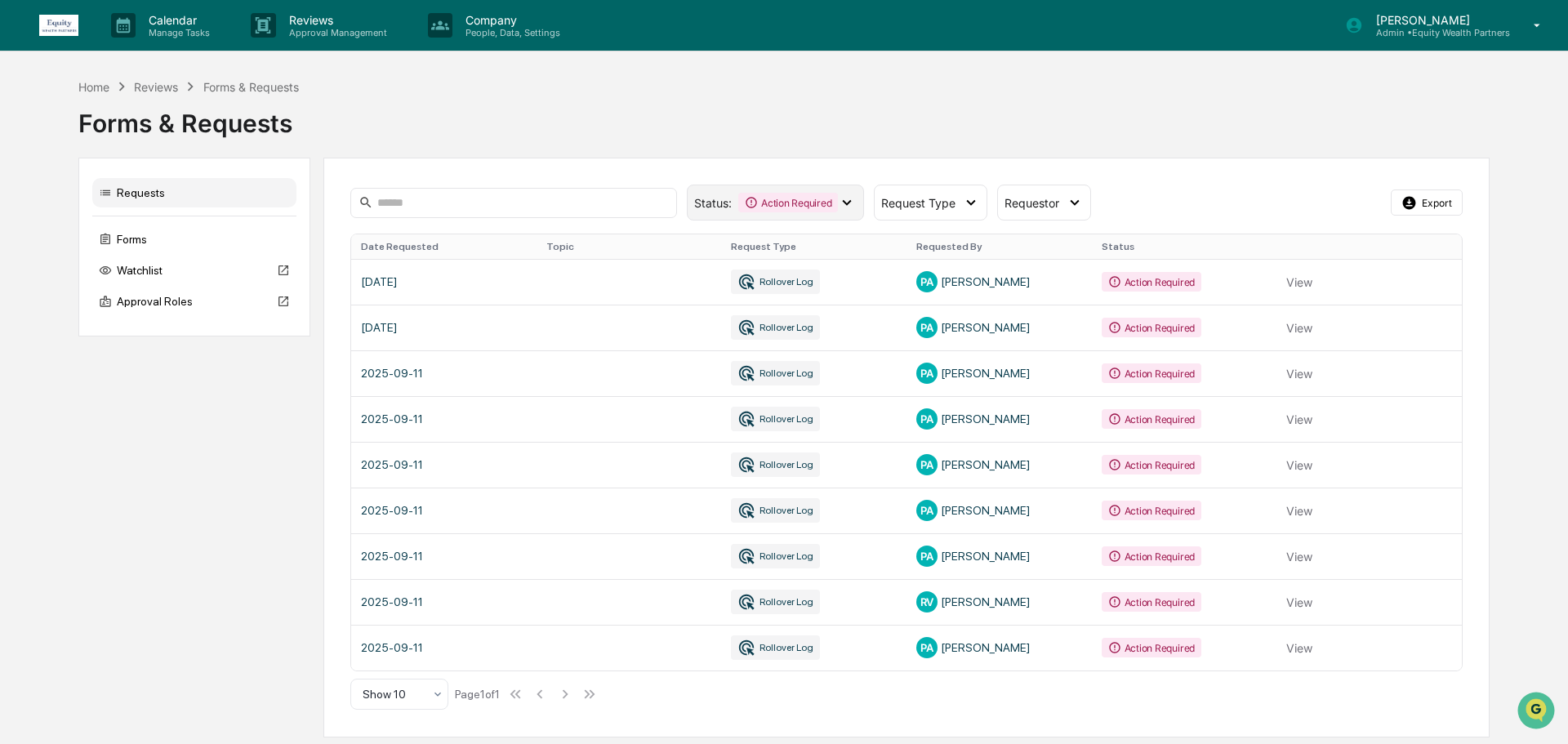
click at [803, 214] on div "Status : Action Required" at bounding box center [775, 203] width 178 height 36
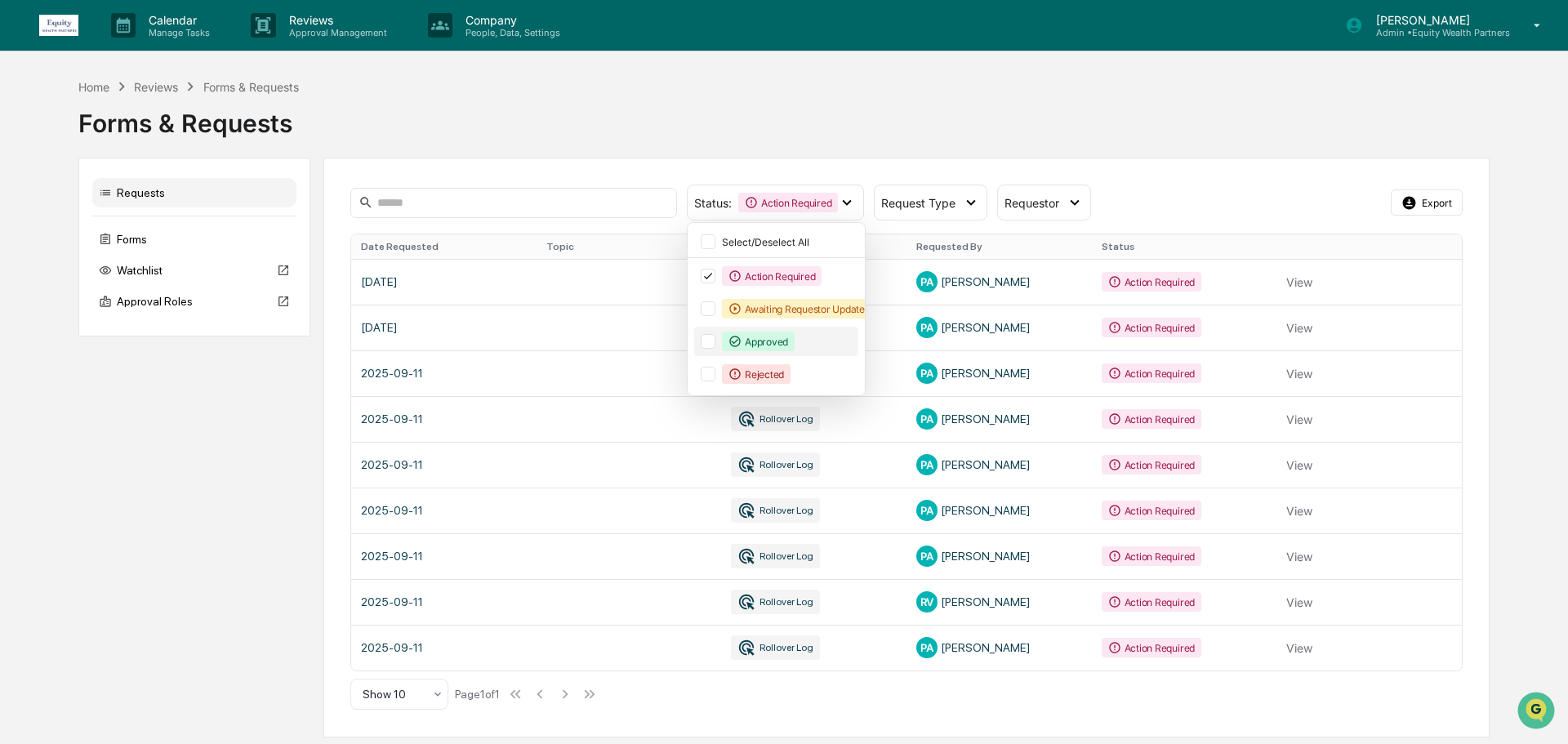
click at [711, 345] on div at bounding box center [708, 341] width 15 height 15
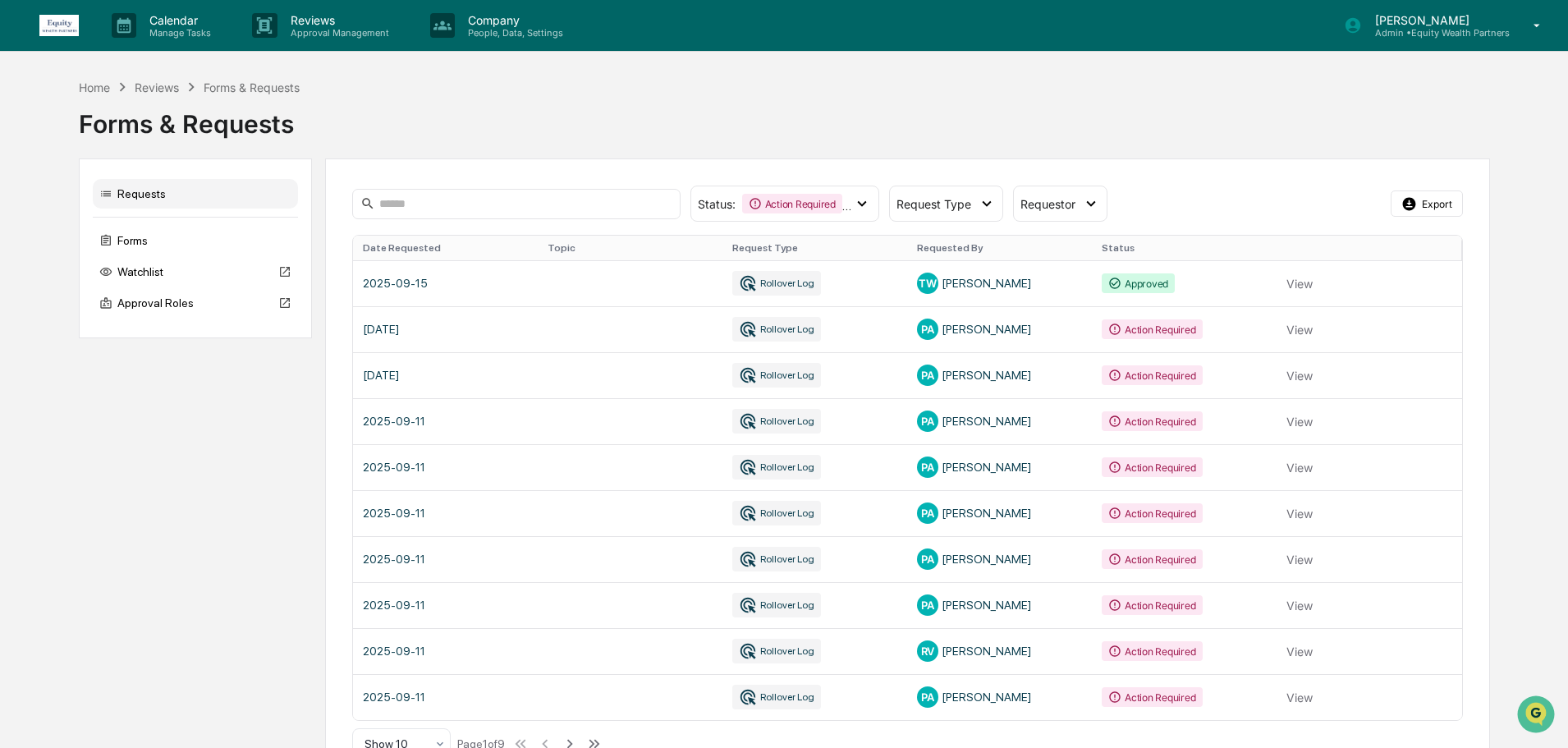
click at [766, 183] on div "Status : Action Required Approved Select/Deselect All Action Required Awaiting …" at bounding box center [908, 473] width 1165 height 629
click at [761, 194] on div "Action Required" at bounding box center [792, 203] width 100 height 20
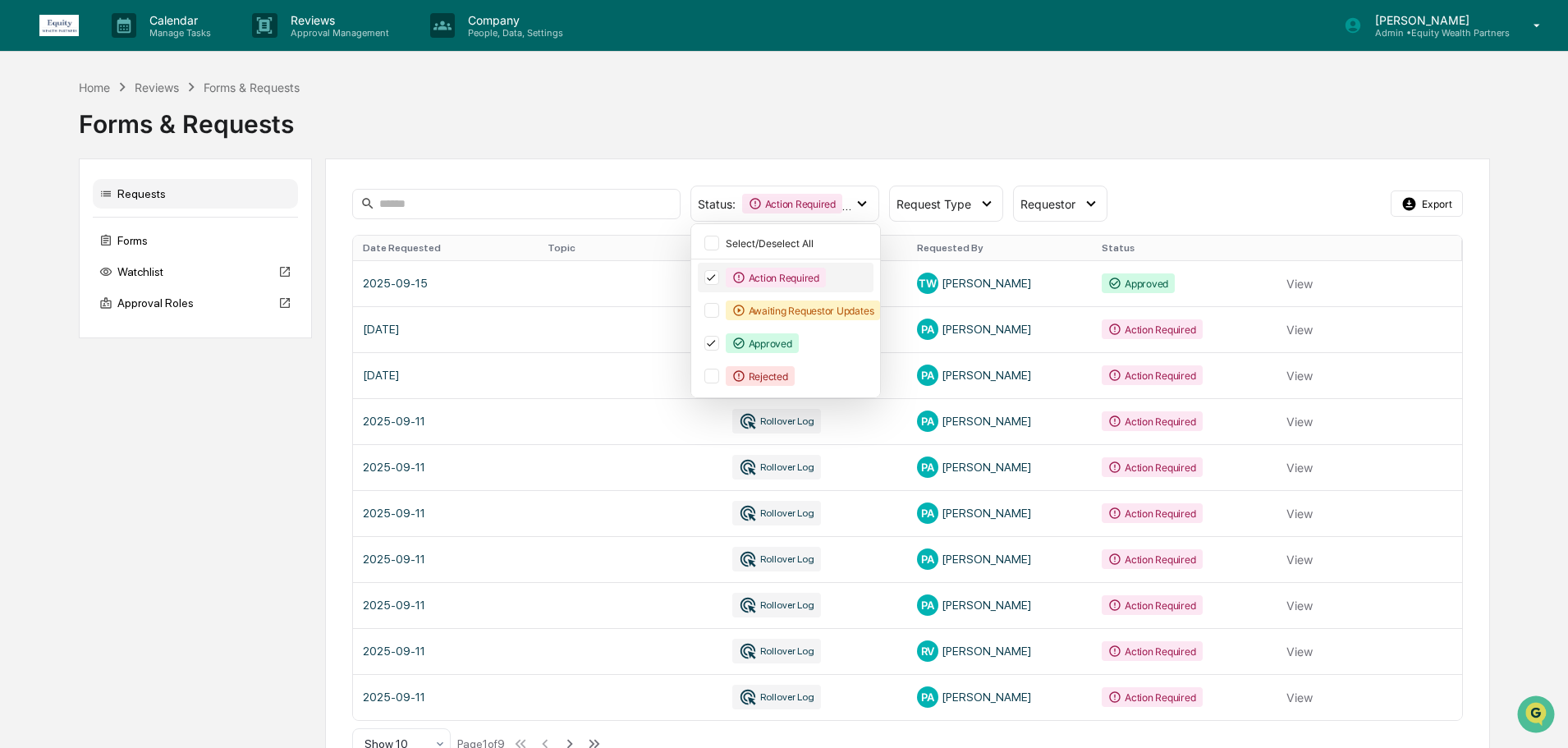
click at [706, 272] on icon at bounding box center [711, 278] width 18 height 12
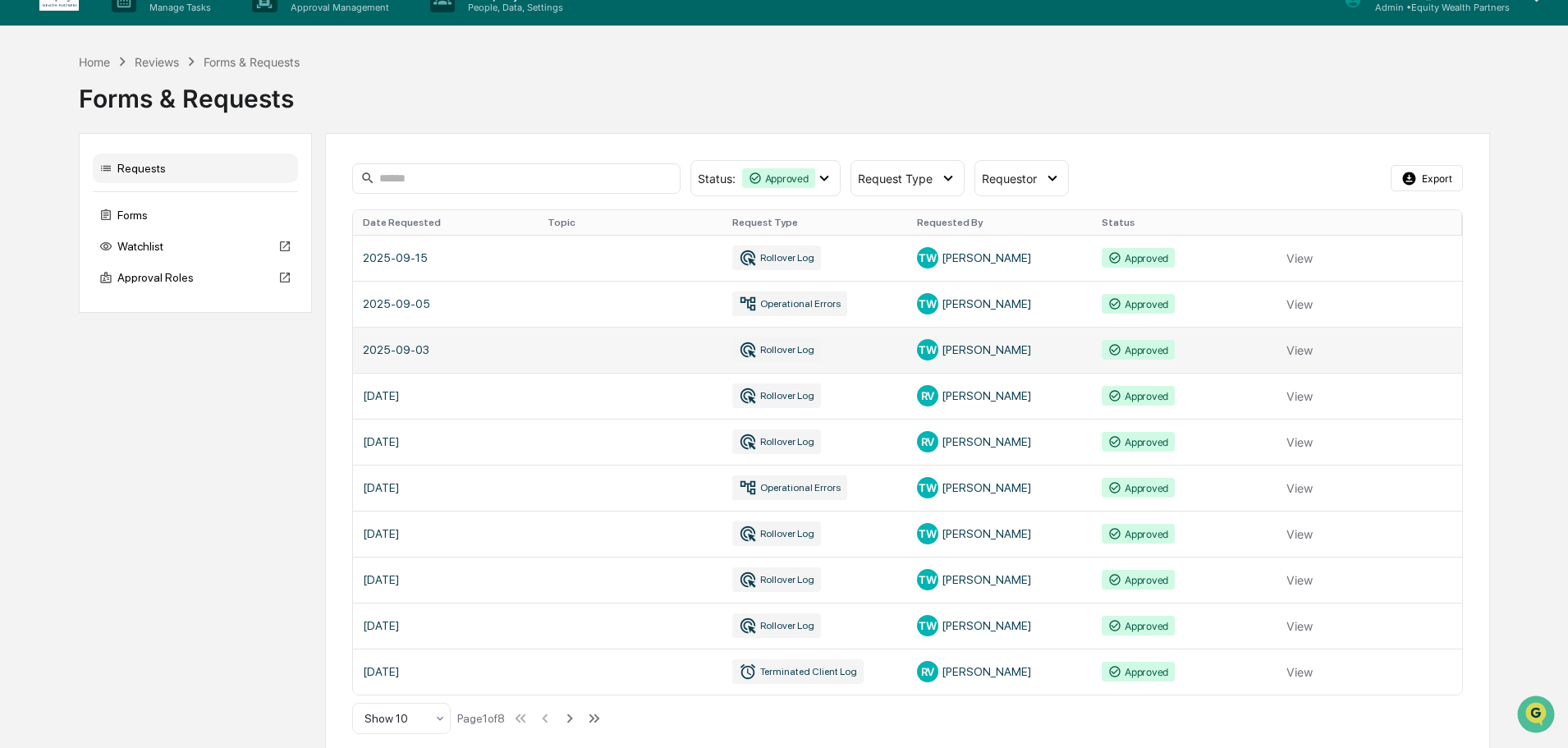
scroll to position [40, 0]
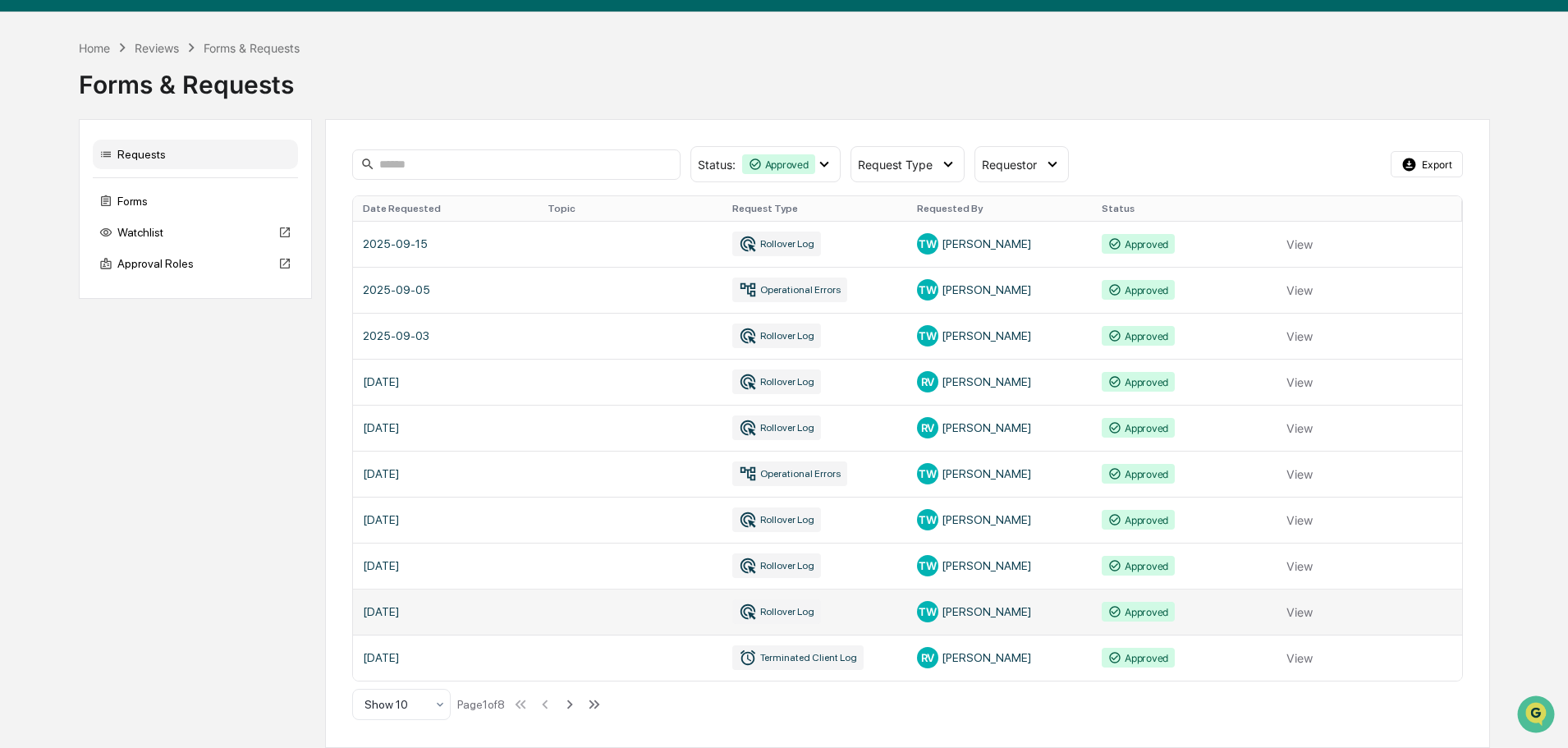
click at [860, 609] on link at bounding box center [908, 612] width 1109 height 46
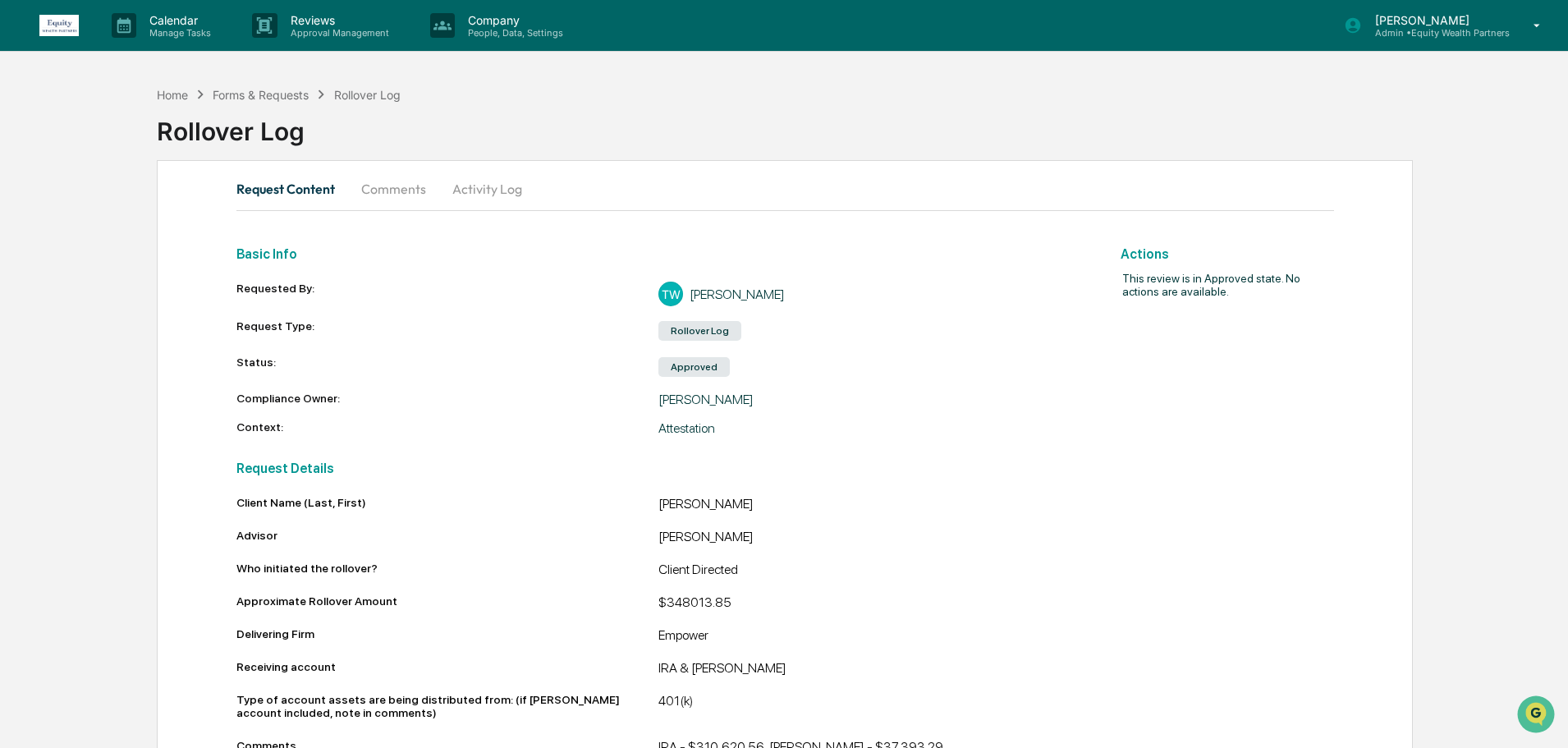
click at [405, 193] on button "Comments" at bounding box center [393, 189] width 91 height 40
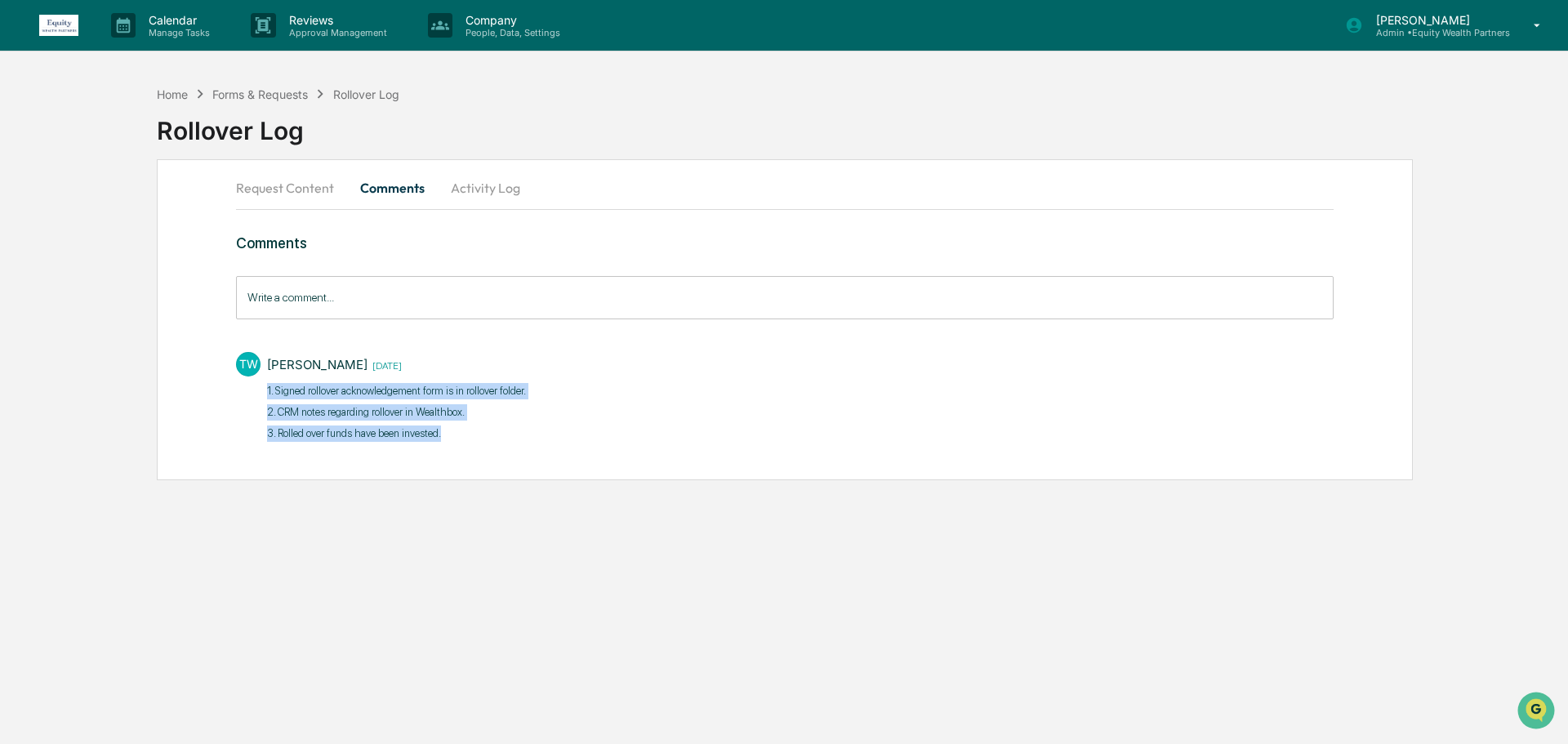
drag, startPoint x: 456, startPoint y: 436, endPoint x: 259, endPoint y: 393, distance: 201.6
click at [259, 393] on div "TW [PERSON_NAME] [DATE] 1. Signed rollover acknowledgement form is in rollover …" at bounding box center [784, 395] width 1098 height 103
copy div "1. Signed rollover acknowledgement form is in rollover folder. 2. CRM notes reg…"
click at [400, 499] on div "Calendar Manage Tasks Reviews Approval Management Company People, Data, Setting…" at bounding box center [784, 372] width 1568 height 744
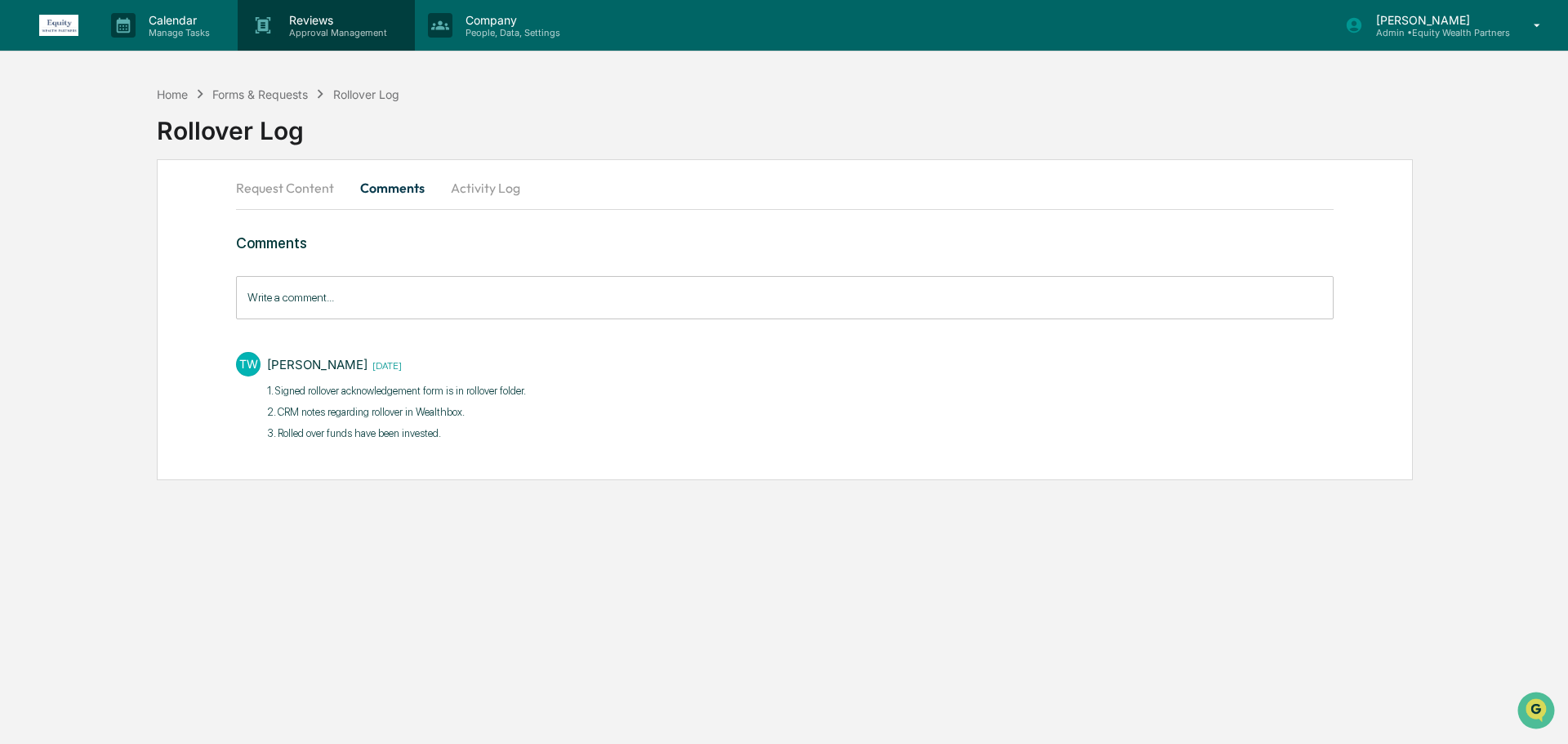
click at [310, 24] on p "Reviews" at bounding box center [335, 20] width 119 height 14
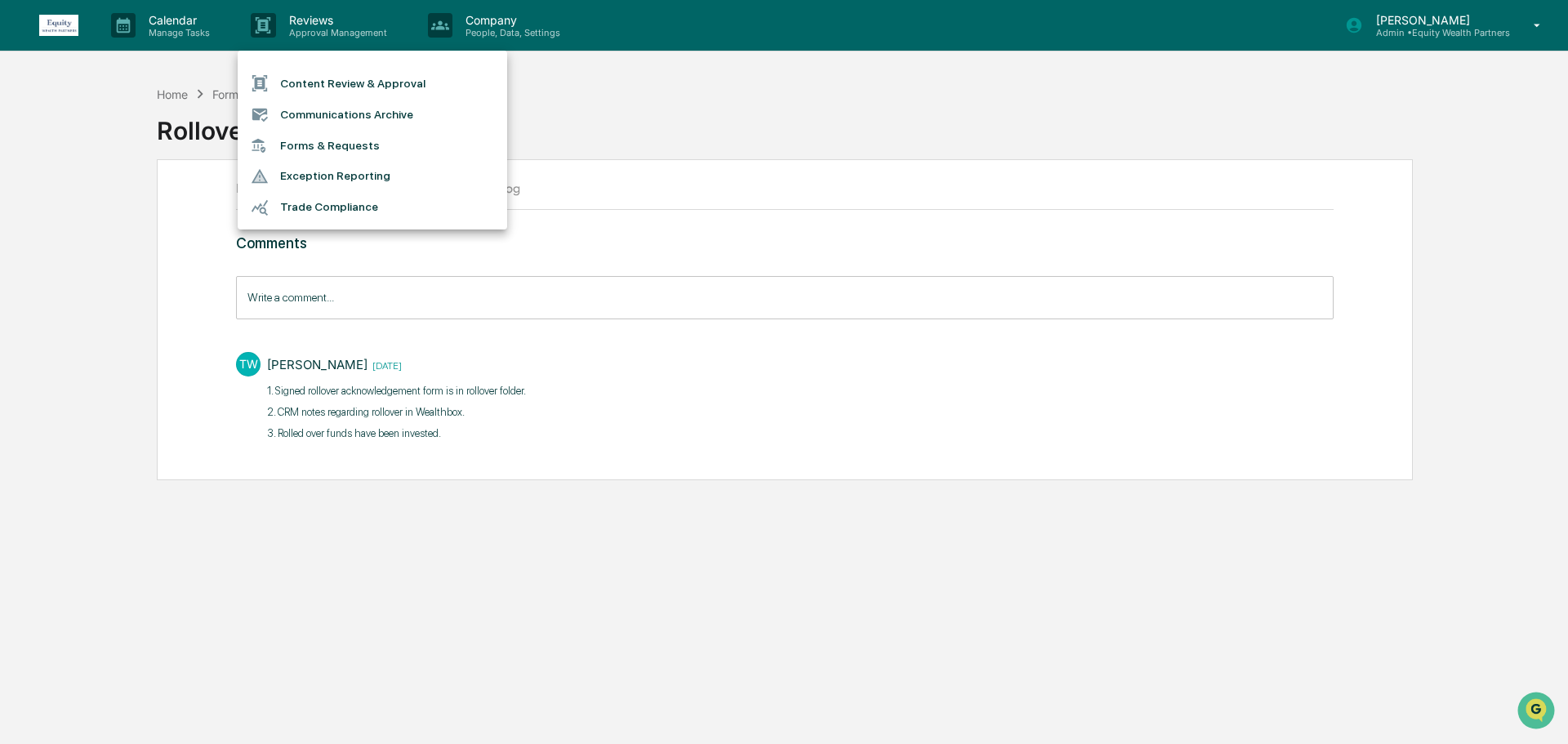
click at [343, 146] on li "Forms & Requests" at bounding box center [372, 146] width 270 height 30
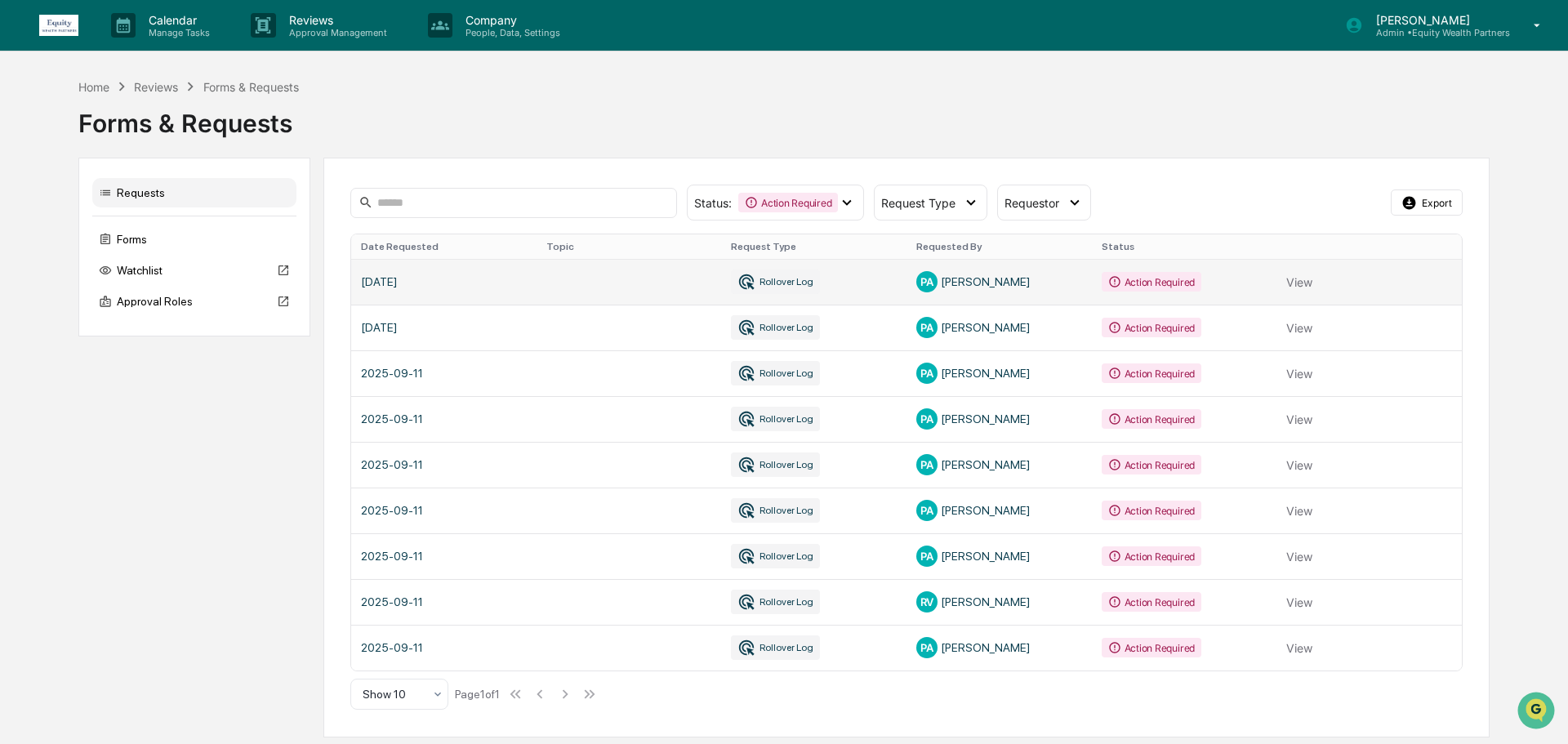
click at [875, 283] on link at bounding box center [906, 282] width 1111 height 46
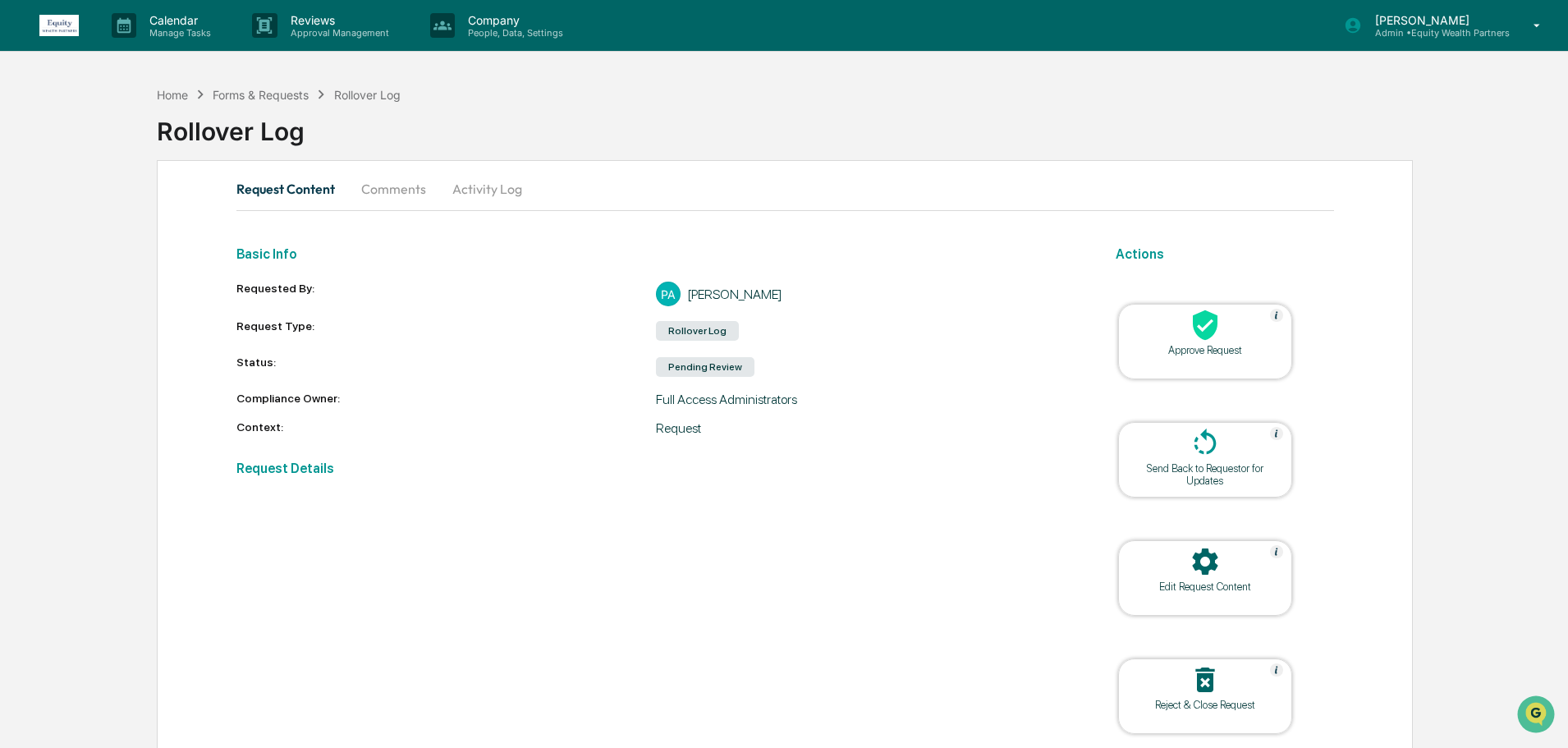
click at [1204, 344] on div "Approve Request" at bounding box center [1205, 350] width 148 height 12
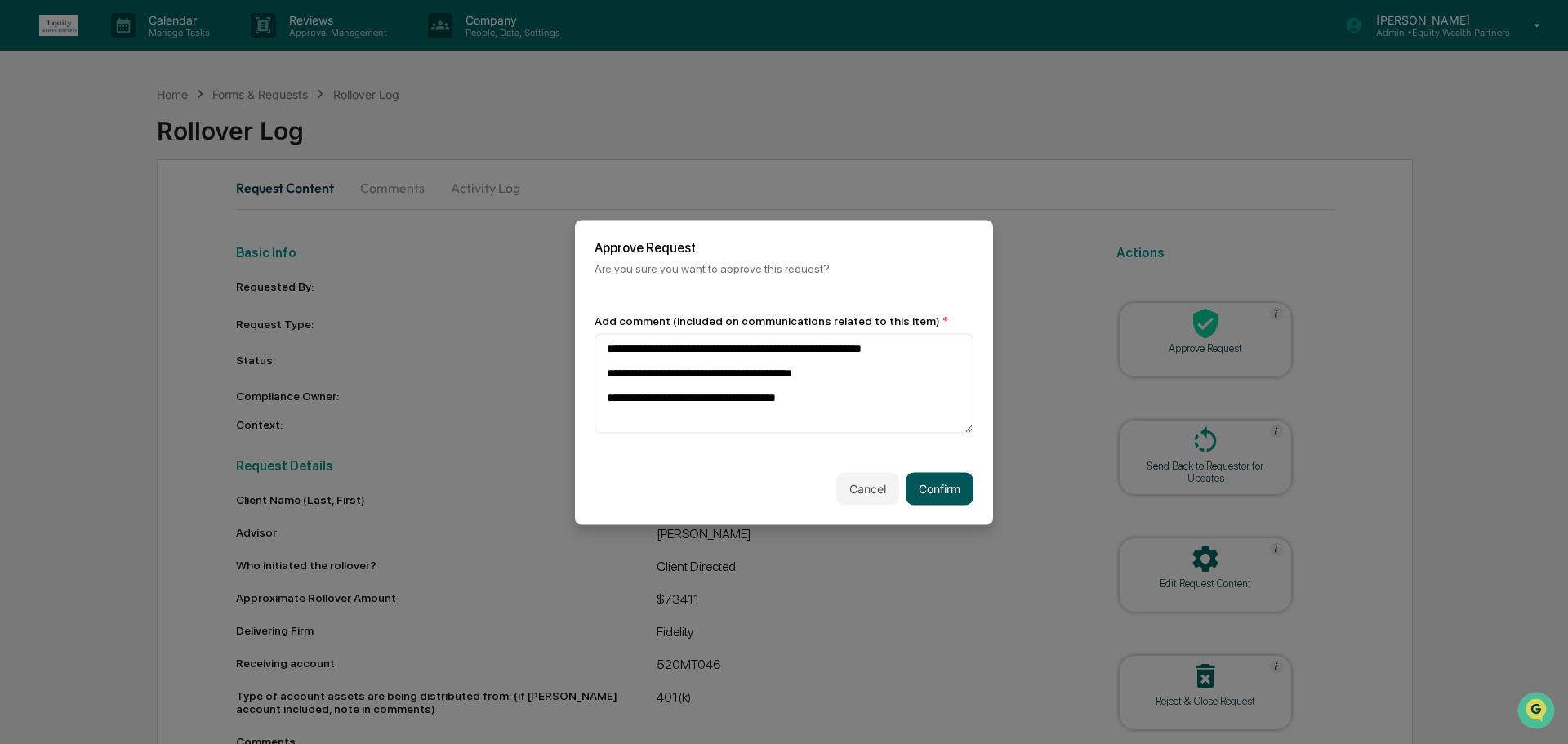
type textarea "**********"
click at [940, 487] on button "Confirm" at bounding box center [940, 488] width 67 height 33
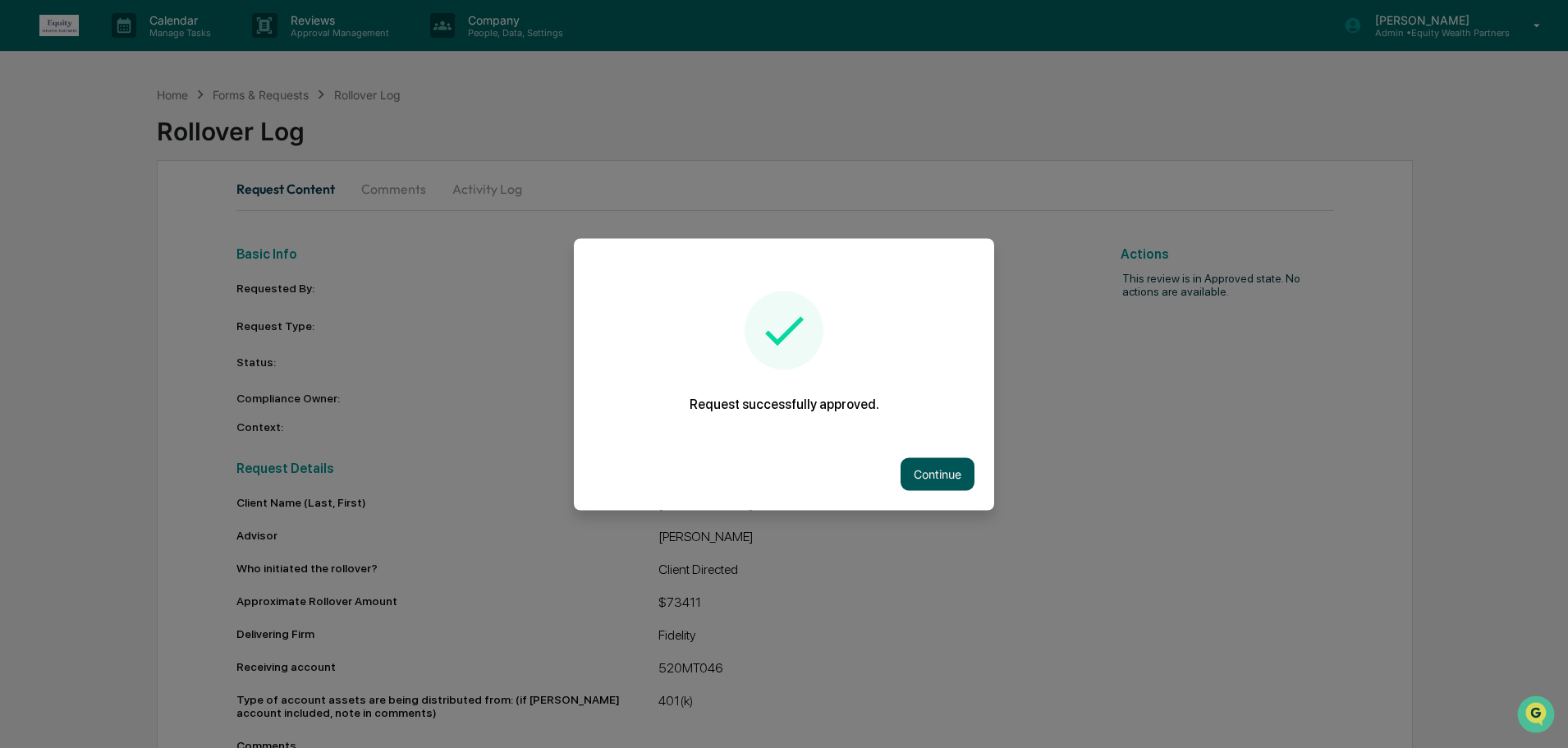
click at [932, 471] on button "Continue" at bounding box center [937, 474] width 74 height 33
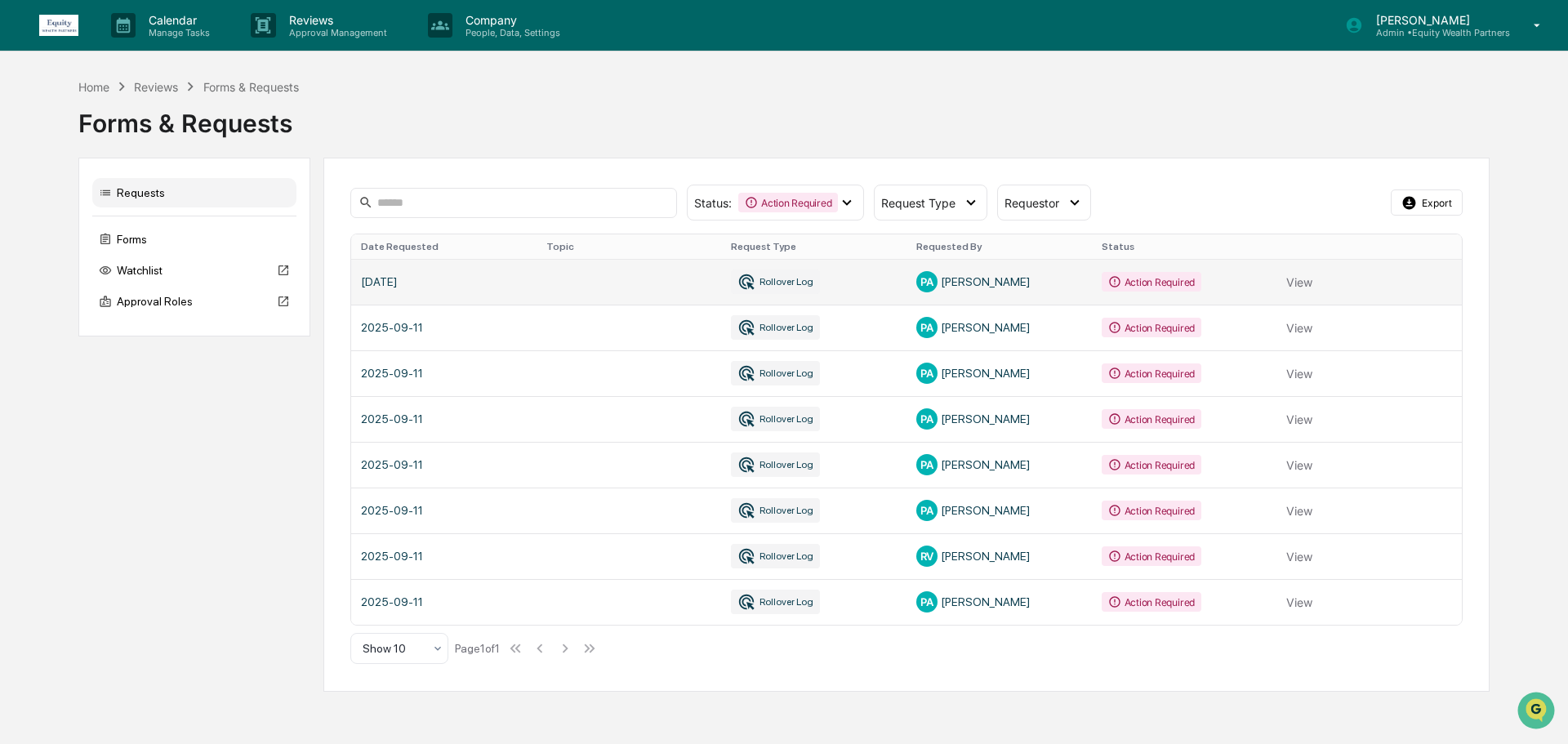
click at [897, 283] on link at bounding box center [906, 282] width 1111 height 46
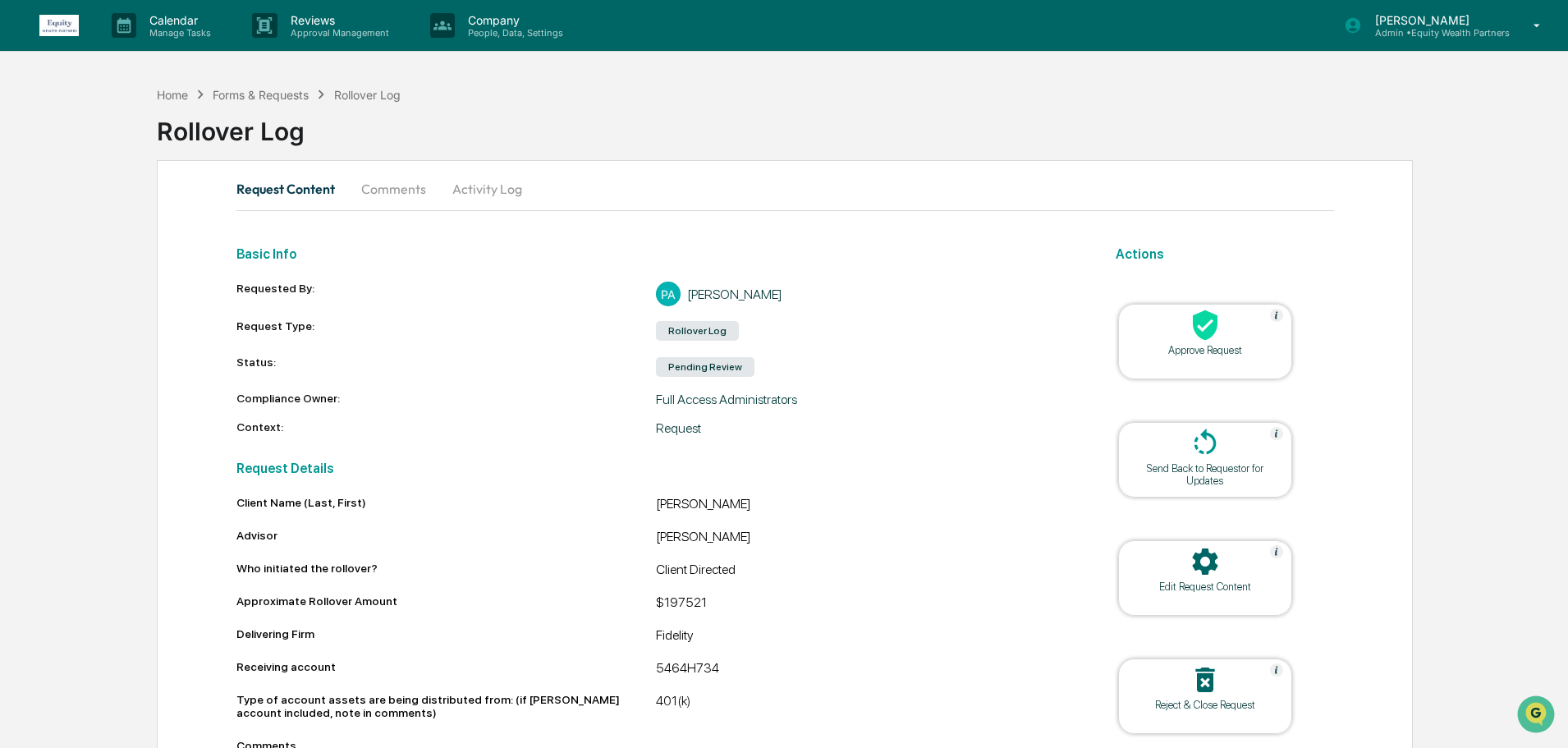
click at [1229, 359] on div "Approve Request" at bounding box center [1205, 341] width 174 height 75
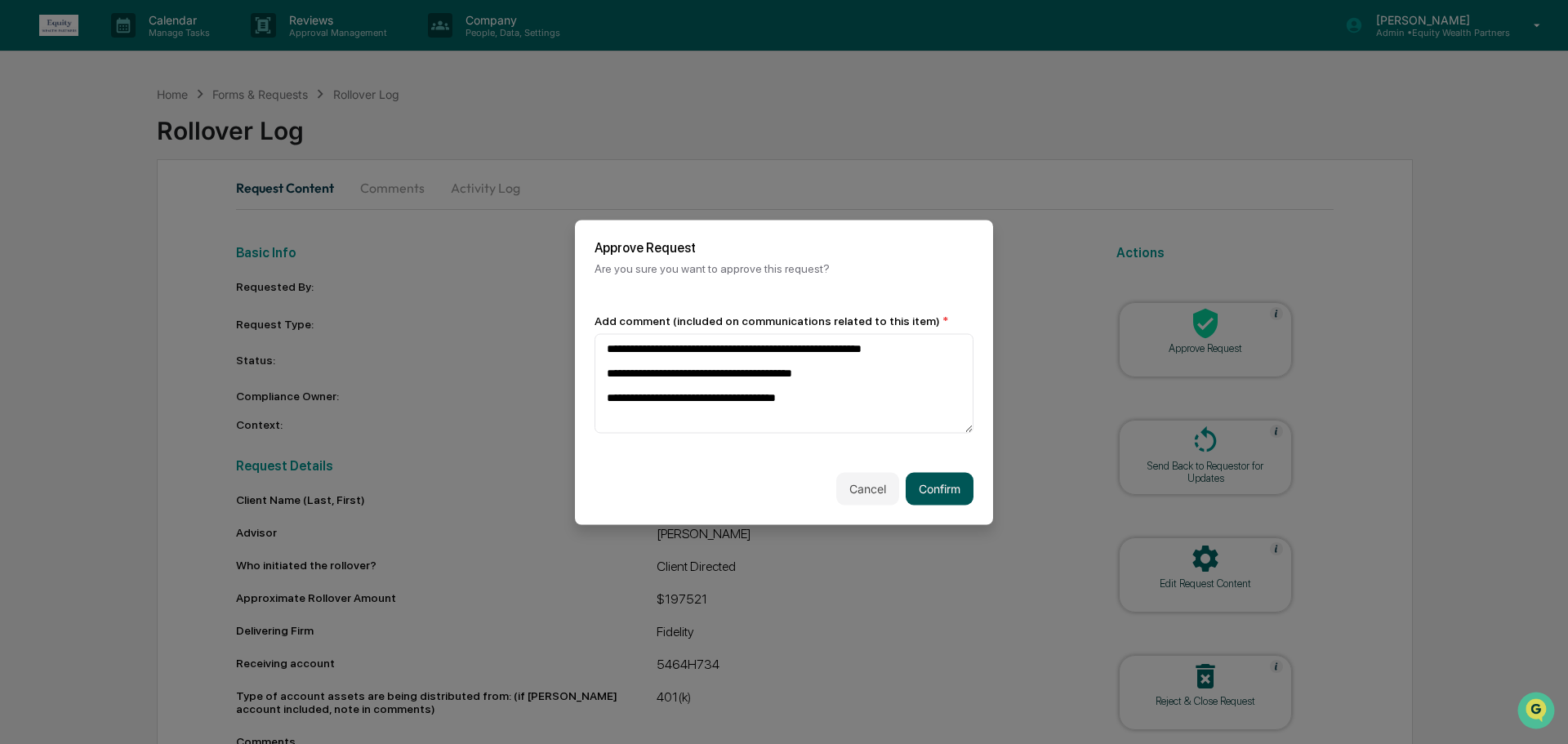
type textarea "**********"
click at [941, 489] on button "Confirm" at bounding box center [940, 488] width 67 height 33
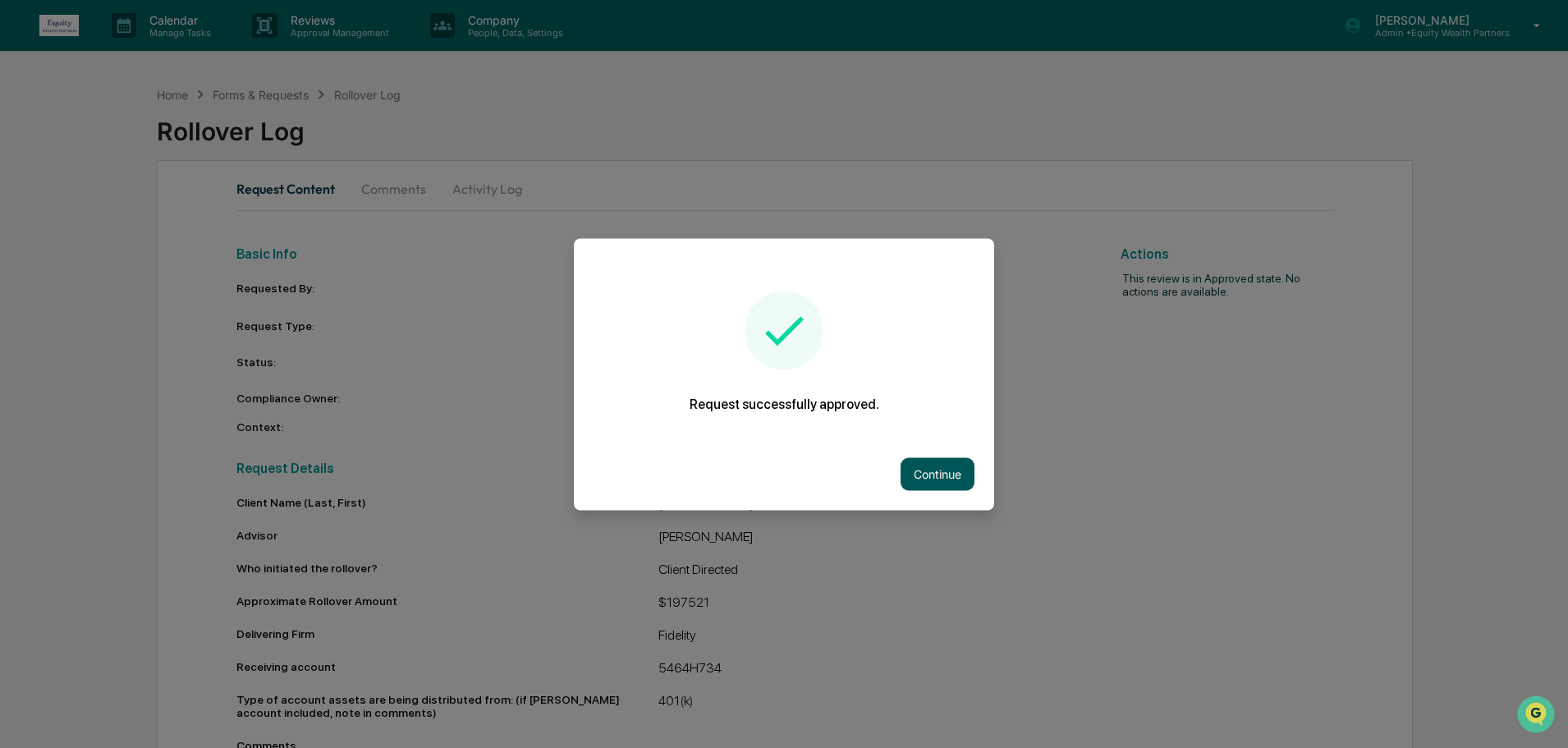
click at [925, 484] on button "Continue" at bounding box center [937, 474] width 74 height 33
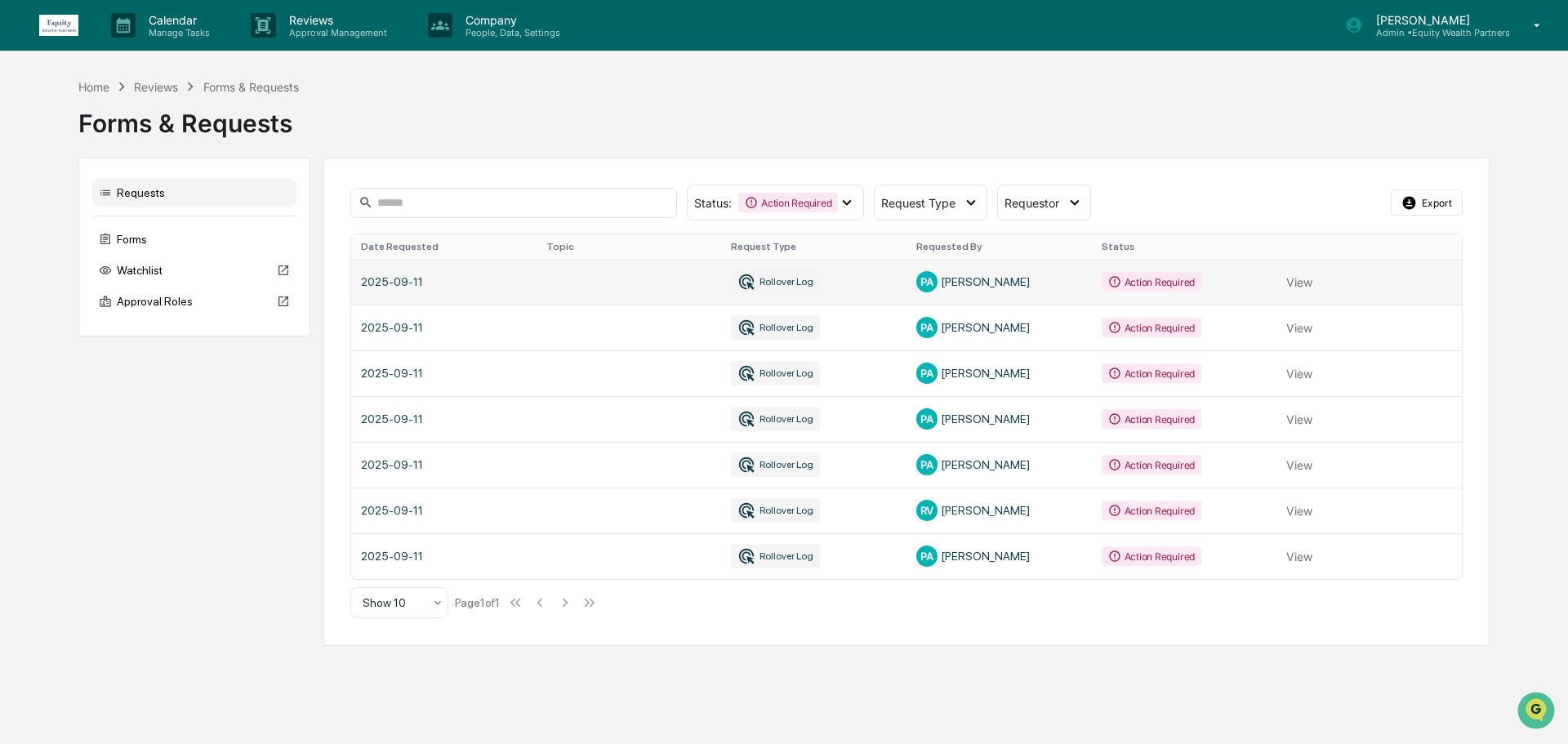
click at [843, 291] on link at bounding box center [906, 282] width 1111 height 46
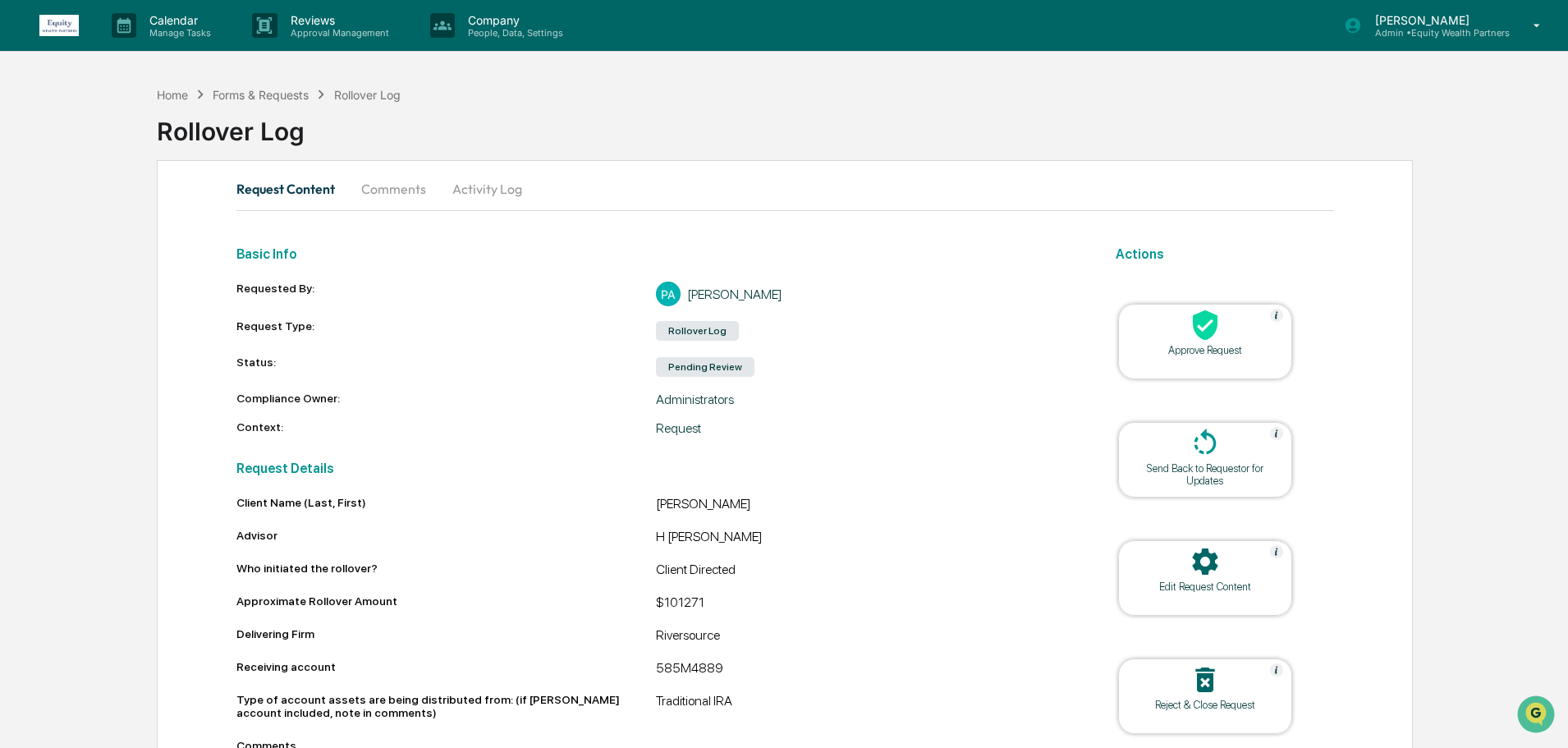
click at [1198, 334] on icon at bounding box center [1205, 326] width 25 height 31
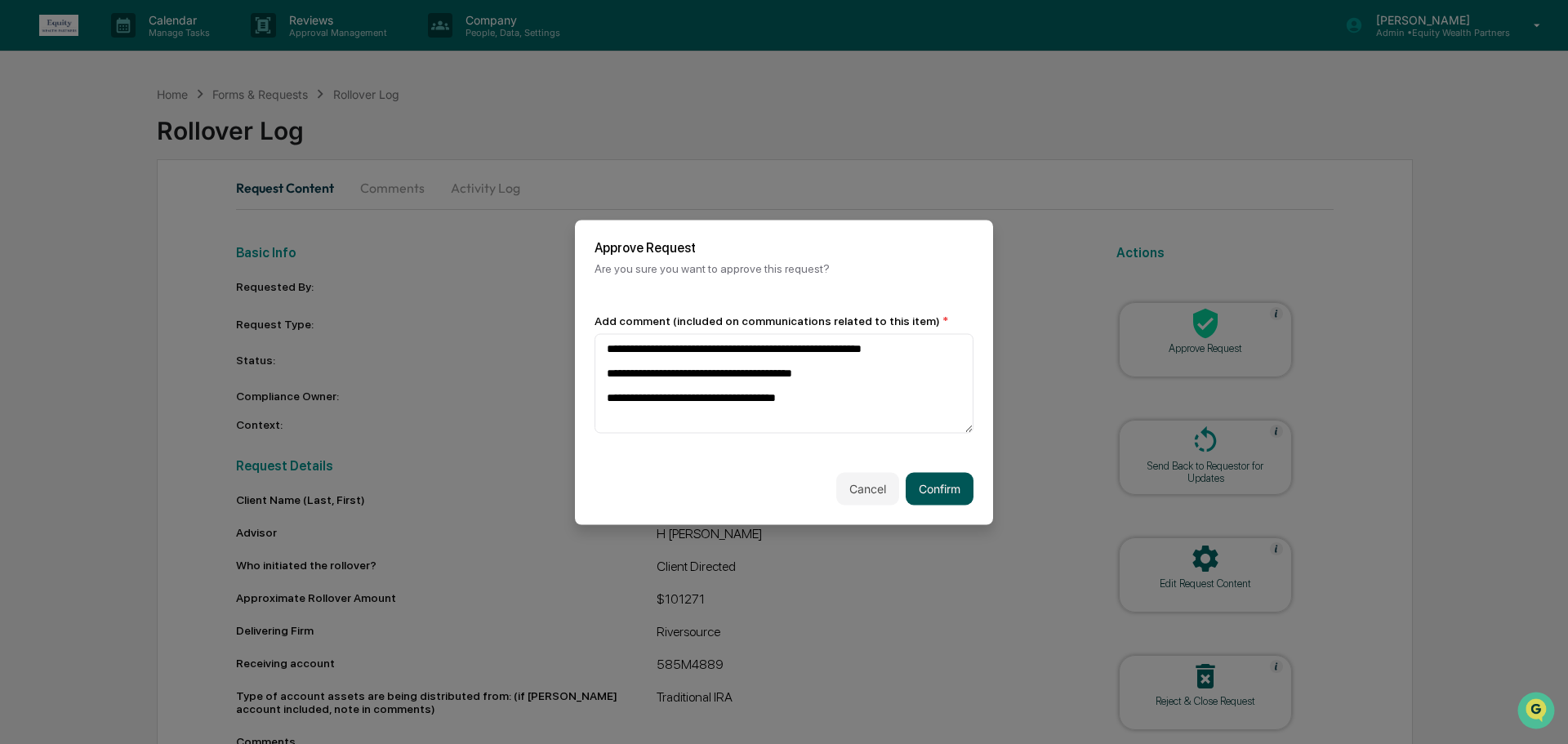
type textarea "**********"
click at [960, 494] on button "Confirm" at bounding box center [940, 488] width 67 height 33
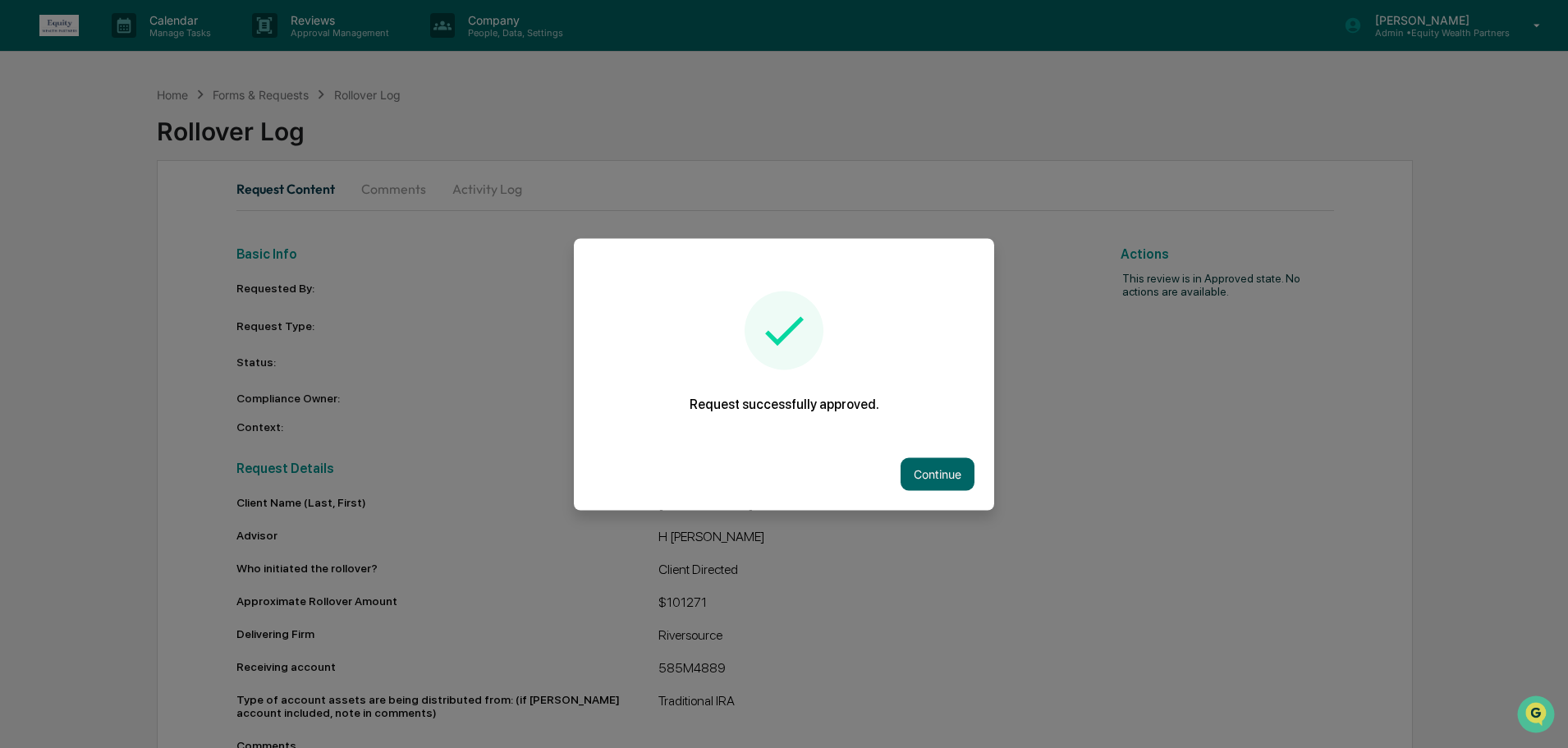
click at [937, 491] on div "Continue" at bounding box center [784, 473] width 421 height 72
click at [934, 475] on button "Continue" at bounding box center [937, 474] width 74 height 33
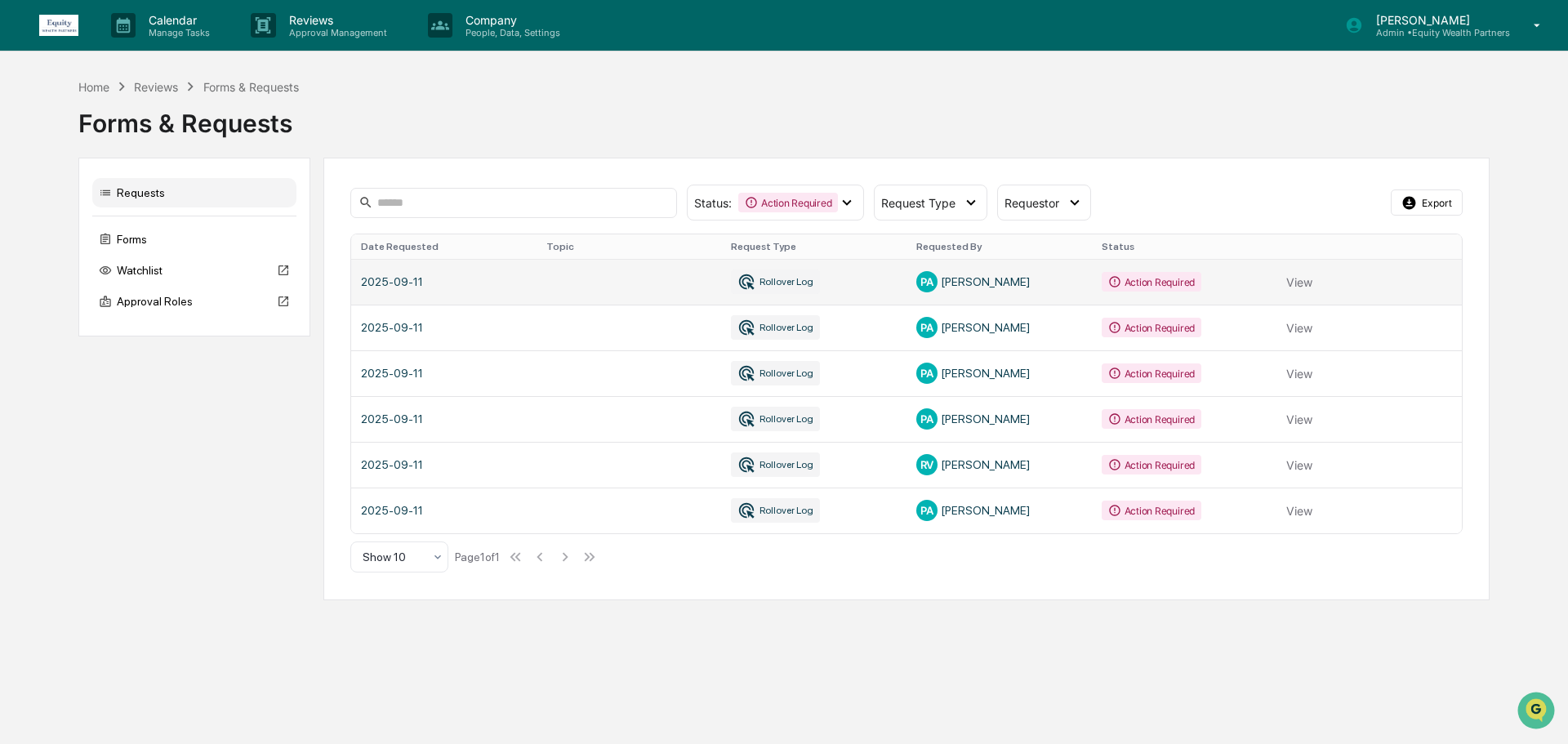
click at [868, 279] on link at bounding box center [906, 282] width 1111 height 46
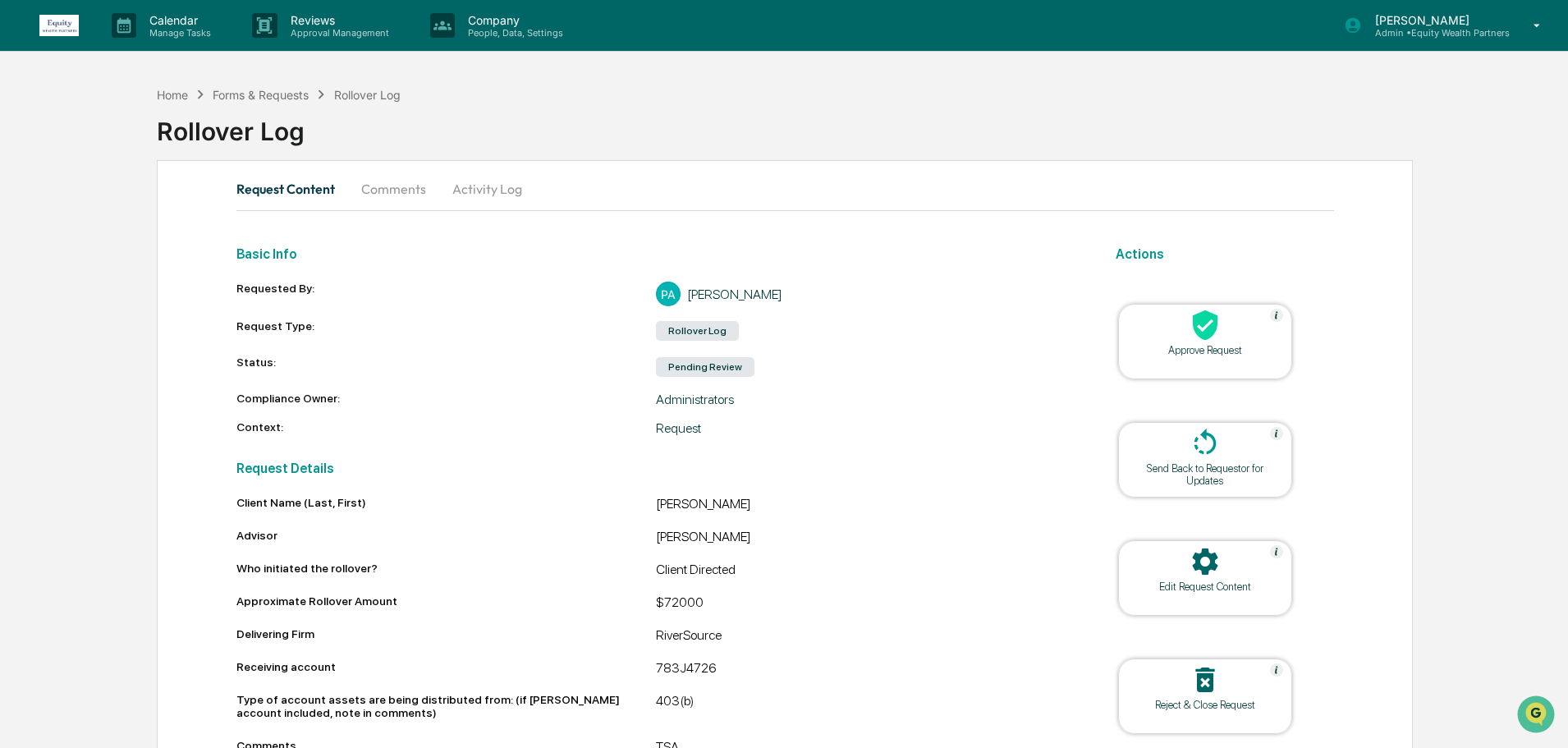
click at [1189, 334] on icon at bounding box center [1205, 326] width 33 height 33
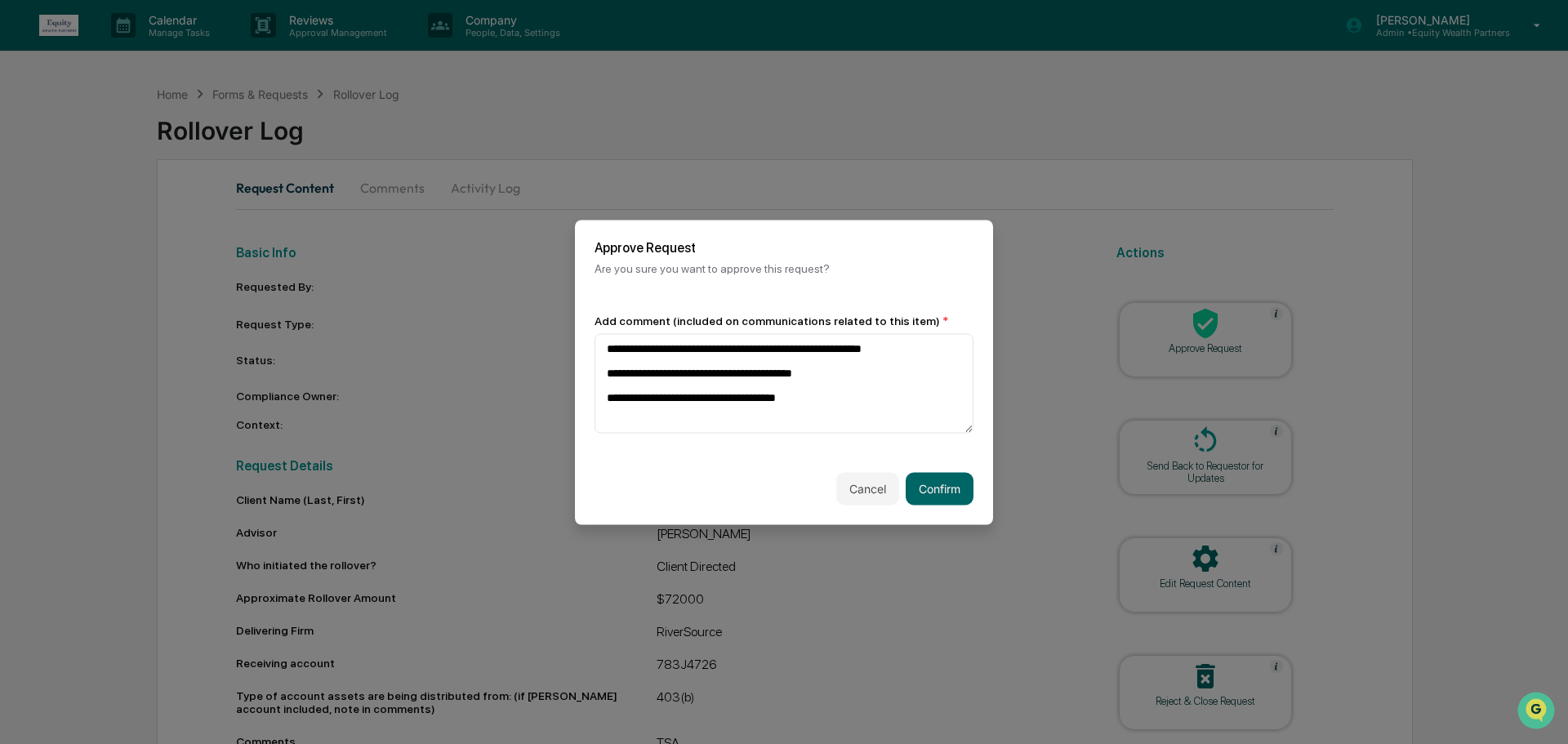
type textarea "**********"
click at [953, 510] on div "Cancel Confirm" at bounding box center [784, 488] width 419 height 72
click at [951, 486] on button "Confirm" at bounding box center [940, 488] width 67 height 33
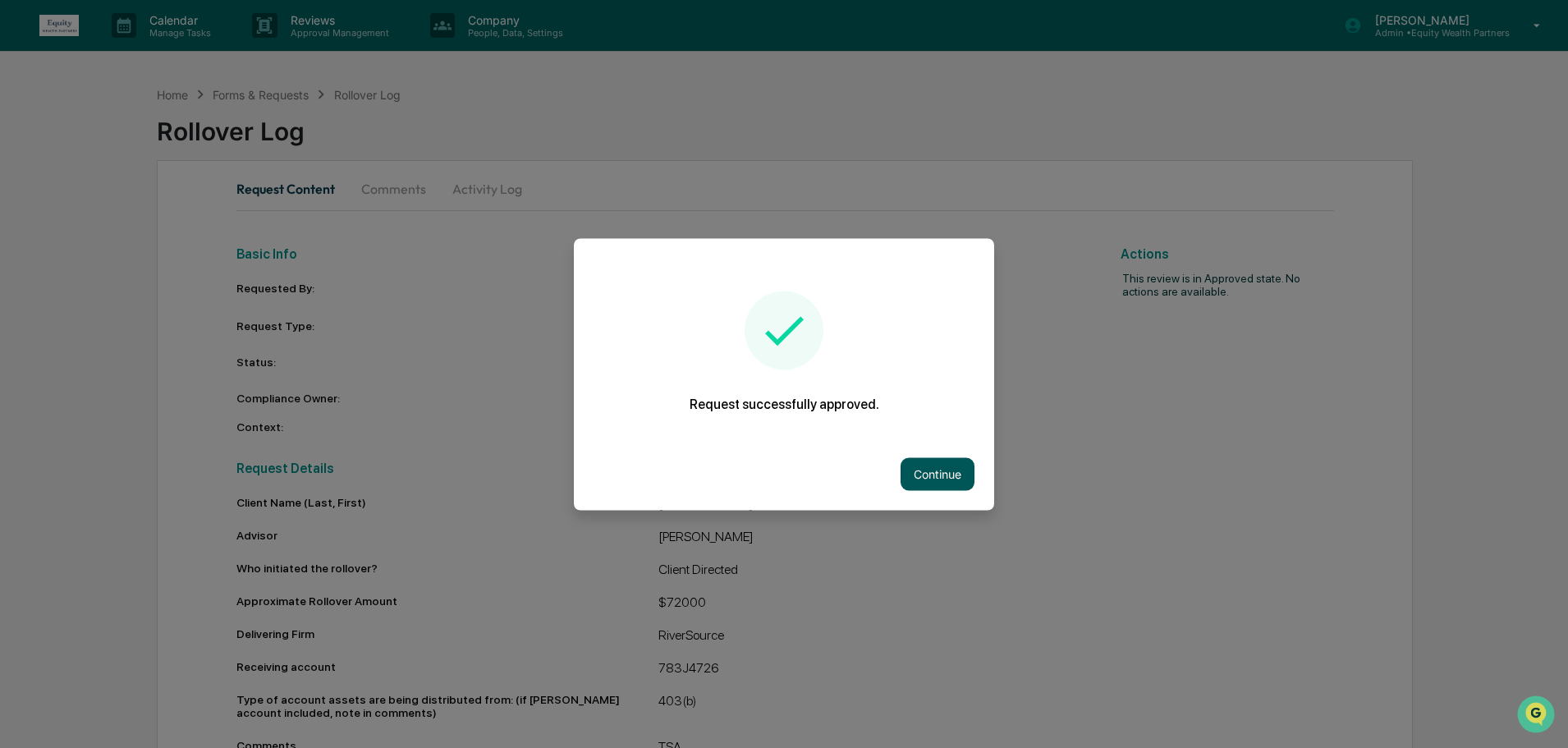
click at [946, 489] on button "Continue" at bounding box center [937, 474] width 74 height 33
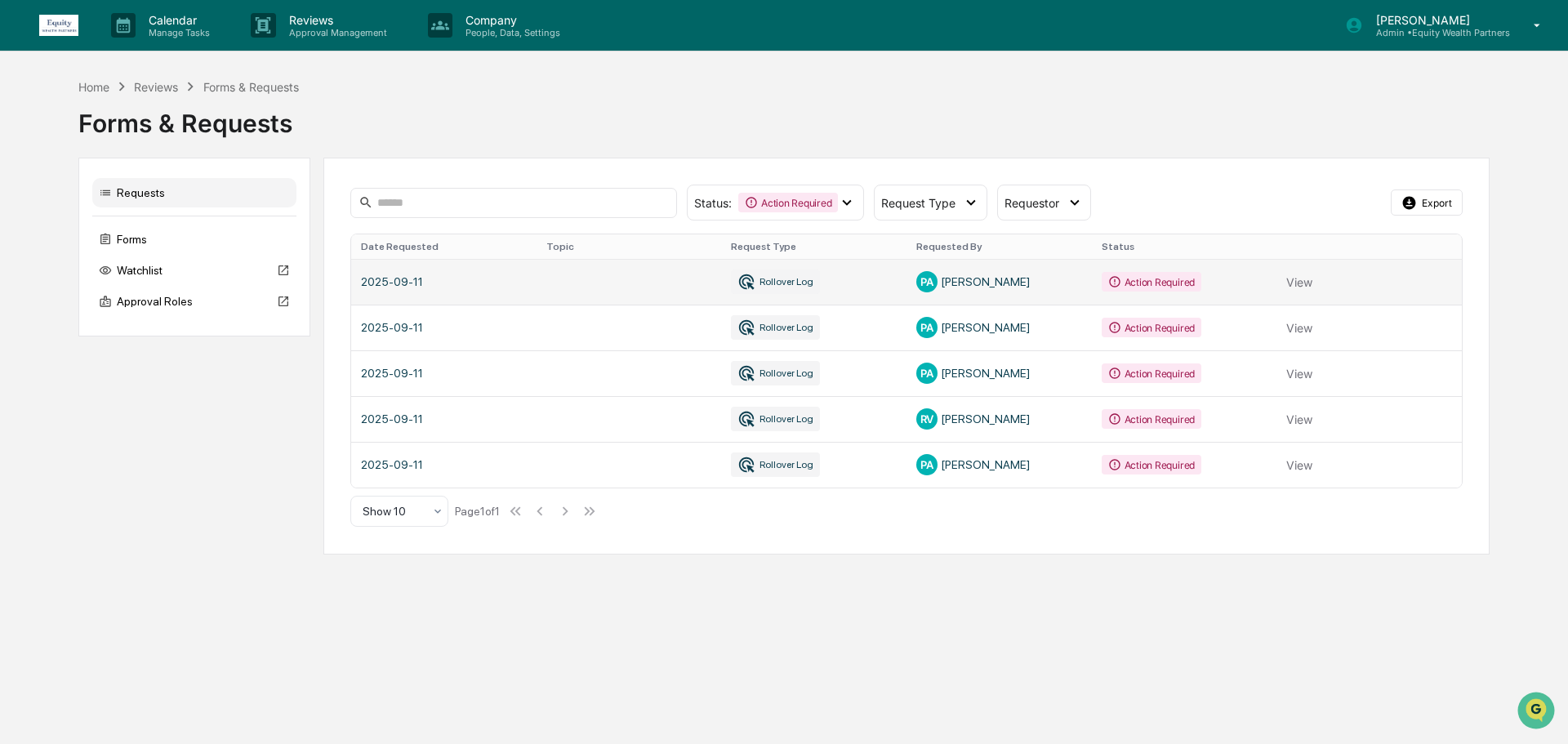
click at [899, 294] on link at bounding box center [906, 282] width 1111 height 46
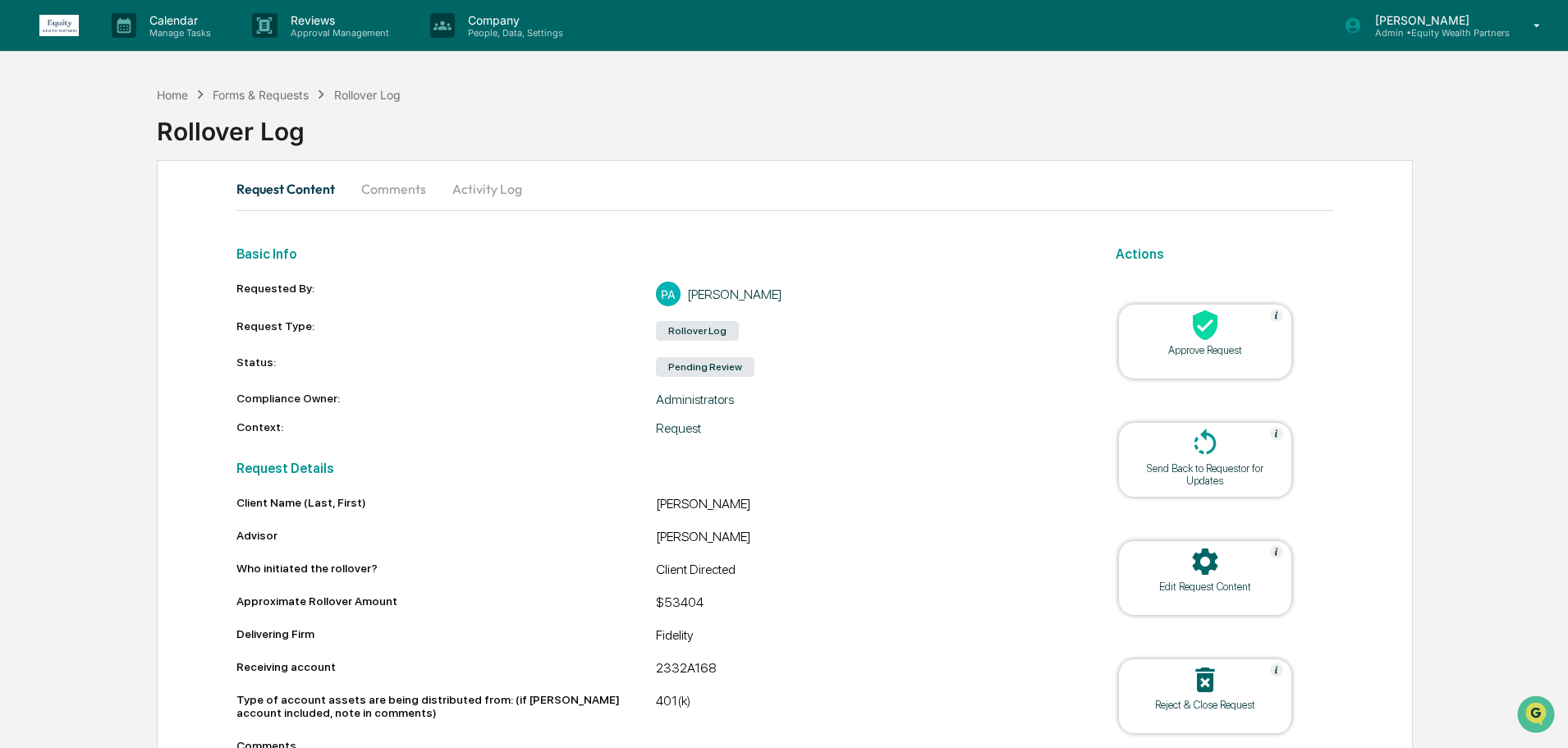
click at [1208, 329] on icon at bounding box center [1205, 326] width 25 height 31
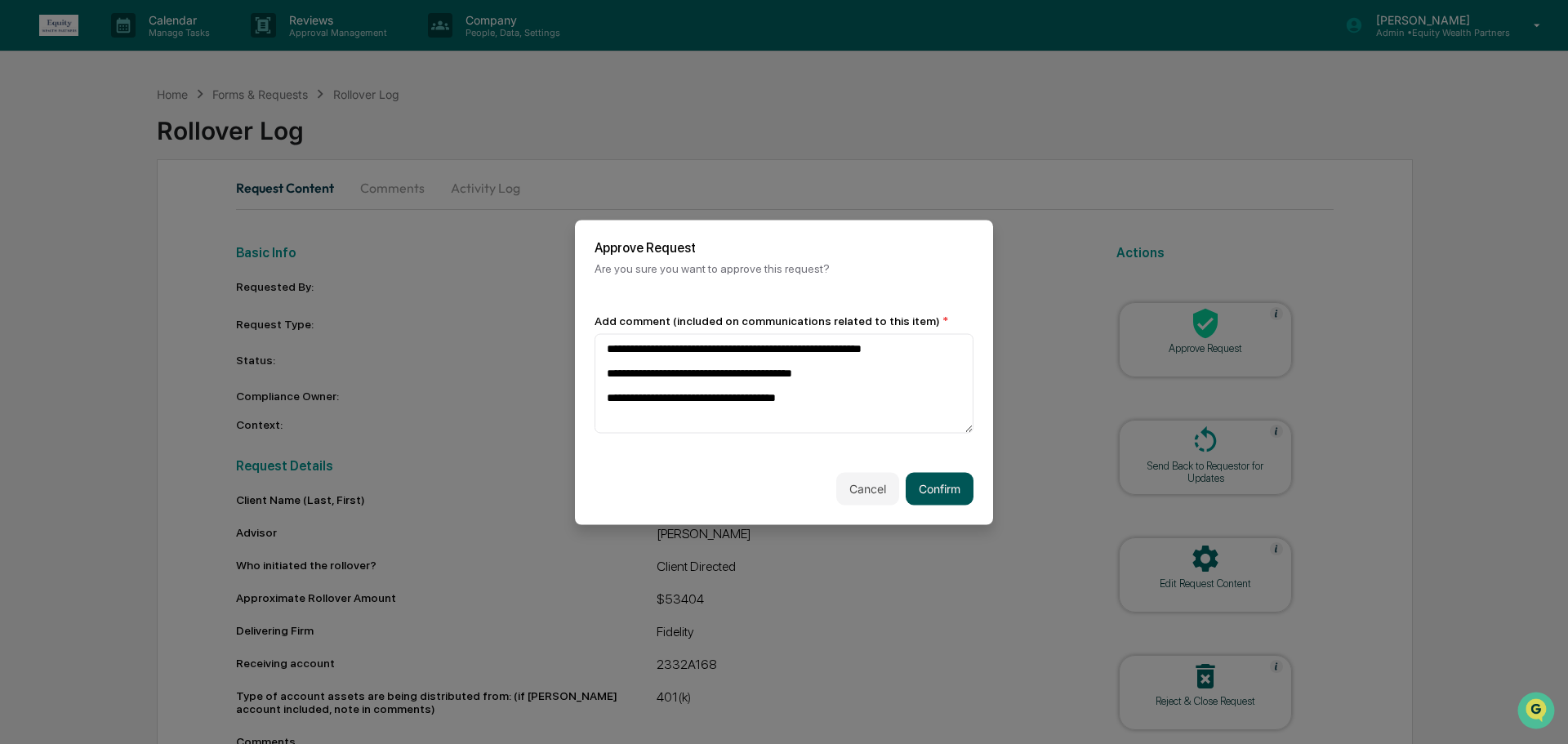
type textarea "**********"
click at [954, 493] on button "Confirm" at bounding box center [940, 488] width 67 height 33
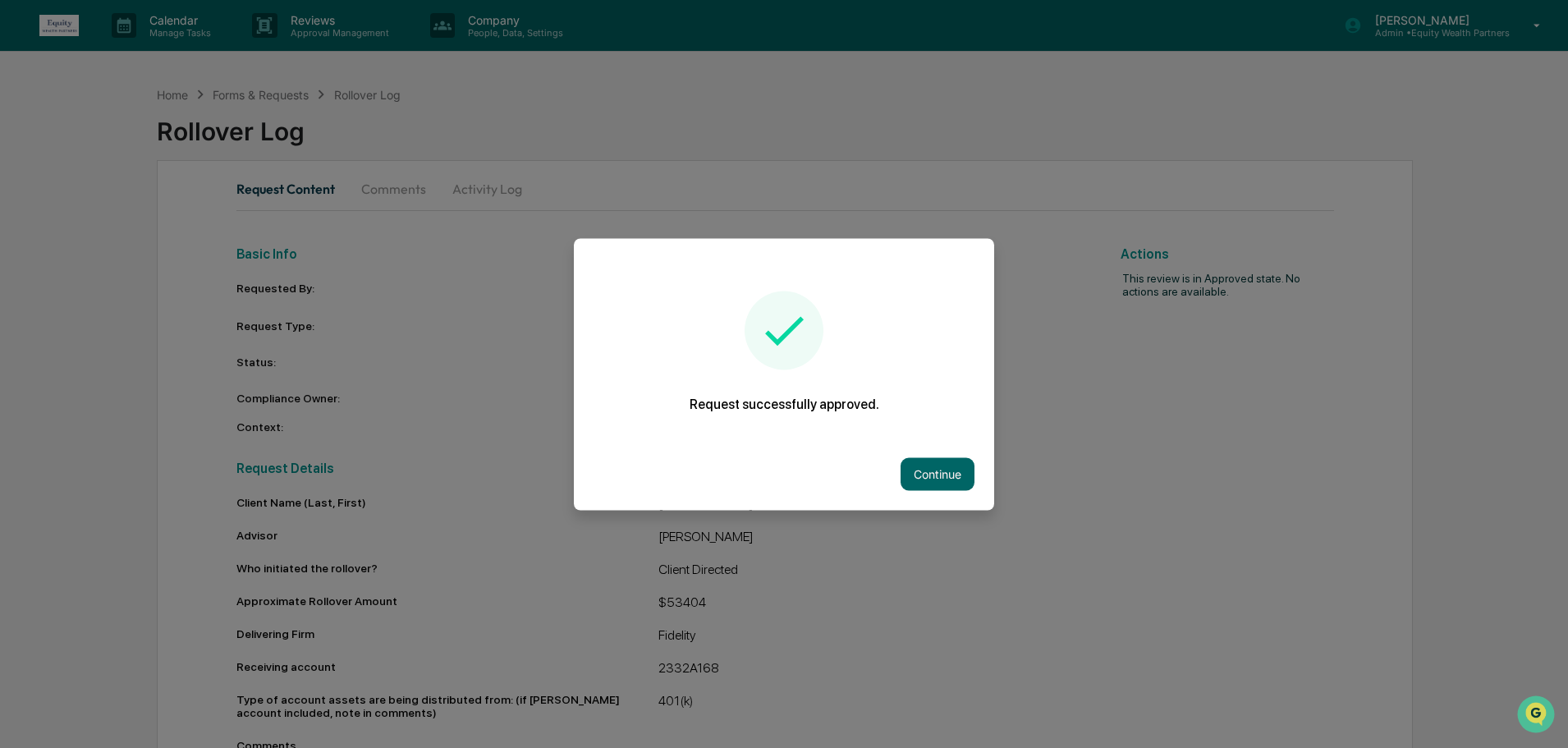
click at [936, 452] on div "Continue" at bounding box center [784, 473] width 421 height 72
click at [930, 465] on button "Continue" at bounding box center [937, 474] width 74 height 33
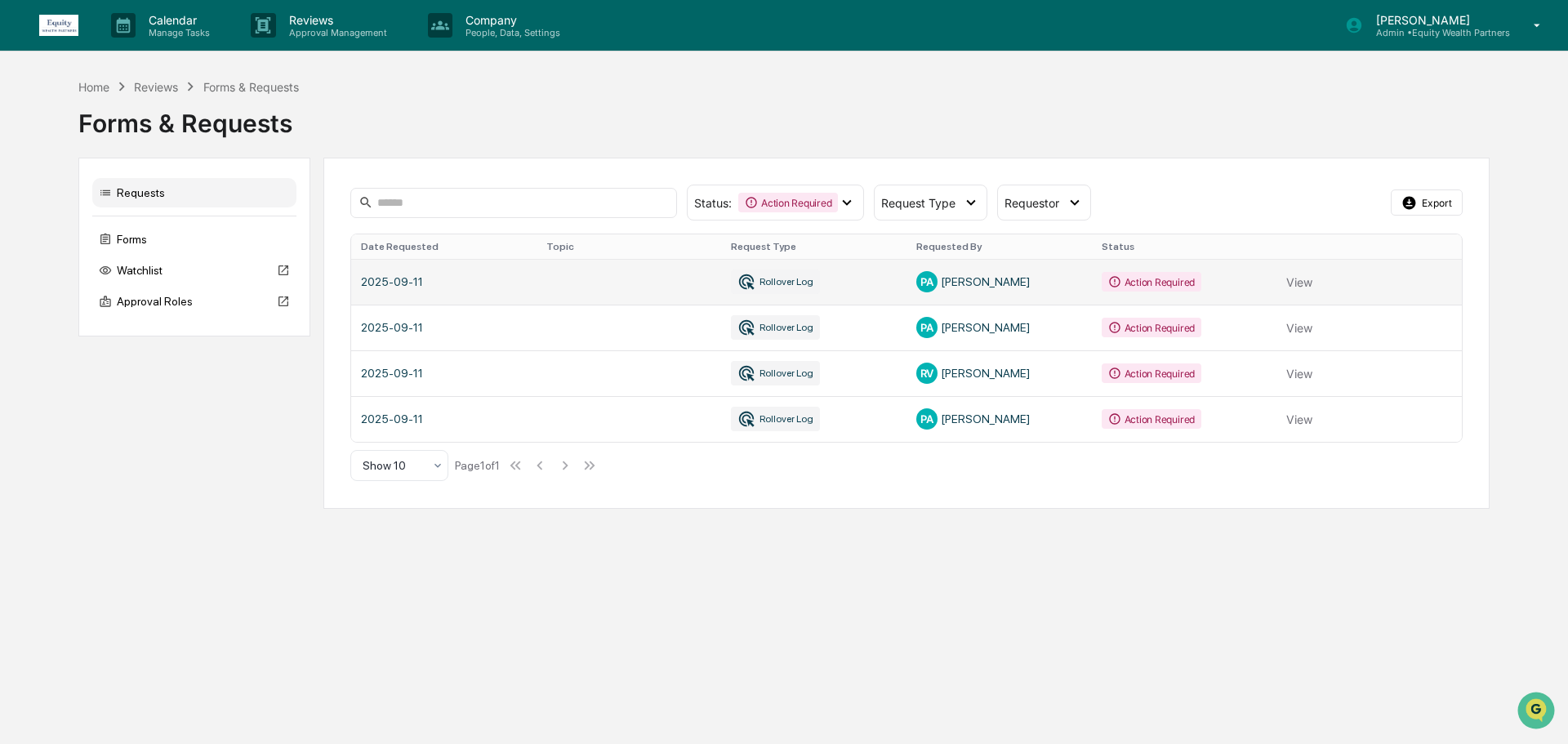
click at [899, 271] on link at bounding box center [906, 282] width 1111 height 46
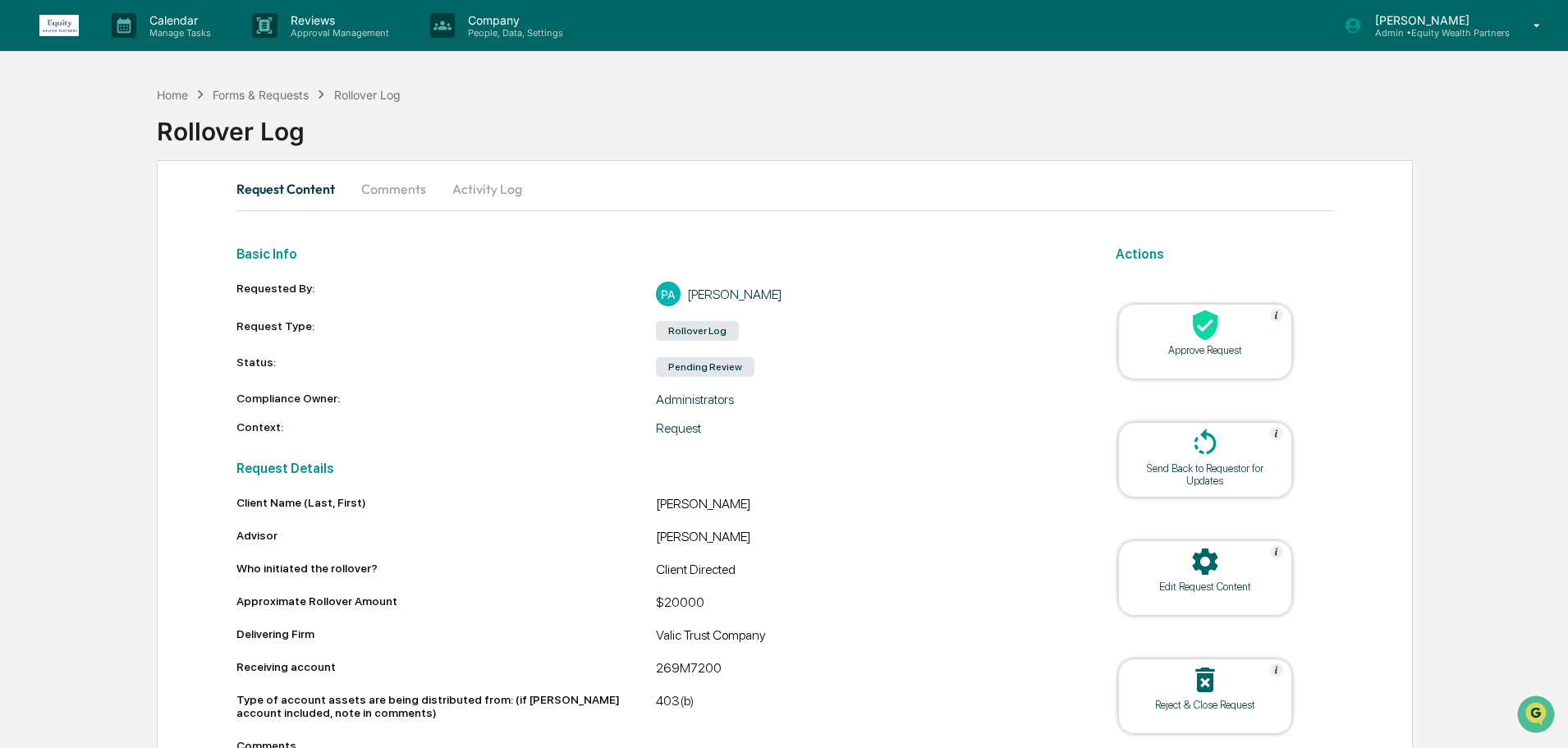
click at [1199, 353] on div "Approve Request" at bounding box center [1205, 350] width 148 height 12
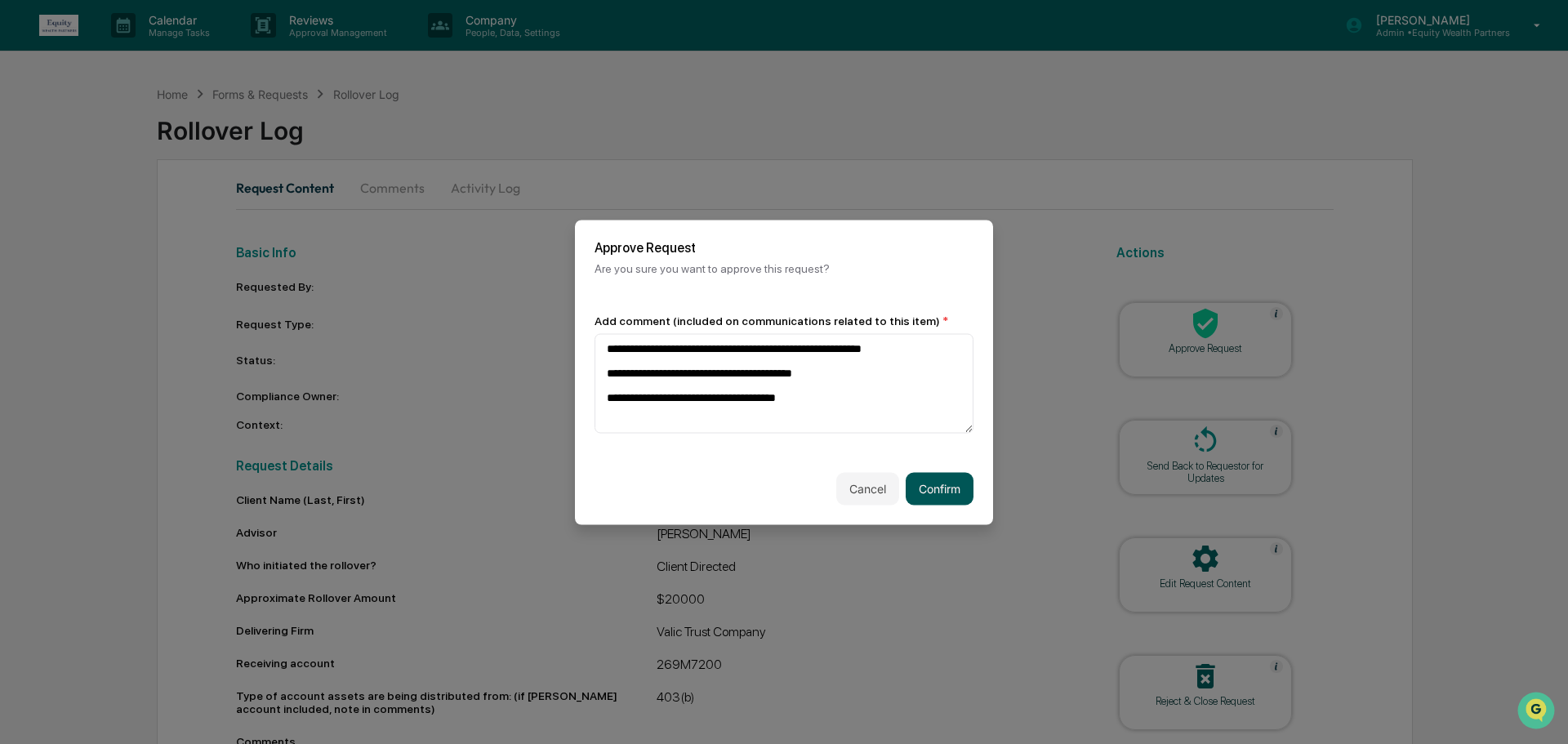
type textarea "**********"
click at [955, 481] on button "Confirm" at bounding box center [940, 488] width 67 height 33
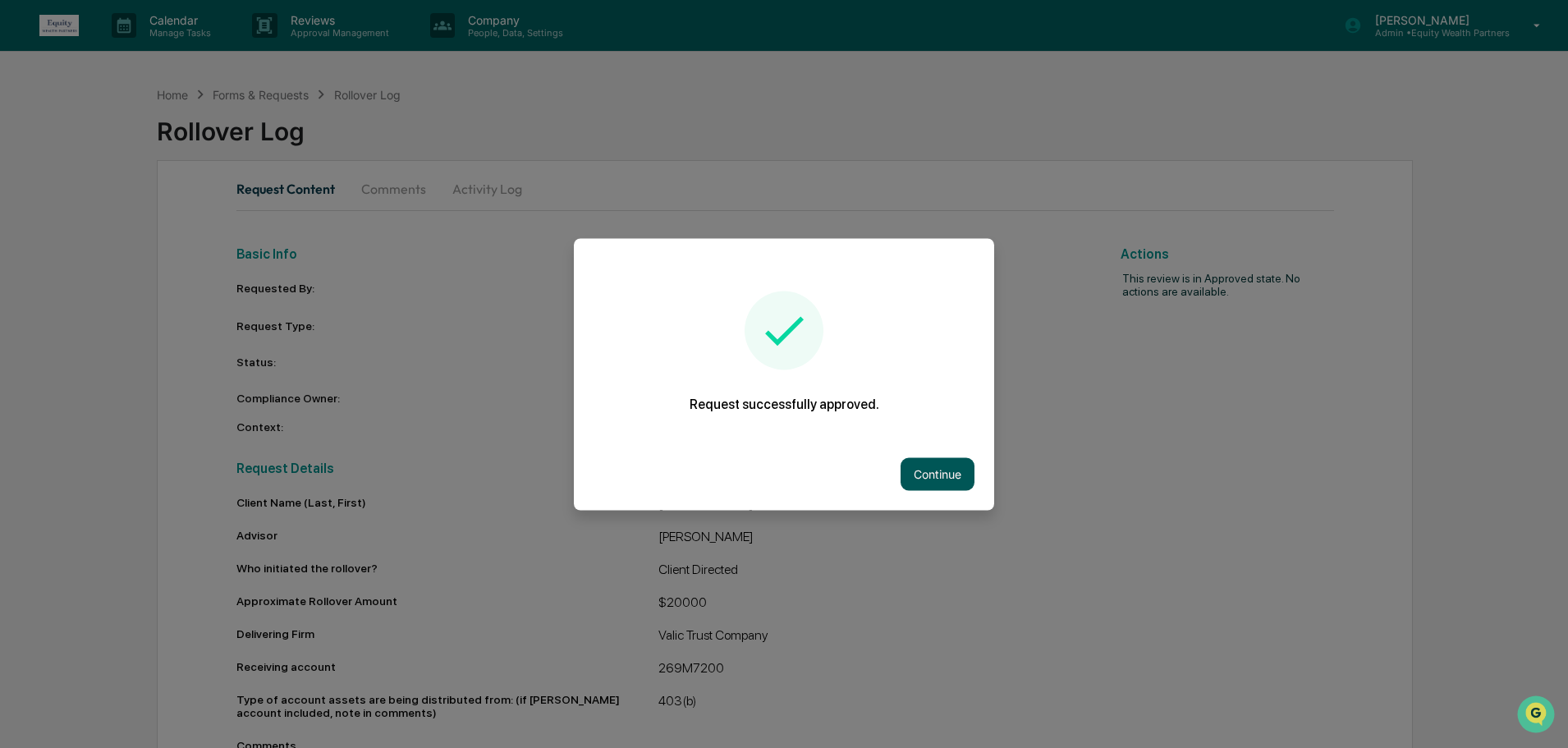
click at [951, 458] on button "Continue" at bounding box center [937, 474] width 74 height 33
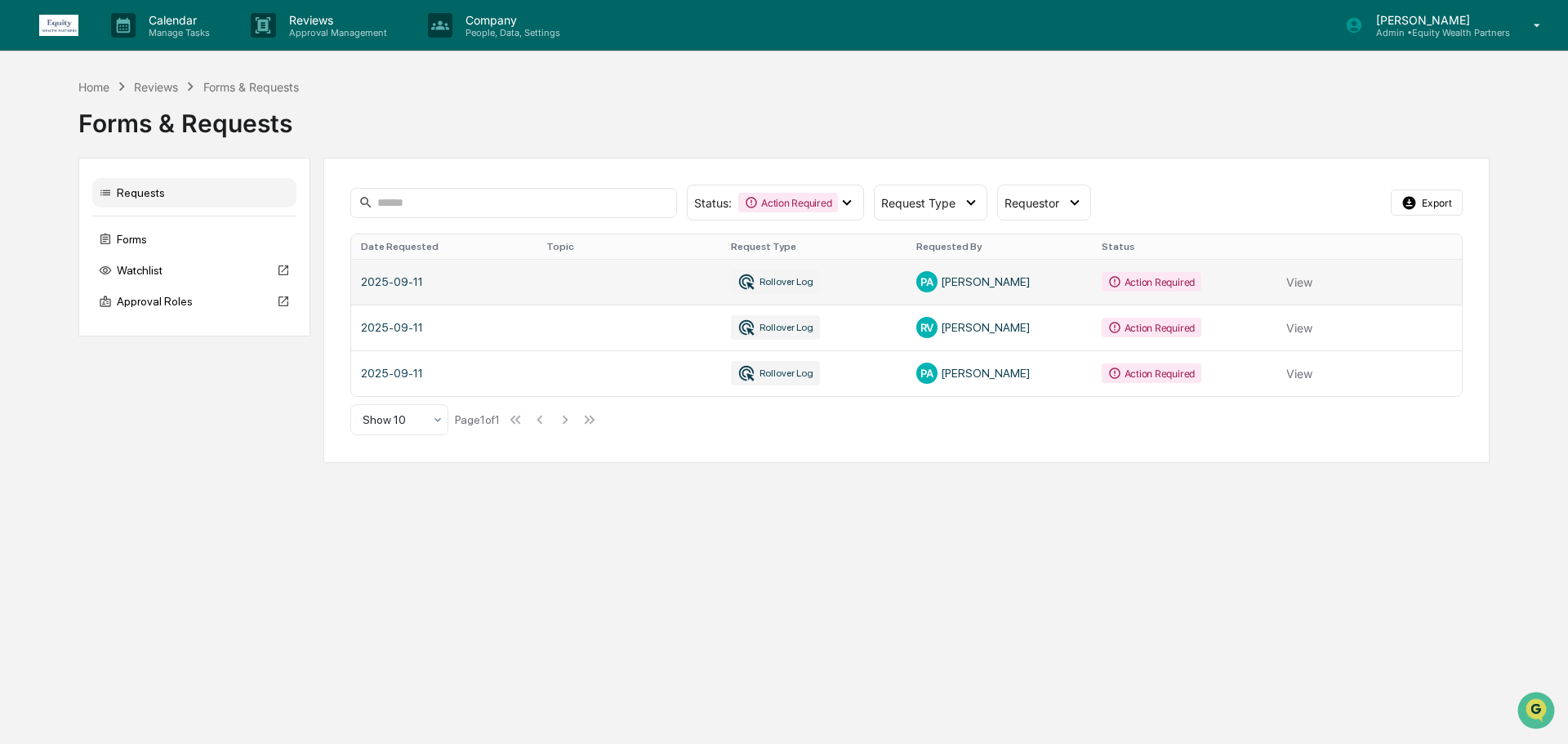
click at [1094, 290] on link at bounding box center [906, 282] width 1111 height 46
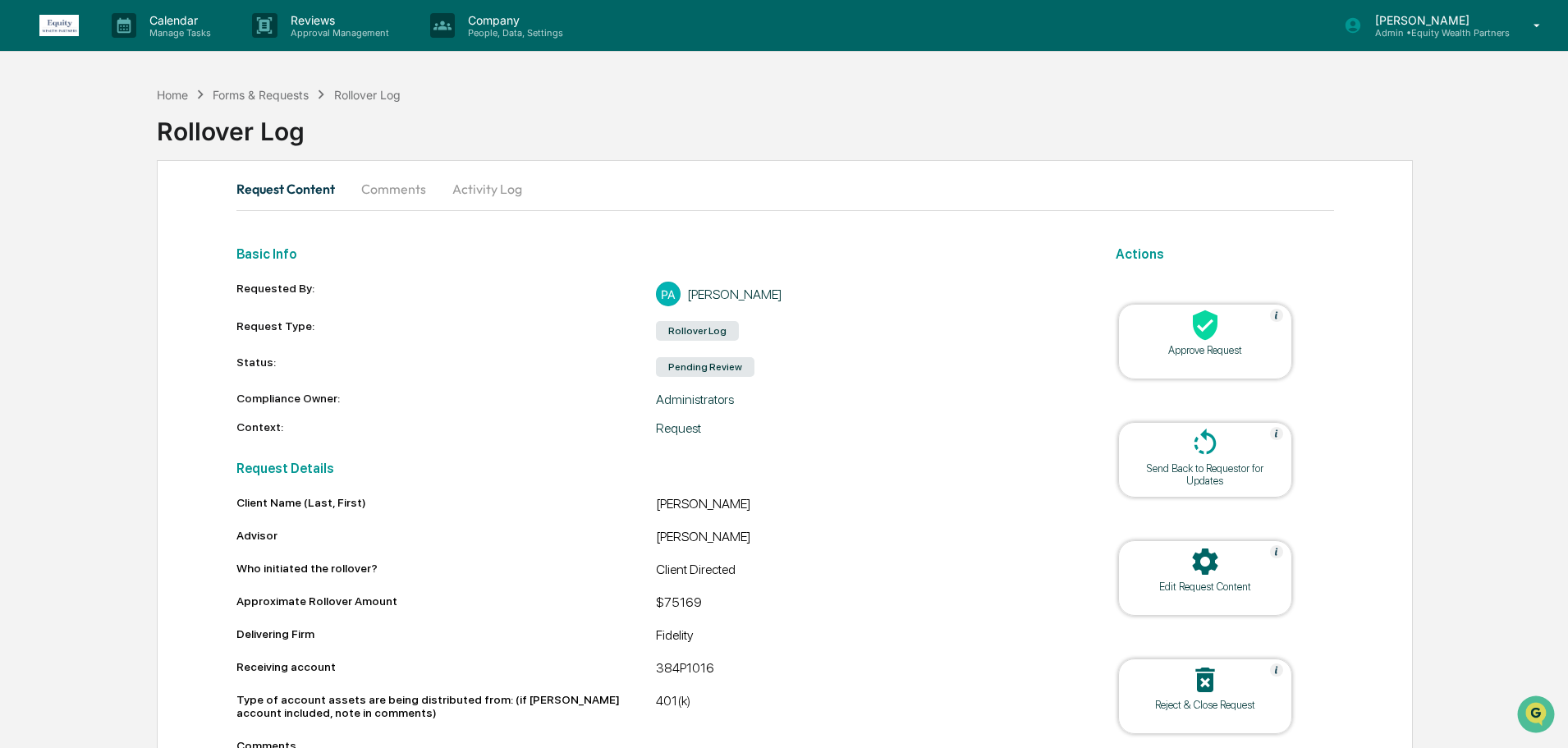
click at [1246, 331] on div at bounding box center [1205, 326] width 164 height 36
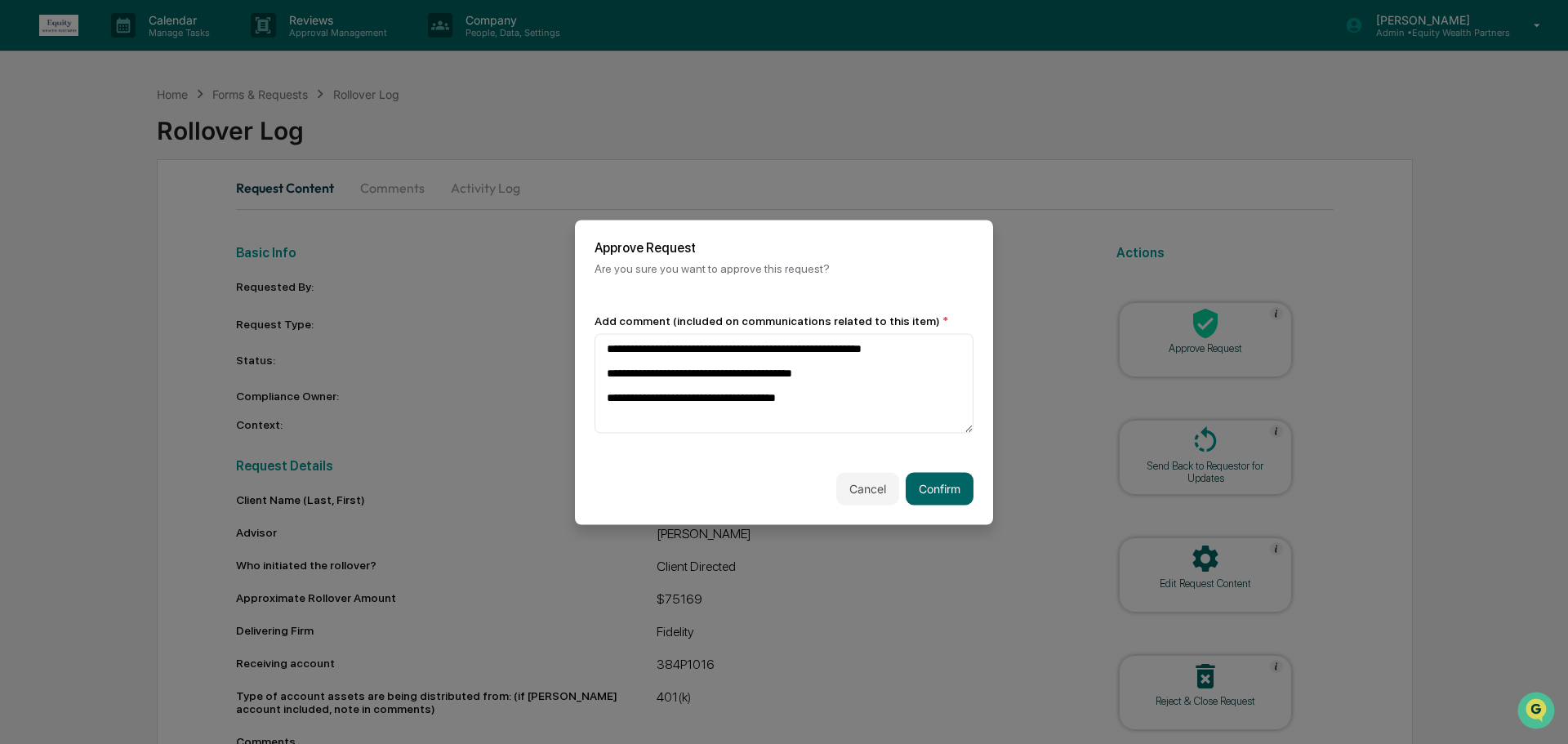
type textarea "**********"
click at [974, 489] on div "Cancel Confirm" at bounding box center [784, 488] width 419 height 72
click at [963, 490] on button "Confirm" at bounding box center [940, 488] width 67 height 33
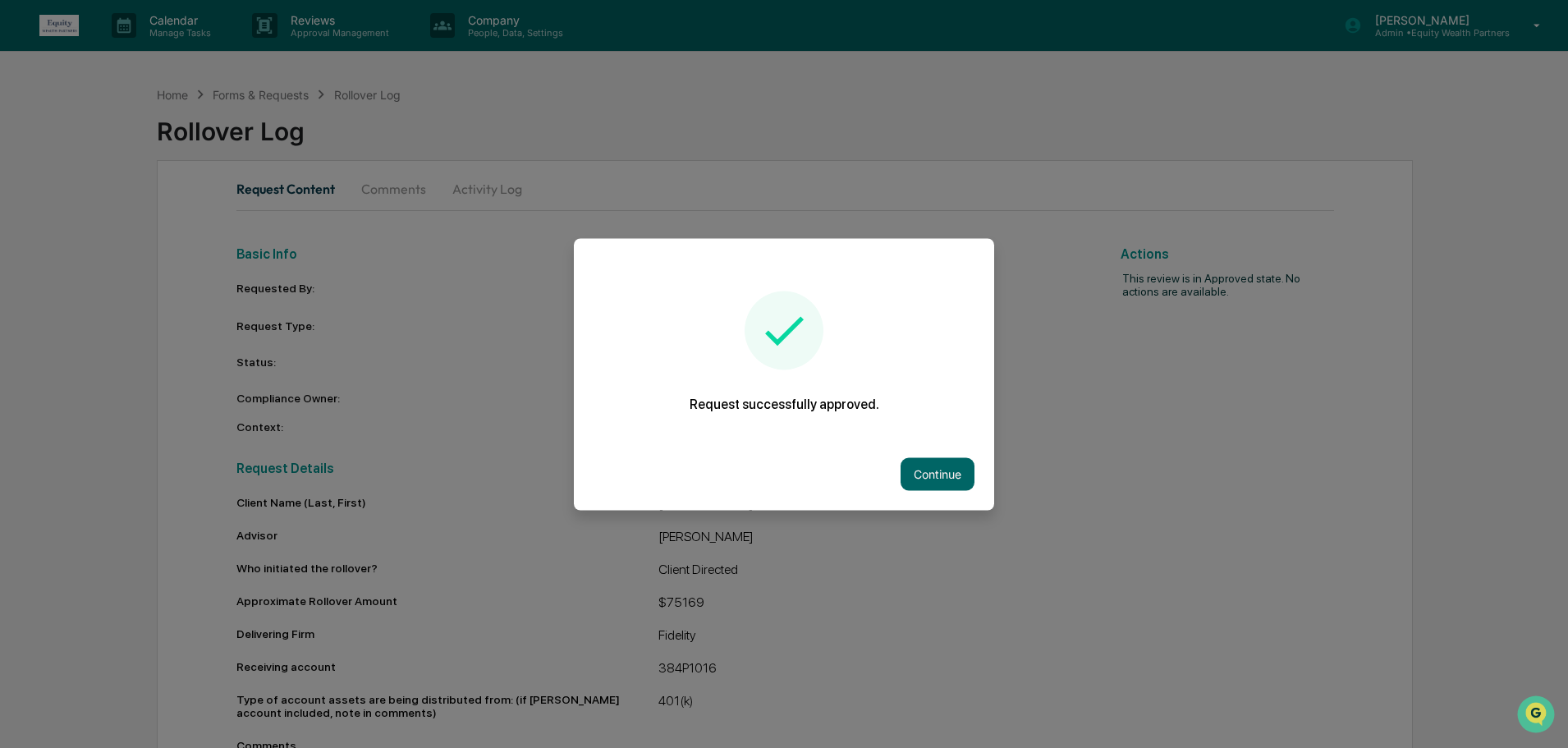
click at [951, 484] on button "Continue" at bounding box center [937, 474] width 74 height 33
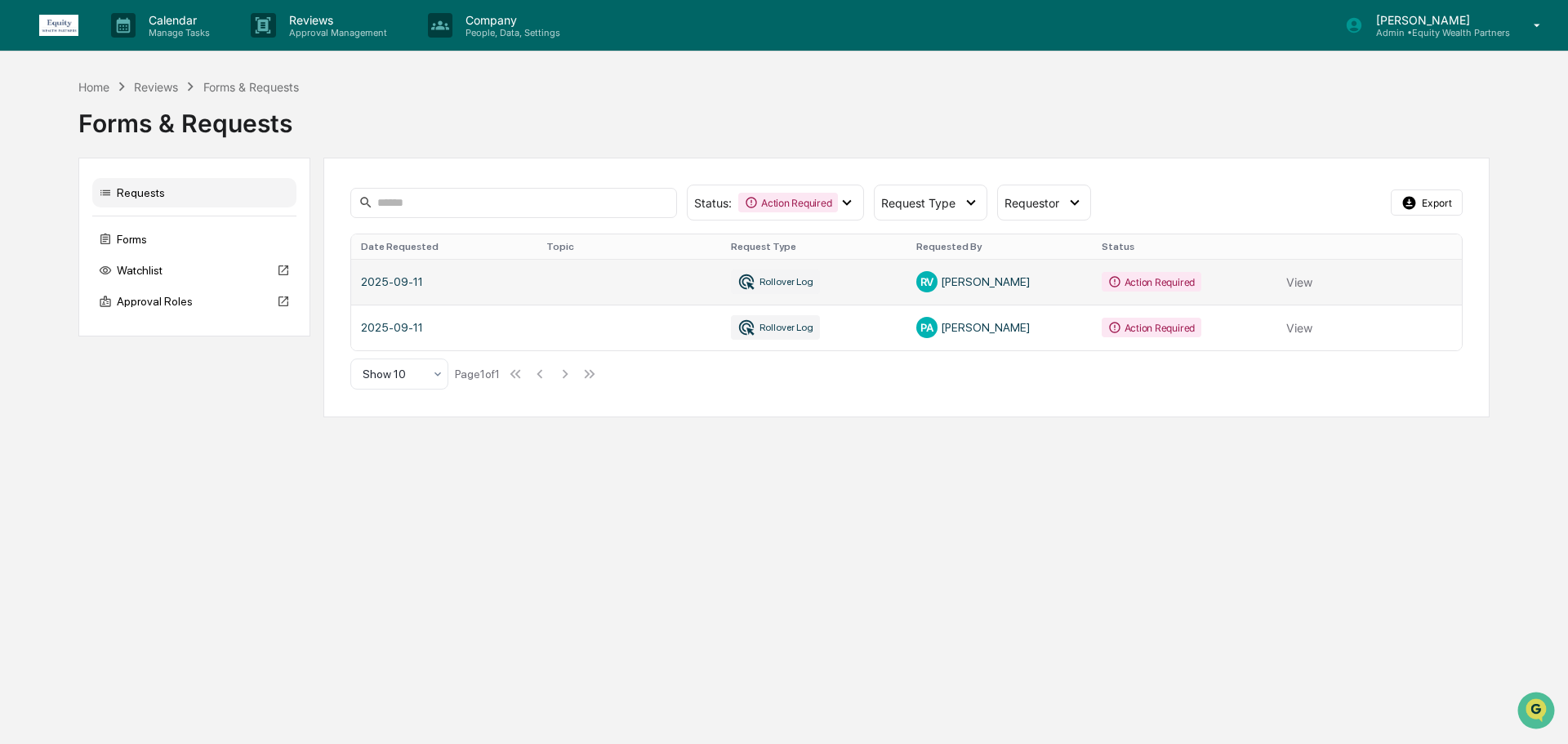
click at [1016, 286] on link at bounding box center [906, 282] width 1111 height 46
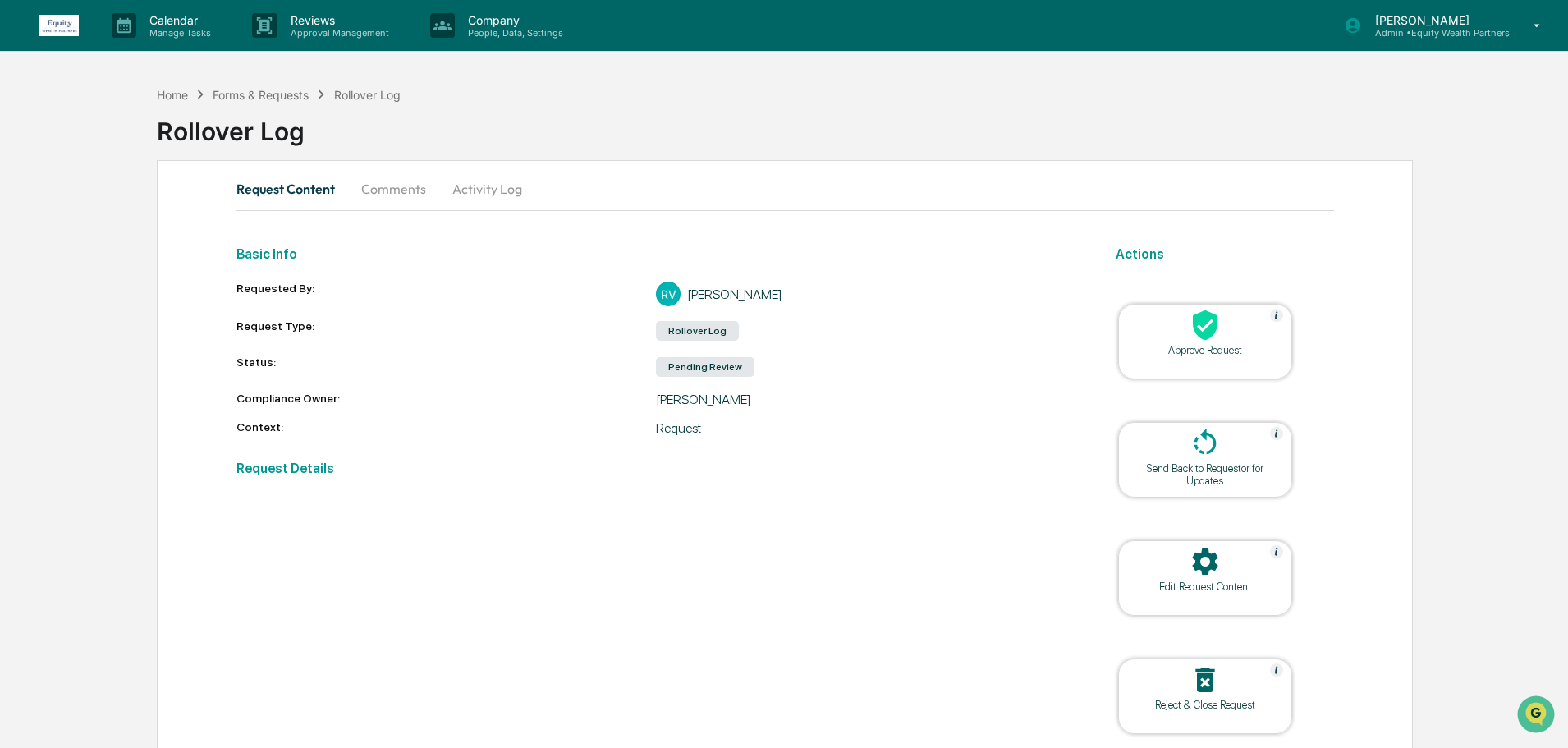
click at [1165, 324] on div at bounding box center [1205, 326] width 164 height 36
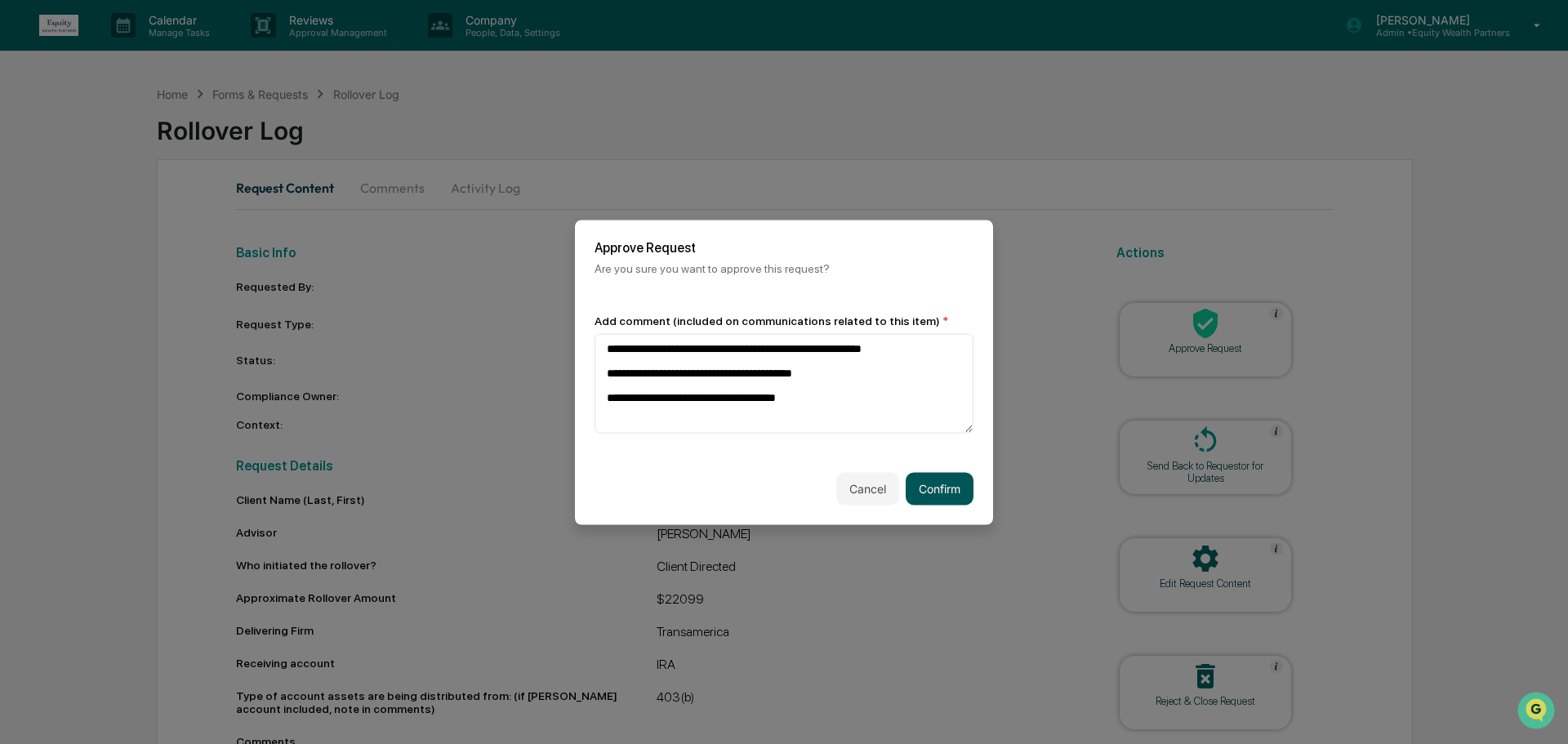
type textarea "**********"
click at [938, 498] on button "Confirm" at bounding box center [940, 488] width 67 height 33
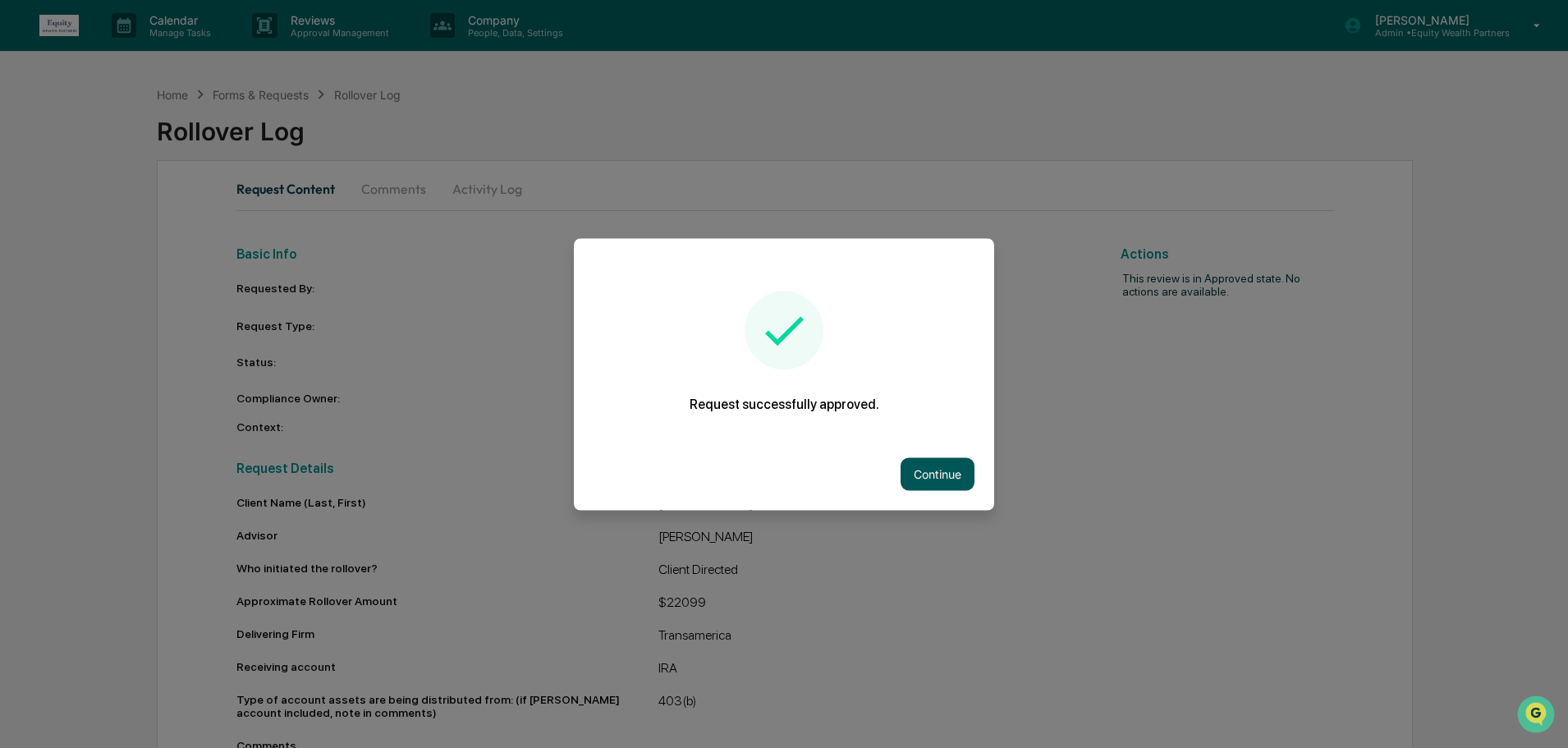
click at [924, 465] on button "Continue" at bounding box center [937, 474] width 74 height 33
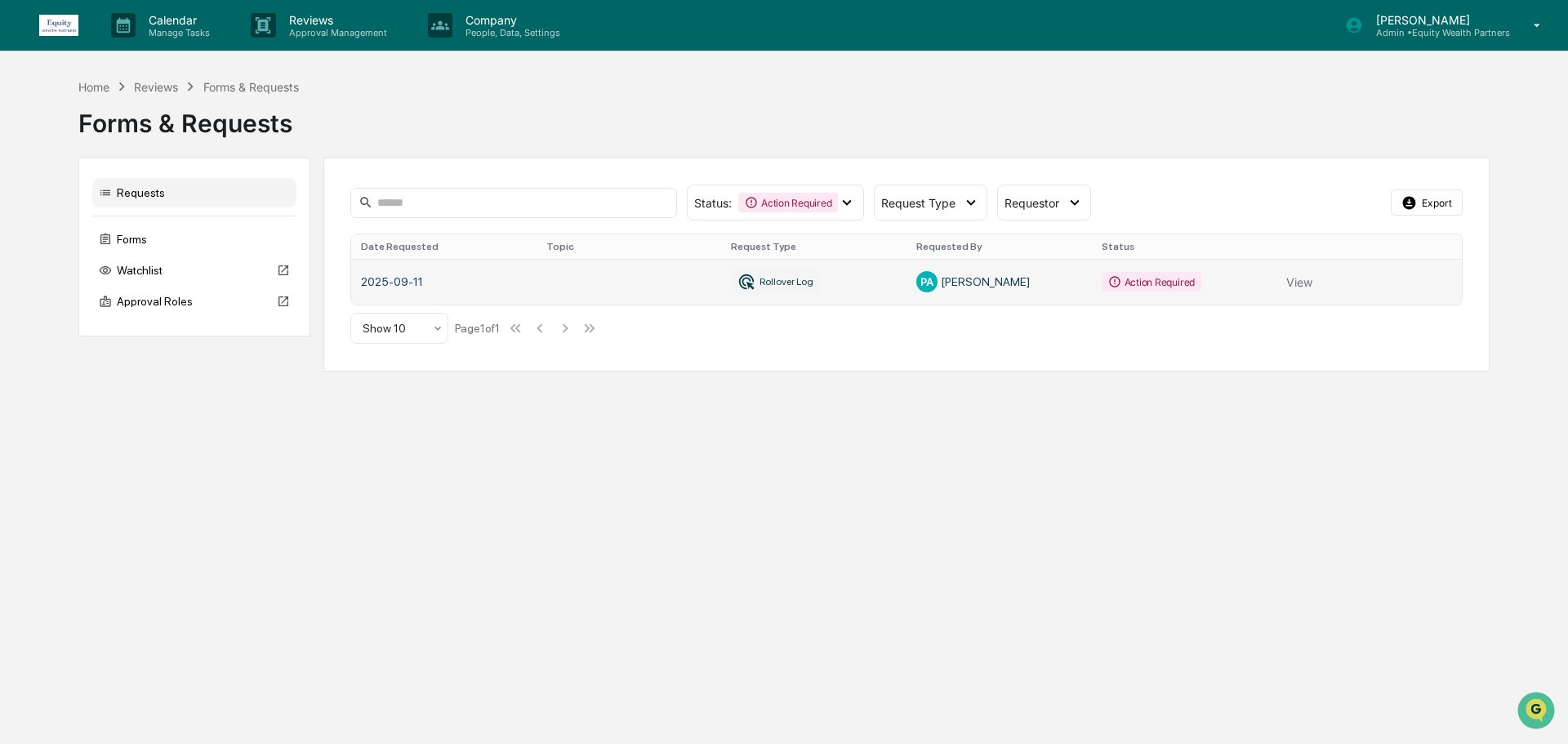
click at [974, 288] on link at bounding box center [906, 282] width 1111 height 46
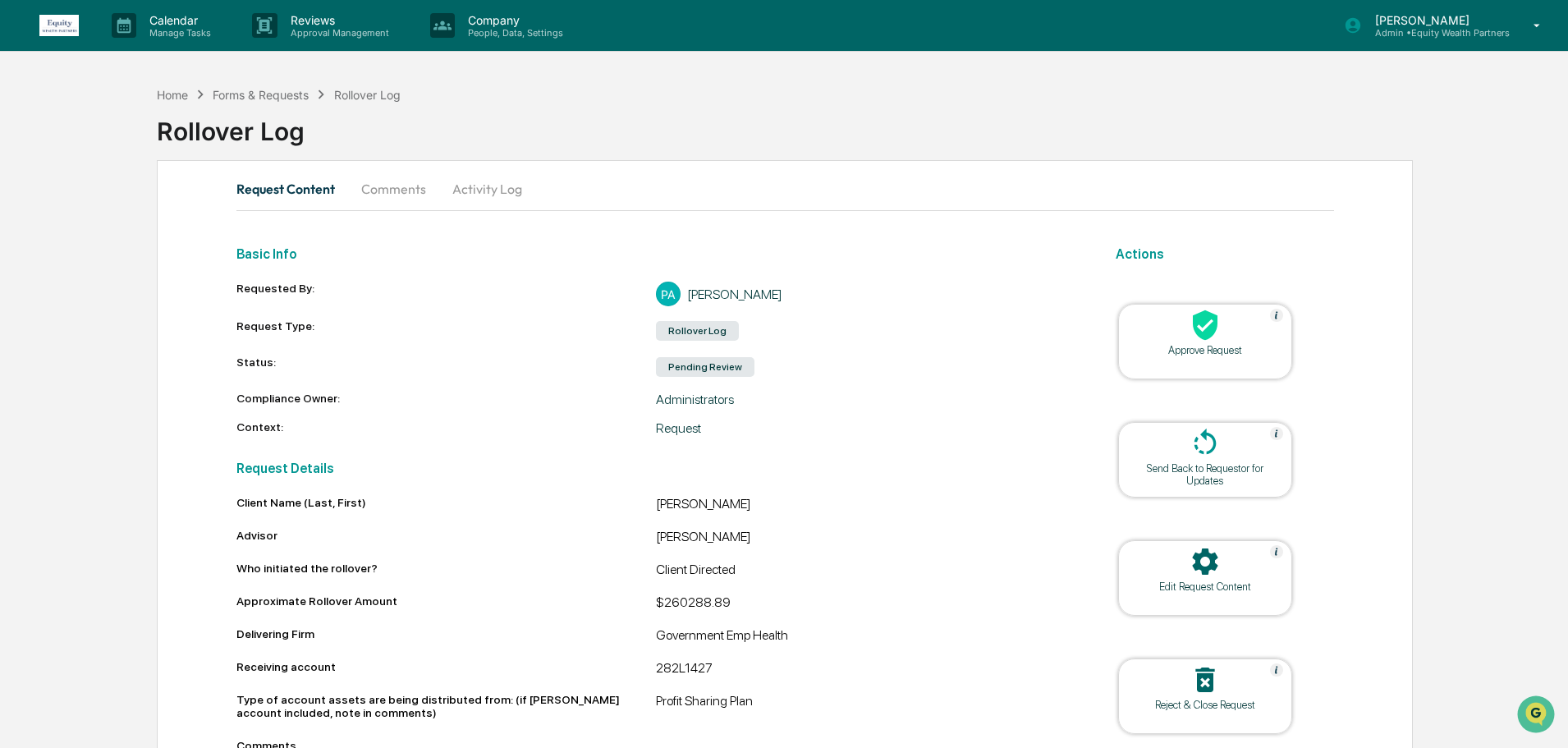
click at [1226, 322] on div at bounding box center [1205, 326] width 164 height 36
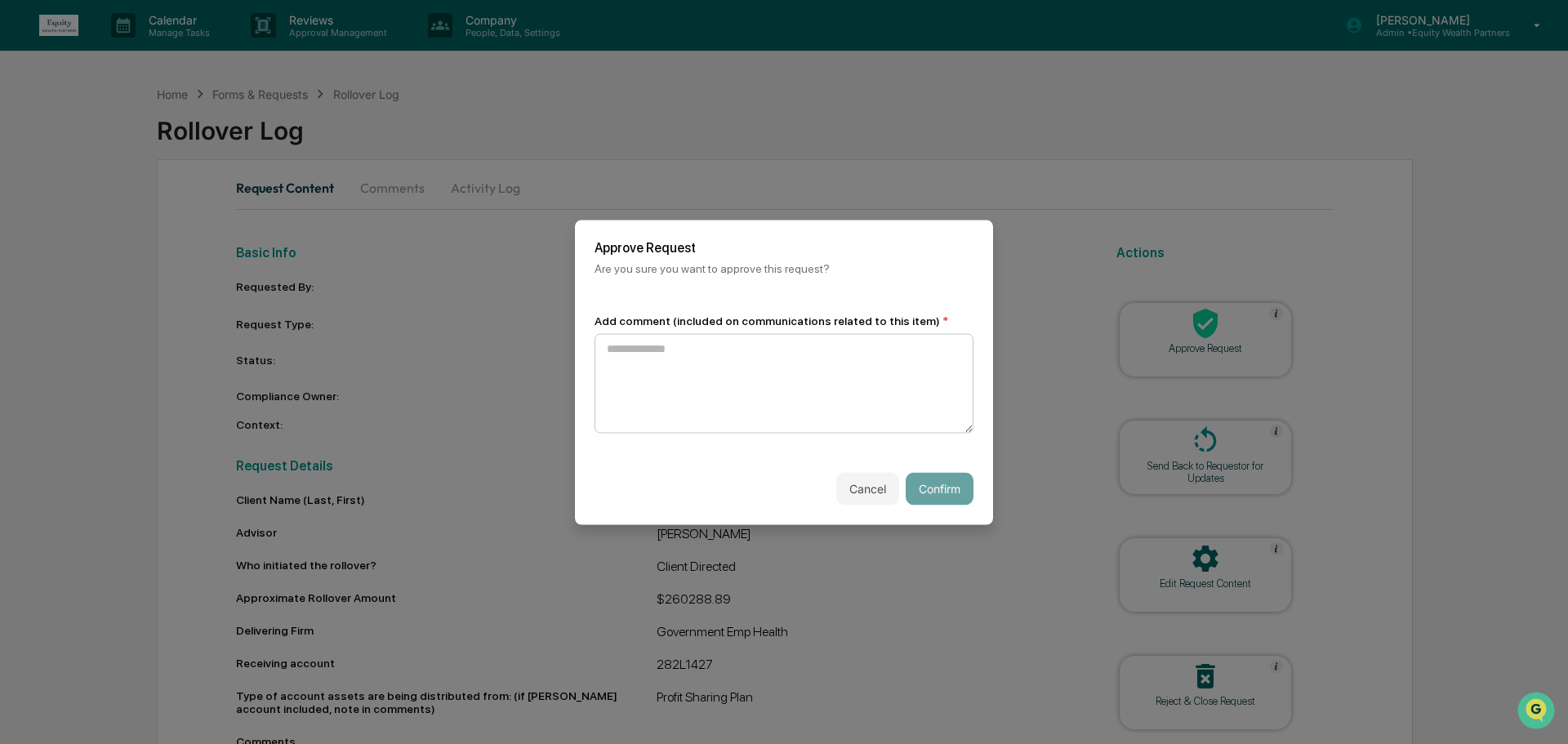
click at [843, 387] on textarea at bounding box center [784, 382] width 379 height 99
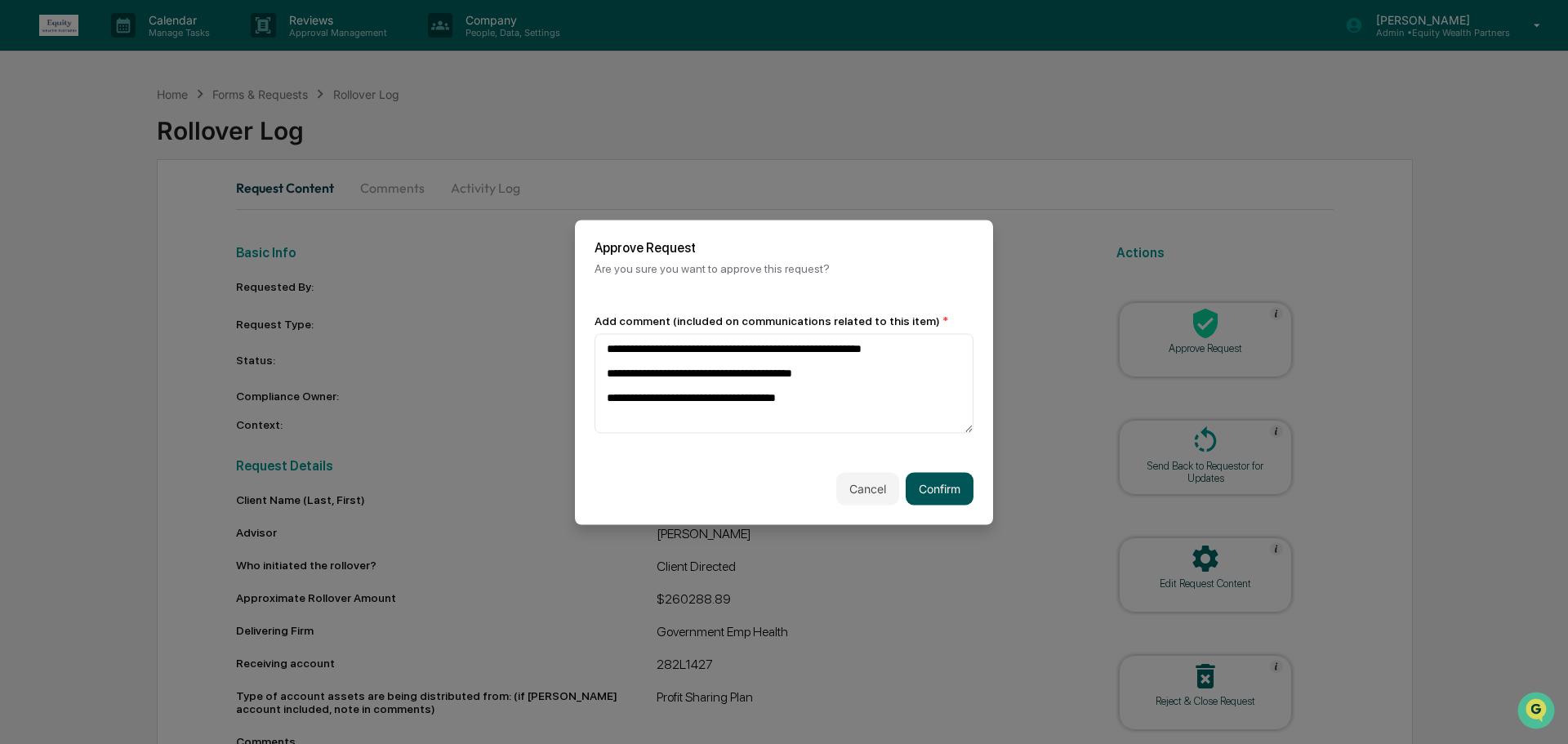
type textarea "**********"
click at [938, 495] on button "Confirm" at bounding box center [940, 488] width 67 height 33
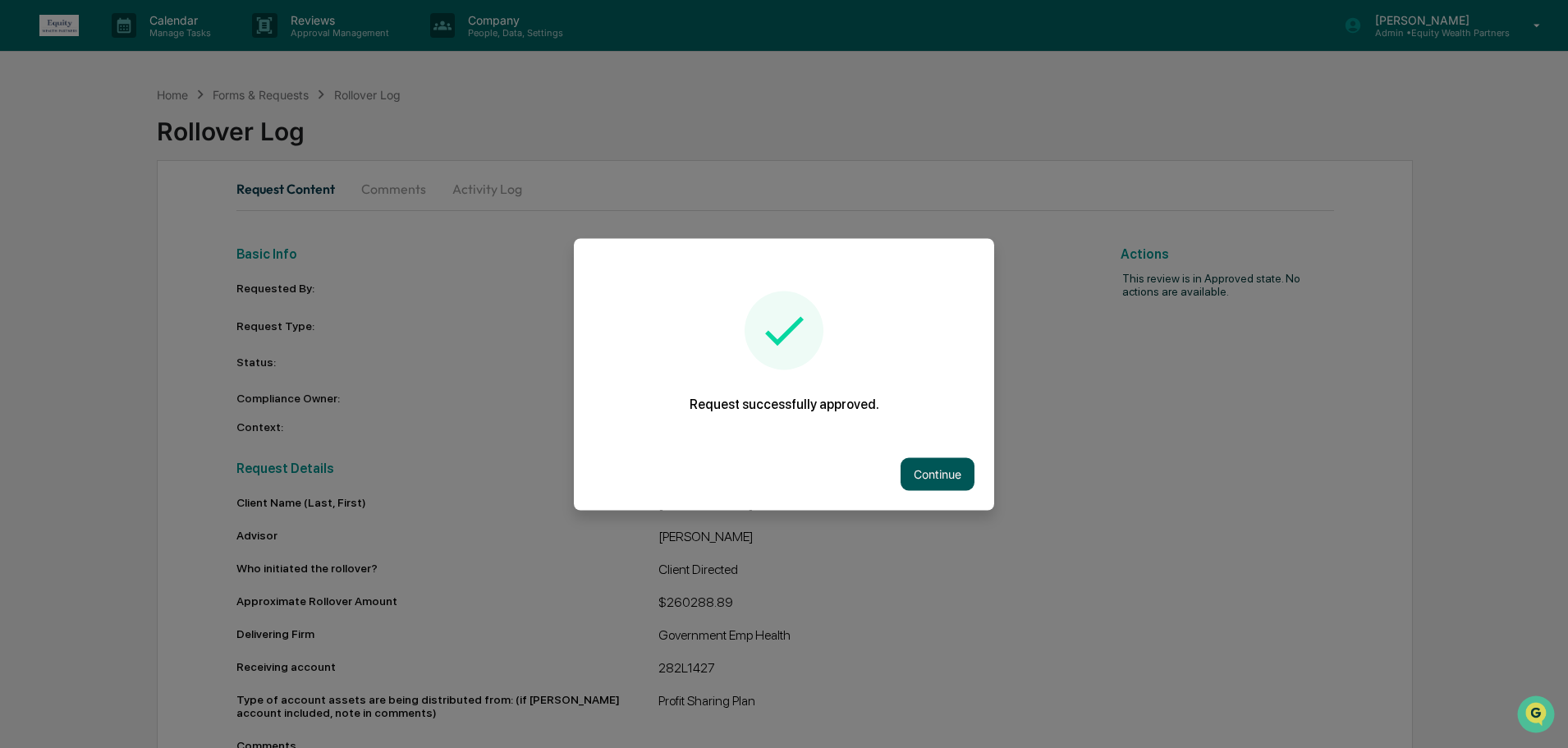
click at [931, 484] on button "Continue" at bounding box center [937, 474] width 74 height 33
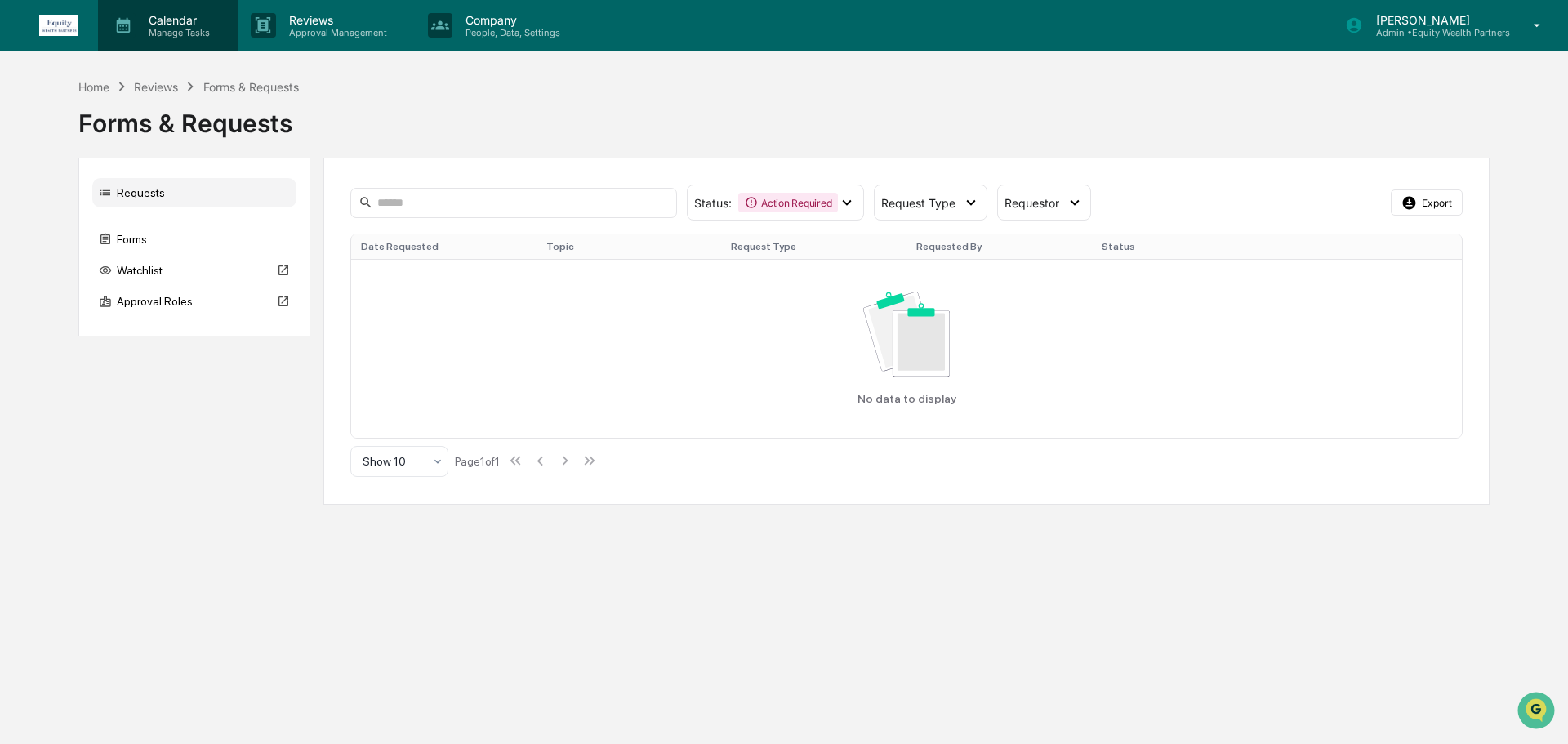
click at [214, 40] on div "Calendar Manage Tasks" at bounding box center [168, 25] width 140 height 51
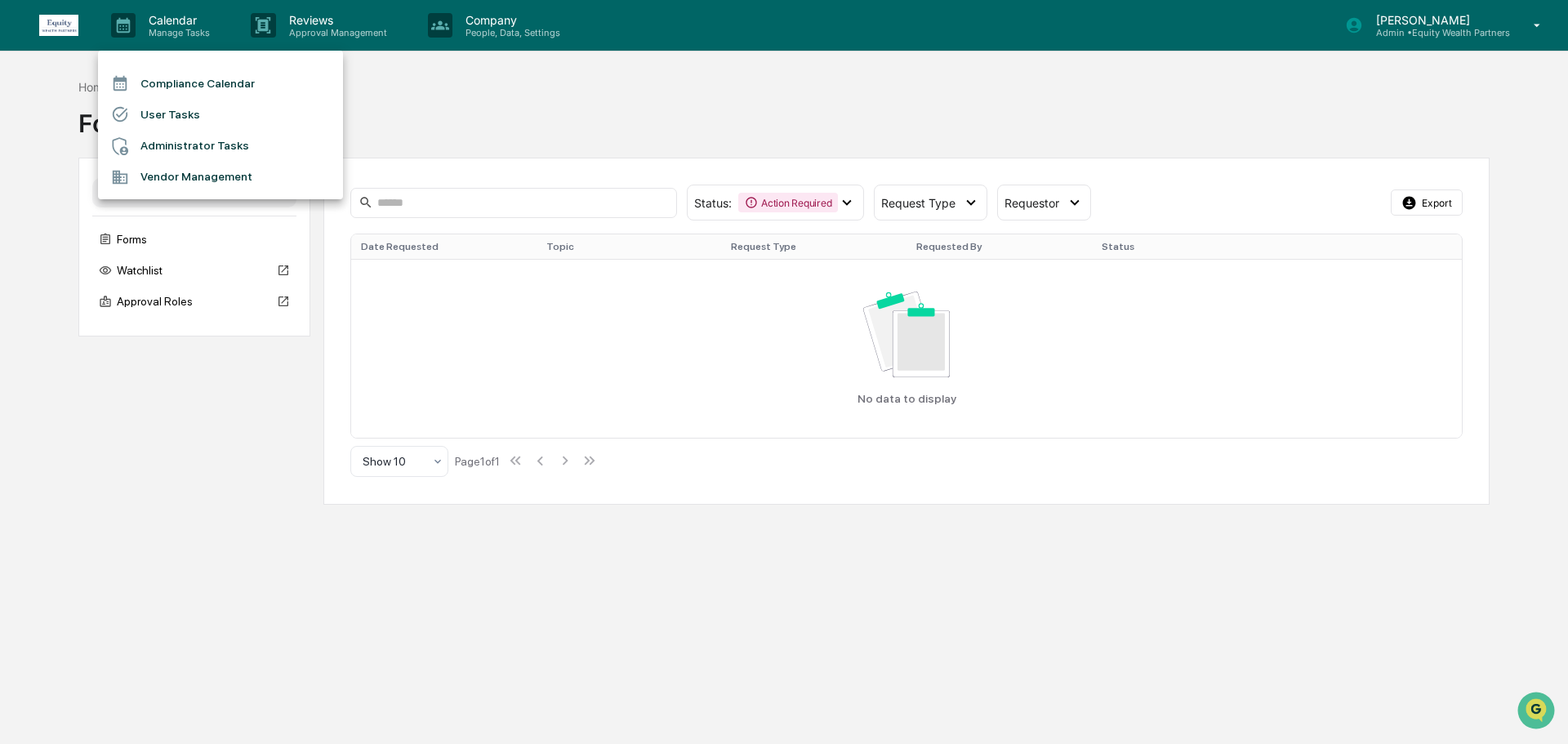
click at [62, 31] on div at bounding box center [784, 372] width 1568 height 744
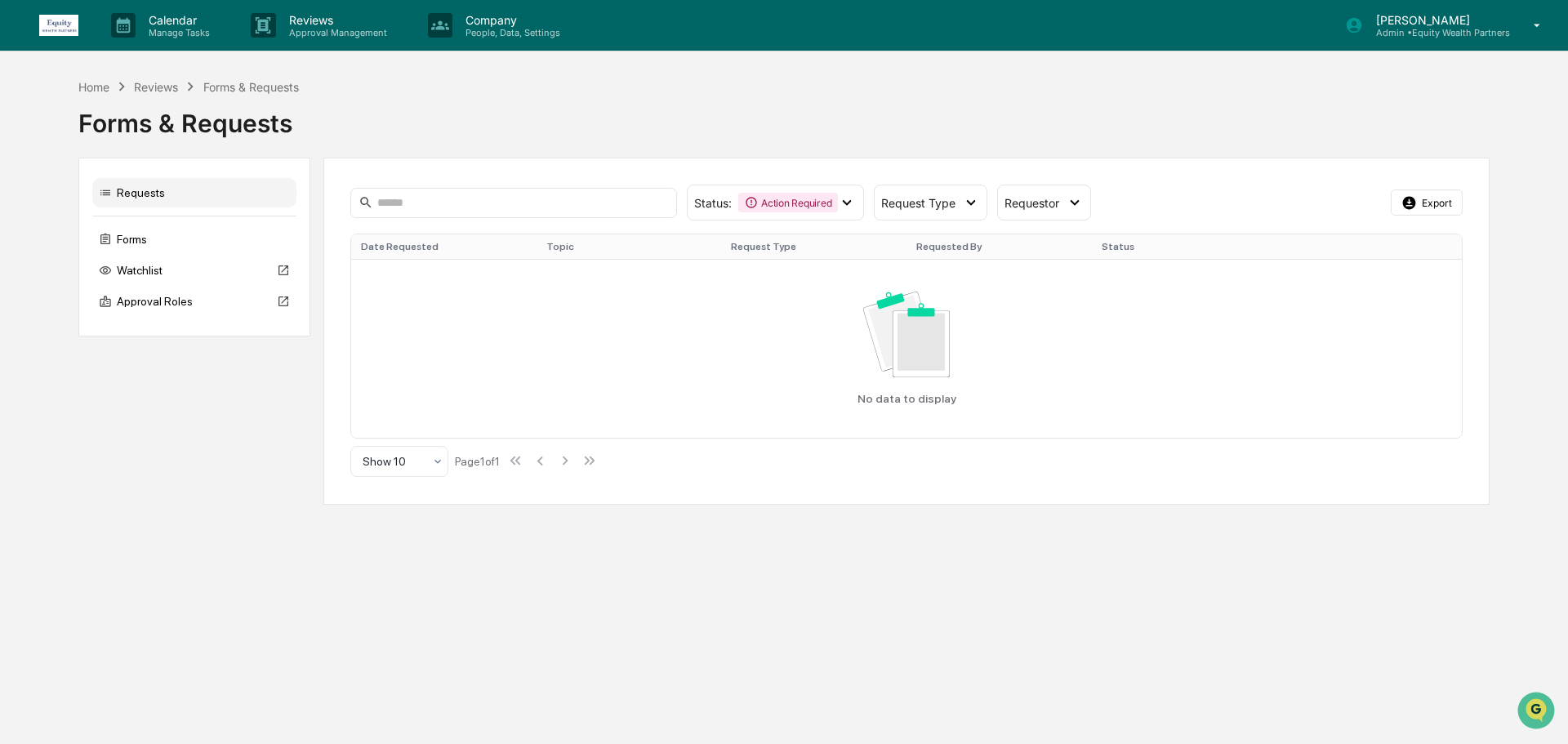
click at [59, 27] on img at bounding box center [59, 25] width 39 height 21
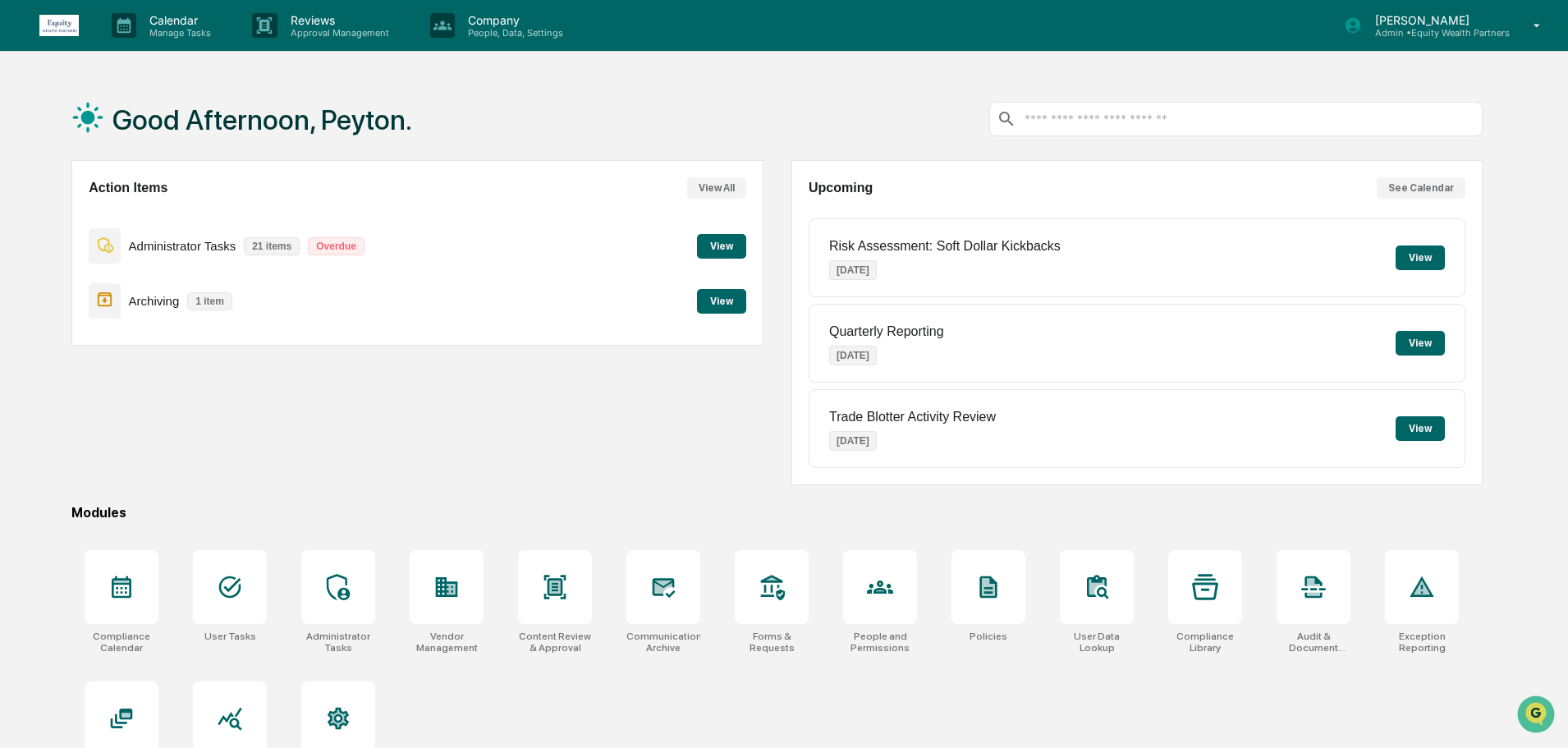
click at [703, 300] on button "View" at bounding box center [722, 302] width 50 height 25
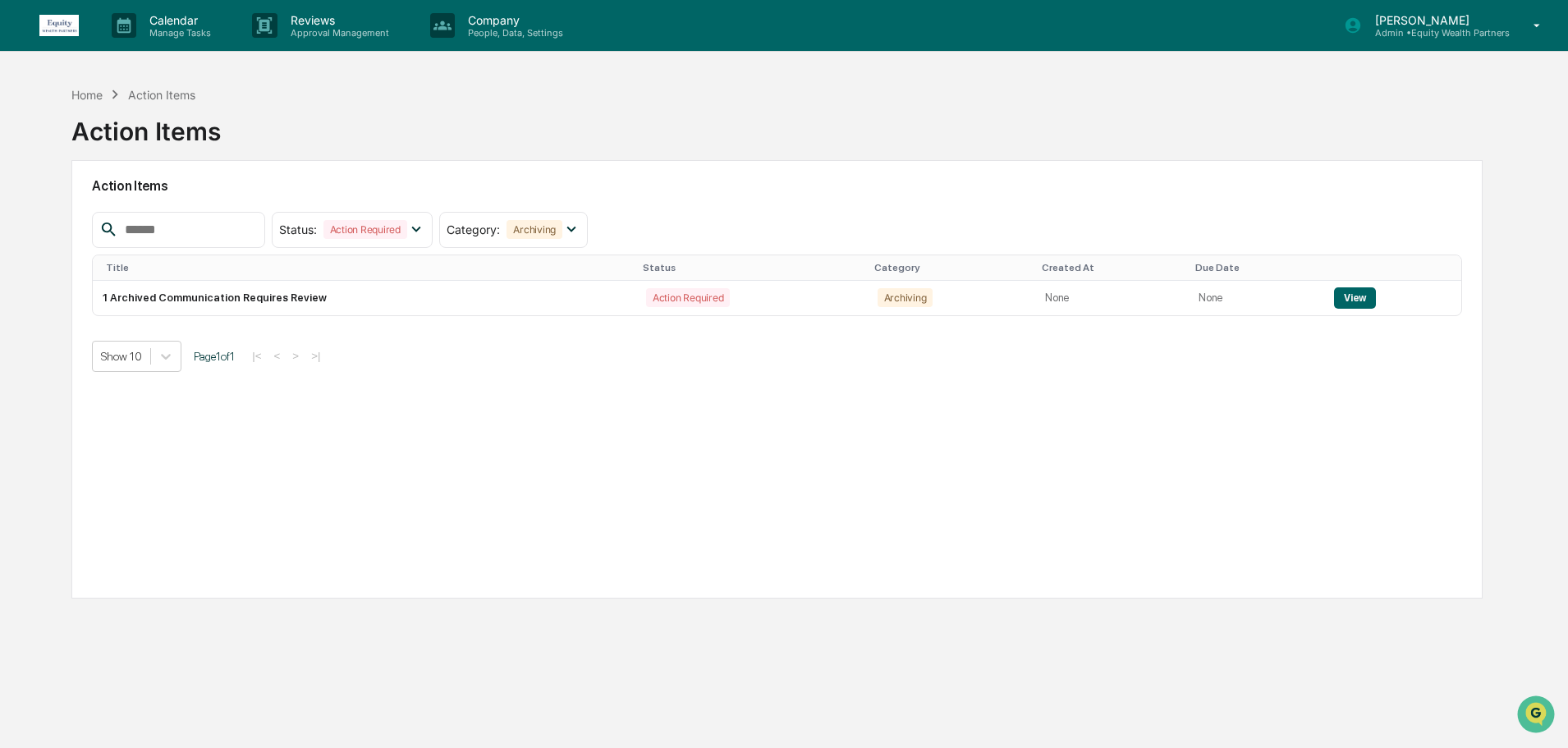
click at [1511, 33] on div "[PERSON_NAME] Admin • Equity Wealth Partners" at bounding box center [1447, 26] width 241 height 51
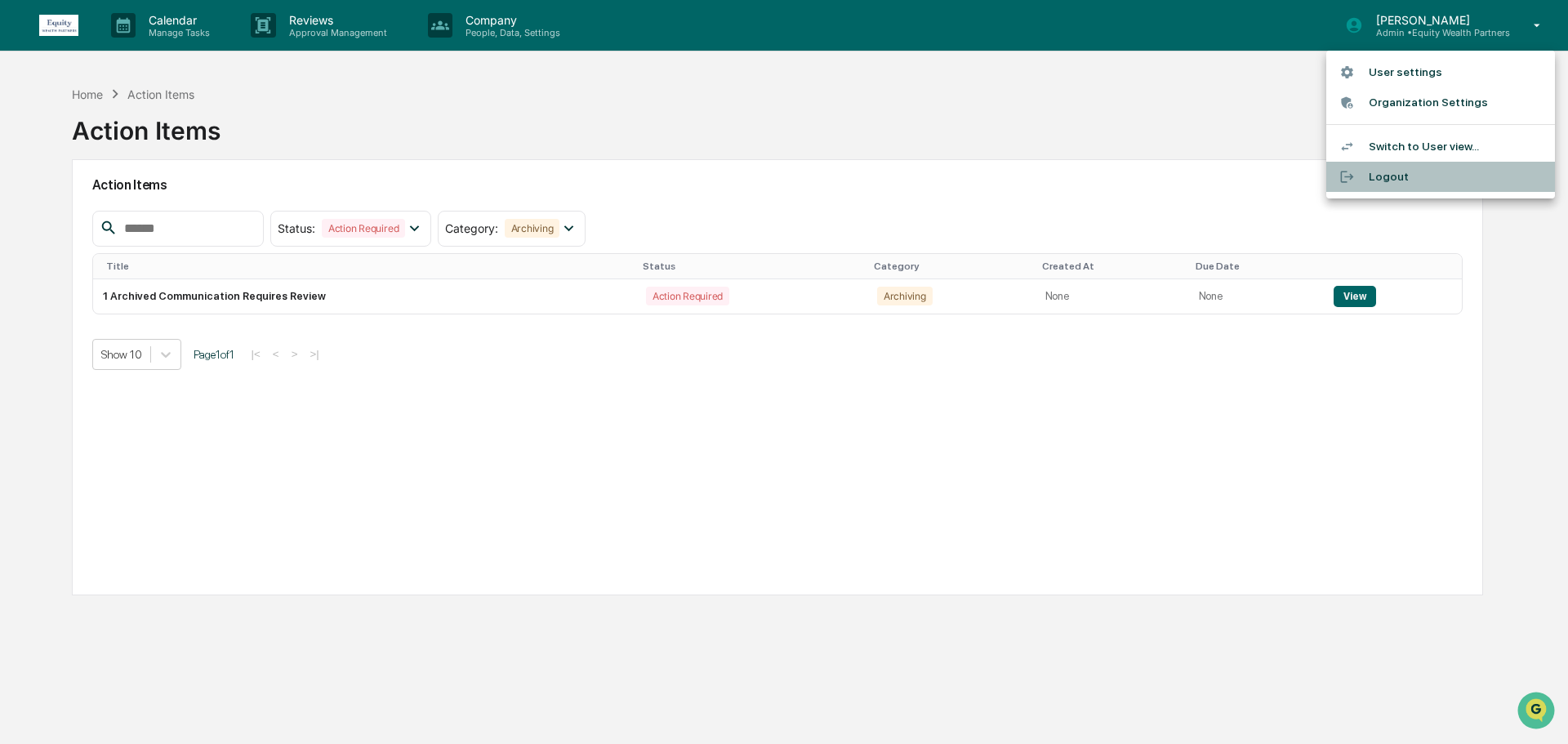
click at [1421, 178] on li "Logout" at bounding box center [1441, 177] width 229 height 30
